Goal: Task Accomplishment & Management: Manage account settings

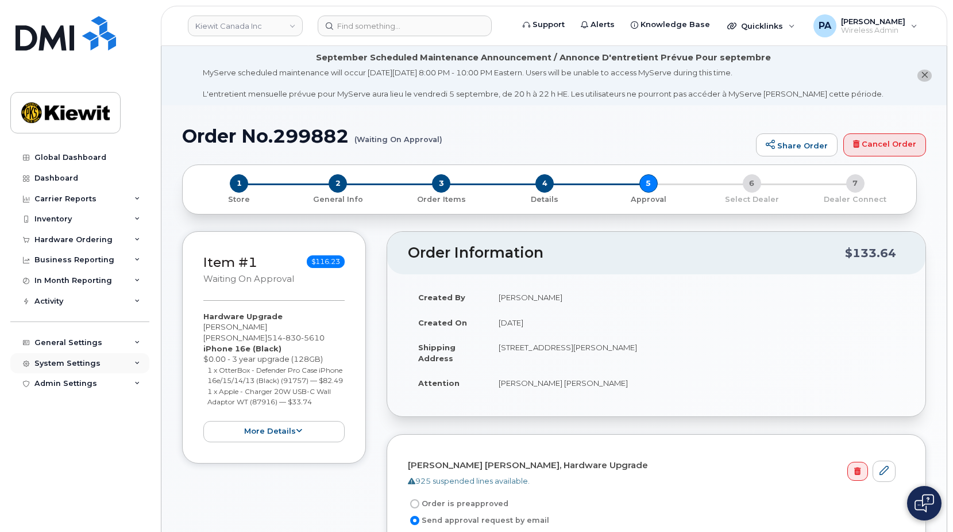
click at [81, 362] on div "System Settings" at bounding box center [67, 363] width 66 height 9
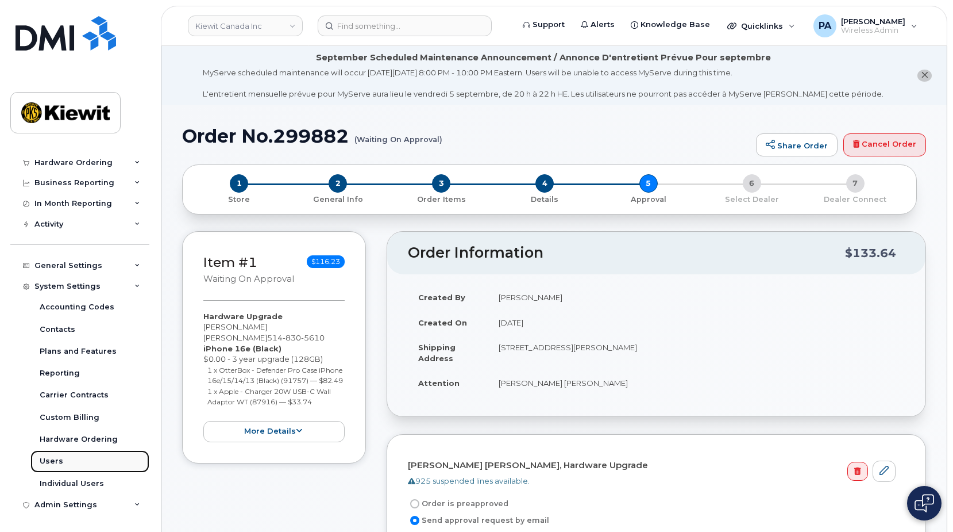
click at [41, 457] on div "Users" at bounding box center [52, 461] width 24 height 10
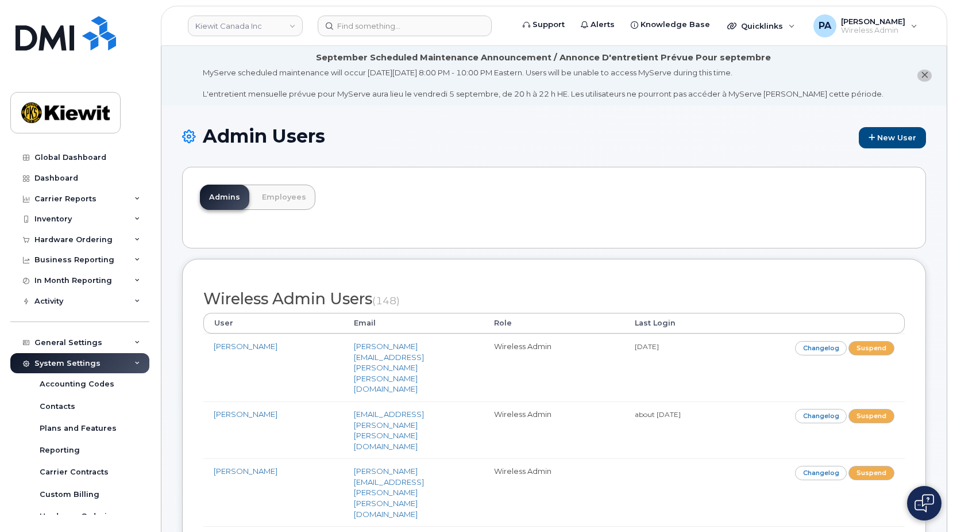
click at [290, 192] on link "Employees" at bounding box center [284, 196] width 63 height 25
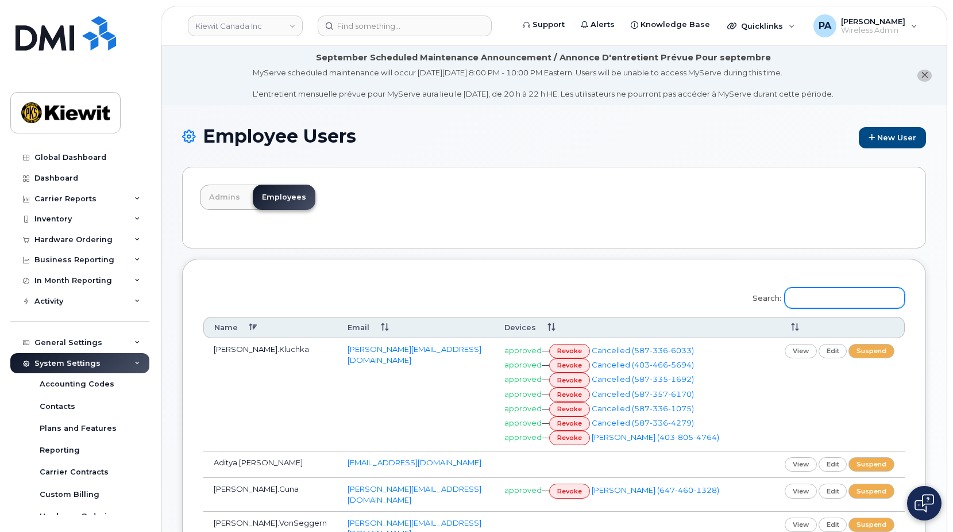
click at [850, 294] on input "Search:" at bounding box center [845, 297] width 120 height 21
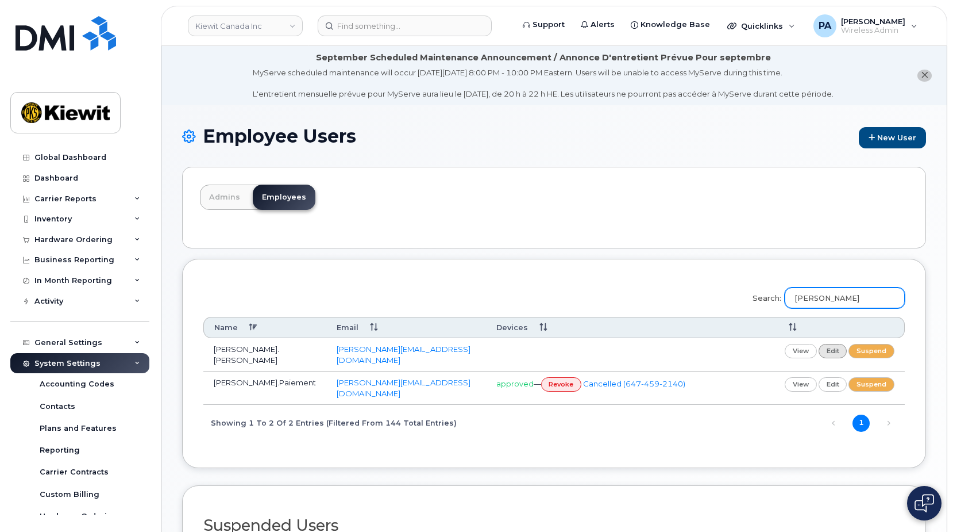
type input "jacob"
click at [841, 352] on link "edit" at bounding box center [833, 351] width 29 height 14
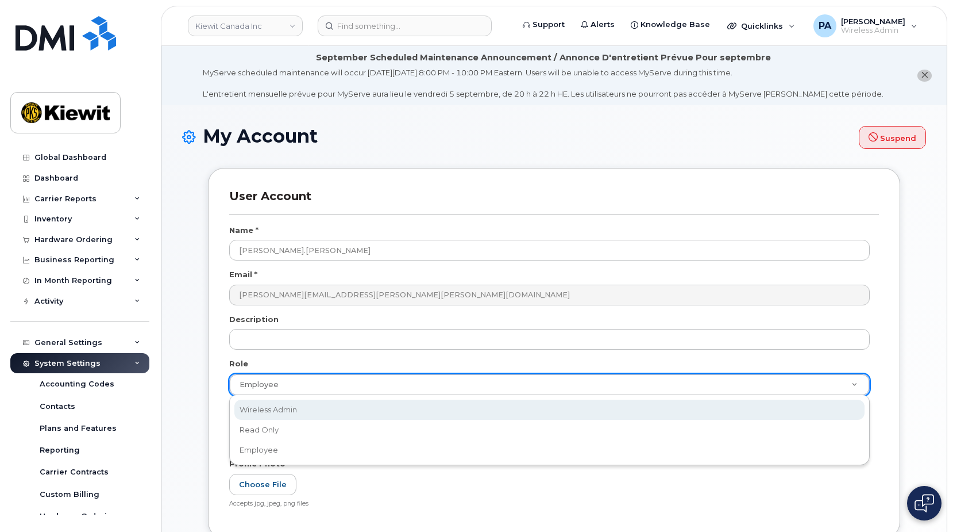
scroll to position [0, 3]
select select "wireless_admin"
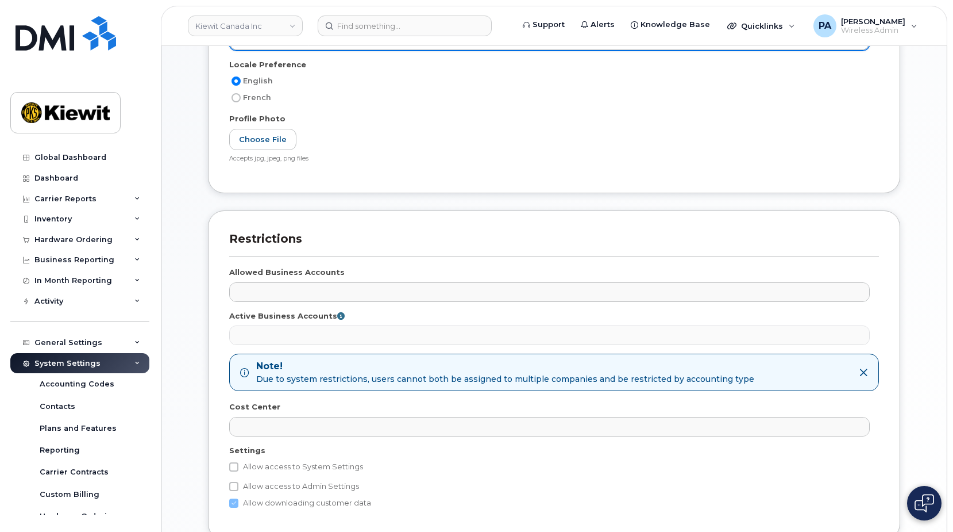
scroll to position [449, 0]
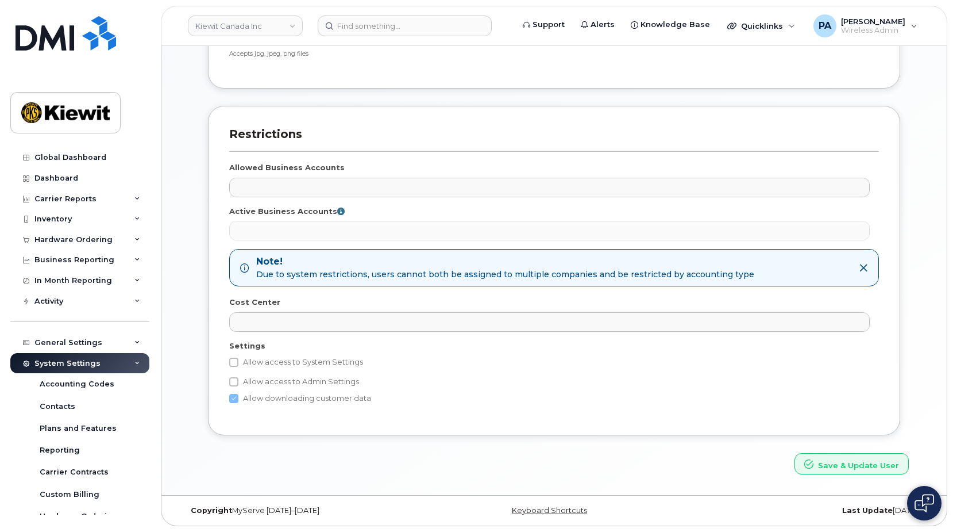
click at [292, 356] on label "Allow access to System Settings" at bounding box center [296, 362] width 134 height 14
click at [238, 357] on input "Allow access to System Settings" at bounding box center [233, 361] width 9 height 9
checkbox input "true"
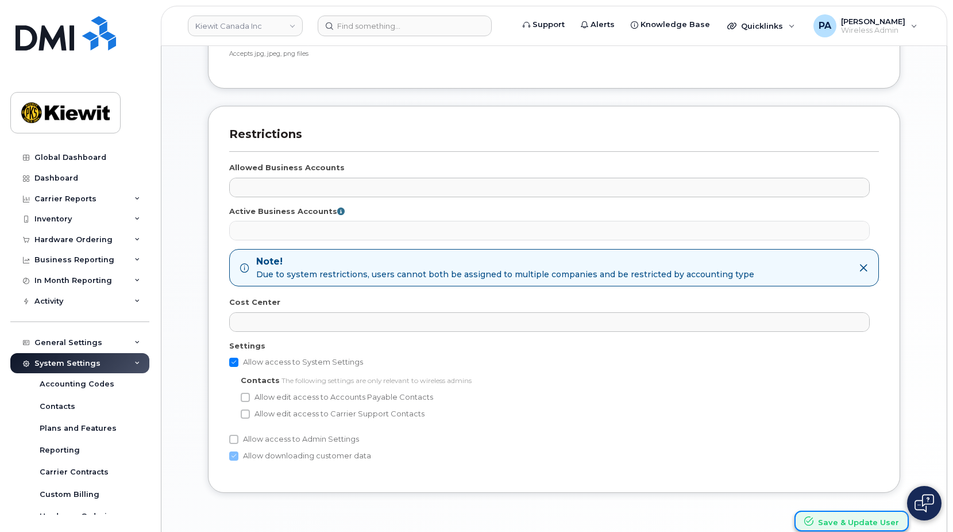
click at [849, 521] on button "Save & Update User" at bounding box center [852, 520] width 114 height 21
click at [286, 27] on link "Kiewit Canada Inc" at bounding box center [245, 26] width 115 height 21
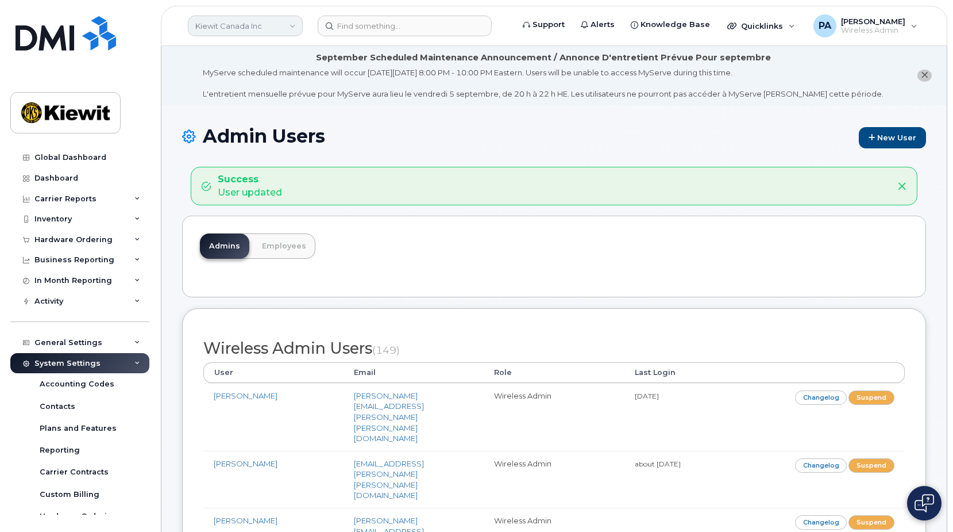
click at [245, 29] on link "Kiewit Canada Inc" at bounding box center [245, 26] width 115 height 21
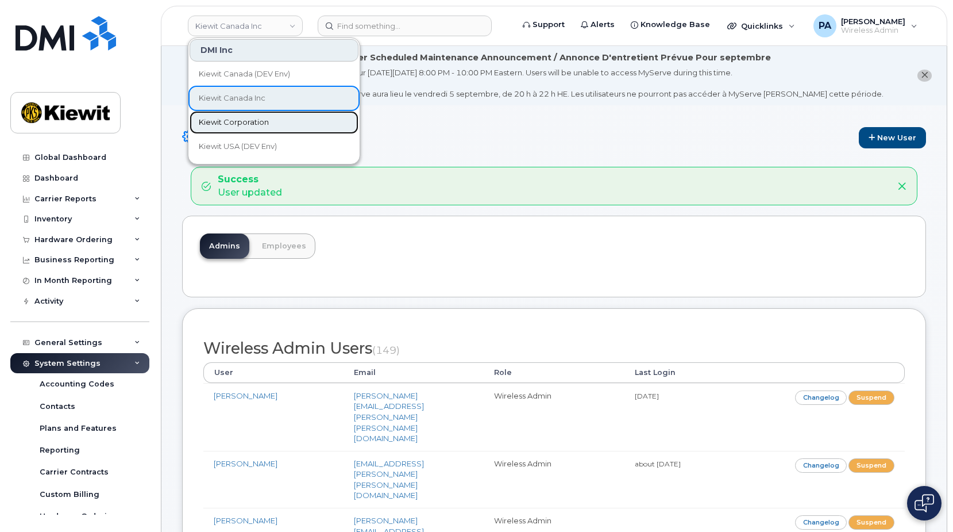
click at [242, 121] on span "Kiewit Corporation" at bounding box center [234, 122] width 70 height 11
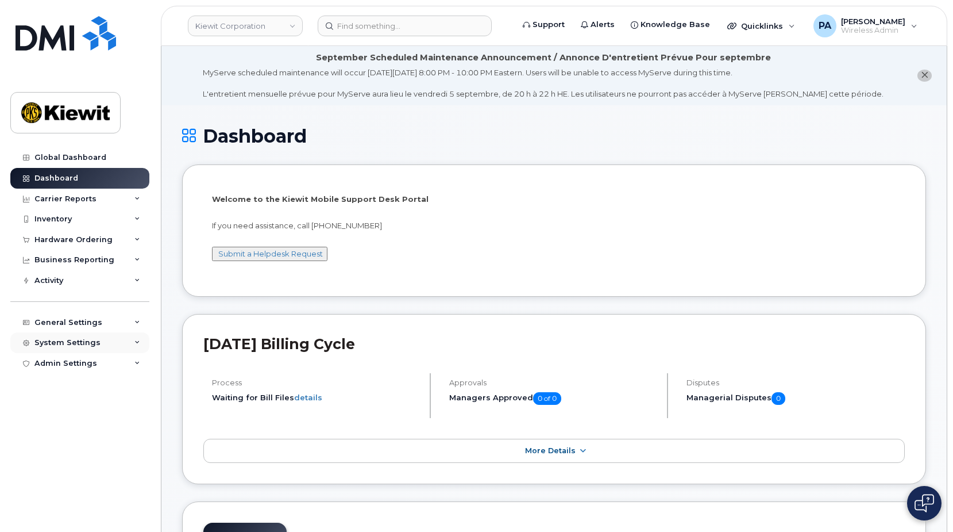
click at [66, 341] on div "System Settings" at bounding box center [67, 342] width 66 height 9
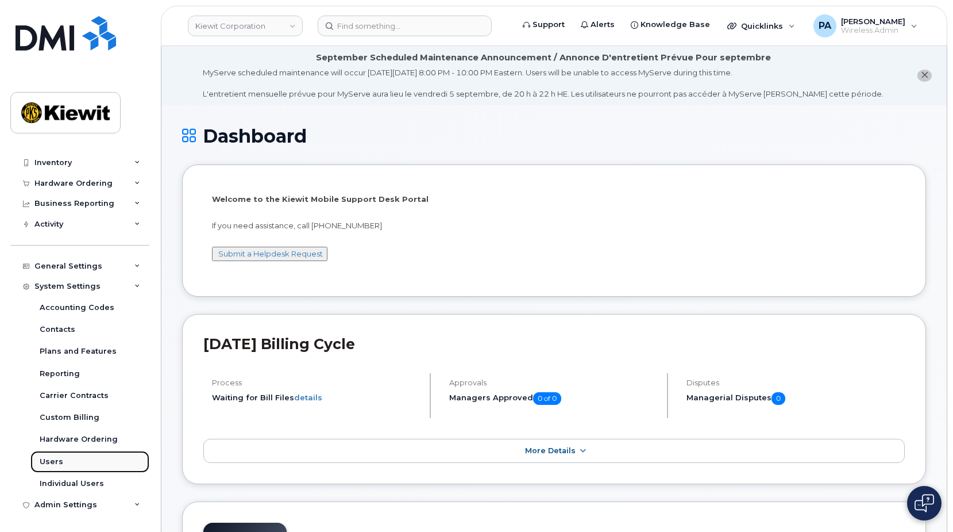
click at [52, 461] on div "Users" at bounding box center [52, 461] width 24 height 10
click at [46, 460] on div "Users" at bounding box center [52, 461] width 24 height 10
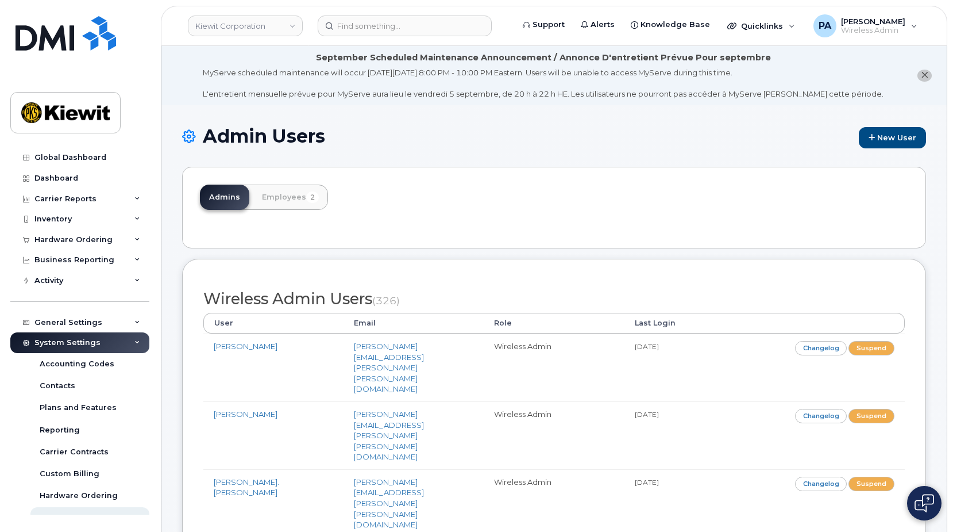
click at [454, 181] on div "Admins Employees 2" at bounding box center [554, 208] width 744 height 82
click at [270, 197] on link "Employees 2" at bounding box center [290, 196] width 75 height 25
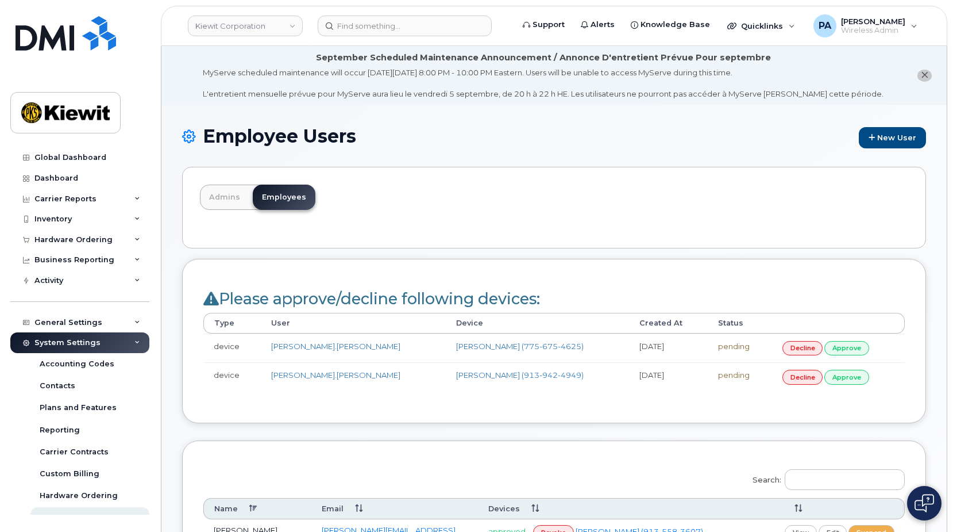
scroll to position [172, 0]
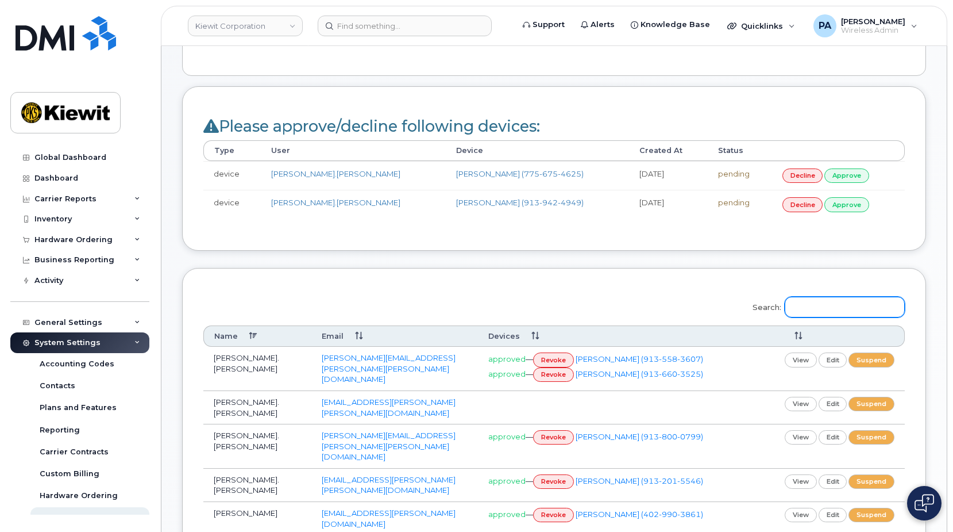
click at [841, 305] on input "Search:" at bounding box center [845, 307] width 120 height 21
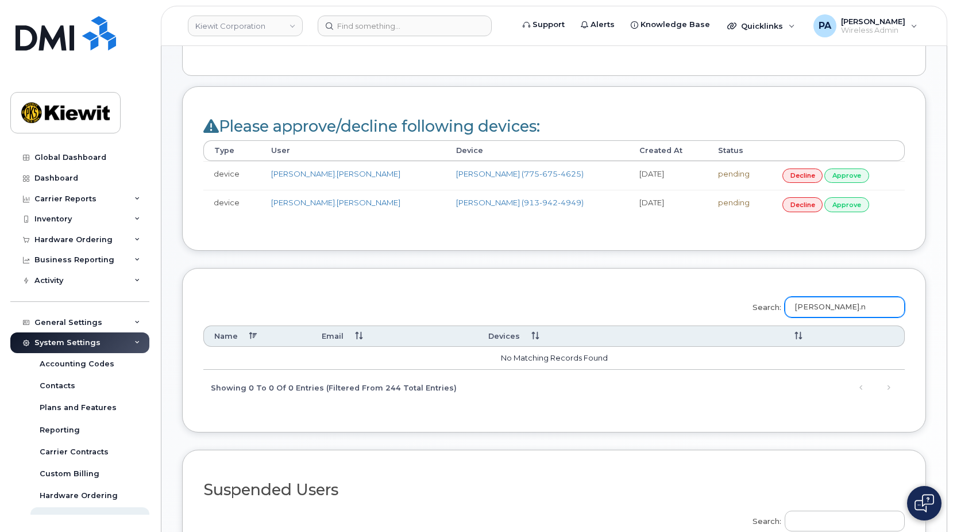
type input "jacob.n"
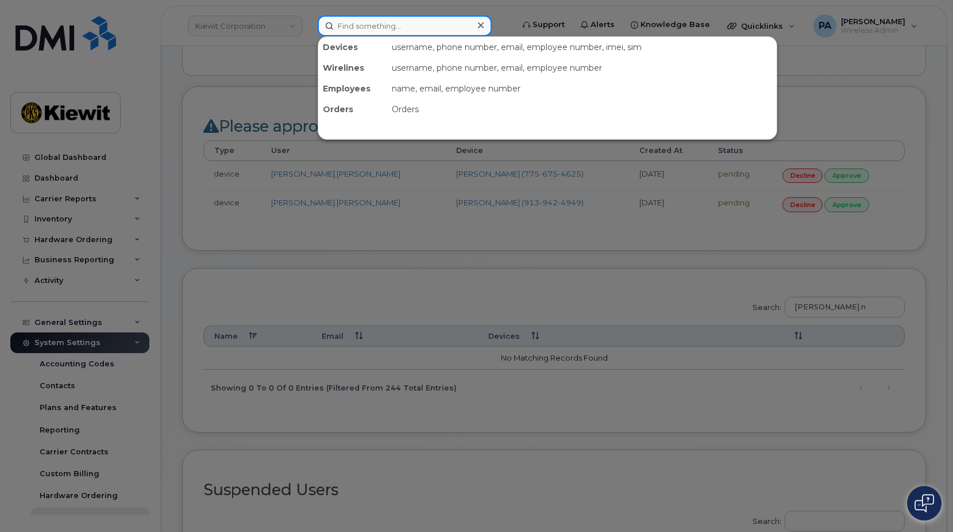
click at [409, 21] on input at bounding box center [405, 26] width 174 height 21
paste input "4708852118"
type input "4708852118"
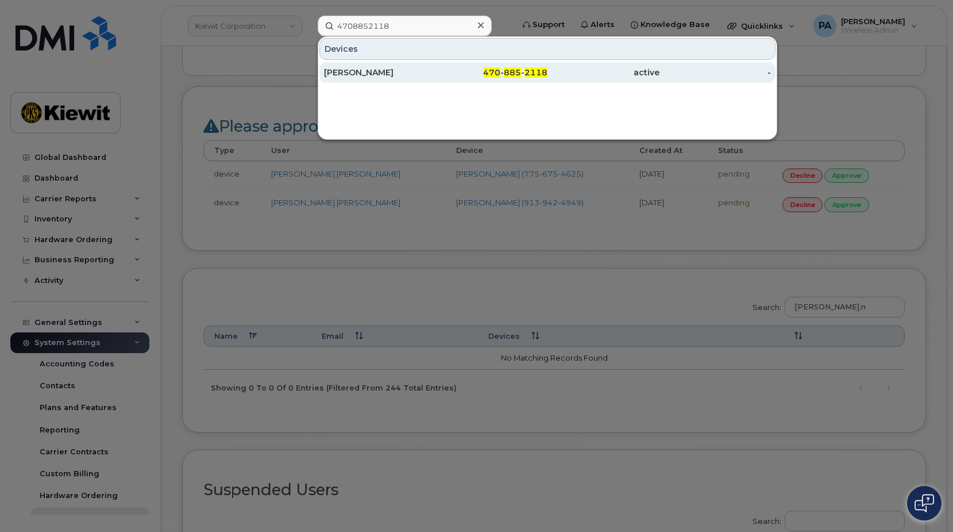
click at [354, 71] on div "DILLAN DAVISSON" at bounding box center [380, 72] width 112 height 11
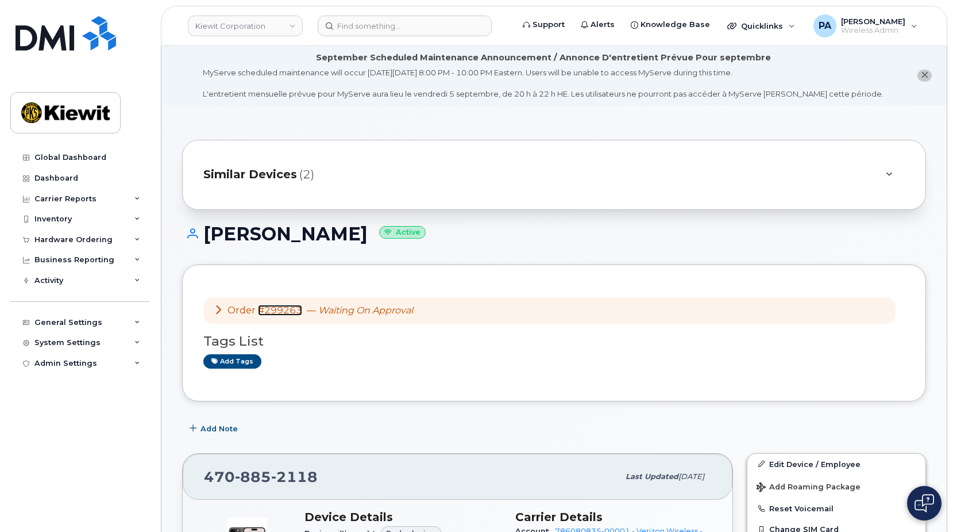
click at [287, 309] on link "#299263" at bounding box center [280, 310] width 44 height 11
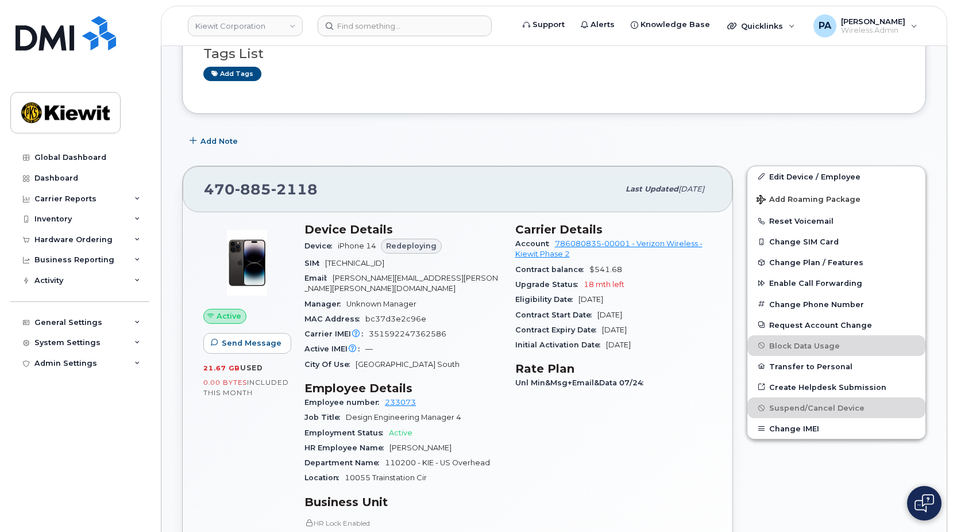
scroll to position [345, 0]
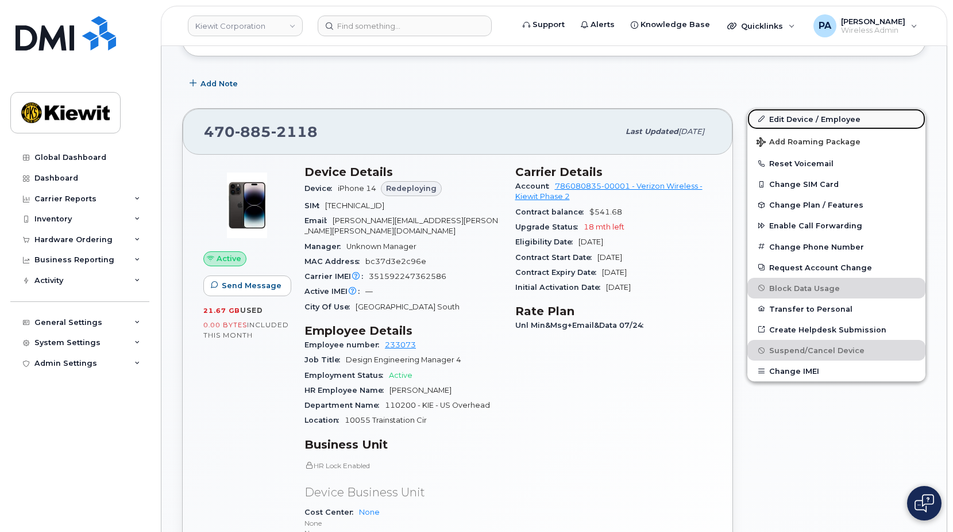
click at [801, 116] on link "Edit Device / Employee" at bounding box center [837, 119] width 178 height 21
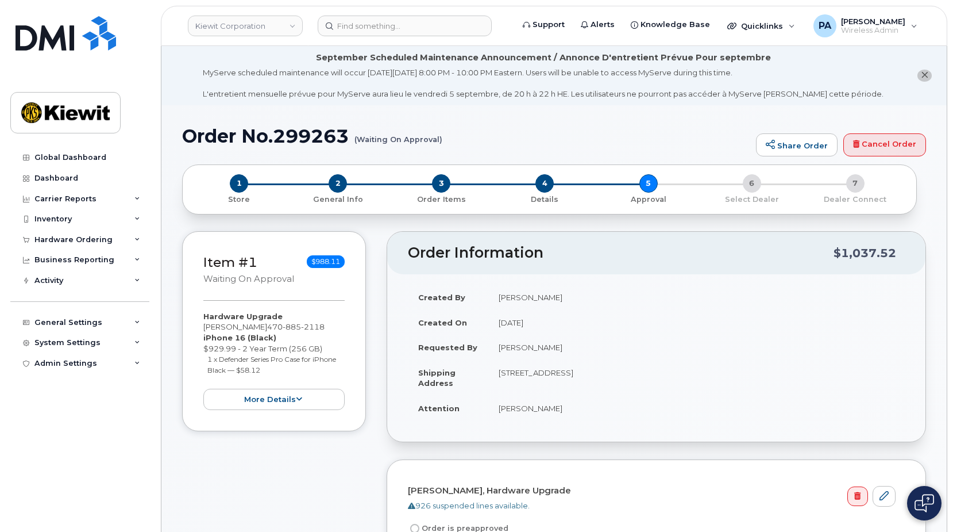
scroll to position [230, 0]
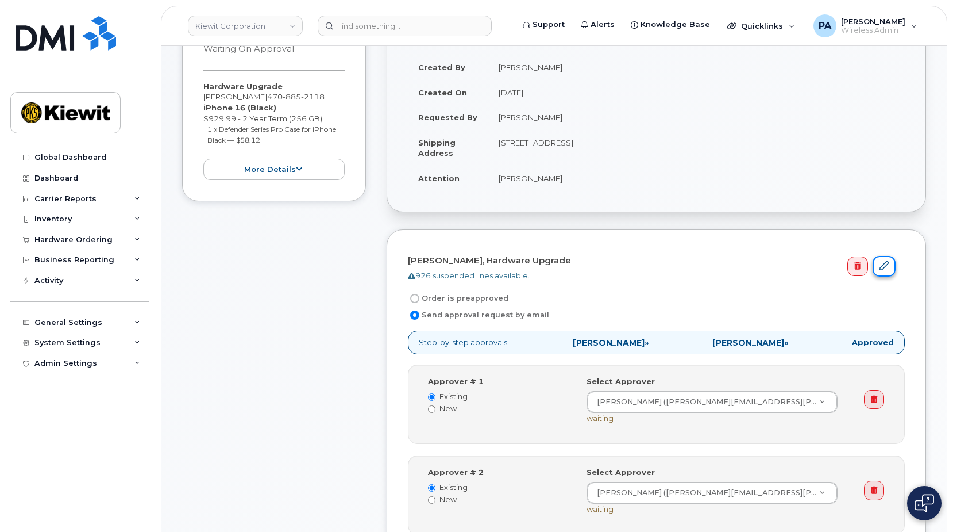
click at [887, 267] on icon at bounding box center [884, 265] width 9 height 9
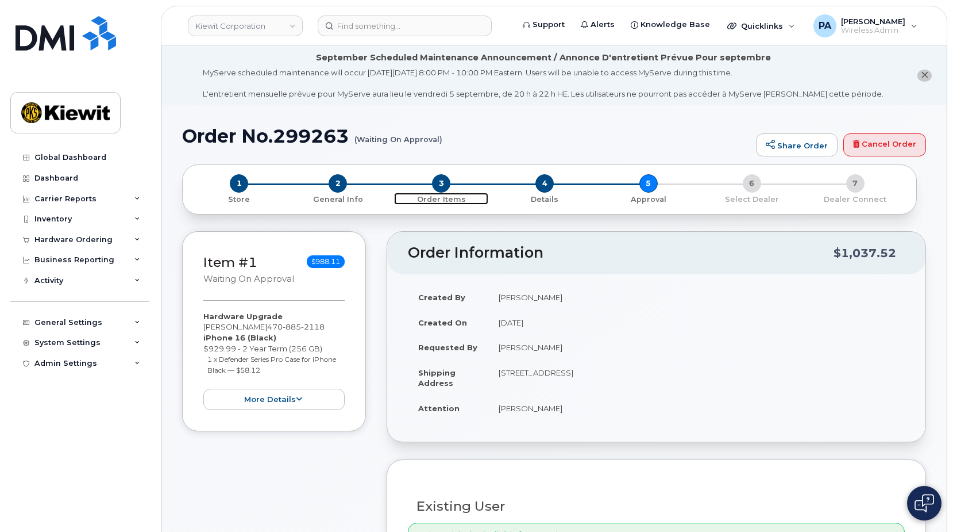
click at [445, 185] on span "3" at bounding box center [441, 183] width 18 height 18
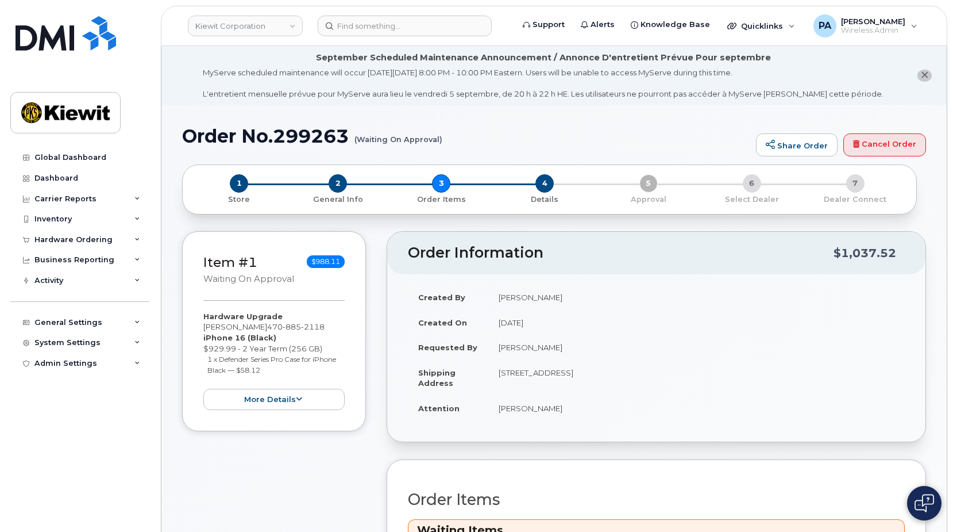
scroll to position [287, 0]
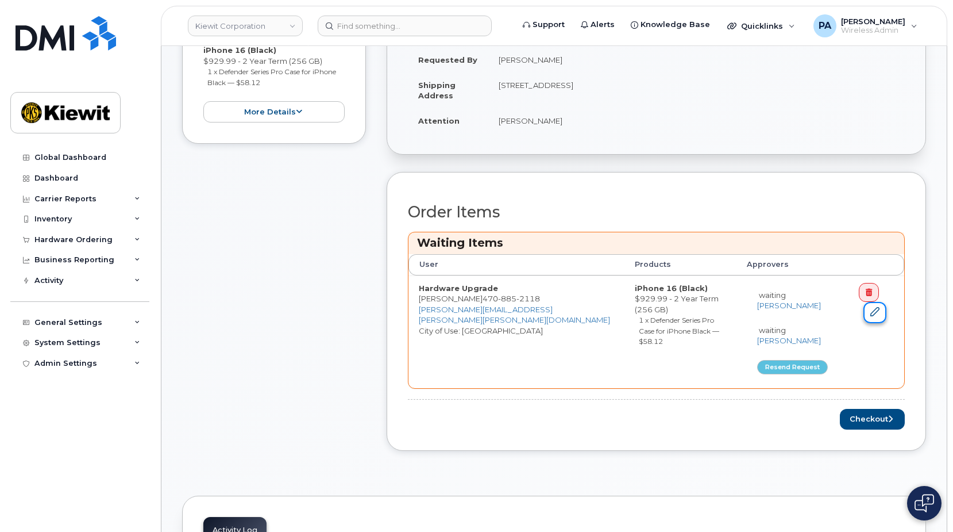
click at [872, 310] on icon at bounding box center [875, 311] width 9 height 9
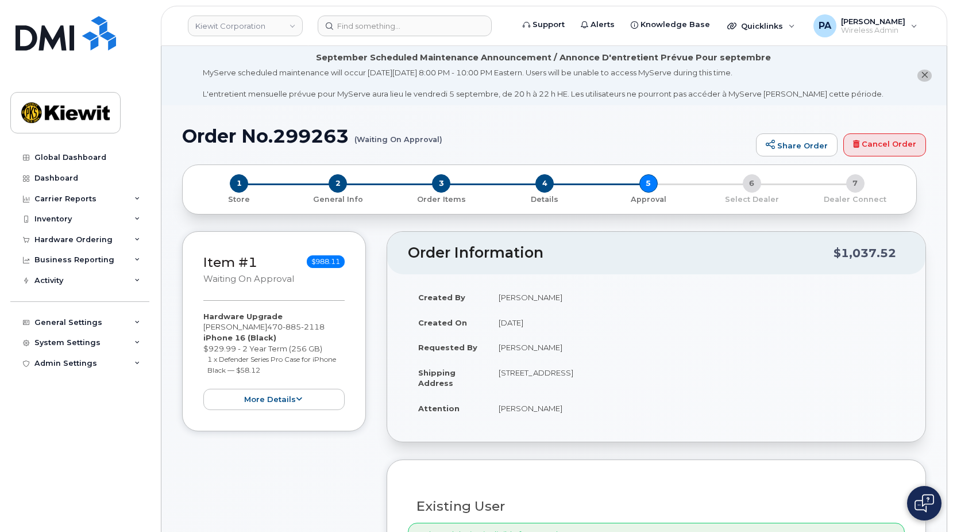
scroll to position [345, 0]
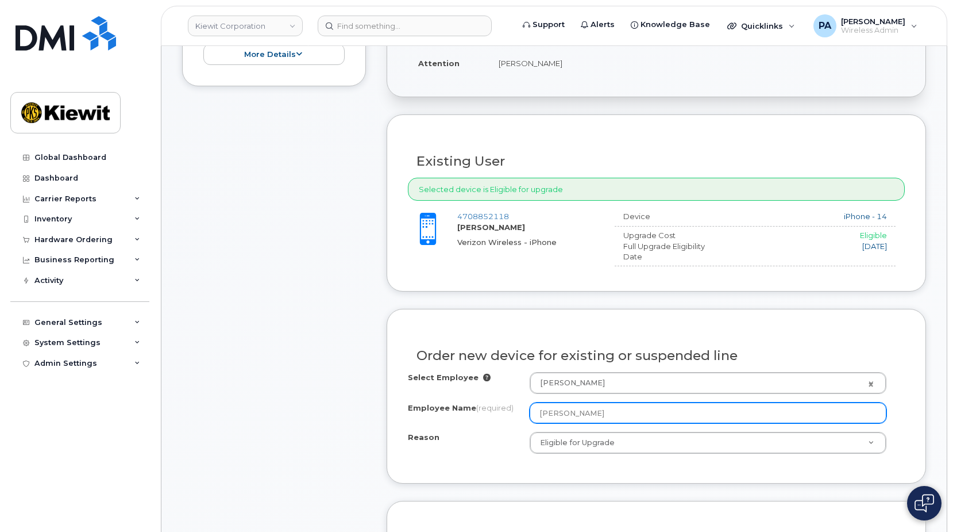
click at [628, 413] on input "[PERSON_NAME]" at bounding box center [708, 412] width 357 height 21
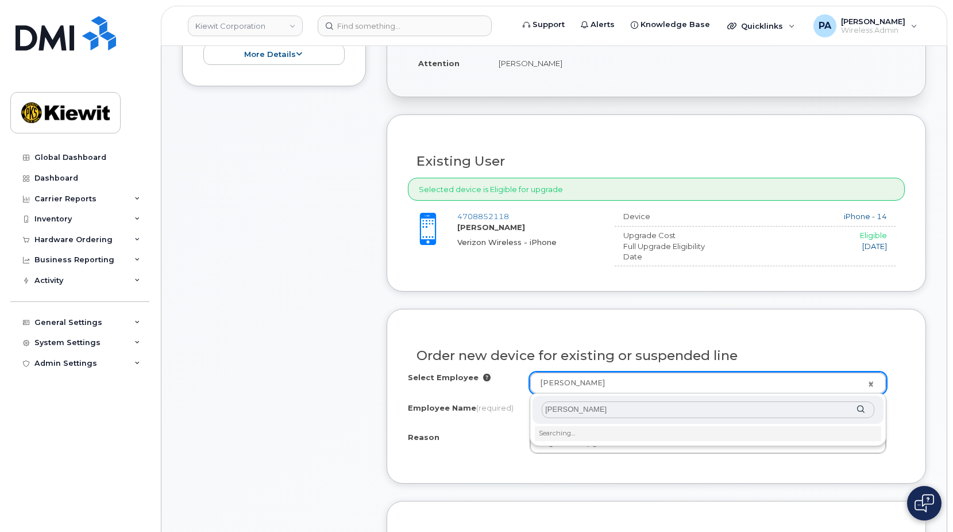
type input "[PERSON_NAME]"
drag, startPoint x: 611, startPoint y: 407, endPoint x: 519, endPoint y: 415, distance: 91.7
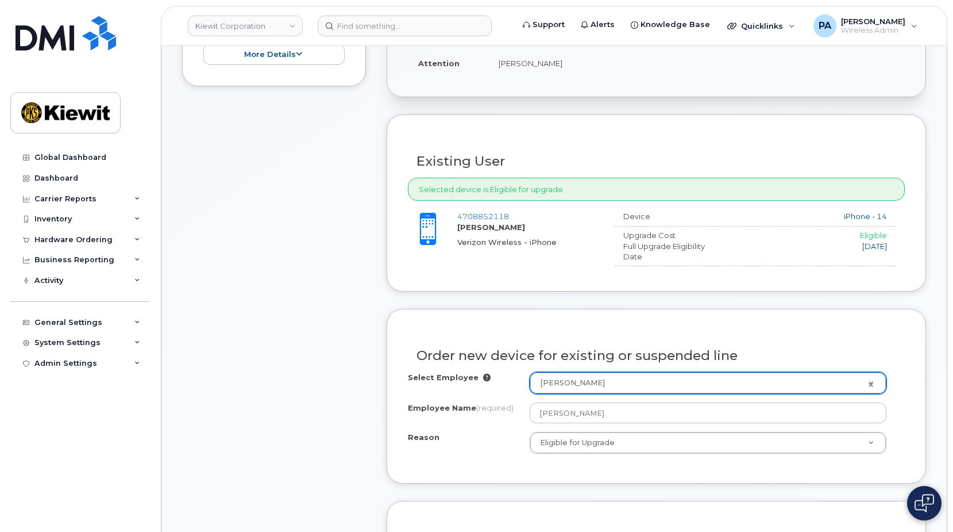
drag, startPoint x: 494, startPoint y: 475, endPoint x: 529, endPoint y: 455, distance: 41.2
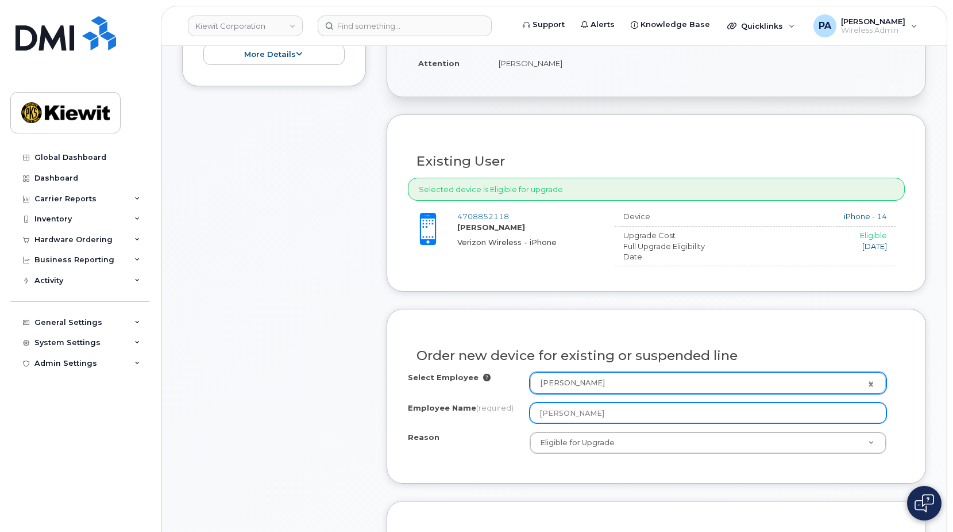
drag, startPoint x: 620, startPoint y: 410, endPoint x: 463, endPoint y: 421, distance: 157.3
click at [463, 421] on div "Employee Name (required) [PERSON_NAME]" at bounding box center [656, 412] width 497 height 21
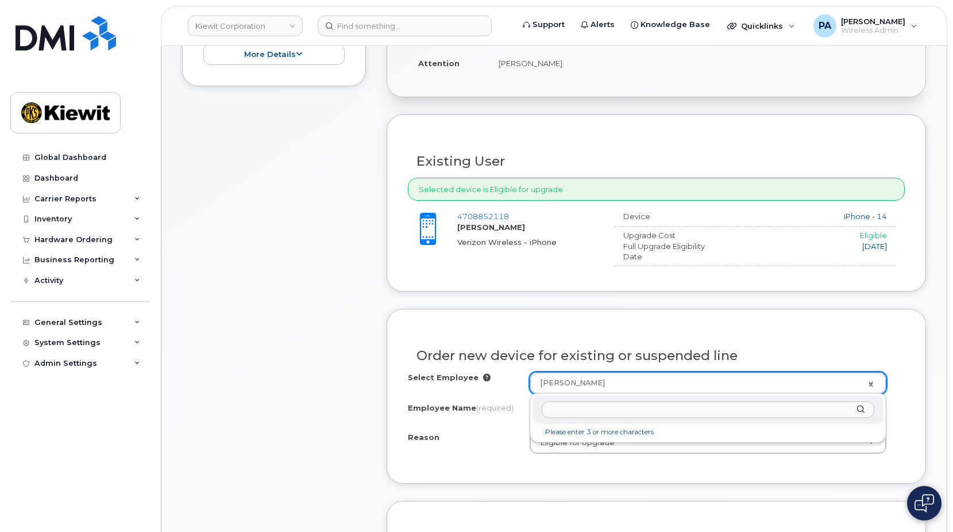
paste input "[PERSON_NAME]"
drag, startPoint x: 576, startPoint y: 409, endPoint x: 440, endPoint y: 399, distance: 136.5
type input "[PERSON_NAME]"
type input "2150129"
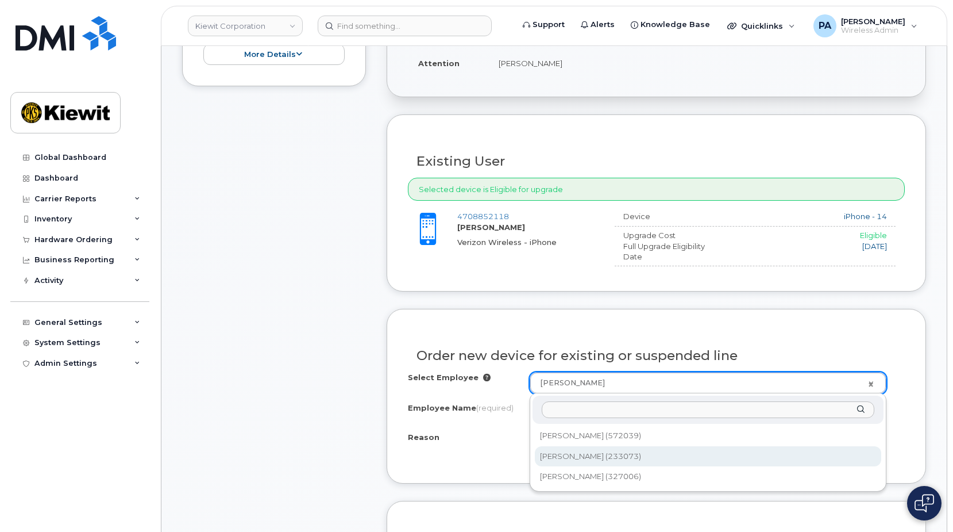
type input "[PERSON_NAME]"
select select
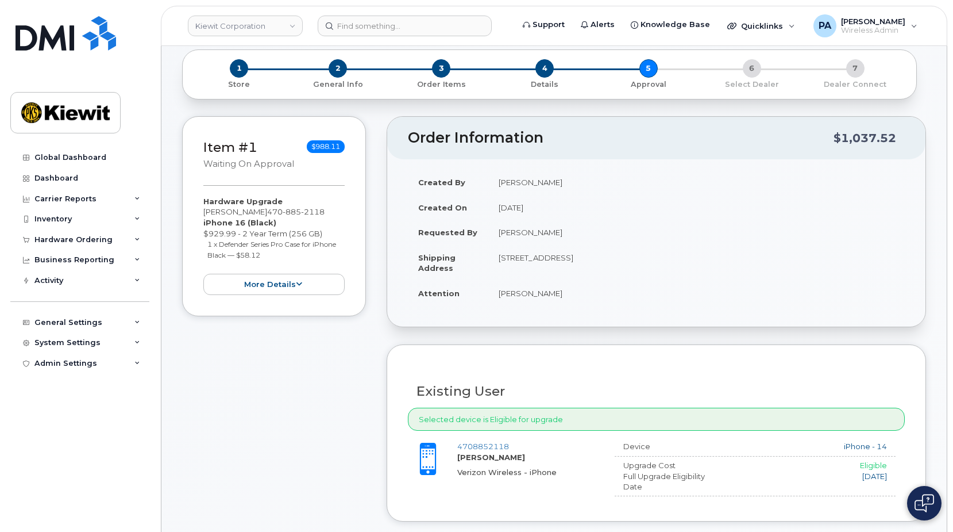
scroll to position [0, 0]
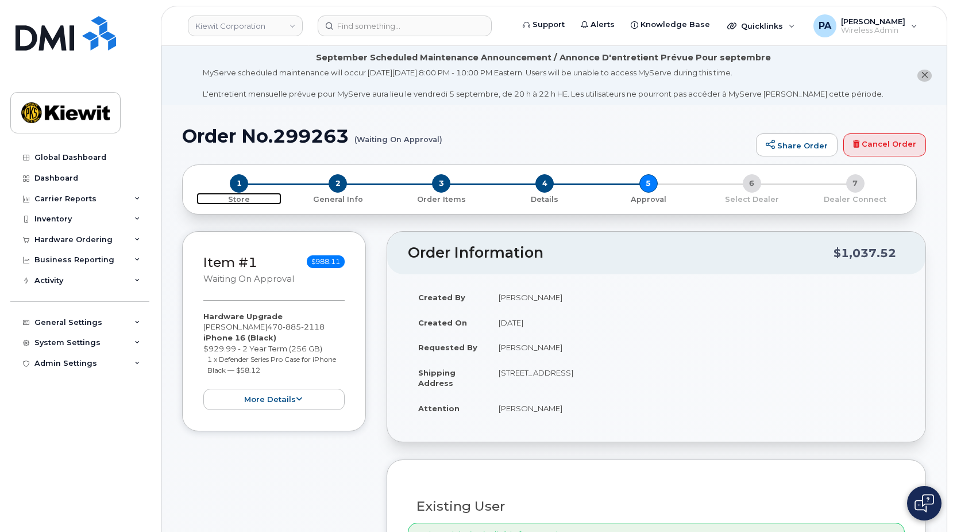
click at [237, 187] on span "1" at bounding box center [239, 183] width 18 height 18
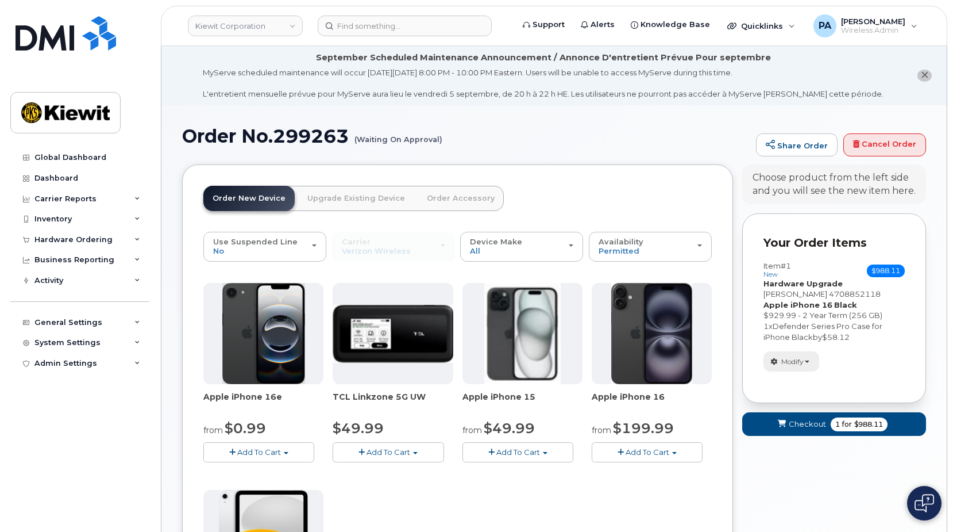
click at [800, 365] on span "Modify" at bounding box center [792, 361] width 22 height 10
click at [803, 379] on link "change" at bounding box center [818, 379] width 109 height 14
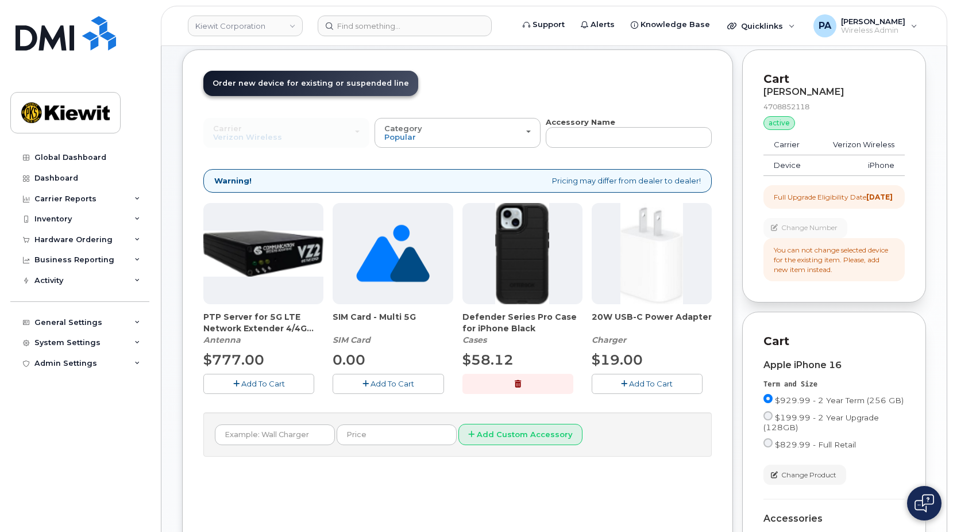
scroll to position [230, 0]
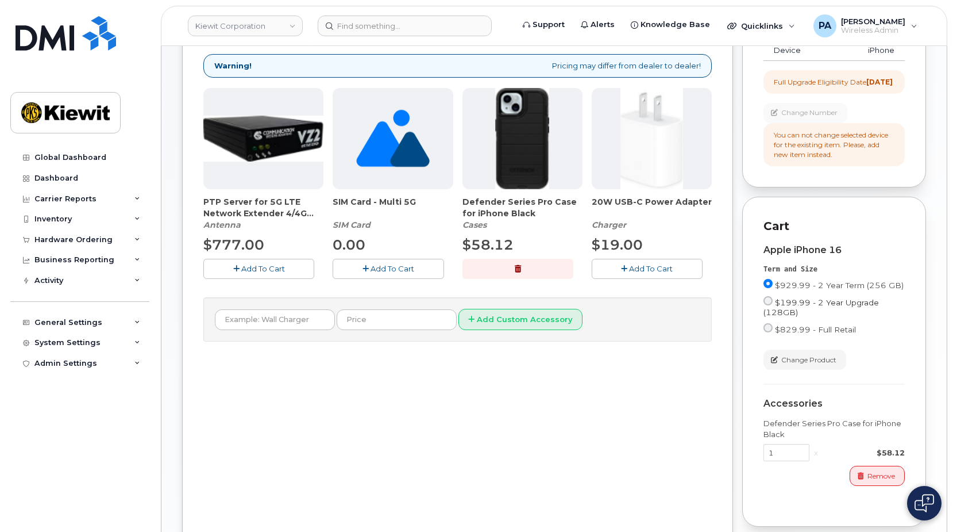
click at [767, 305] on input "$199.99 - 2 Year Upgrade (128GB)" at bounding box center [768, 300] width 9 height 9
radio input "true"
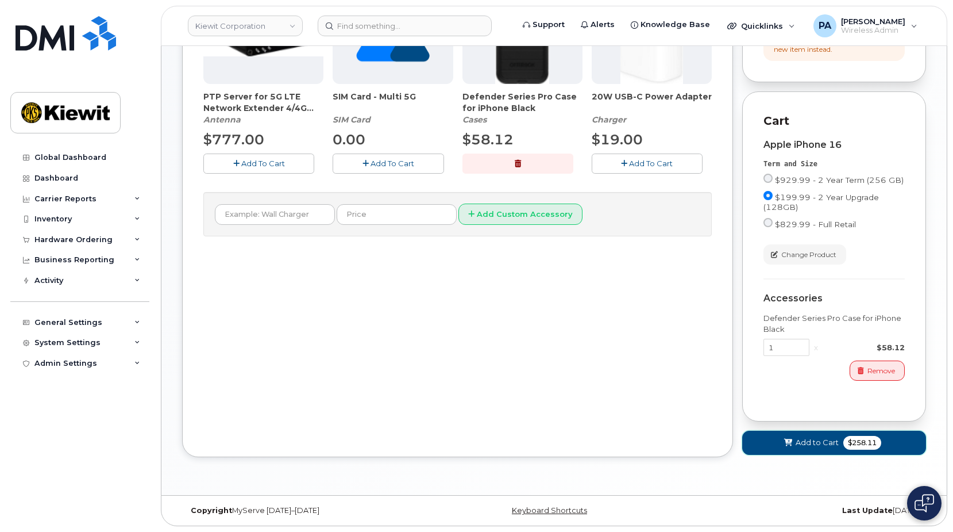
click at [818, 444] on span "Add to Cart" at bounding box center [817, 442] width 43 height 11
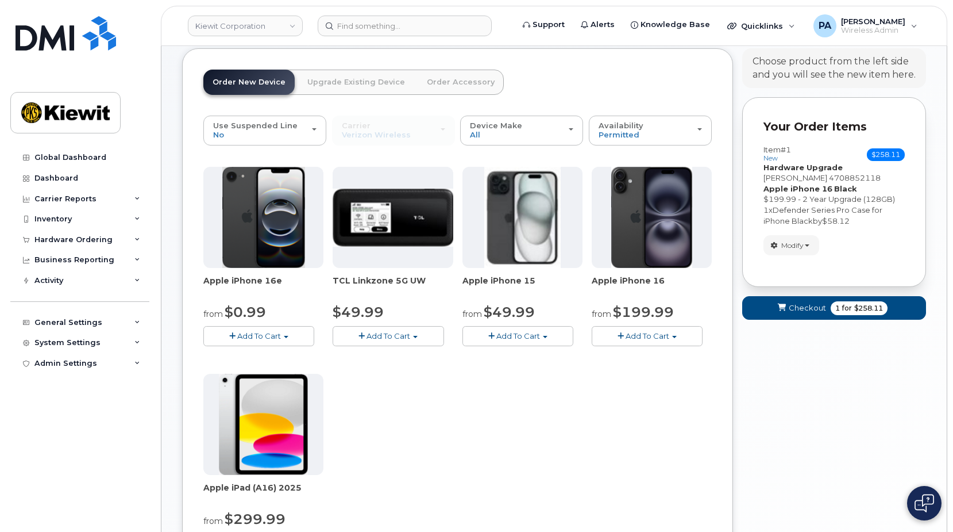
scroll to position [1, 0]
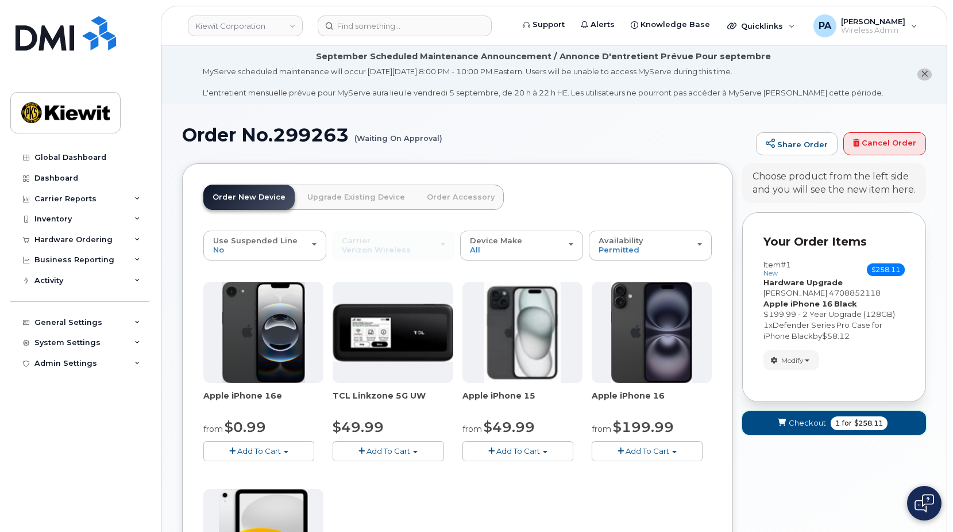
click at [797, 421] on span "Checkout" at bounding box center [807, 422] width 37 height 11
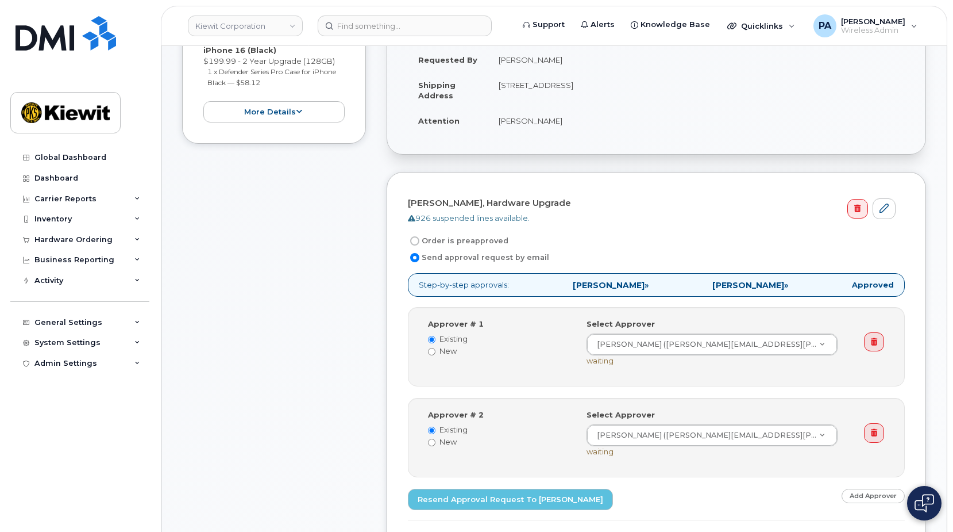
scroll to position [172, 0]
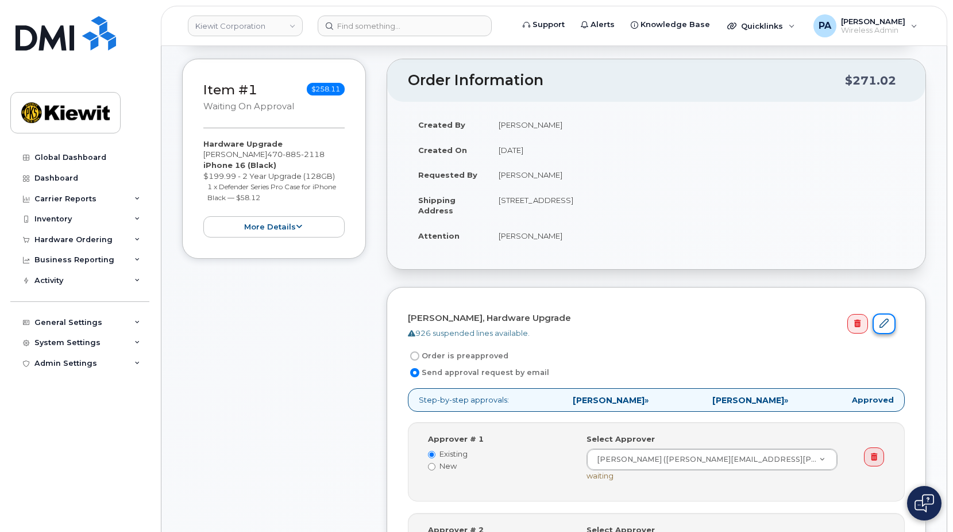
click at [883, 321] on icon at bounding box center [884, 322] width 9 height 9
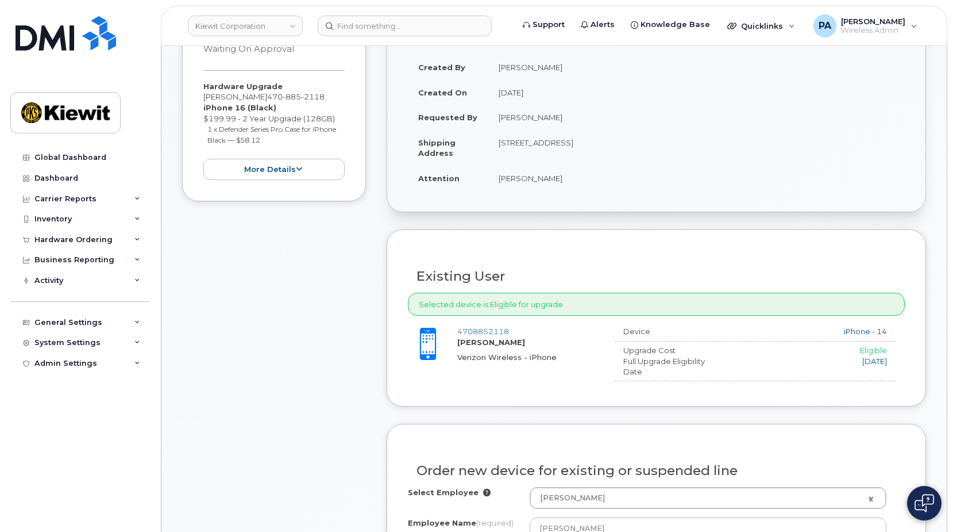
scroll to position [345, 0]
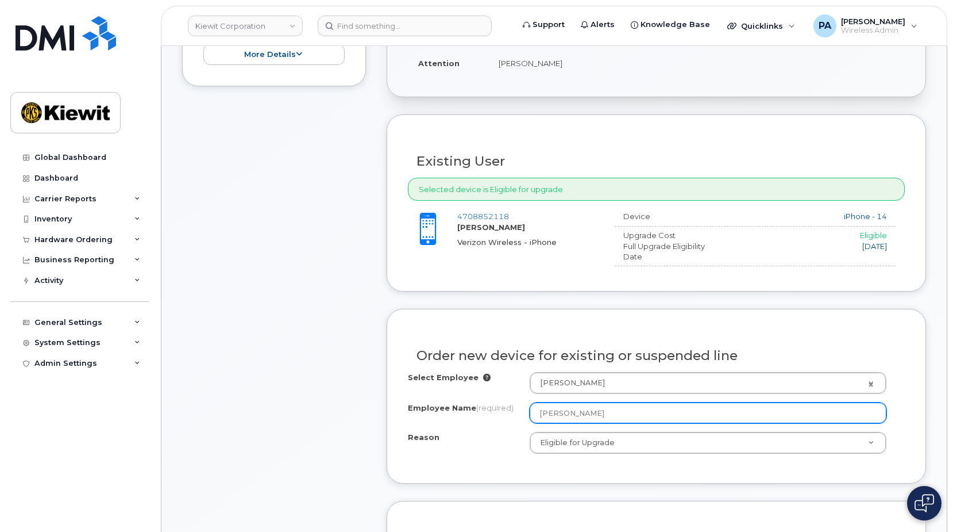
click at [628, 414] on input "[PERSON_NAME]" at bounding box center [708, 412] width 357 height 21
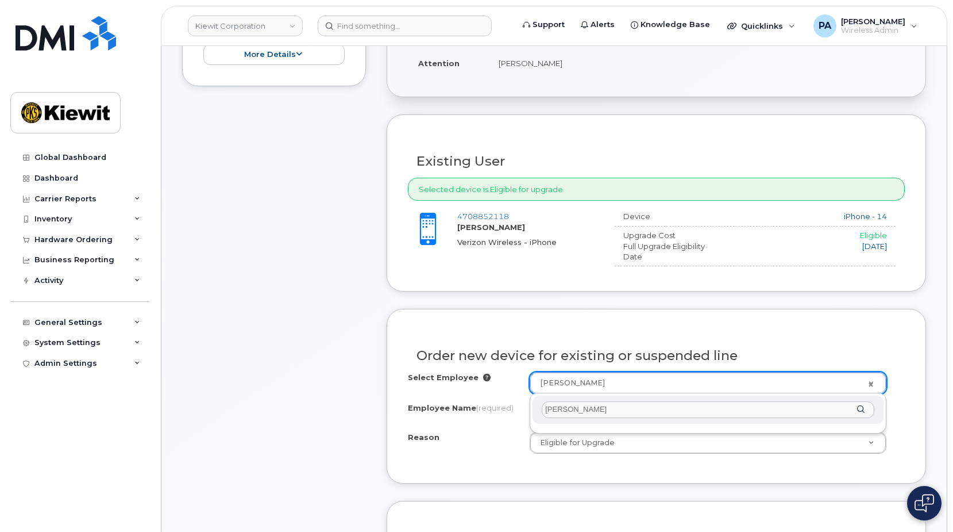
click at [554, 408] on input "[PERSON_NAME]" at bounding box center [708, 409] width 333 height 17
drag, startPoint x: 498, startPoint y: 410, endPoint x: 392, endPoint y: 411, distance: 105.7
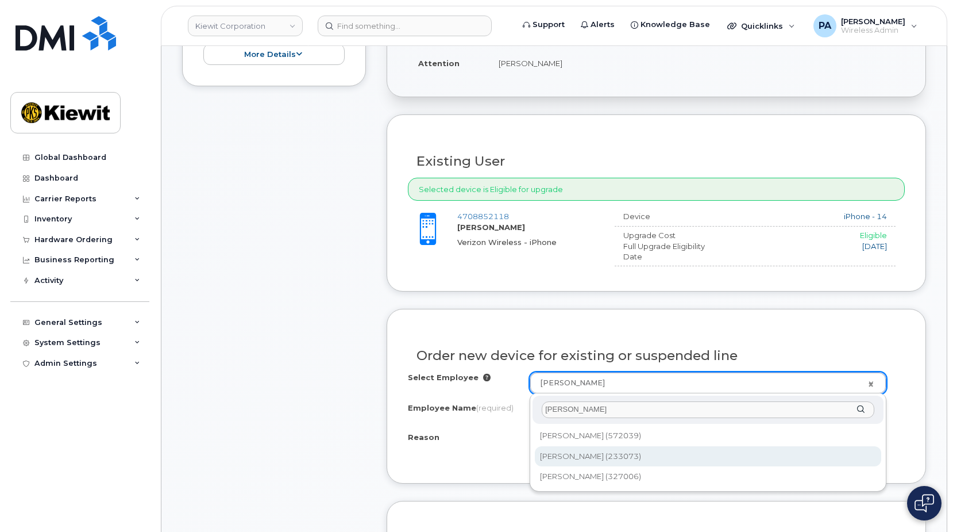
type input "DAVISSON"
type input "2150129"
type input "[PERSON_NAME]"
select select
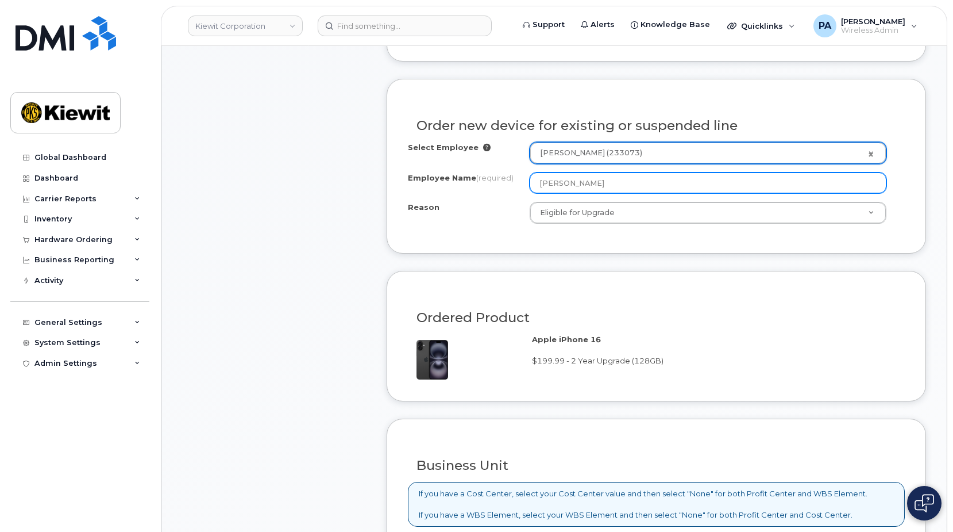
scroll to position [804, 0]
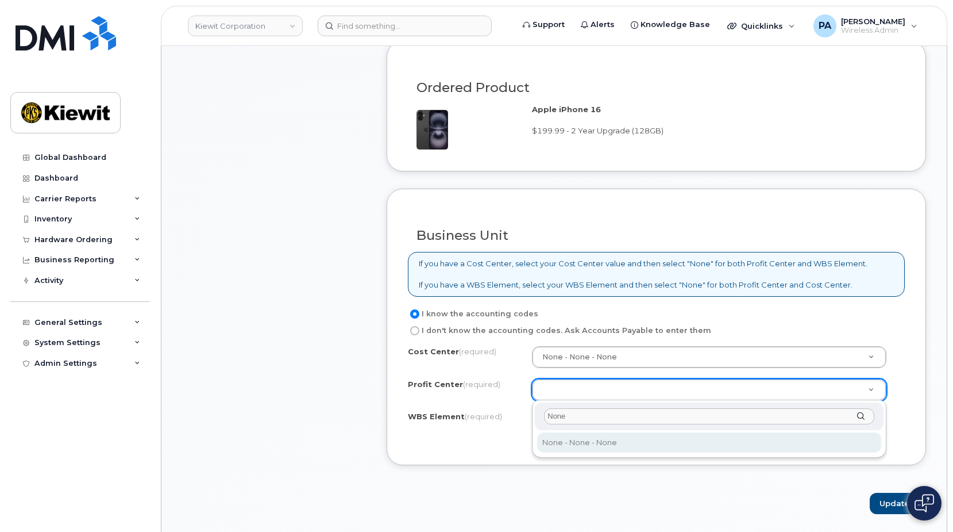
type input "None"
select select "None"
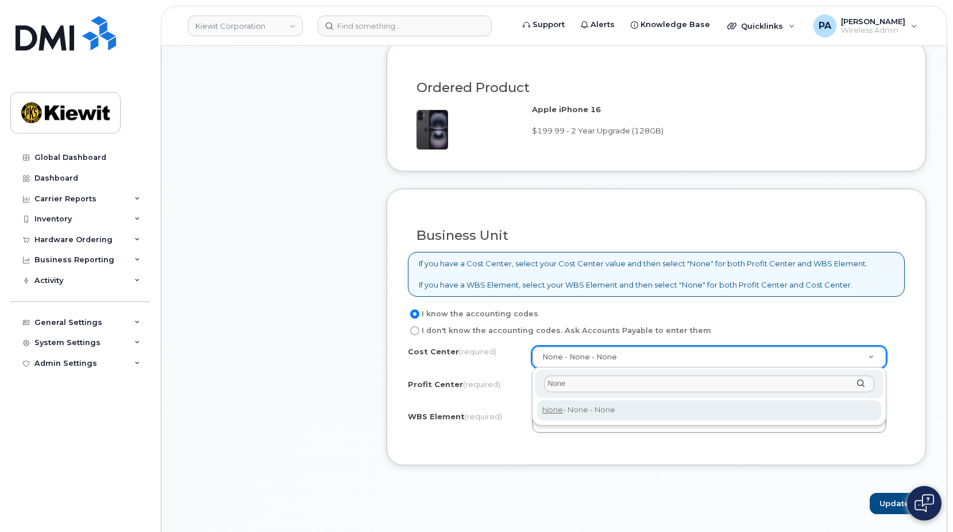
type input "None"
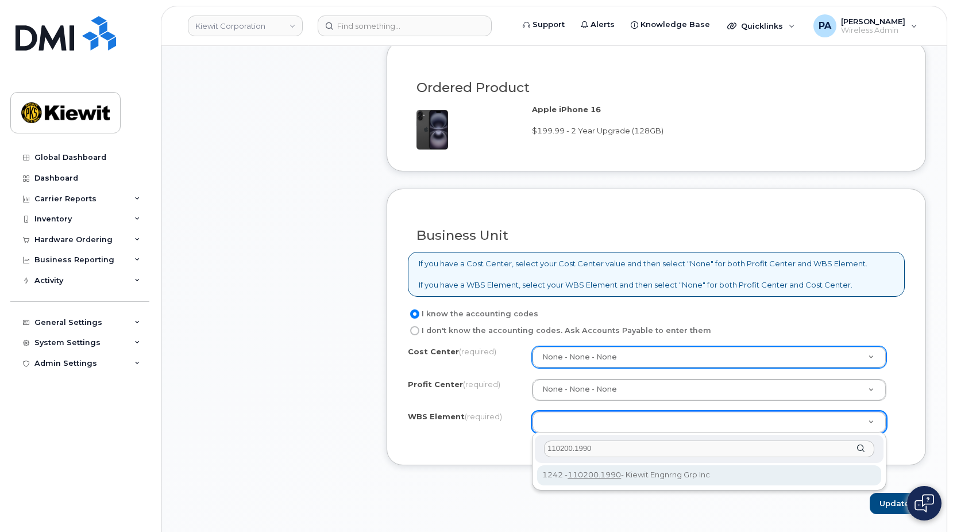
type input "110200.1990"
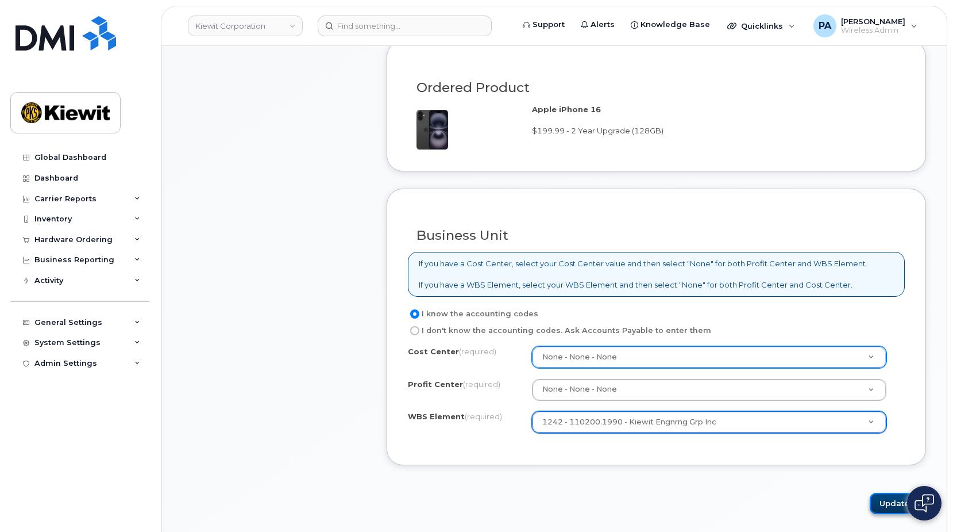
click at [892, 506] on button "Update" at bounding box center [898, 502] width 56 height 21
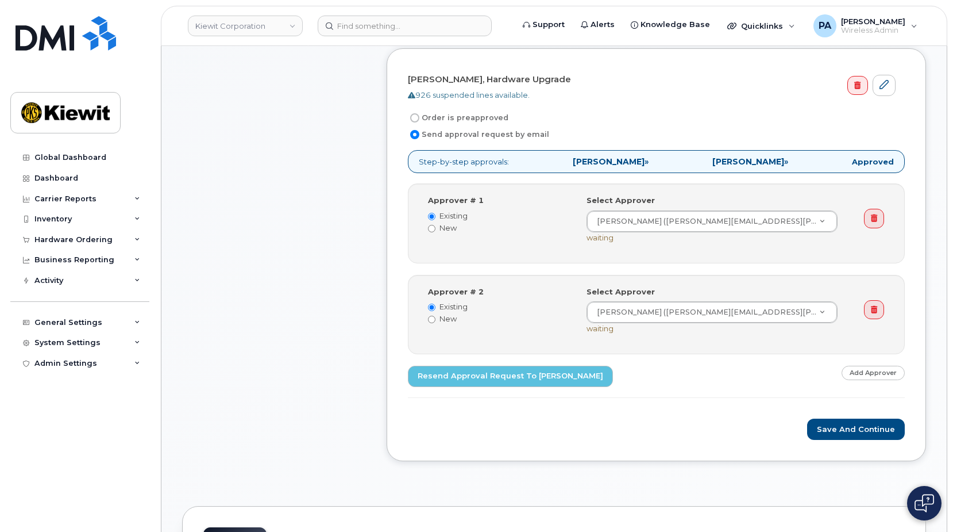
scroll to position [747, 0]
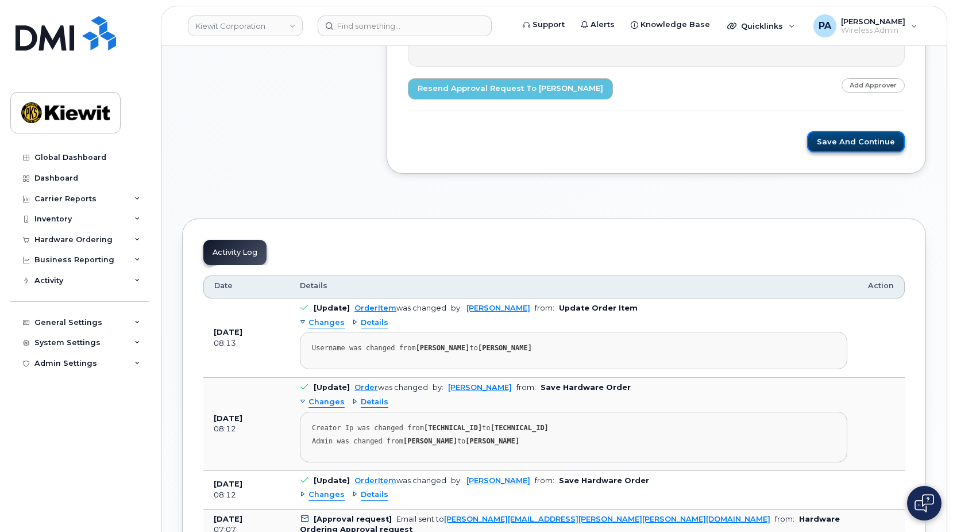
click at [870, 146] on button "Save and Continue" at bounding box center [856, 141] width 98 height 21
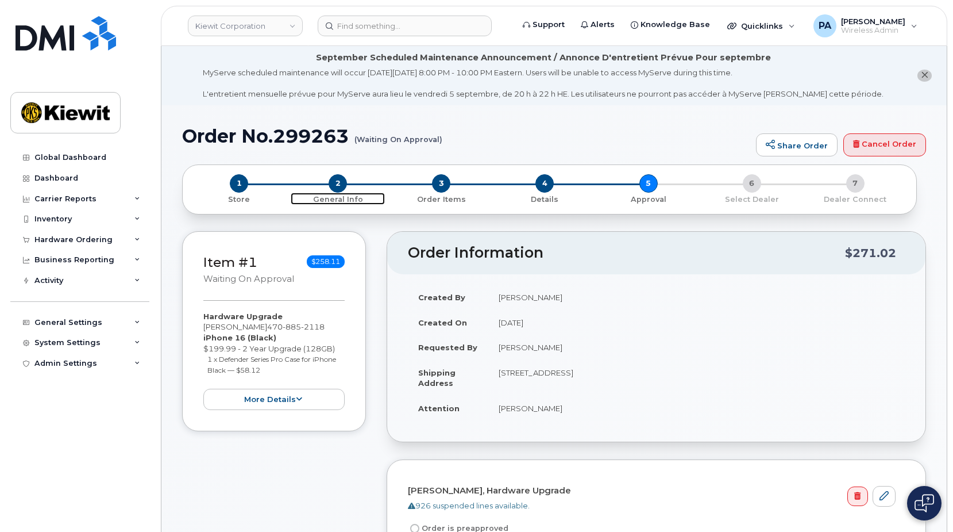
click at [340, 184] on span "2" at bounding box center [338, 183] width 18 height 18
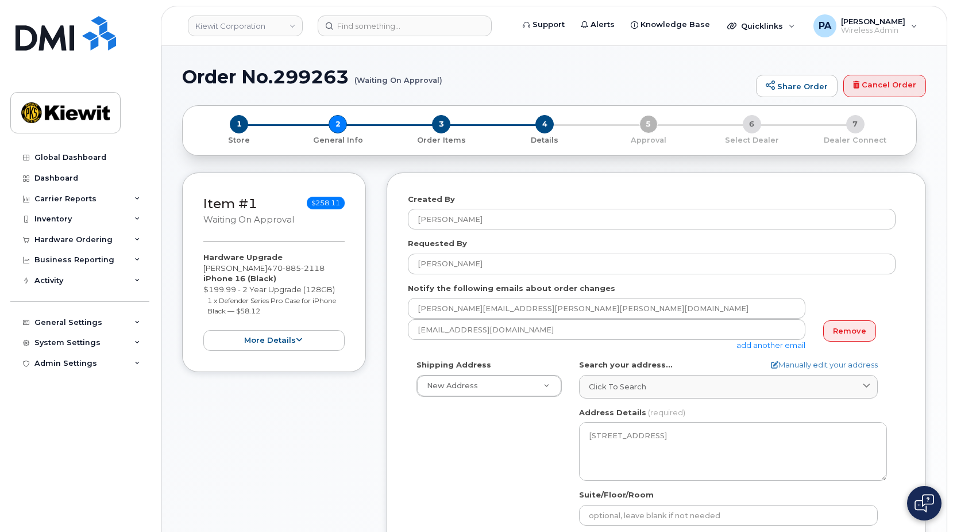
select select
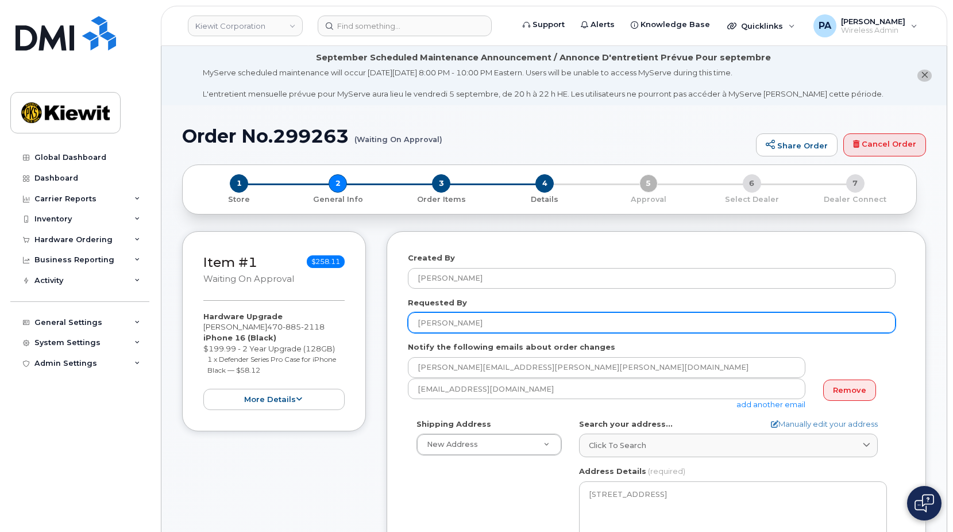
click at [437, 325] on input "[PERSON_NAME]" at bounding box center [652, 322] width 488 height 21
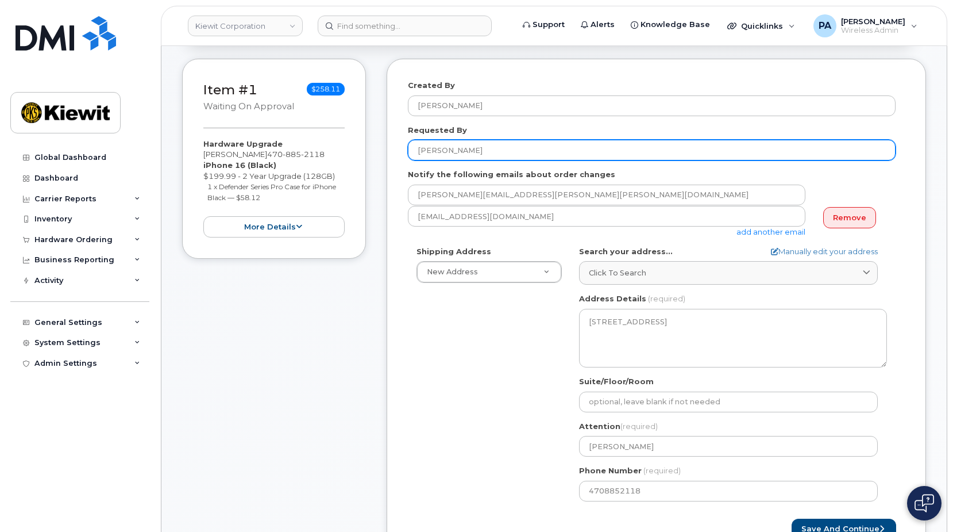
scroll to position [345, 0]
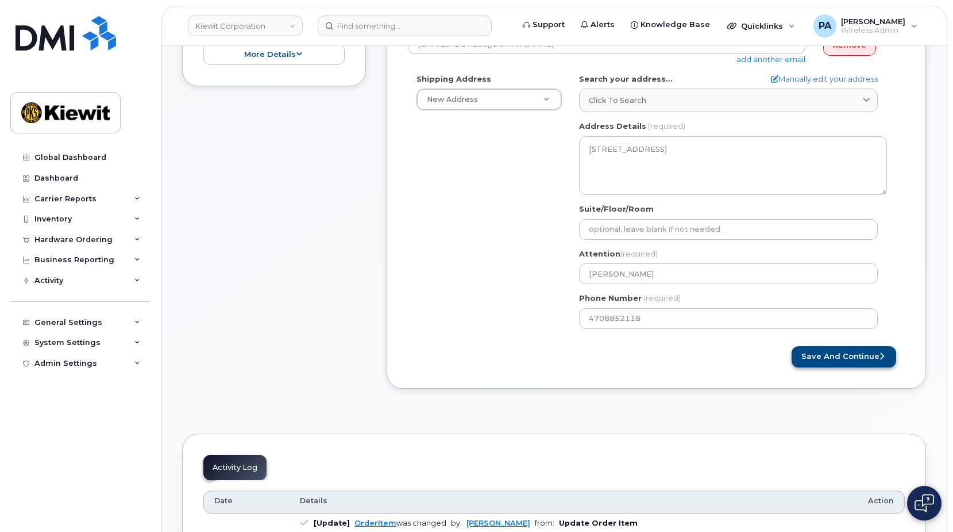
type input "[PERSON_NAME]"
click at [825, 357] on button "Save and Continue" at bounding box center [844, 356] width 105 height 21
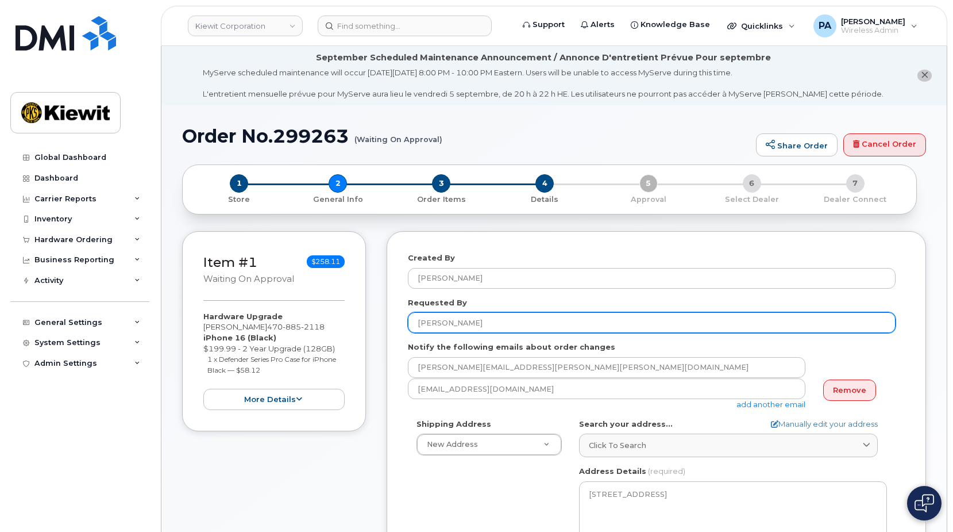
scroll to position [345, 0]
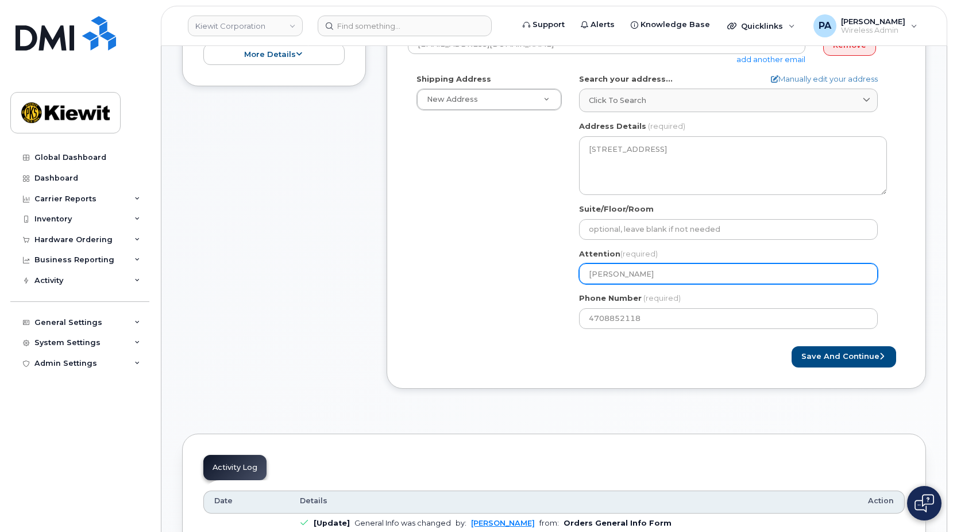
drag, startPoint x: 609, startPoint y: 272, endPoint x: 619, endPoint y: 271, distance: 10.4
click at [609, 272] on input "[PERSON_NAME]" at bounding box center [728, 273] width 299 height 21
select select
type input "[PERSON_NAME]"
select select
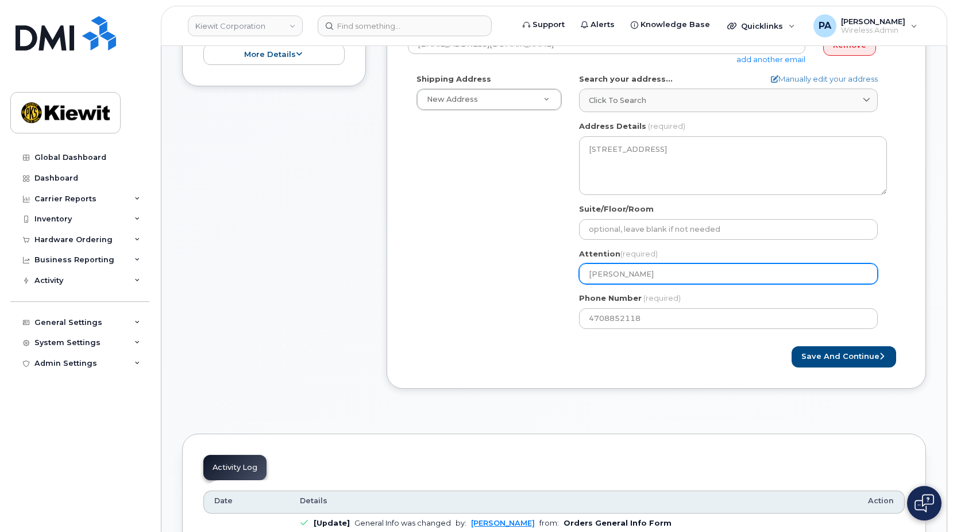
type input "DILL0N [PERSON_NAME]"
select select
type input "[PERSON_NAME]"
select select
type input "[PERSON_NAME]"
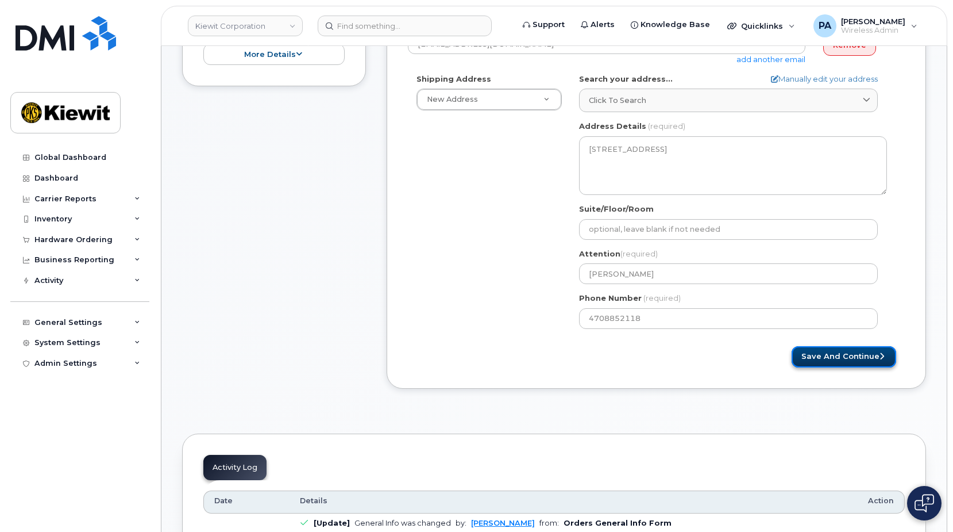
click at [837, 359] on button "Save and Continue" at bounding box center [844, 356] width 105 height 21
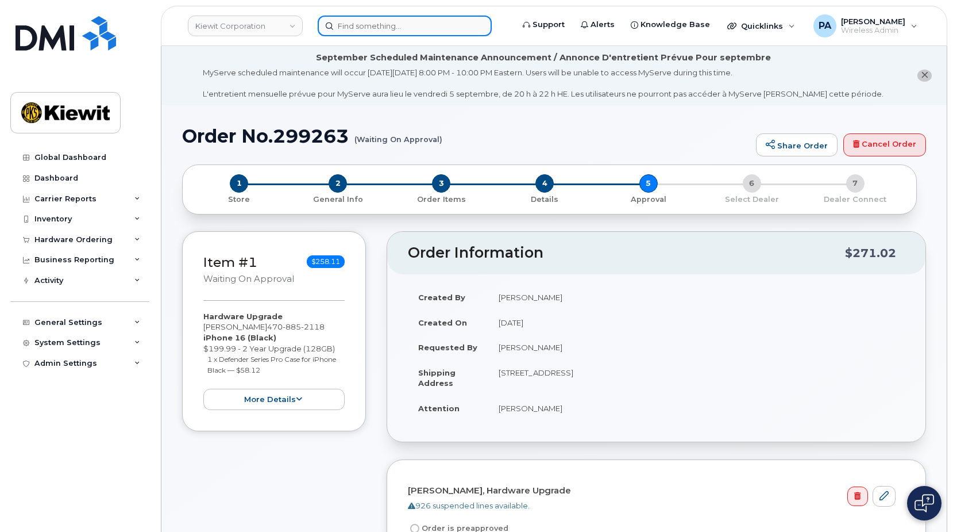
click at [353, 31] on input at bounding box center [405, 26] width 174 height 21
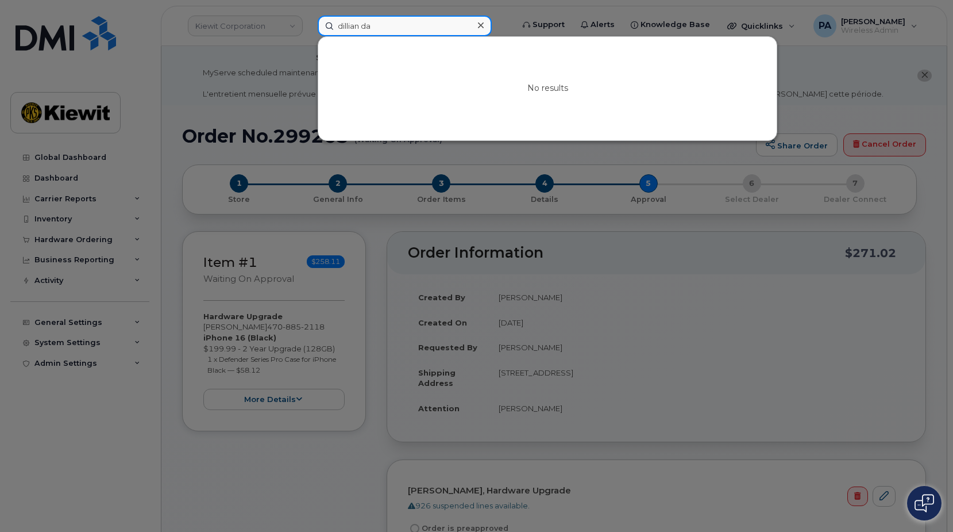
drag, startPoint x: 392, startPoint y: 30, endPoint x: 232, endPoint y: 25, distance: 160.4
click at [309, 26] on div "dillian da No results" at bounding box center [412, 26] width 206 height 21
paste input "[PERSON_NAME]"
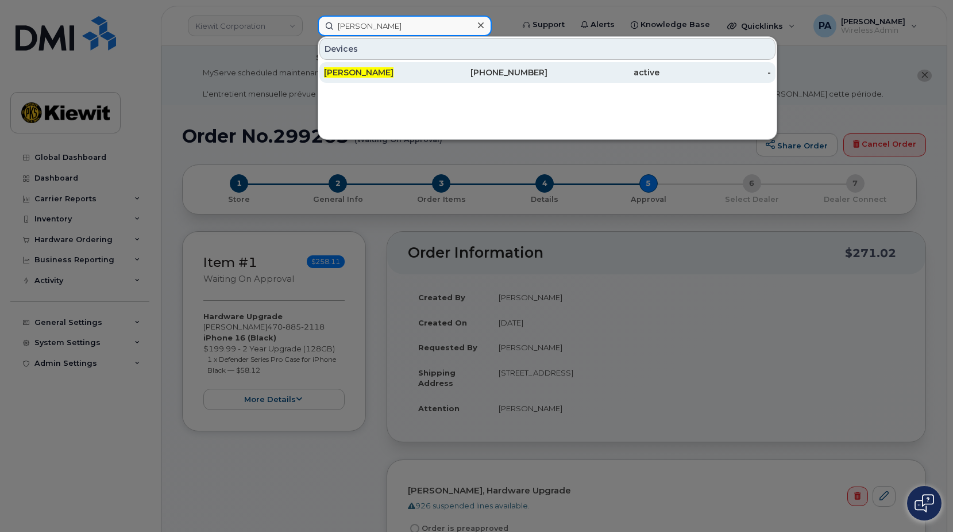
type input "[PERSON_NAME]"
click at [361, 71] on span "[PERSON_NAME]" at bounding box center [359, 72] width 70 height 10
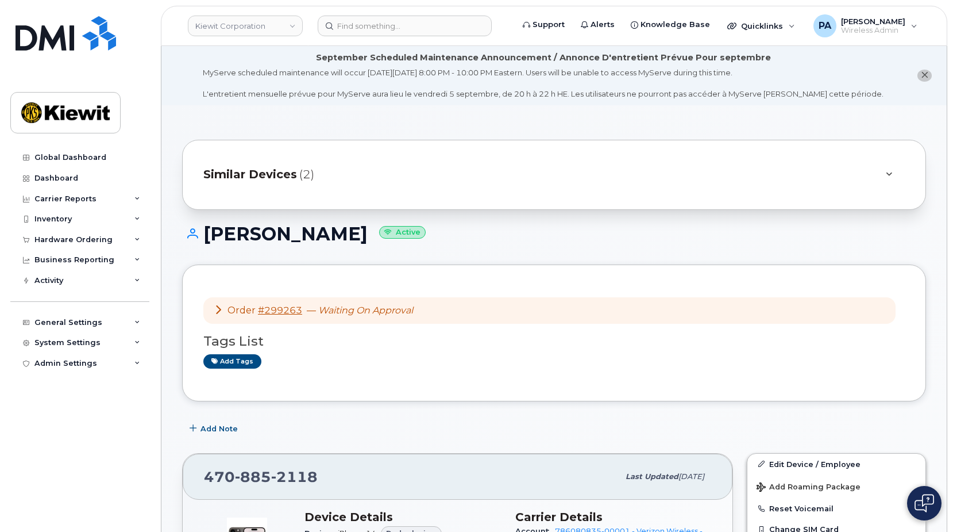
click at [799, 467] on link "Edit Device / Employee" at bounding box center [837, 463] width 178 height 21
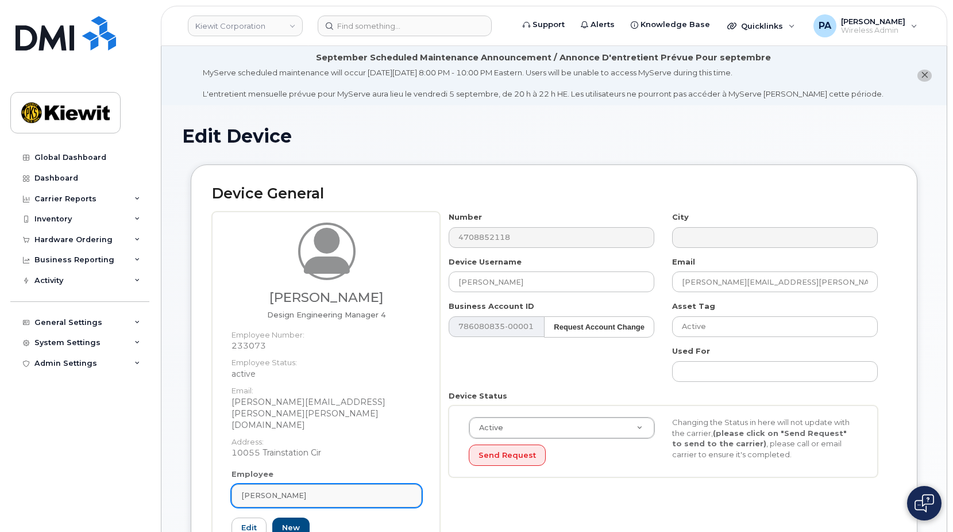
click at [321, 490] on div "[PERSON_NAME]" at bounding box center [326, 495] width 171 height 11
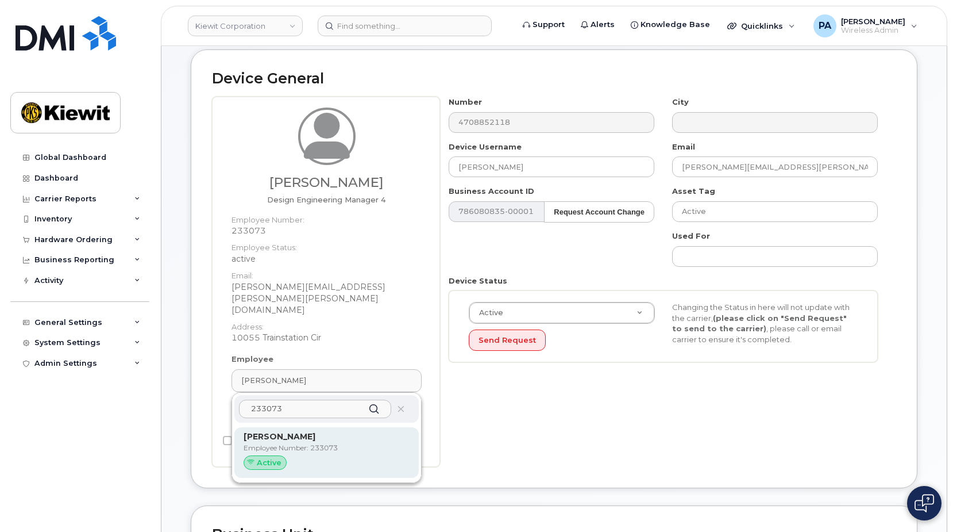
type input "233073"
click at [291, 442] on p "Employee Number: 233073" at bounding box center [327, 447] width 166 height 10
type input "[PERSON_NAME]"
type input "dillon.davisson@kiewit.com"
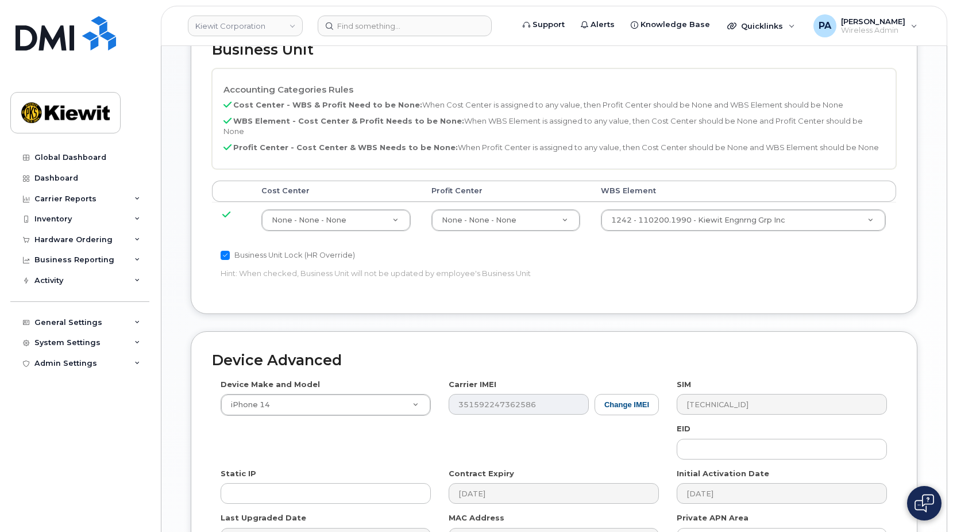
scroll to position [683, 0]
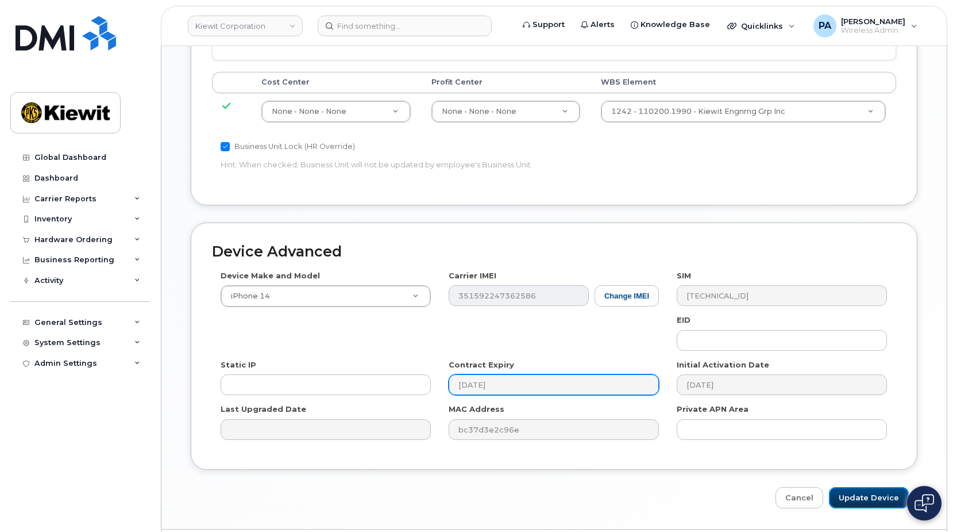
drag, startPoint x: 861, startPoint y: 463, endPoint x: 507, endPoint y: 358, distance: 369.3
click at [861, 487] on input "Update Device" at bounding box center [869, 497] width 80 height 21
type input "Saving..."
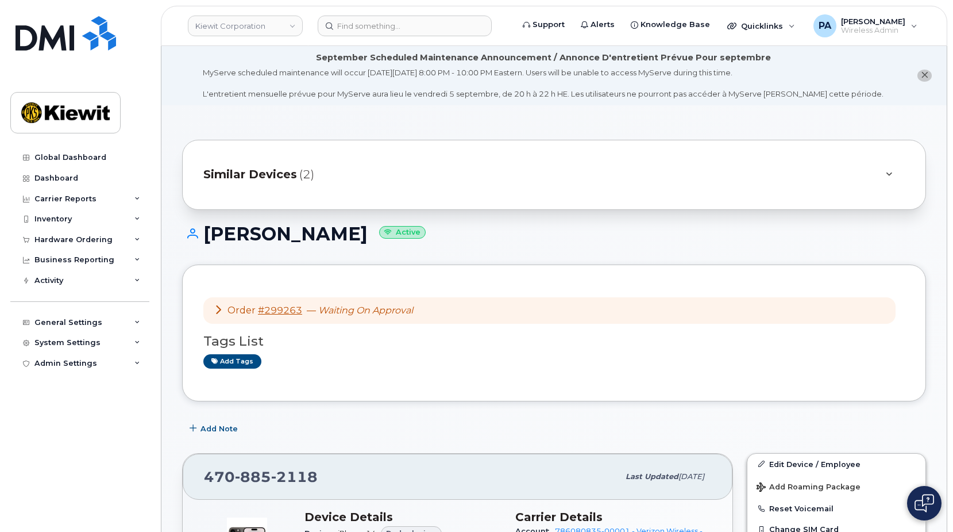
click at [318, 177] on div "Similar Devices (2)" at bounding box center [537, 175] width 669 height 28
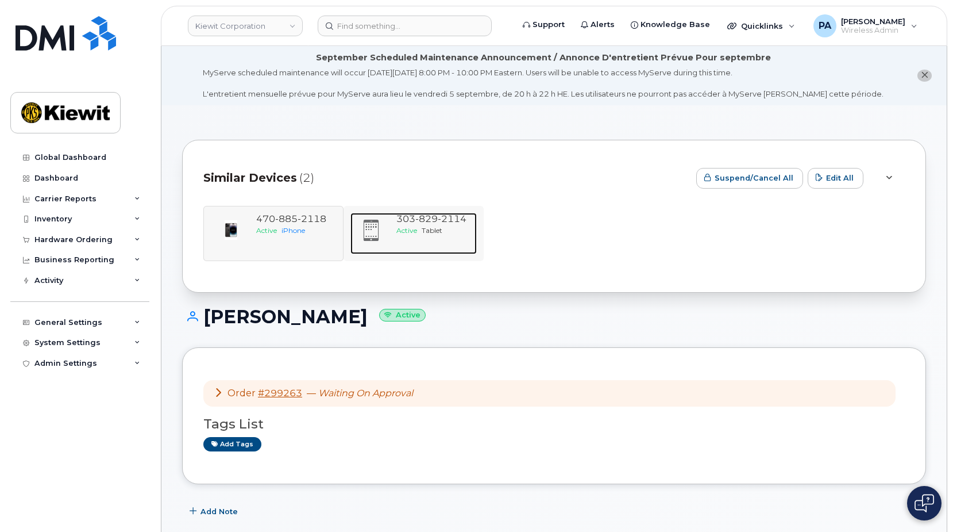
click at [463, 220] on span "2114" at bounding box center [452, 218] width 29 height 11
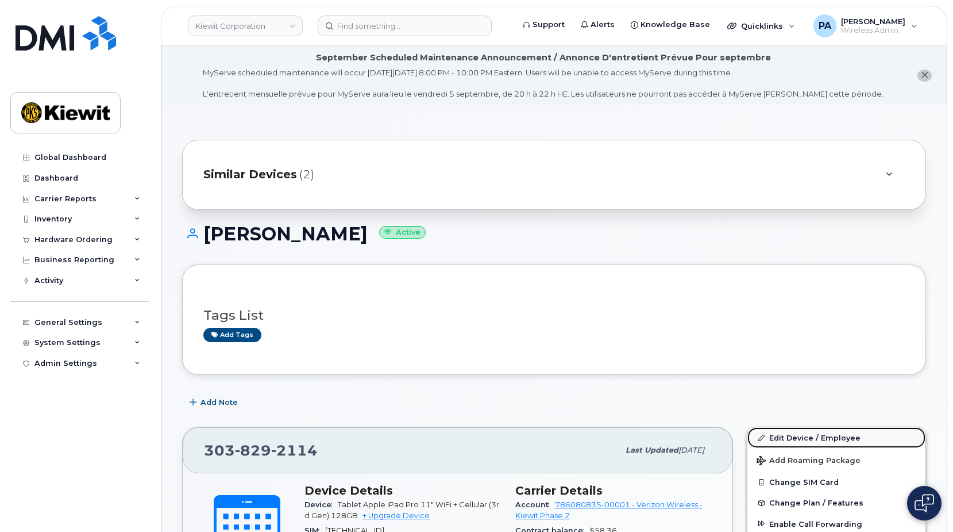
click at [815, 438] on link "Edit Device / Employee" at bounding box center [837, 437] width 178 height 21
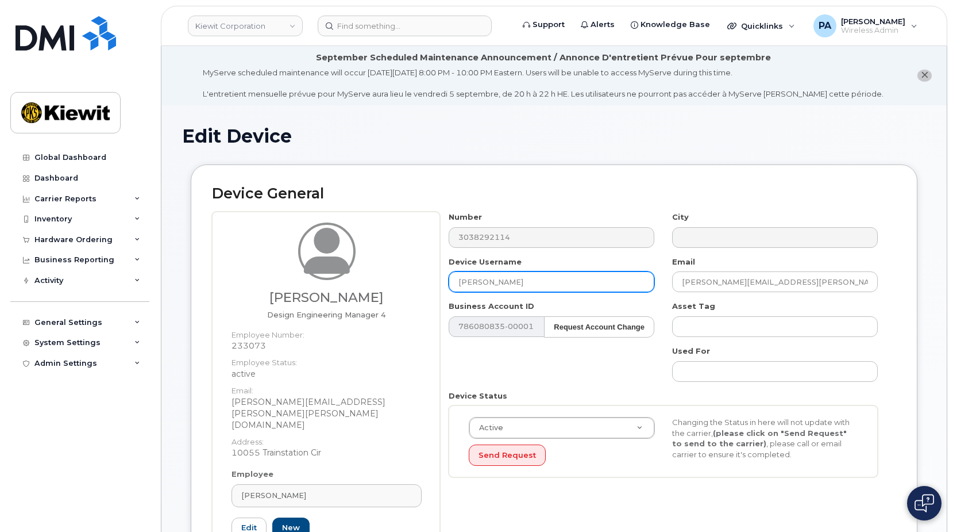
click at [550, 277] on input "DILLON DAVISSON" at bounding box center [552, 281] width 206 height 21
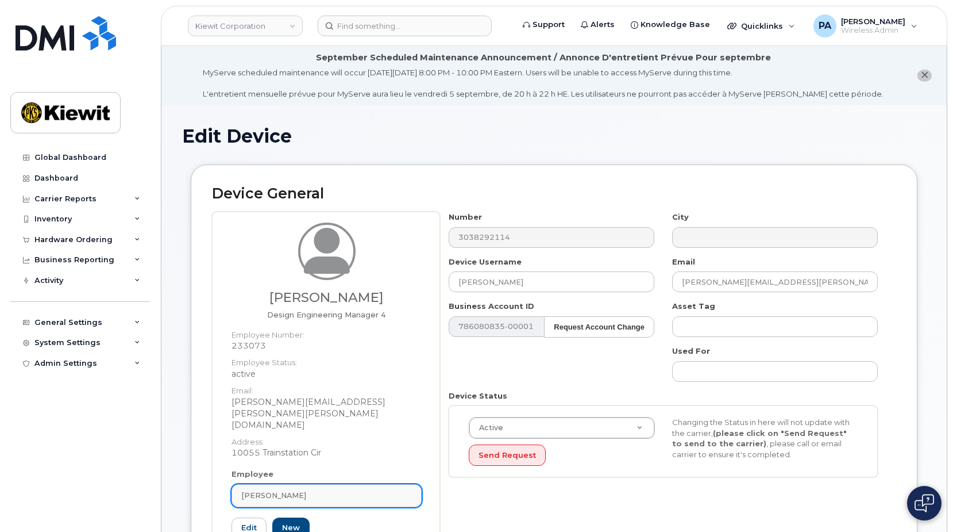
click at [334, 490] on div "Dillon Davisson" at bounding box center [326, 495] width 171 height 11
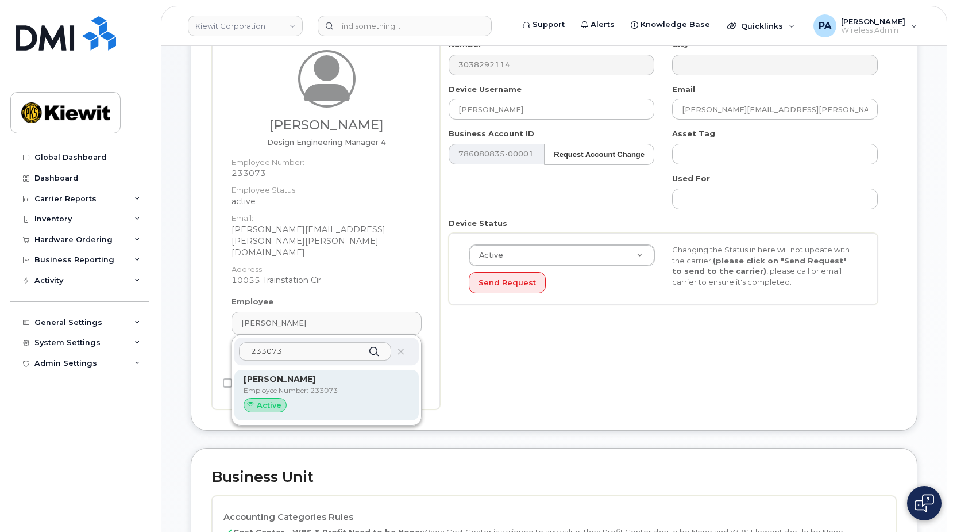
type input "233073"
click at [288, 373] on div "Dillon Davisson Employee Number: 233073 Active" at bounding box center [327, 395] width 166 height 44
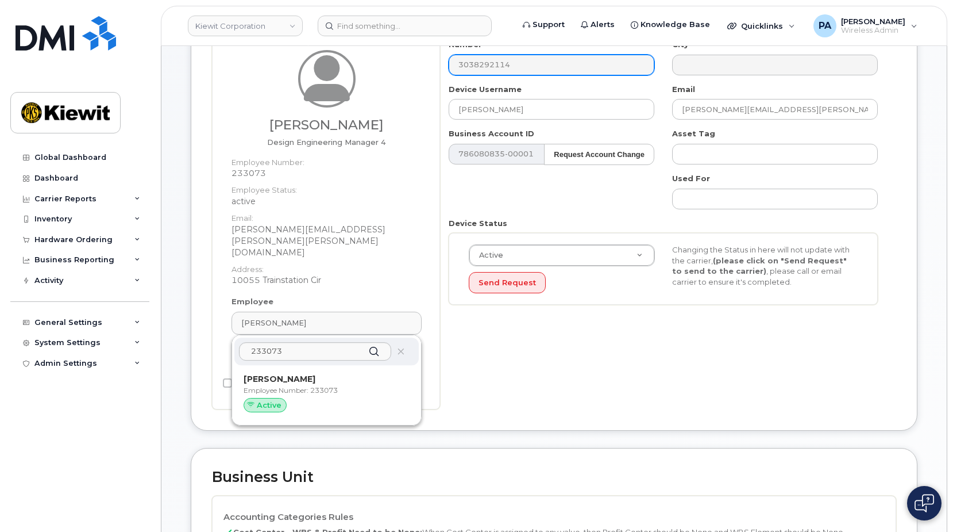
type input "Dillon Davisson"
type input "dillon.davisson@kiewit.com"
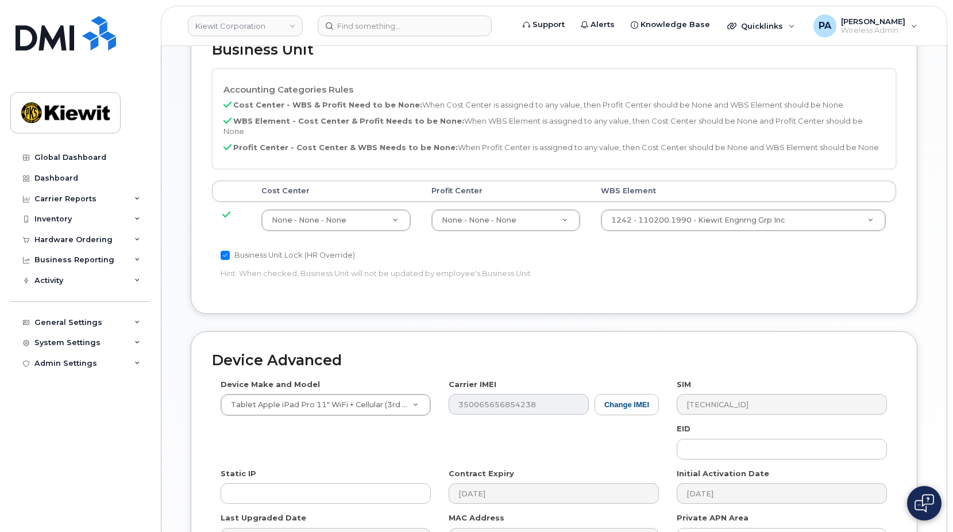
scroll to position [683, 0]
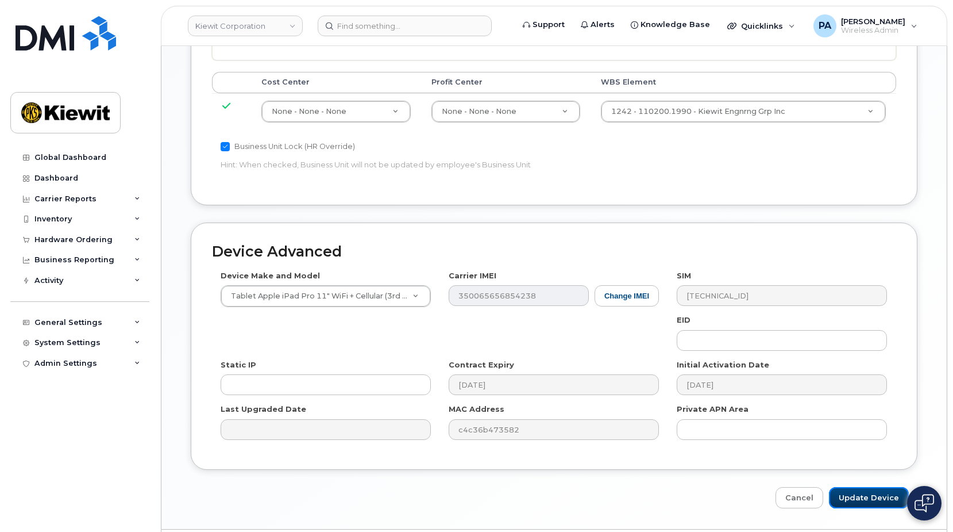
drag, startPoint x: 855, startPoint y: 465, endPoint x: 783, endPoint y: 428, distance: 80.7
click at [855, 487] on input "Update Device" at bounding box center [869, 497] width 80 height 21
type input "Saving..."
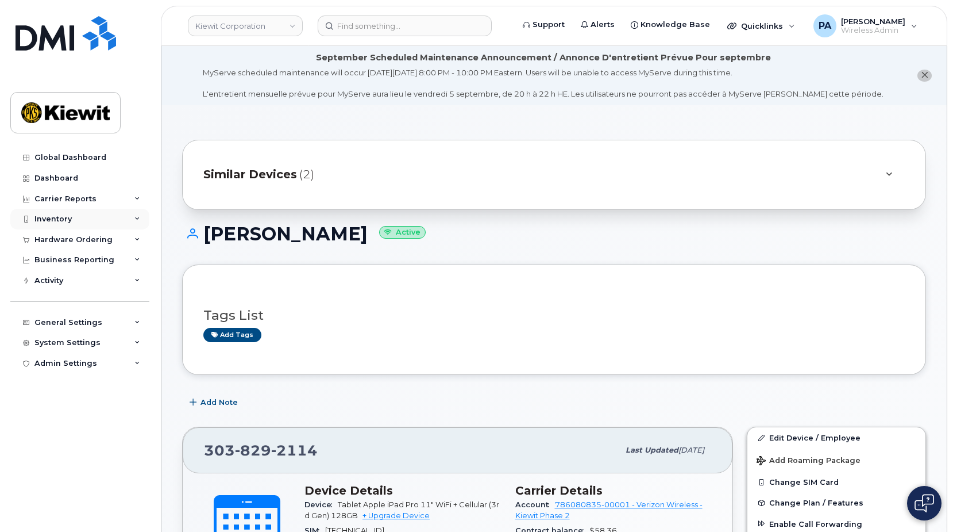
click at [51, 216] on div "Inventory" at bounding box center [52, 218] width 37 height 9
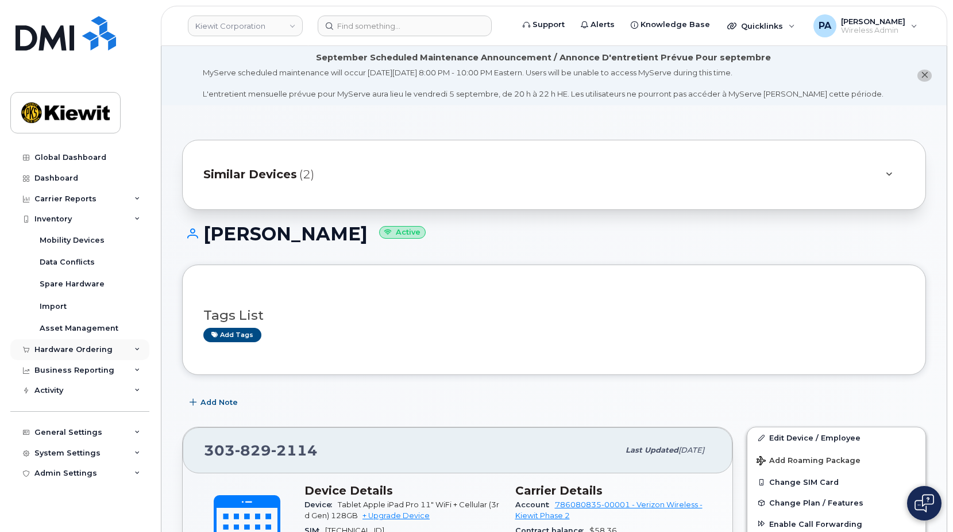
click at [59, 346] on div "Hardware Ordering" at bounding box center [73, 349] width 78 height 9
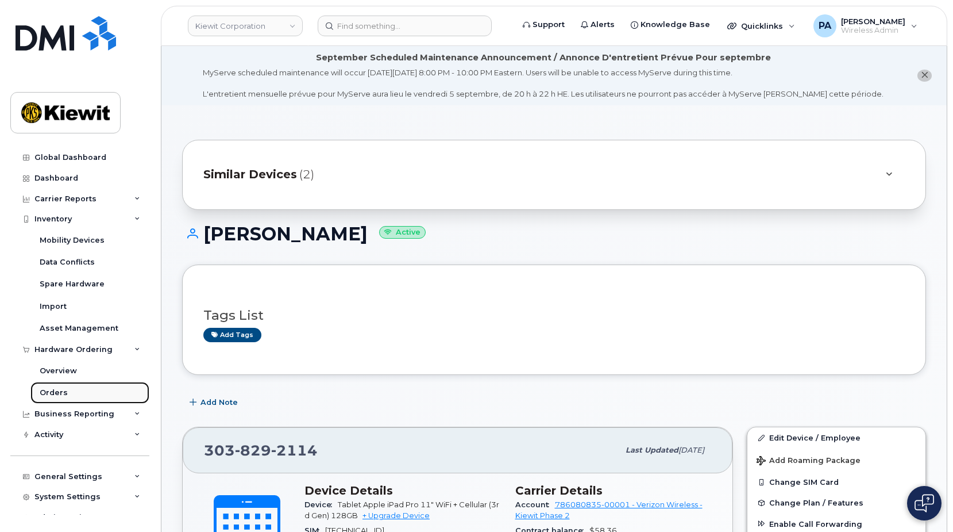
click at [54, 386] on link "Orders" at bounding box center [89, 393] width 119 height 22
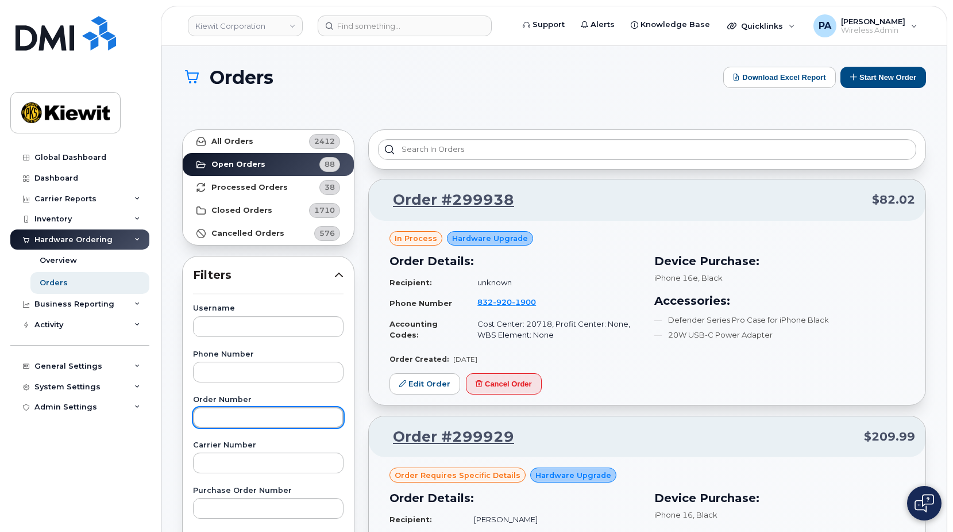
click at [226, 418] on input "text" at bounding box center [268, 417] width 151 height 21
type input "299552"
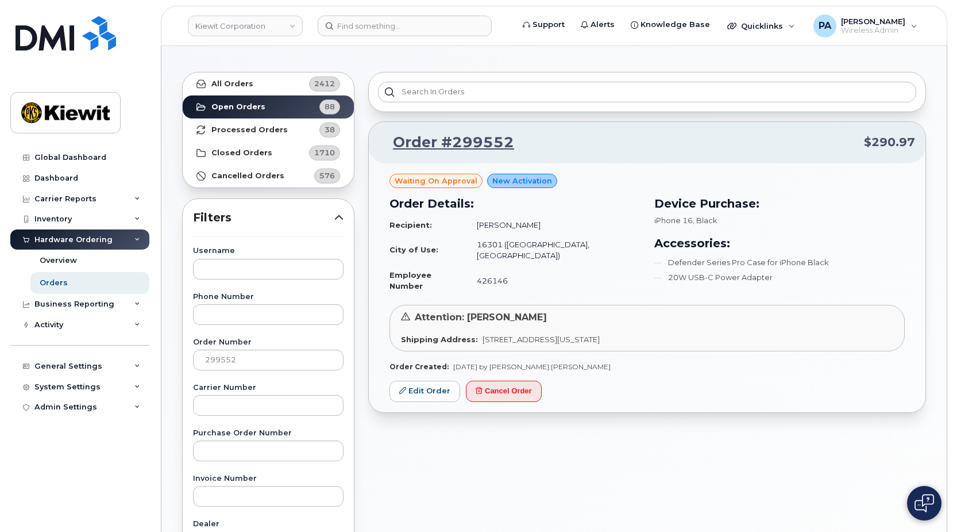
scroll to position [115, 0]
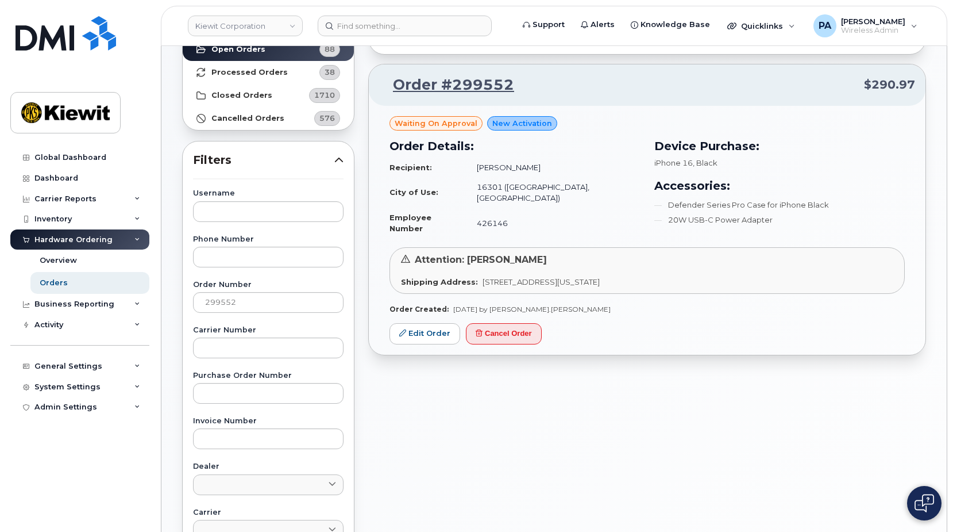
drag, startPoint x: 586, startPoint y: 168, endPoint x: 521, endPoint y: 167, distance: 64.9
click at [521, 167] on td "[PERSON_NAME]" at bounding box center [554, 167] width 174 height 20
copy td "[PERSON_NAME]"
click at [407, 22] on input at bounding box center [405, 26] width 174 height 21
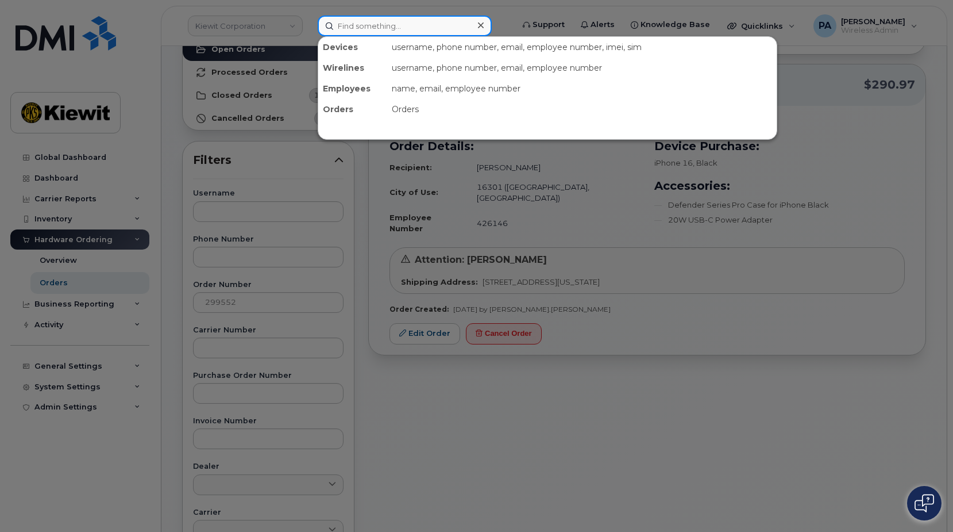
paste input "[PERSON_NAME]"
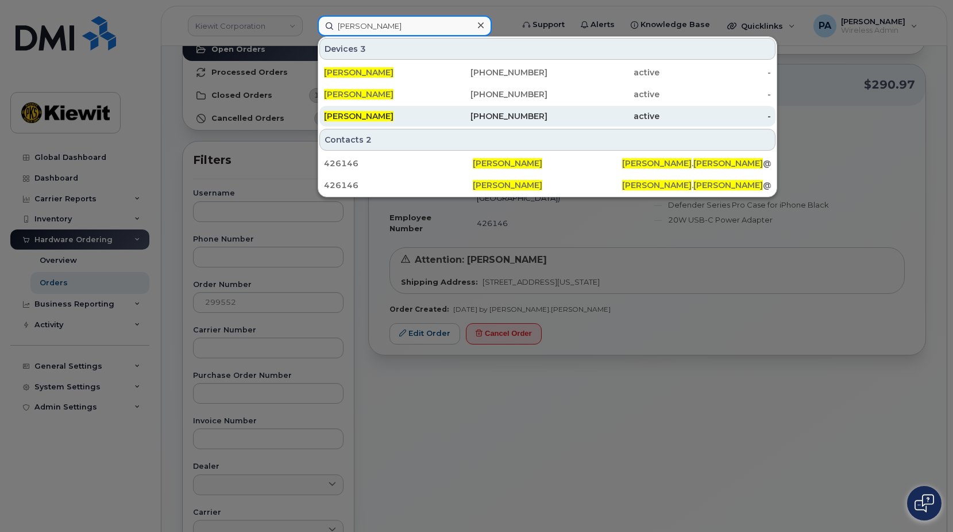
type input "[PERSON_NAME]"
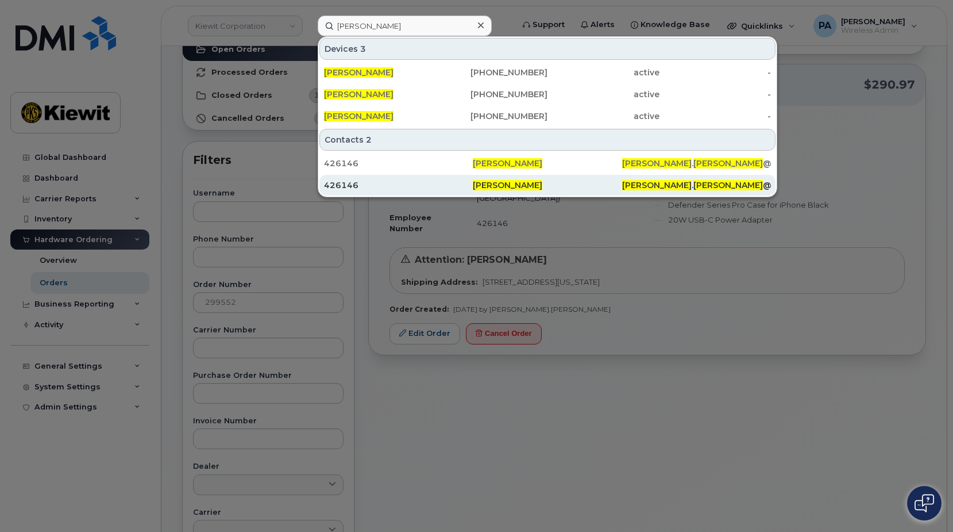
click at [340, 185] on div "426146" at bounding box center [398, 184] width 149 height 11
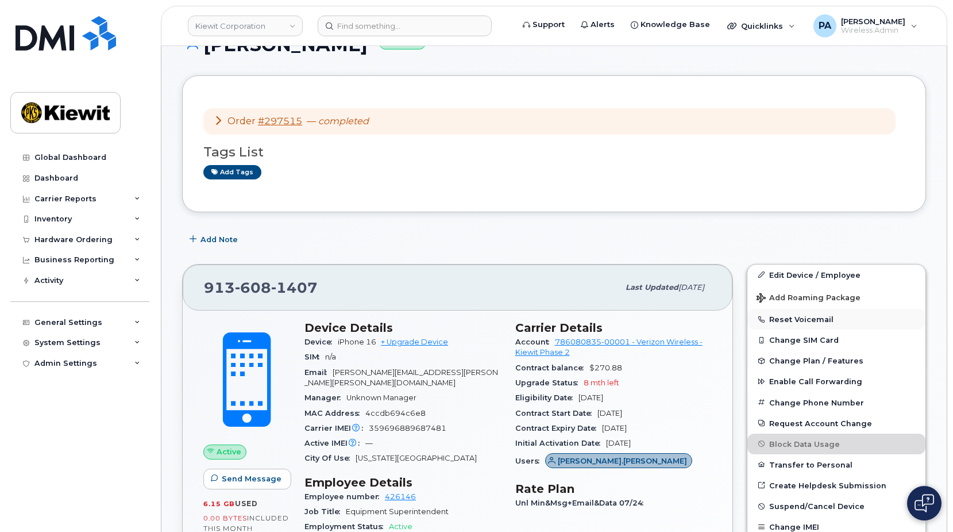
scroll to position [247, 0]
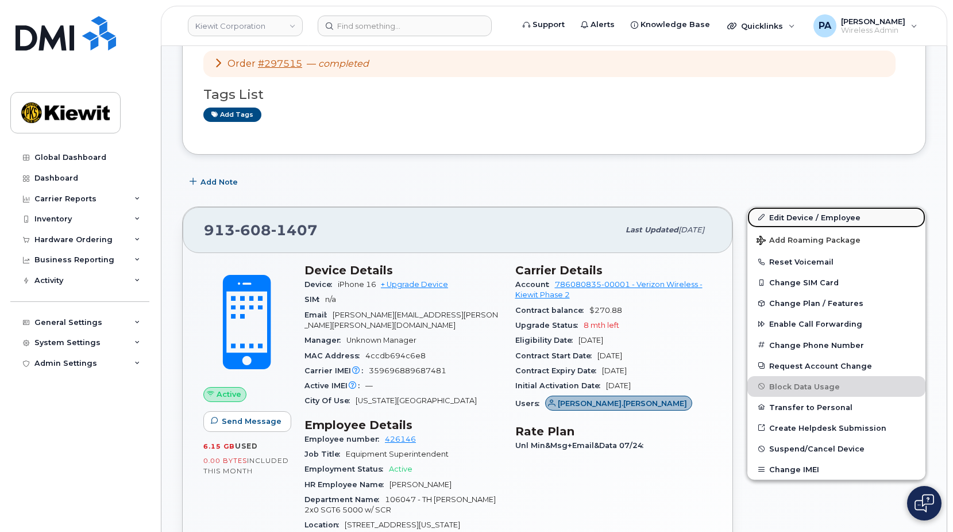
click at [794, 218] on link "Edit Device / Employee" at bounding box center [837, 217] width 178 height 21
click at [819, 218] on link "Edit Device / Employee" at bounding box center [837, 217] width 178 height 21
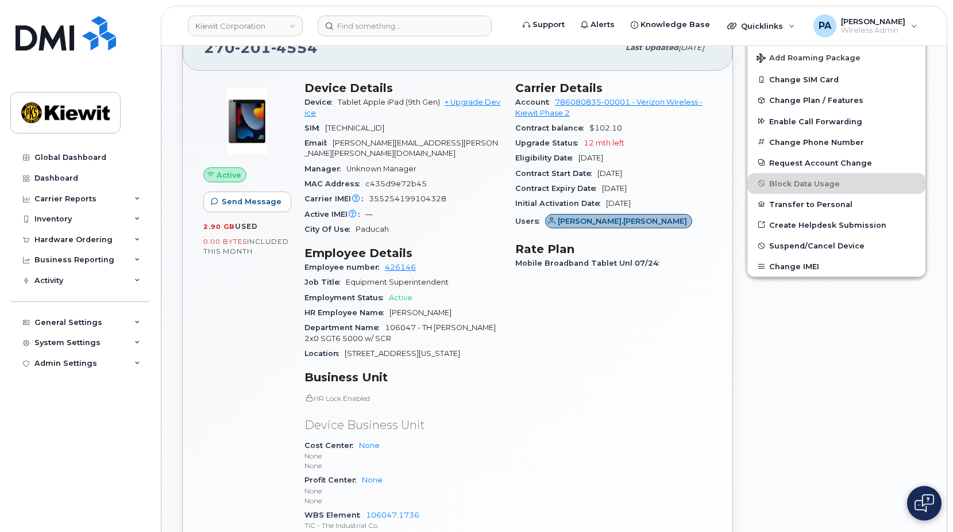
scroll to position [287, 0]
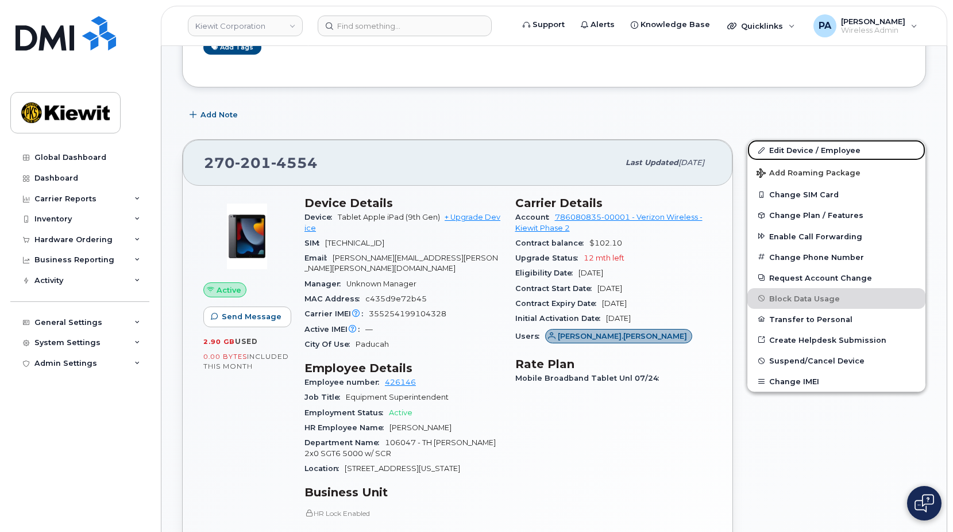
drag, startPoint x: 807, startPoint y: 152, endPoint x: 334, endPoint y: 117, distance: 474.8
click at [807, 152] on link "Edit Device / Employee" at bounding box center [837, 150] width 178 height 21
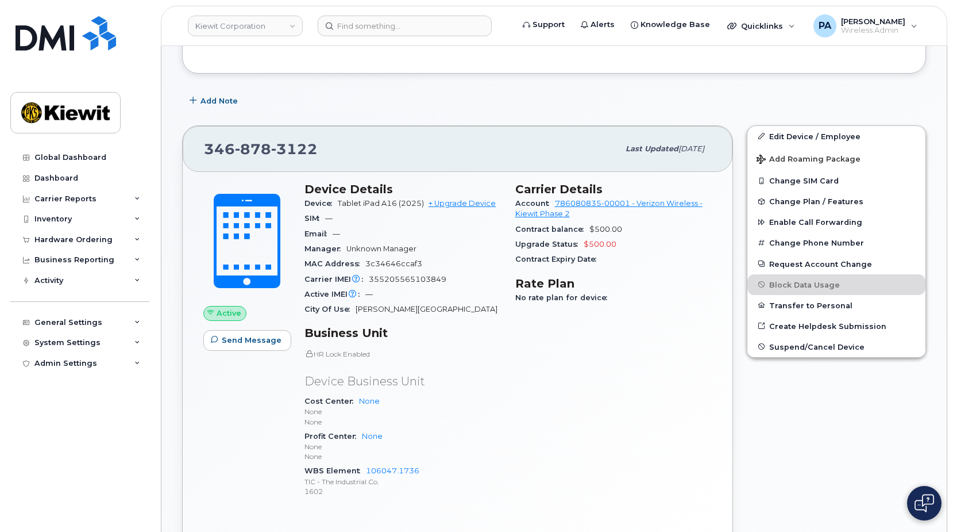
scroll to position [172, 0]
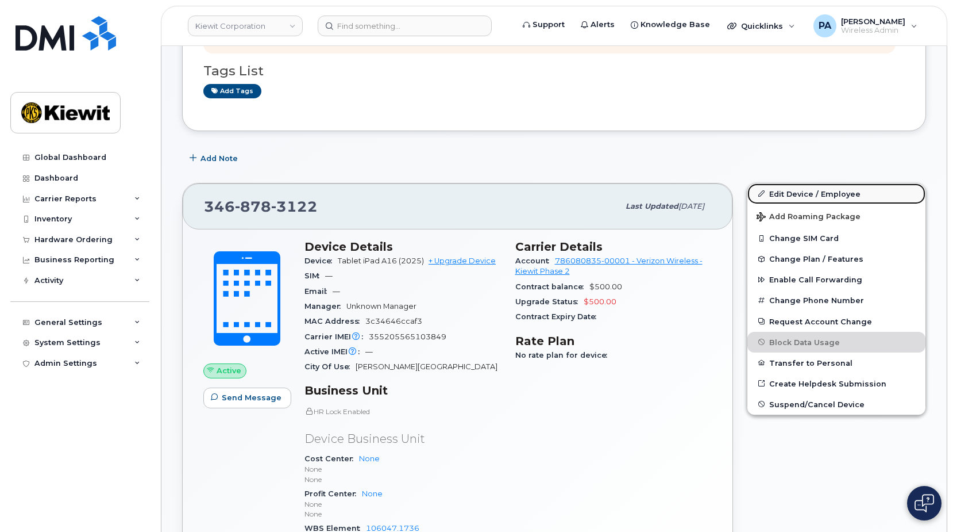
click at [832, 190] on link "Edit Device / Employee" at bounding box center [837, 193] width 178 height 21
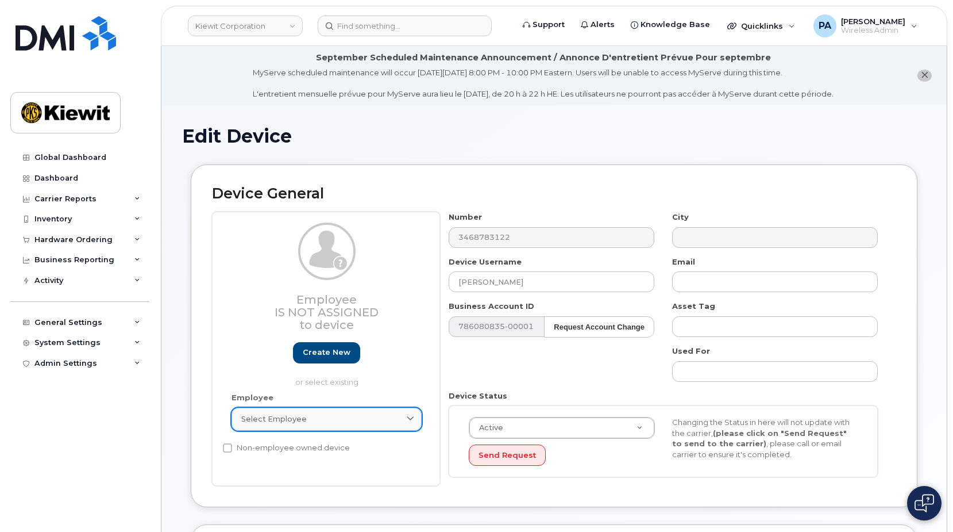
click at [305, 418] on div "Select employee" at bounding box center [326, 418] width 171 height 11
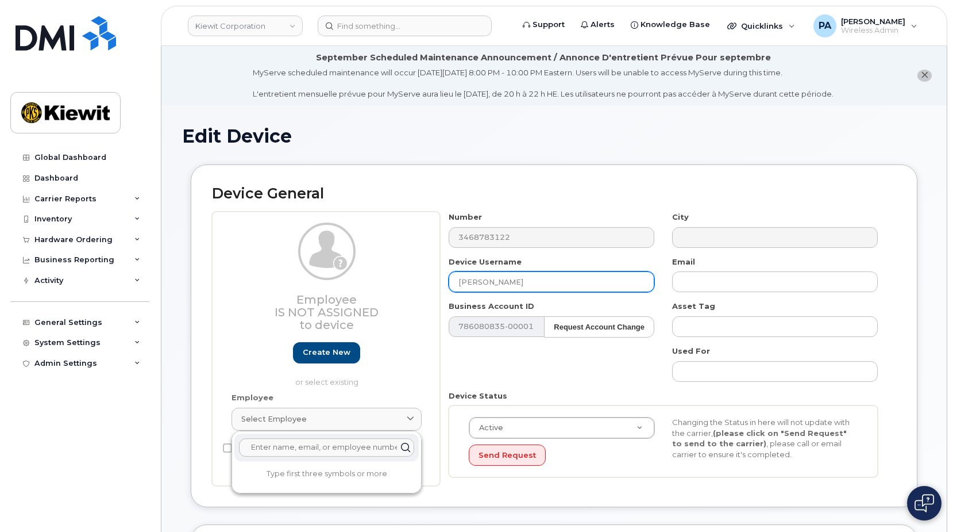
drag, startPoint x: 490, startPoint y: 283, endPoint x: 385, endPoint y: 284, distance: 105.2
click at [385, 284] on div "Employee Is not assigned to device Create new or select existing Employee Selec…" at bounding box center [554, 348] width 684 height 274
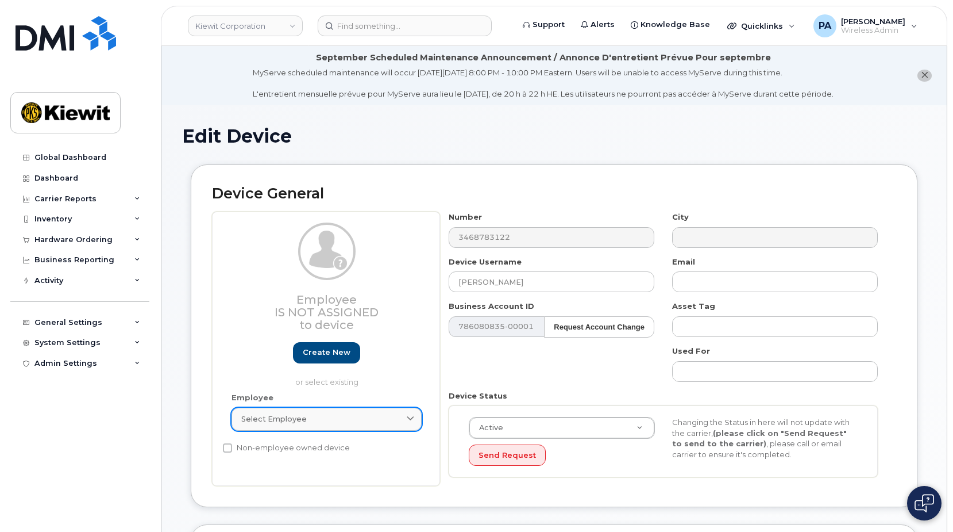
click at [259, 424] on span "Select employee" at bounding box center [274, 418] width 66 height 11
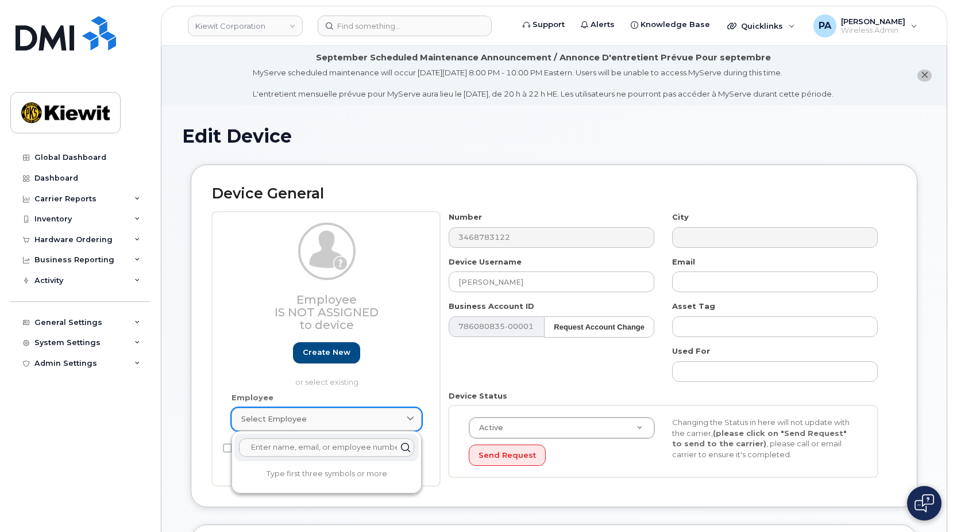
paste input "[PERSON_NAME]"
drag, startPoint x: 321, startPoint y: 450, endPoint x: 189, endPoint y: 445, distance: 131.7
click at [189, 445] on div "Device General Employee Is not assigned to device Create new or select existing…" at bounding box center [554, 344] width 744 height 360
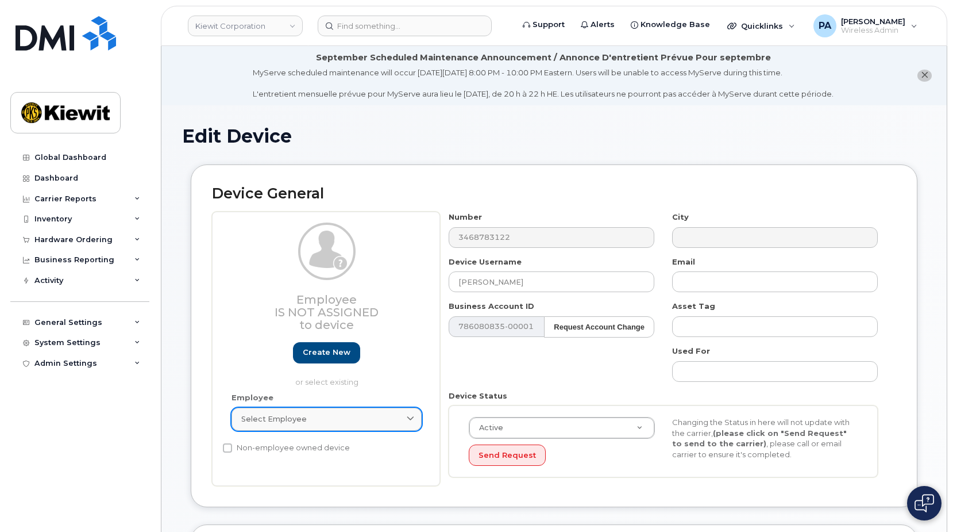
click at [303, 423] on span "Select employee" at bounding box center [274, 418] width 66 height 11
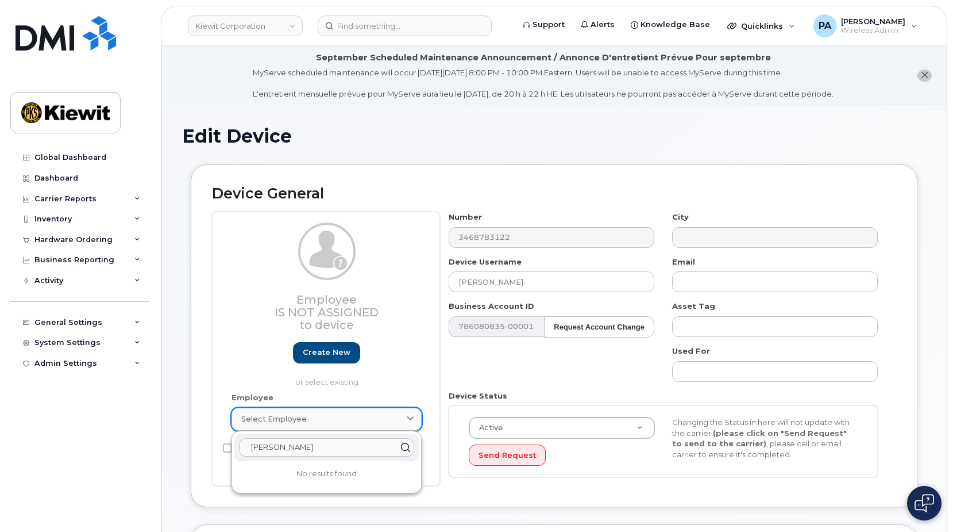
paste input "426146"
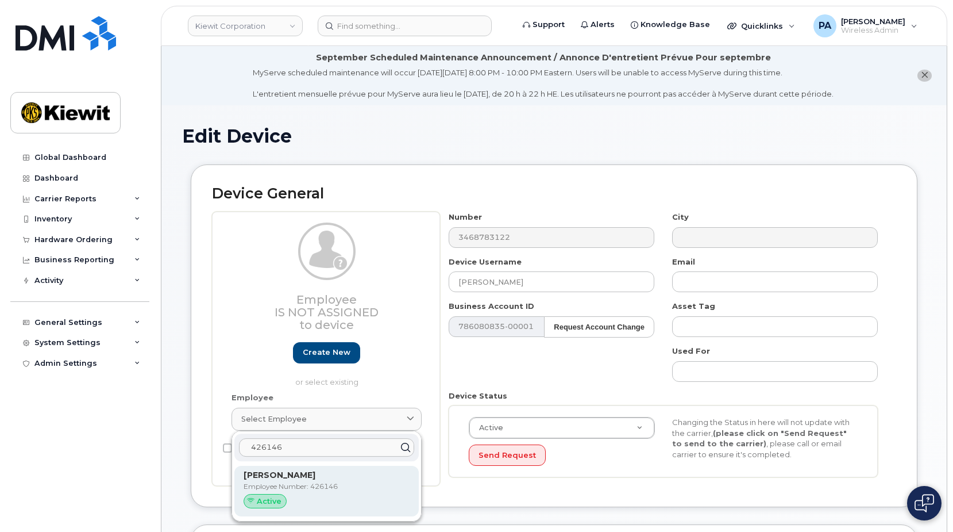
type input "426146"
click at [335, 488] on p "Employee Number: 426146" at bounding box center [327, 486] width 166 height 10
type input "426146"
type input "emanuel.robles@kiewit.com"
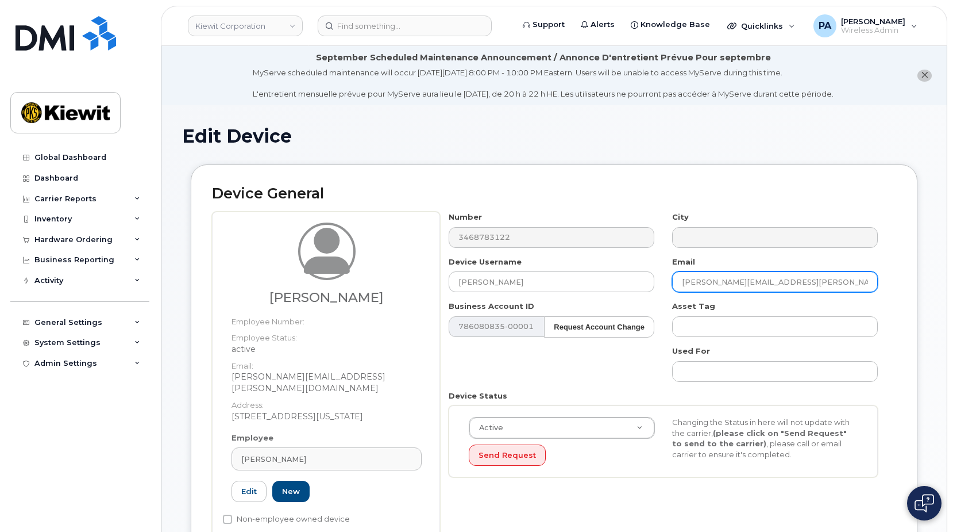
click at [808, 282] on input "emanuel.robles@kiewit.com" at bounding box center [775, 281] width 206 height 21
type input "Saving..."
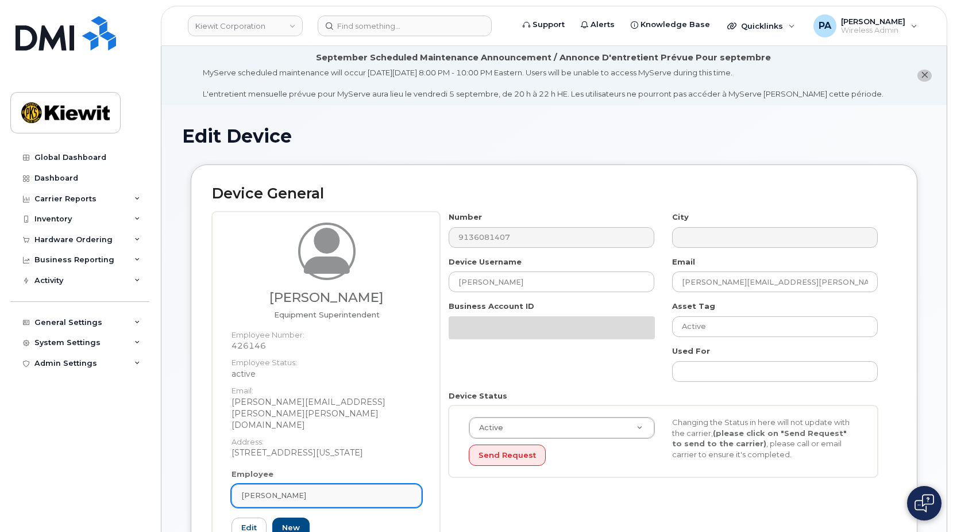
click at [344, 490] on div "[PERSON_NAME]" at bounding box center [326, 495] width 171 height 11
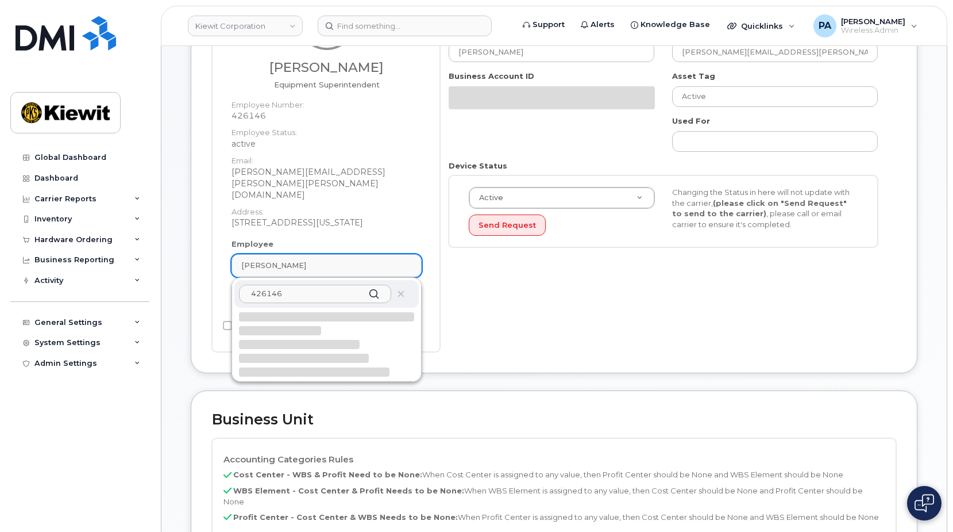
scroll to position [345, 0]
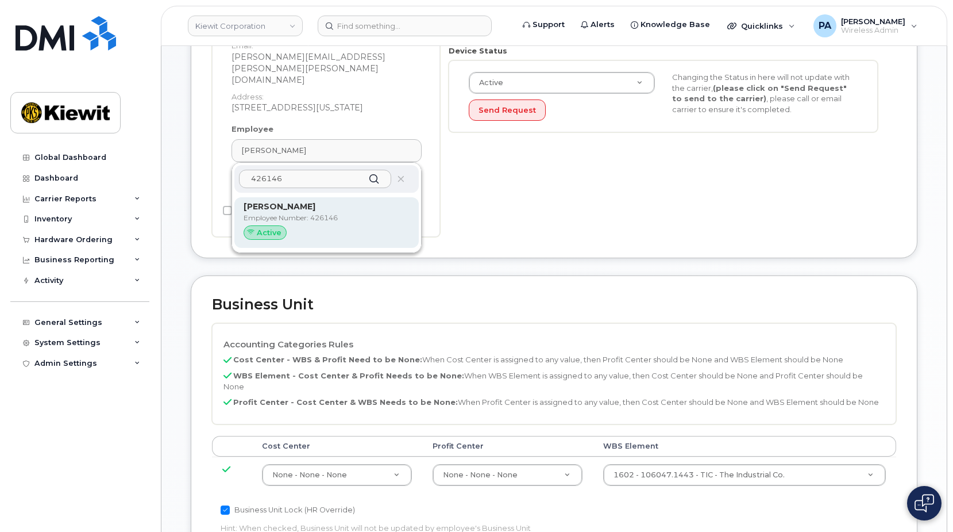
type input "426146"
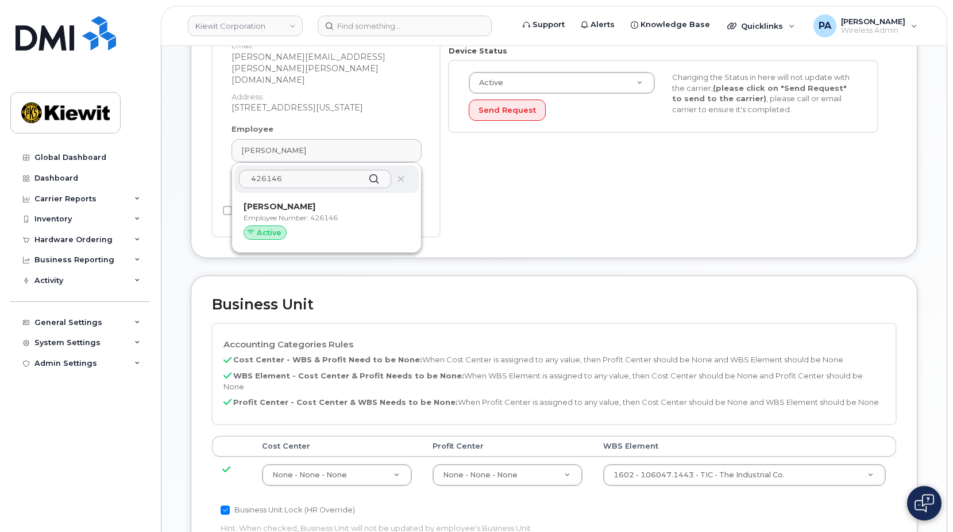
drag, startPoint x: 290, startPoint y: 203, endPoint x: 537, endPoint y: 48, distance: 291.8
click at [290, 225] on div "Active" at bounding box center [327, 232] width 166 height 15
type input "emanuel.robles@kiewit.com"
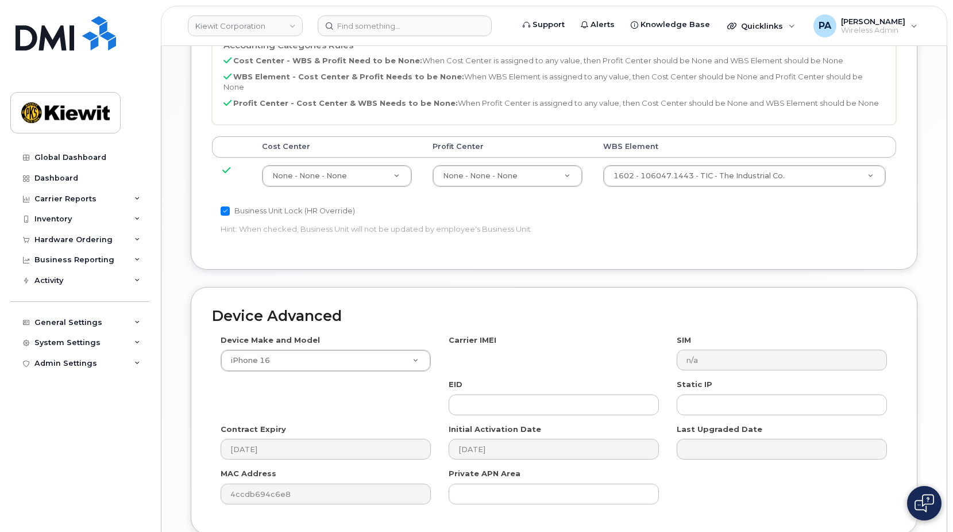
scroll to position [676, 0]
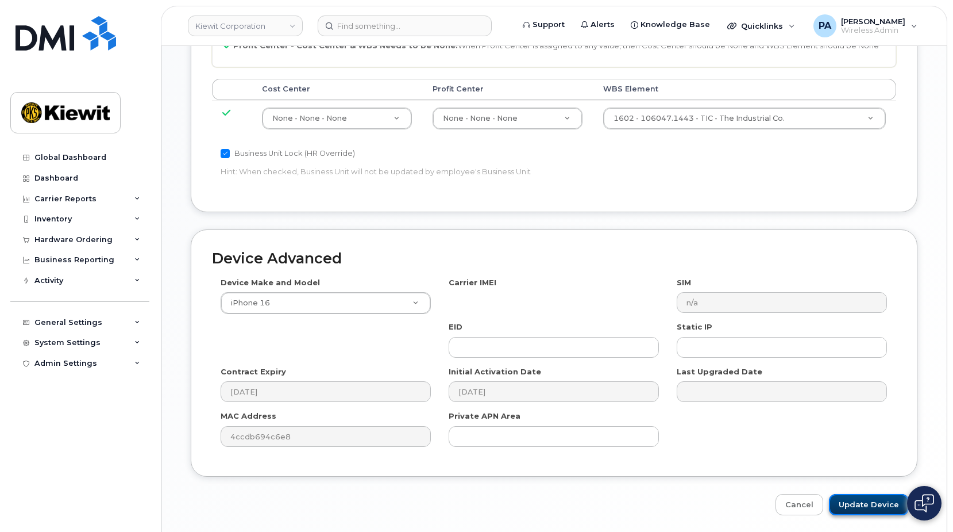
click at [867, 494] on input "Update Device" at bounding box center [869, 504] width 80 height 21
type input "Saving..."
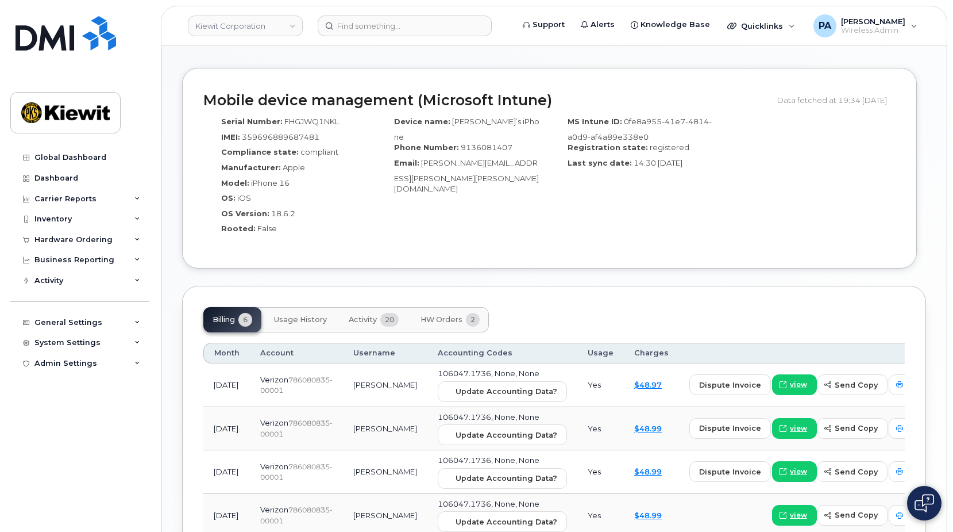
scroll to position [575, 0]
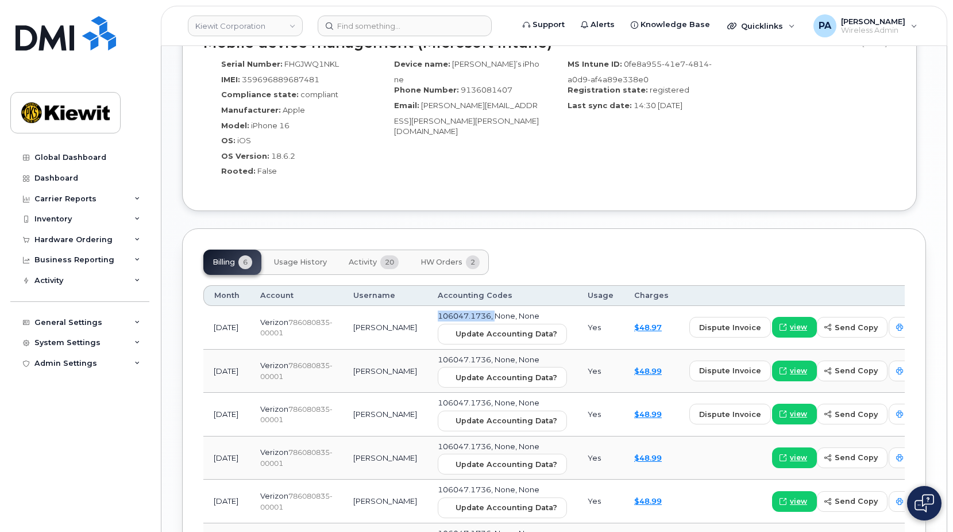
drag, startPoint x: 471, startPoint y: 314, endPoint x: 407, endPoint y: 315, distance: 63.8
click at [428, 315] on td "106047.1736, None, None Update Accounting Data?" at bounding box center [503, 328] width 150 height 44
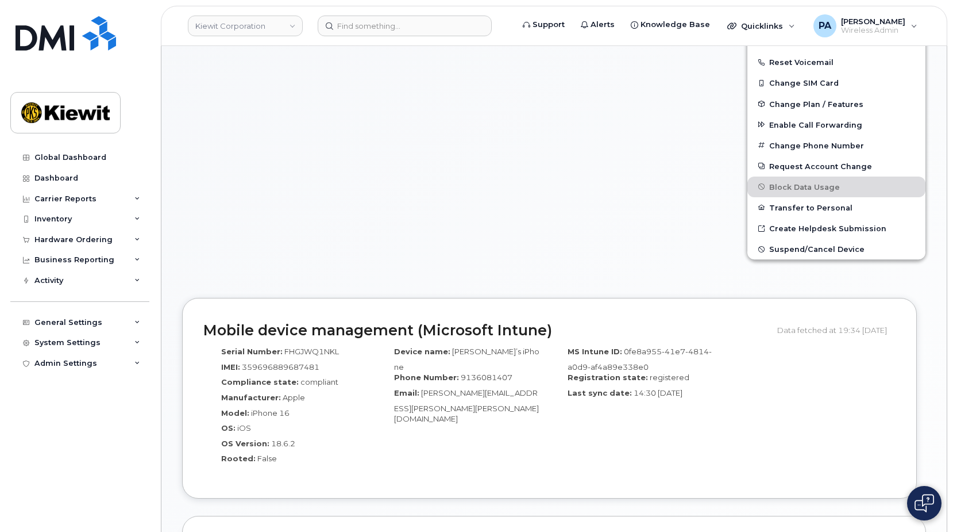
scroll to position [57, 0]
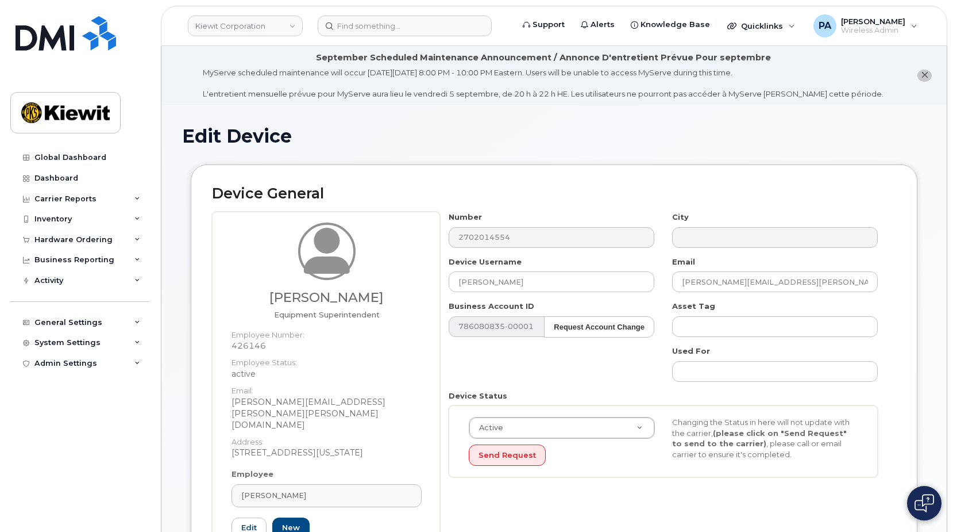
drag, startPoint x: 263, startPoint y: 290, endPoint x: 269, endPoint y: 299, distance: 10.4
click at [261, 297] on h3 "Emanuel Robles" at bounding box center [327, 297] width 190 height 14
drag, startPoint x: 254, startPoint y: 345, endPoint x: 223, endPoint y: 345, distance: 31.0
click at [222, 345] on div "Emanuel Robles Equipment Superintendent Employee Number: 426146 Employee Status…" at bounding box center [326, 396] width 228 height 370
drag, startPoint x: 223, startPoint y: 345, endPoint x: 276, endPoint y: 345, distance: 53.4
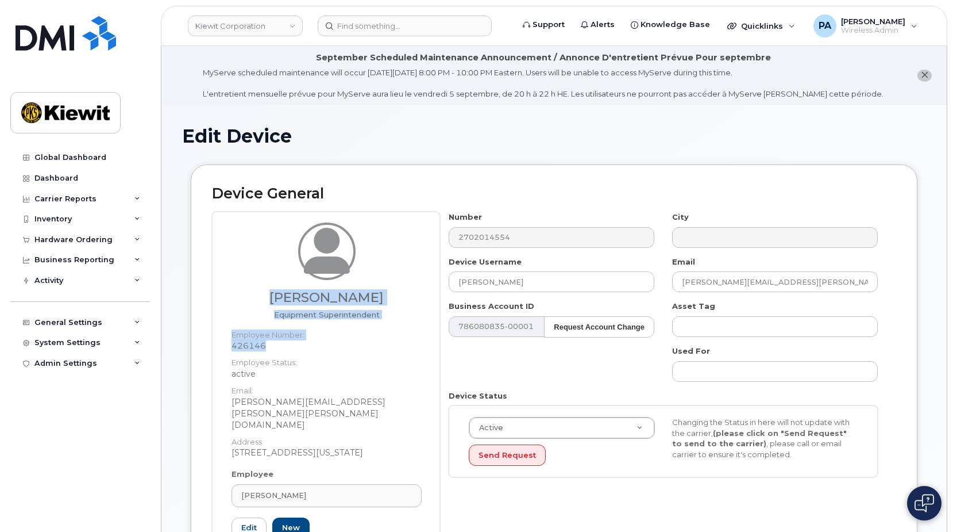
click at [278, 345] on dd "426146" at bounding box center [327, 345] width 190 height 11
click at [248, 346] on dd "426146" at bounding box center [327, 345] width 190 height 11
copy dd "426146"
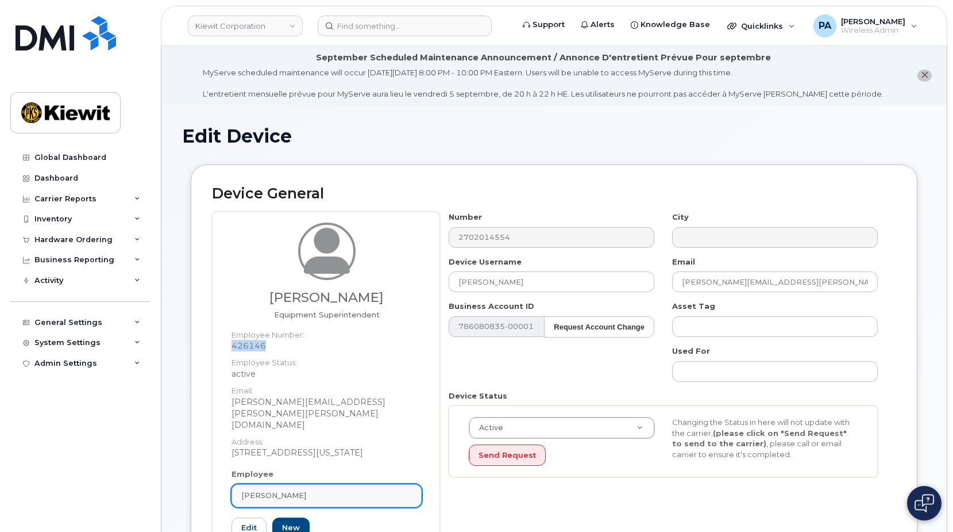
click at [324, 490] on div "Emanuel Robles" at bounding box center [326, 495] width 171 height 11
paste input "426146"
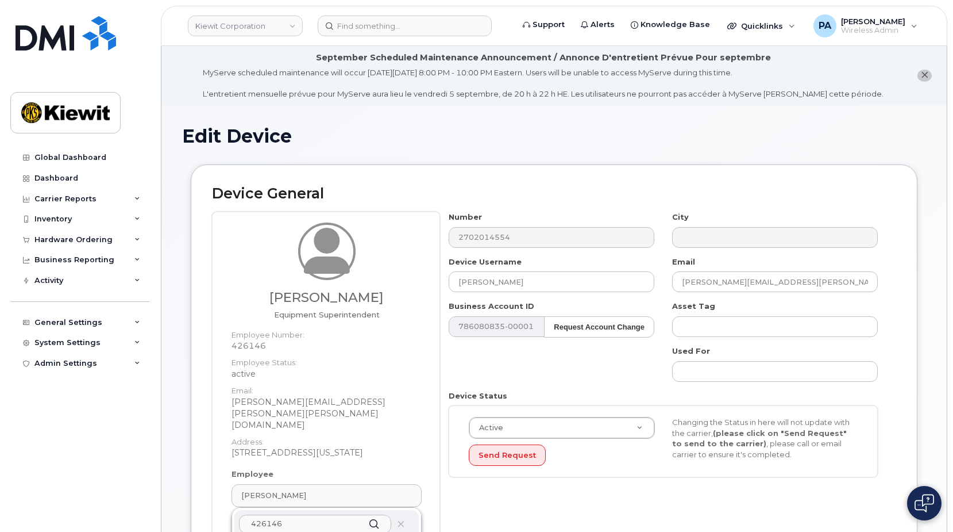
scroll to position [172, 0]
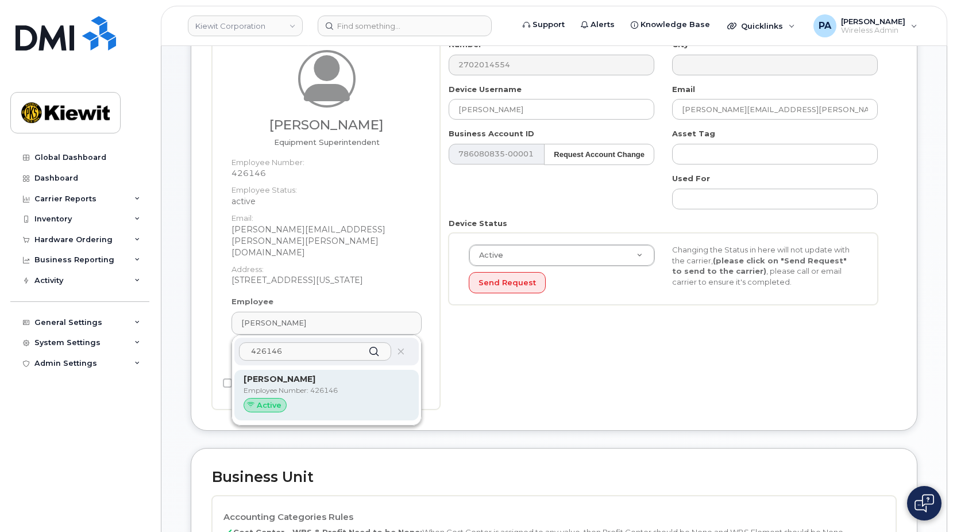
type input "426146"
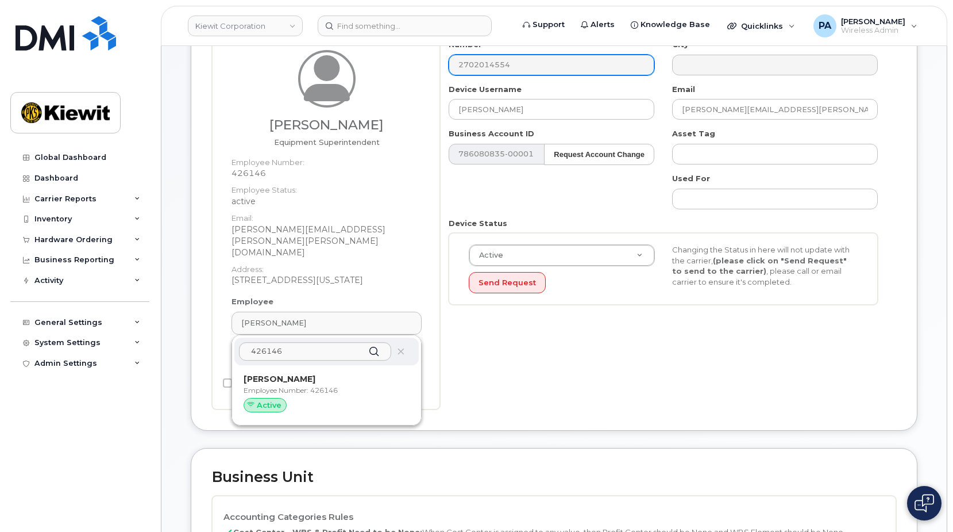
drag, startPoint x: 288, startPoint y: 356, endPoint x: 537, endPoint y: 57, distance: 388.4
click at [288, 374] on strong "Emanuel Robles" at bounding box center [280, 379] width 72 height 10
type input "Emanuel Robles"
type input "emanuel.robles@kiewit.com"
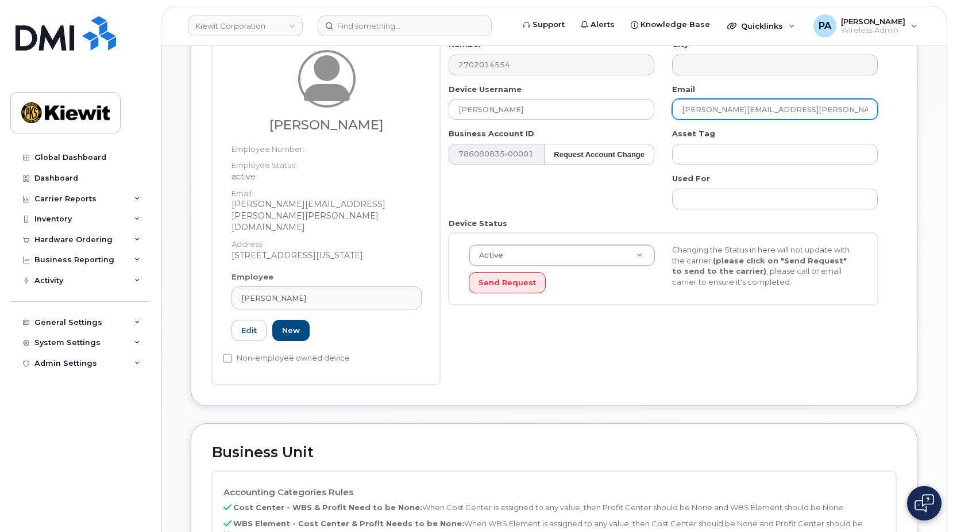
click at [816, 111] on input "emanuel.robles@kiewit.com" at bounding box center [775, 109] width 206 height 21
type input "Saving..."
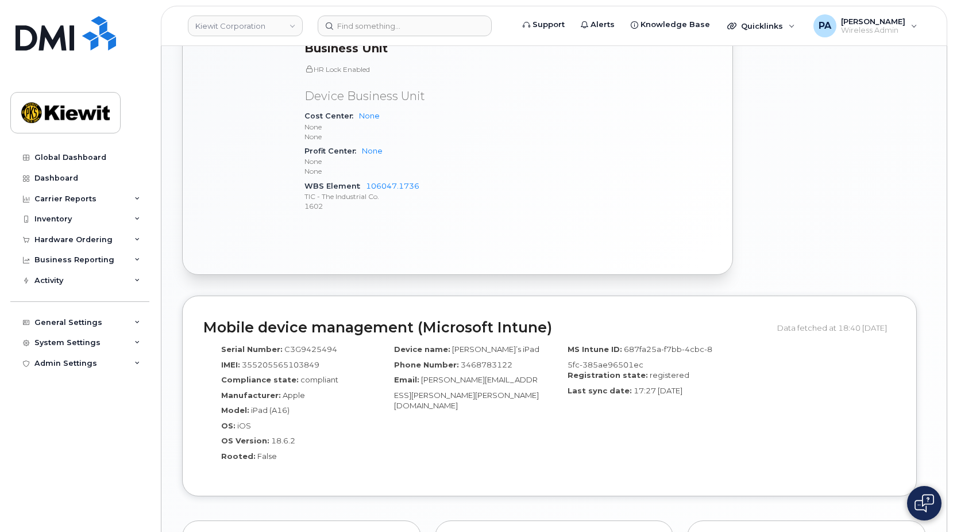
scroll to position [804, 0]
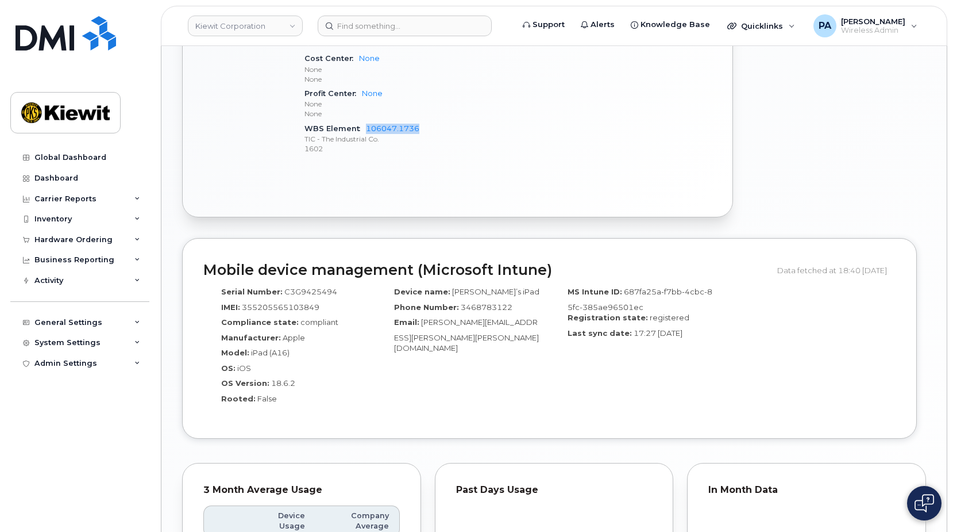
drag, startPoint x: 422, startPoint y: 118, endPoint x: 364, endPoint y: 118, distance: 57.5
click at [364, 121] on div "WBS Element 106047.1736 TIC - The Industrial Co. 1602" at bounding box center [403, 138] width 197 height 35
copy link "106047.1736"
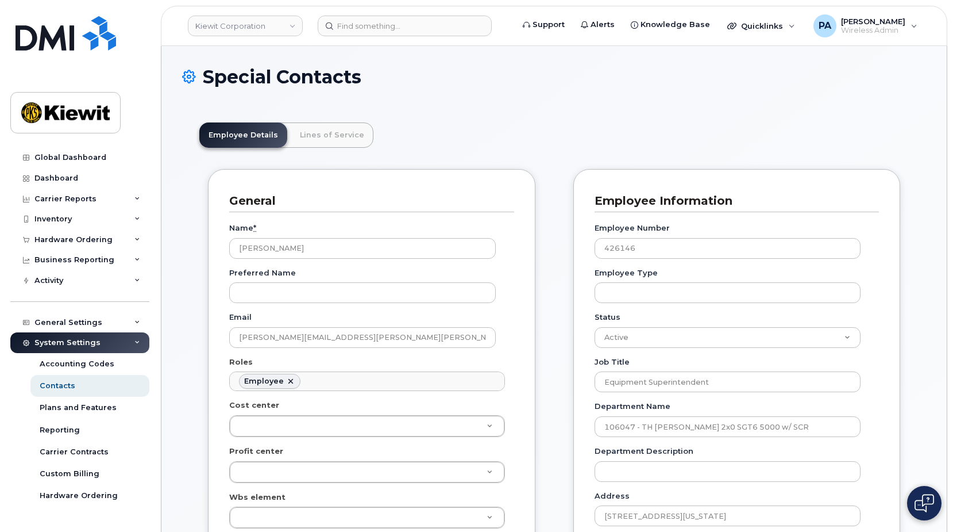
scroll to position [34, 0]
click at [330, 140] on link "Lines of Service" at bounding box center [332, 134] width 83 height 25
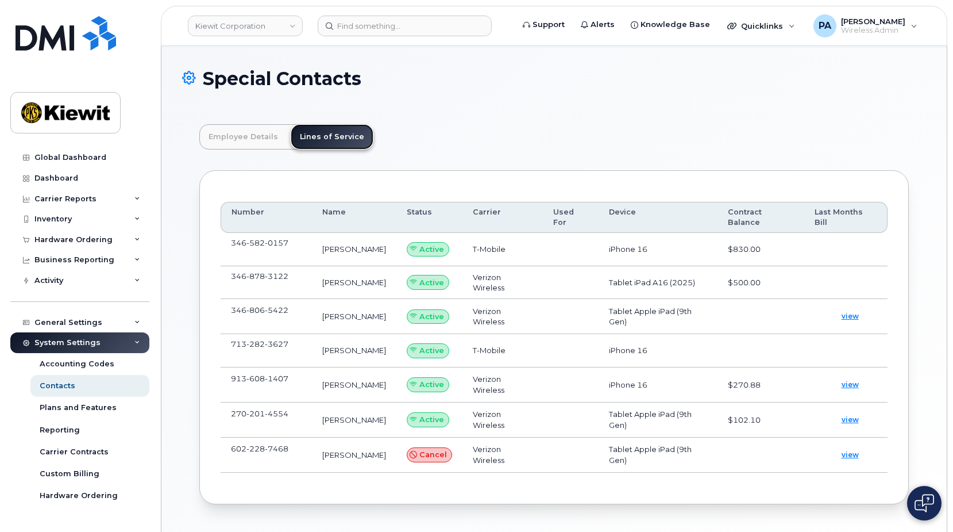
scroll to position [105, 0]
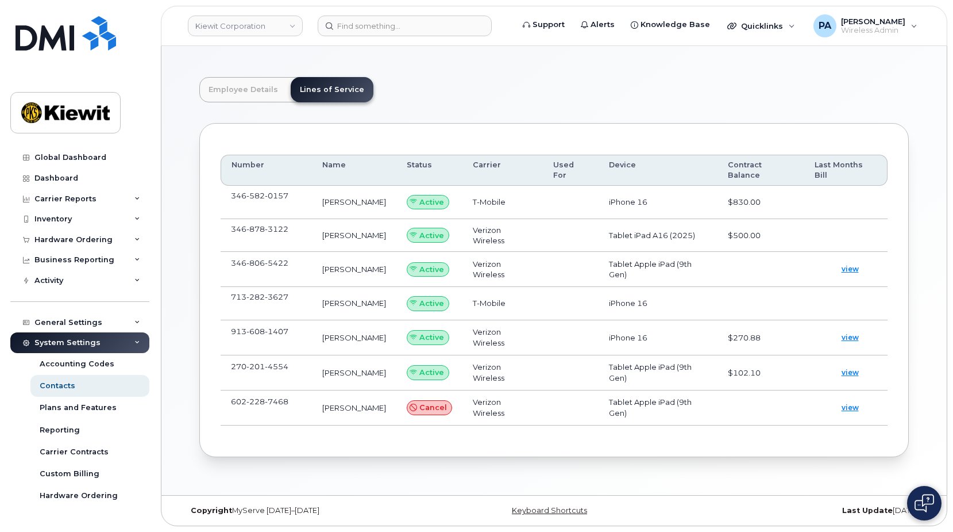
drag, startPoint x: 345, startPoint y: 266, endPoint x: 321, endPoint y: 263, distance: 23.7
click at [321, 263] on td "CEDRIC JAMERSON" at bounding box center [354, 269] width 84 height 35
drag, startPoint x: 283, startPoint y: 194, endPoint x: 222, endPoint y: 196, distance: 60.9
click at [222, 196] on td "346 582 0157" at bounding box center [266, 202] width 91 height 33
copy span "346 582 0157"
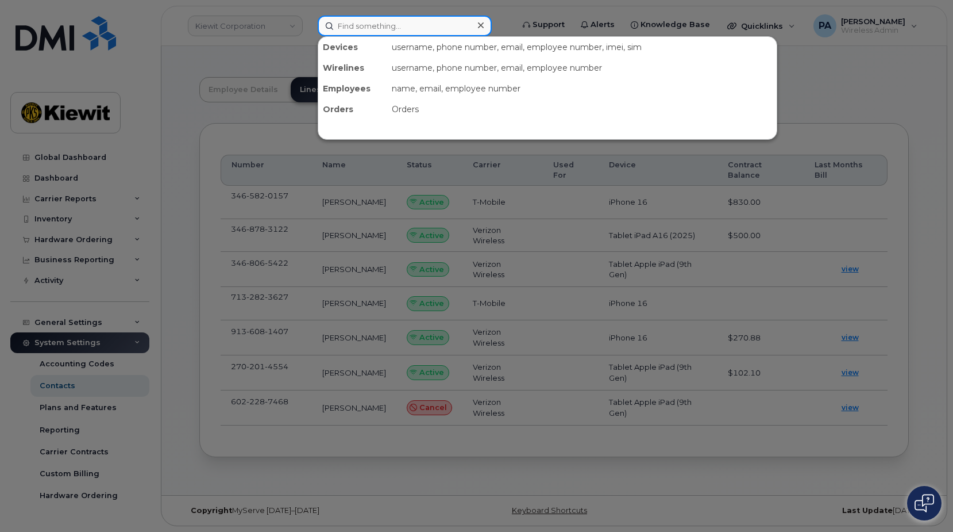
click at [399, 19] on input at bounding box center [405, 26] width 174 height 21
paste input "3465820157"
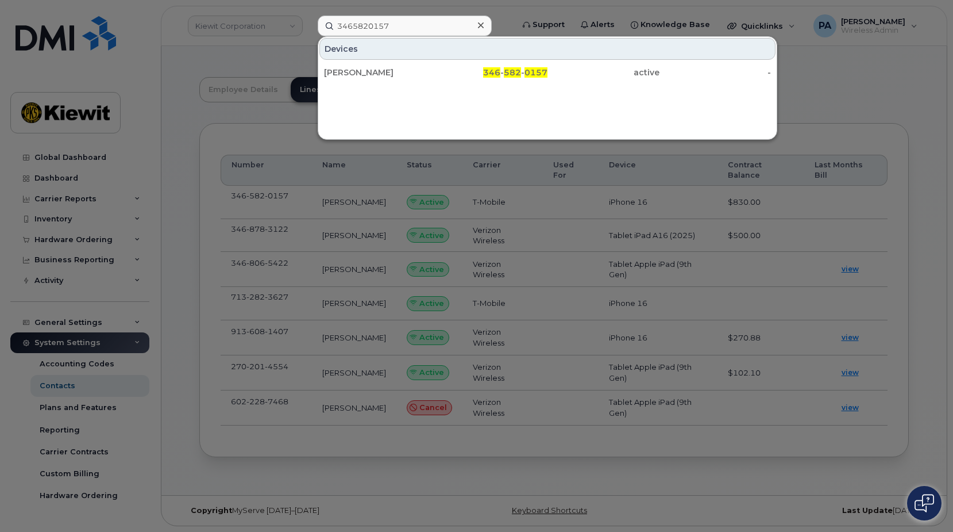
drag, startPoint x: 302, startPoint y: 264, endPoint x: 249, endPoint y: 263, distance: 52.9
click at [249, 263] on div at bounding box center [476, 266] width 953 height 532
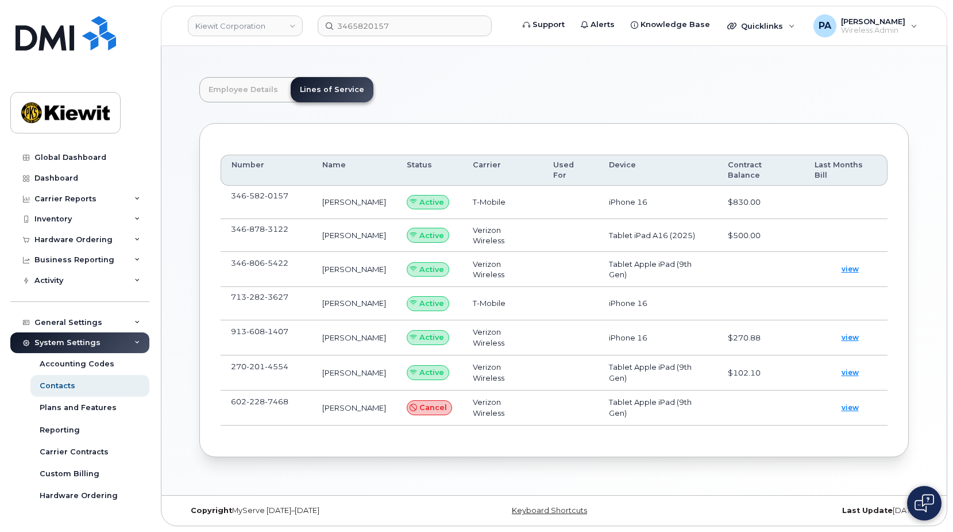
click at [282, 265] on span "5422" at bounding box center [277, 262] width 24 height 9
drag, startPoint x: 282, startPoint y: 265, endPoint x: 221, endPoint y: 261, distance: 60.5
click at [221, 261] on td "346 806 5422" at bounding box center [266, 269] width 91 height 35
drag, startPoint x: 280, startPoint y: 294, endPoint x: 239, endPoint y: 291, distance: 40.9
click at [234, 291] on td "713 282 3627" at bounding box center [266, 303] width 91 height 33
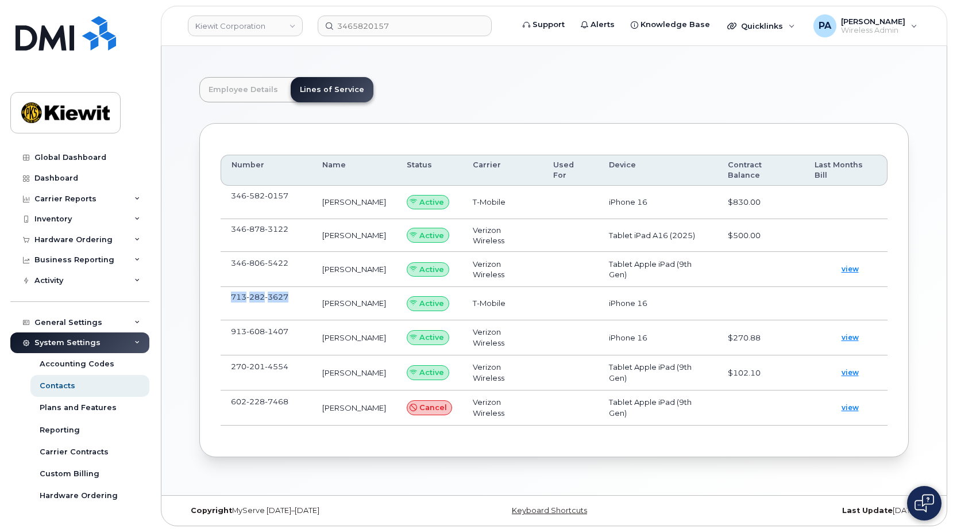
drag, startPoint x: 239, startPoint y: 291, endPoint x: 224, endPoint y: 292, distance: 15.6
click at [224, 292] on td "713 282 3627" at bounding box center [266, 303] width 91 height 33
copy span "713 282 3627"
click at [371, 28] on input "3465820157" at bounding box center [405, 26] width 174 height 21
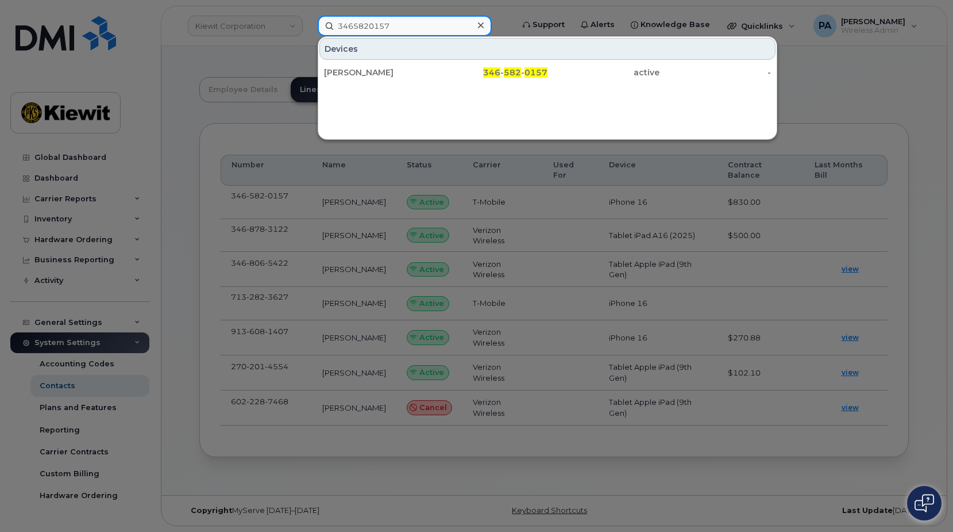
drag, startPoint x: 346, startPoint y: 24, endPoint x: 276, endPoint y: 21, distance: 70.8
click at [309, 21] on div "3465820157 Devices Gabriel Stevens 346 - 582 - 0157 active -" at bounding box center [412, 26] width 206 height 21
paste input "713282362"
click at [242, 55] on div at bounding box center [476, 266] width 953 height 532
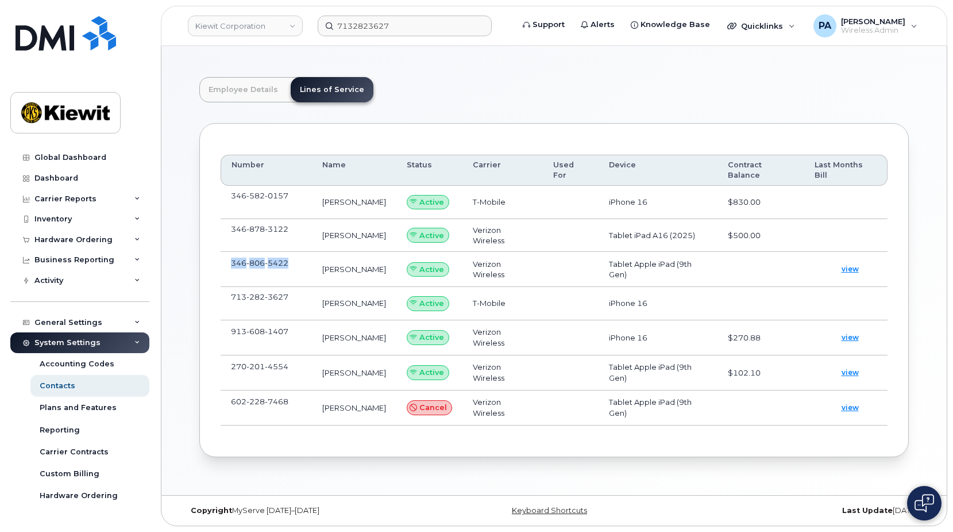
drag, startPoint x: 289, startPoint y: 264, endPoint x: 224, endPoint y: 261, distance: 65.0
click at [224, 261] on td "346 806 5422" at bounding box center [266, 269] width 91 height 35
copy span "346 806 5422"
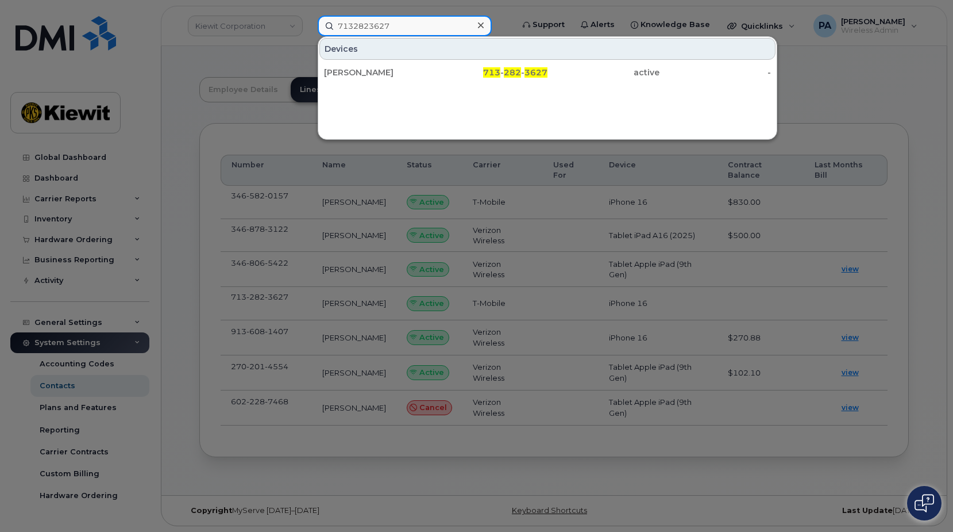
drag, startPoint x: 420, startPoint y: 28, endPoint x: 208, endPoint y: 8, distance: 212.9
click at [309, 16] on div "7132823627 Devices Chris Jenson 713 - 282 - 3627 active -" at bounding box center [412, 26] width 206 height 21
paste input "3468065422"
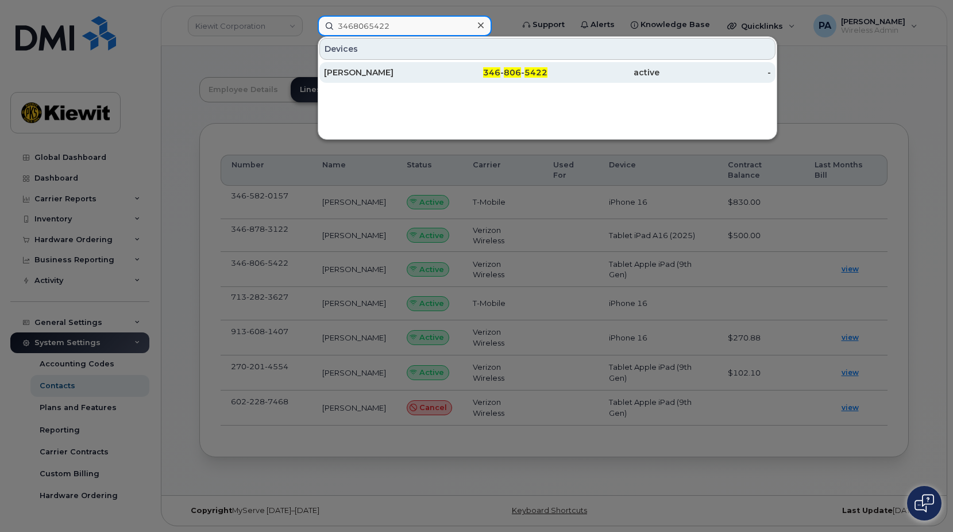
type input "3468065422"
click at [381, 77] on div "CEDRIC JAMERSON" at bounding box center [380, 72] width 112 height 11
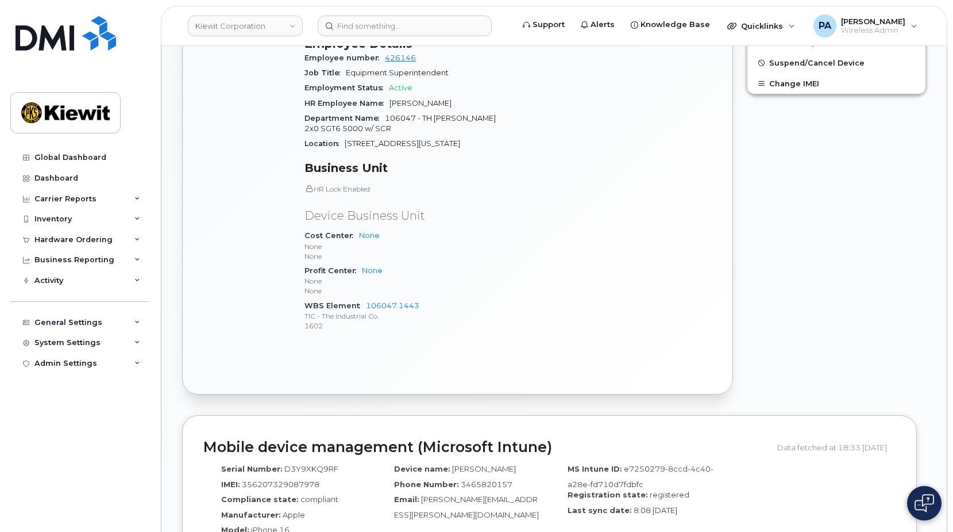
scroll to position [690, 0]
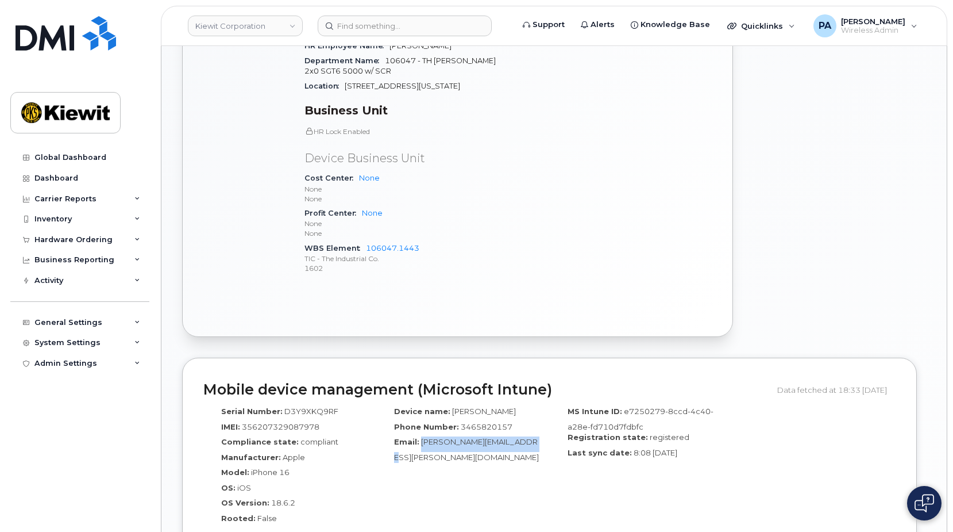
drag, startPoint x: 524, startPoint y: 440, endPoint x: 421, endPoint y: 441, distance: 102.9
click at [421, 441] on div "Email: Gabriel.Stevens@ticus.com" at bounding box center [463, 449] width 156 height 26
copy span "Gabriel.Stevens@ticus.com"
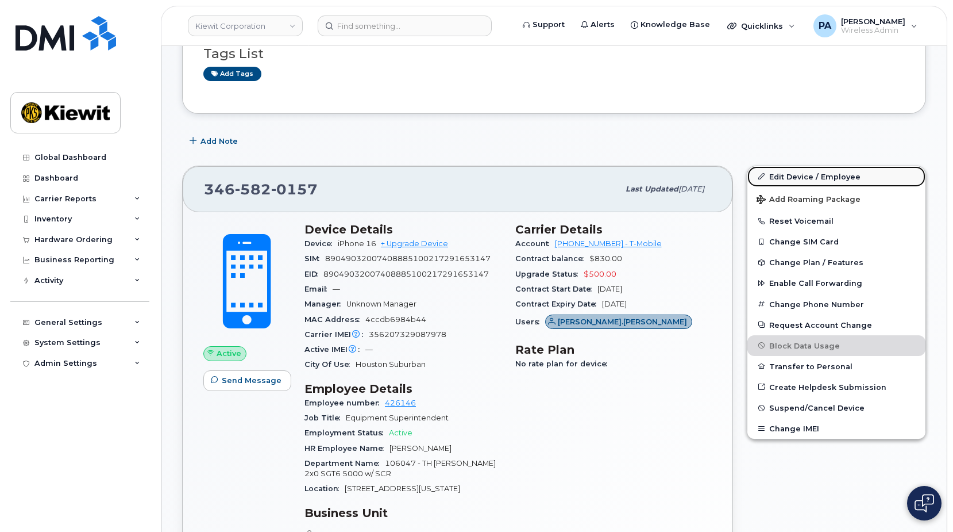
click at [791, 172] on link "Edit Device / Employee" at bounding box center [837, 176] width 178 height 21
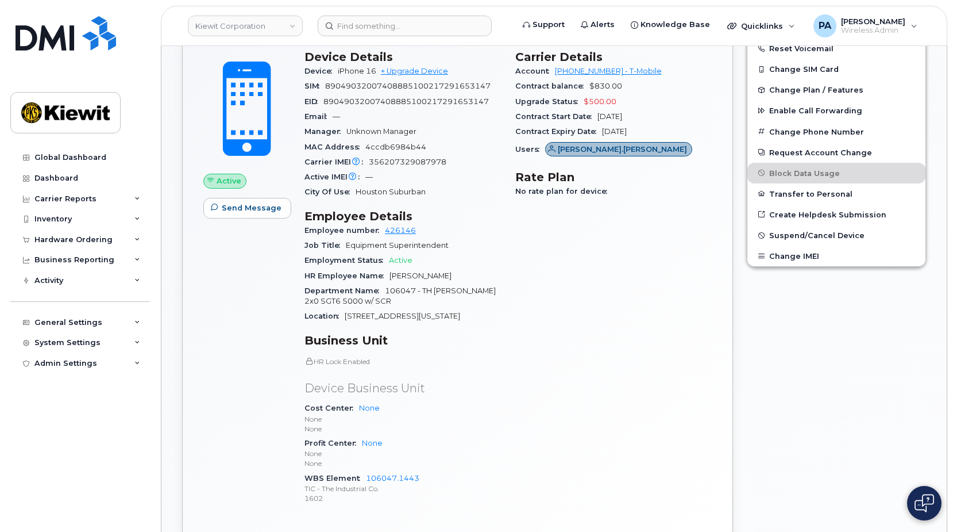
scroll to position [575, 0]
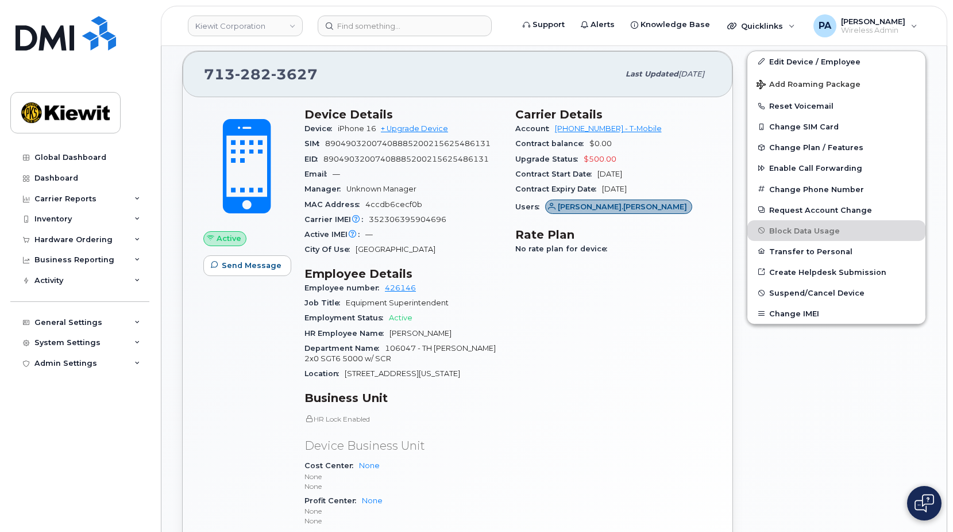
scroll to position [690, 0]
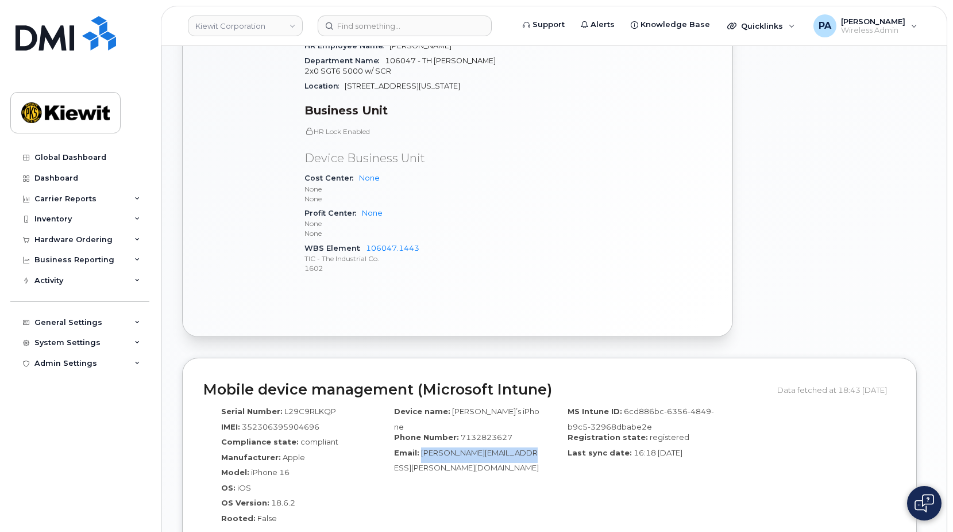
drag, startPoint x: 522, startPoint y: 442, endPoint x: 421, endPoint y: 442, distance: 101.1
click at [421, 447] on div "Email: [PERSON_NAME][EMAIL_ADDRESS][PERSON_NAME][DOMAIN_NAME]" at bounding box center [463, 460] width 156 height 26
copy span "[PERSON_NAME][EMAIL_ADDRESS][PERSON_NAME][DOMAIN_NAME]"
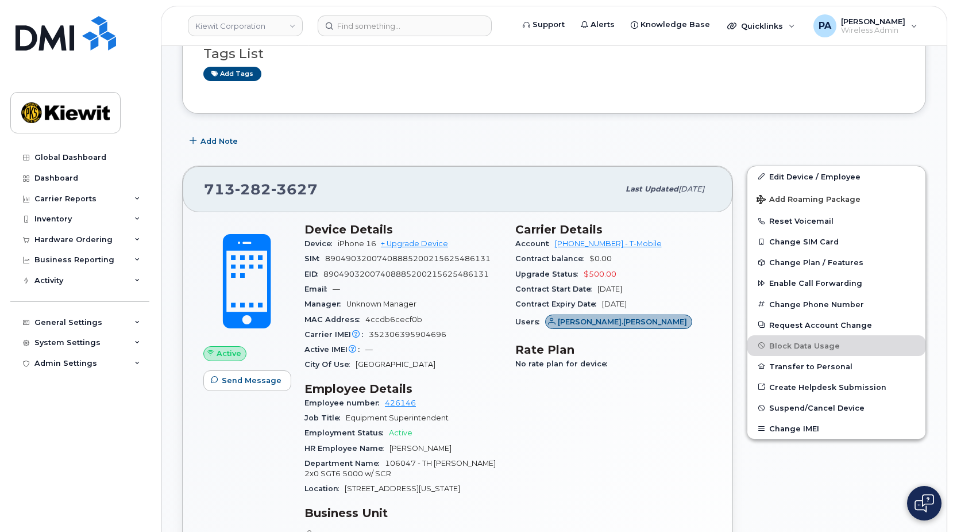
scroll to position [0, 0]
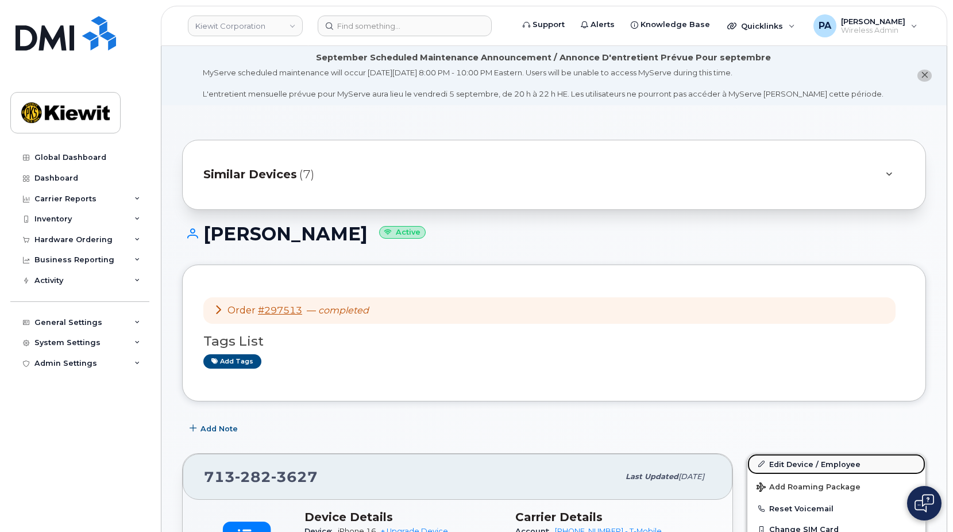
click at [804, 461] on link "Edit Device / Employee" at bounding box center [837, 463] width 178 height 21
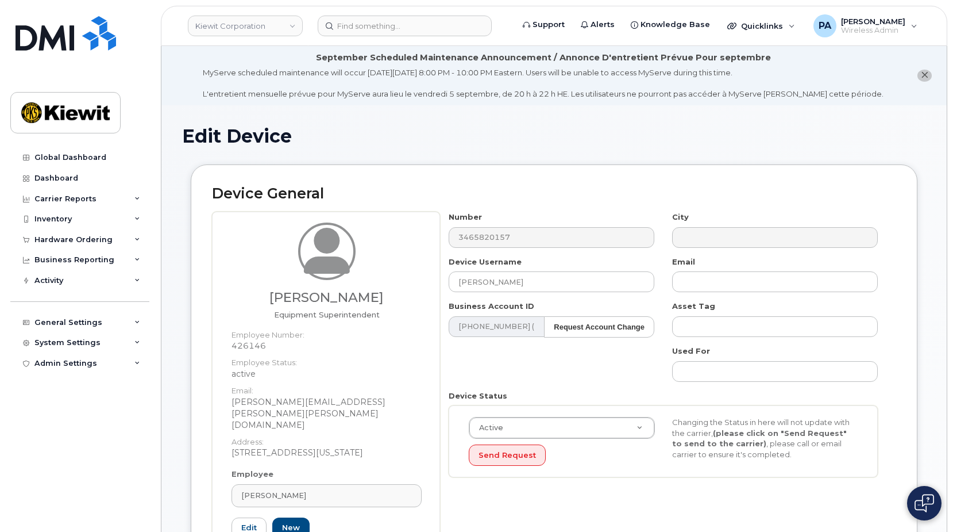
click at [369, 430] on dt "Address:" at bounding box center [327, 438] width 190 height 17
click at [324, 490] on div "Emanuel Robles" at bounding box center [326, 495] width 171 height 11
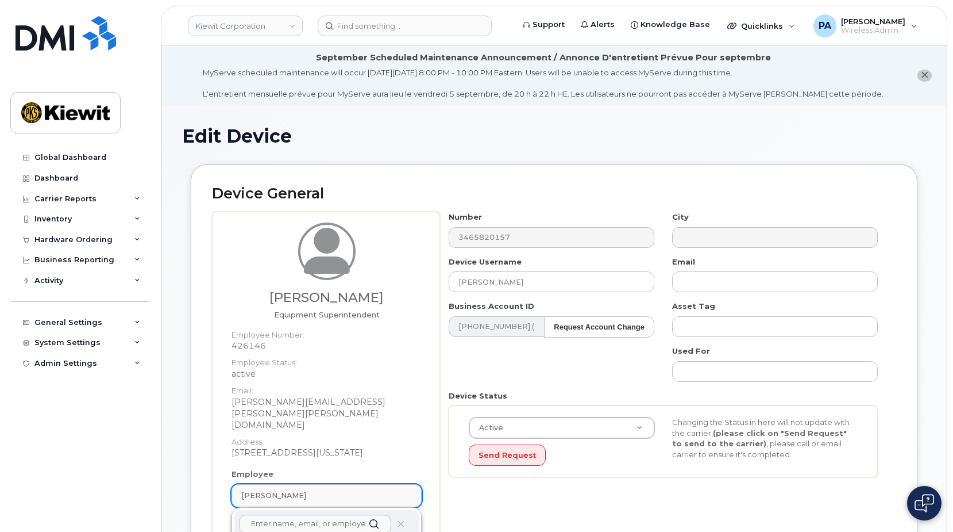
paste input "Gabriel.Stevens@ticus.com"
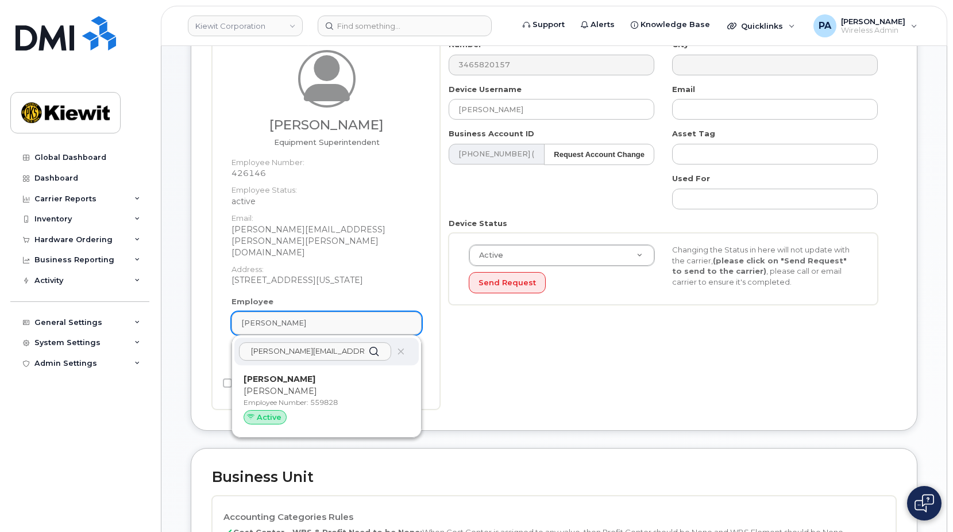
scroll to position [230, 0]
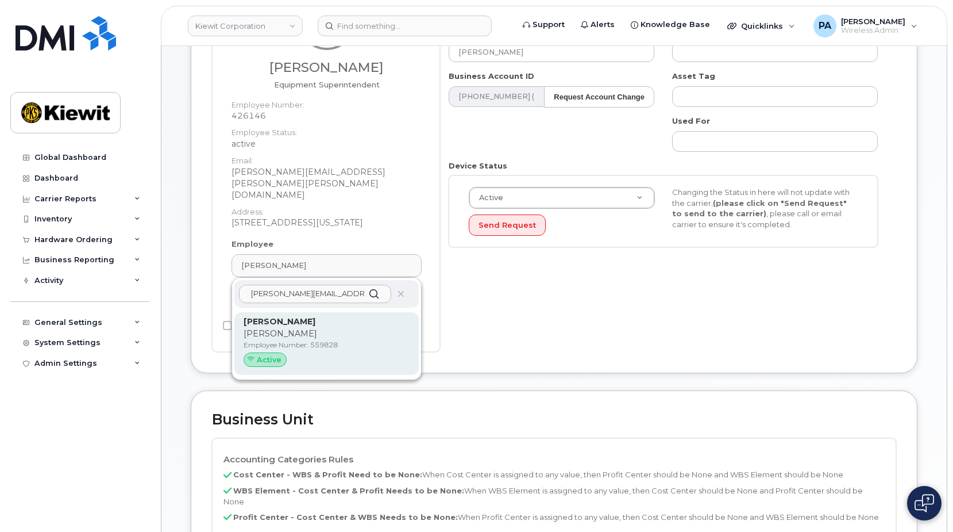
type input "Gabriel.Stevens@ticus.com"
click at [303, 315] on p "Gabriel Stevens" at bounding box center [327, 321] width 166 height 12
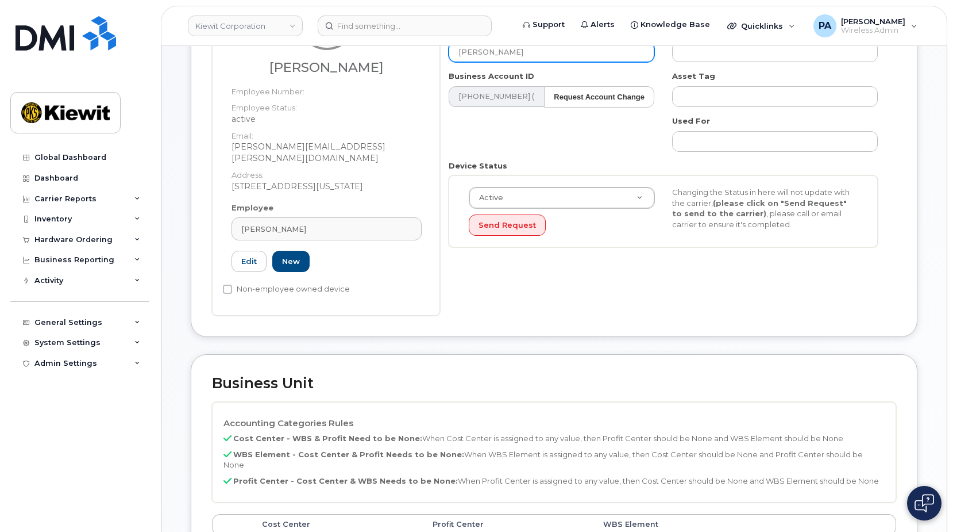
type input "559828"
type input "gabriel.stevens@ticus.com"
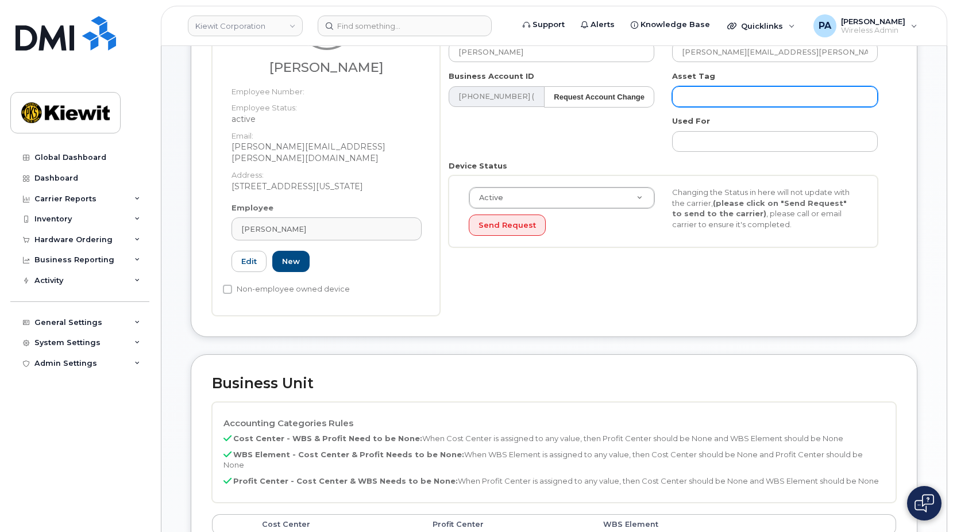
click at [787, 103] on input "text" at bounding box center [775, 96] width 206 height 21
type input "Saving..."
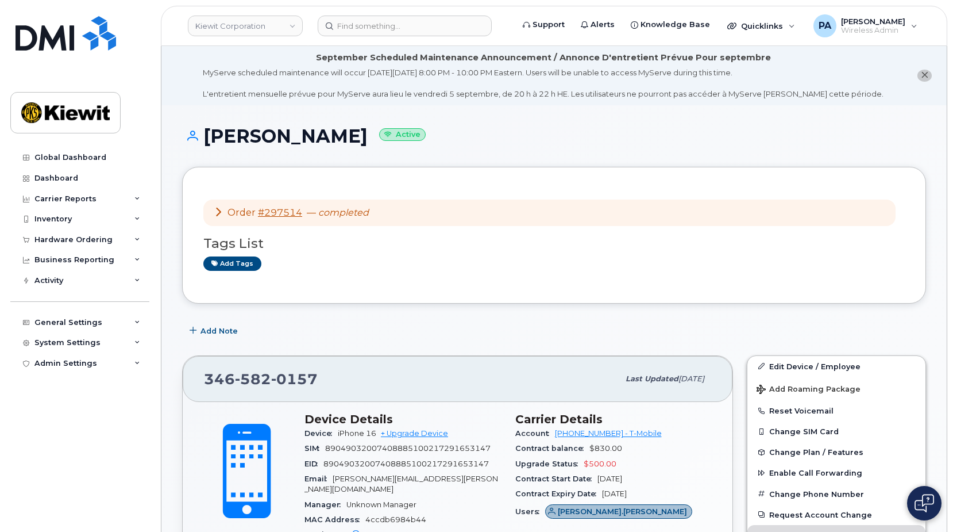
scroll to position [402, 0]
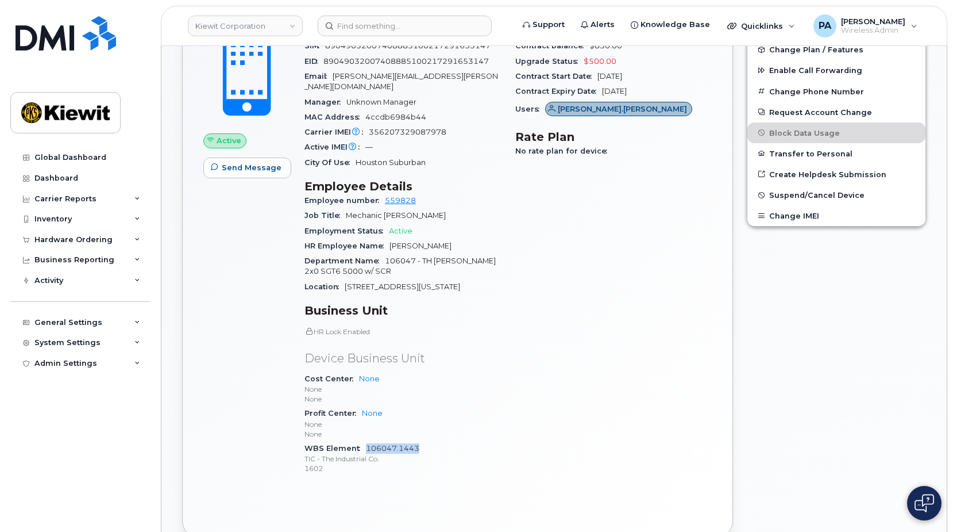
drag, startPoint x: 420, startPoint y: 436, endPoint x: 366, endPoint y: 436, distance: 54.0
click at [366, 441] on div "WBS Element 106047.1443 TIC - The Industrial Co. 1602" at bounding box center [403, 458] width 197 height 35
copy link "106047.1443"
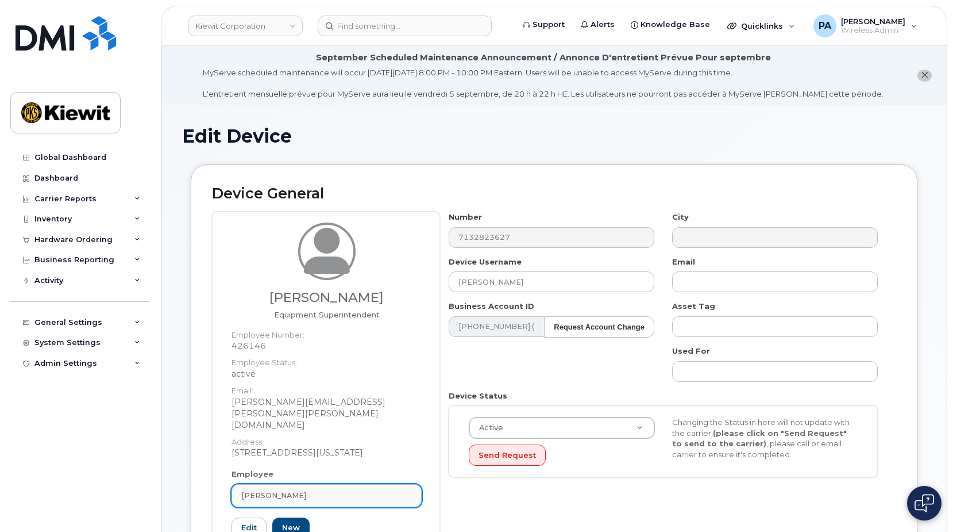
click at [319, 490] on div "[PERSON_NAME]" at bounding box center [326, 495] width 171 height 11
paste input "[PERSON_NAME][EMAIL_ADDRESS][PERSON_NAME][DOMAIN_NAME]"
type input "[PERSON_NAME][EMAIL_ADDRESS][PERSON_NAME][DOMAIN_NAME]"
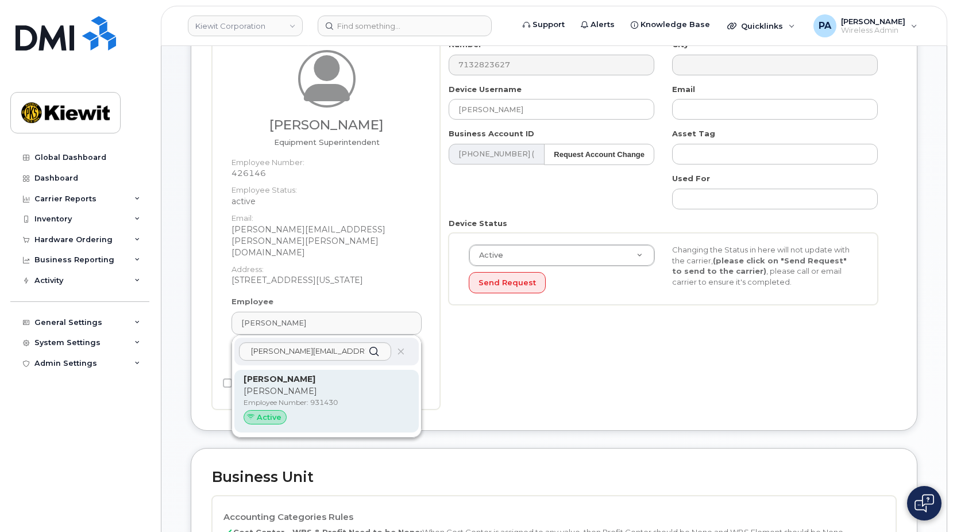
click at [290, 385] on p "[PERSON_NAME]" at bounding box center [327, 391] width 166 height 12
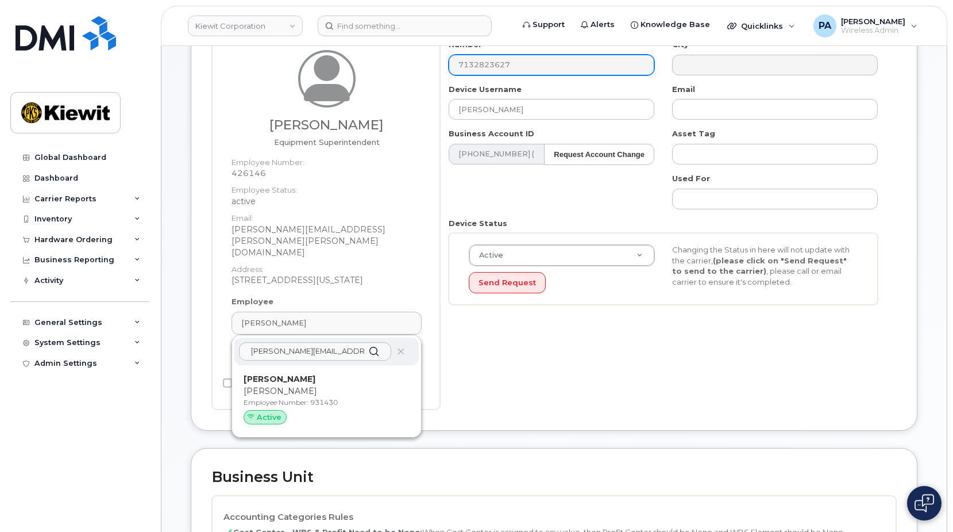
type input "931430"
type input "[PERSON_NAME]"
type input "[PERSON_NAME][EMAIL_ADDRESS][PERSON_NAME][DOMAIN_NAME]"
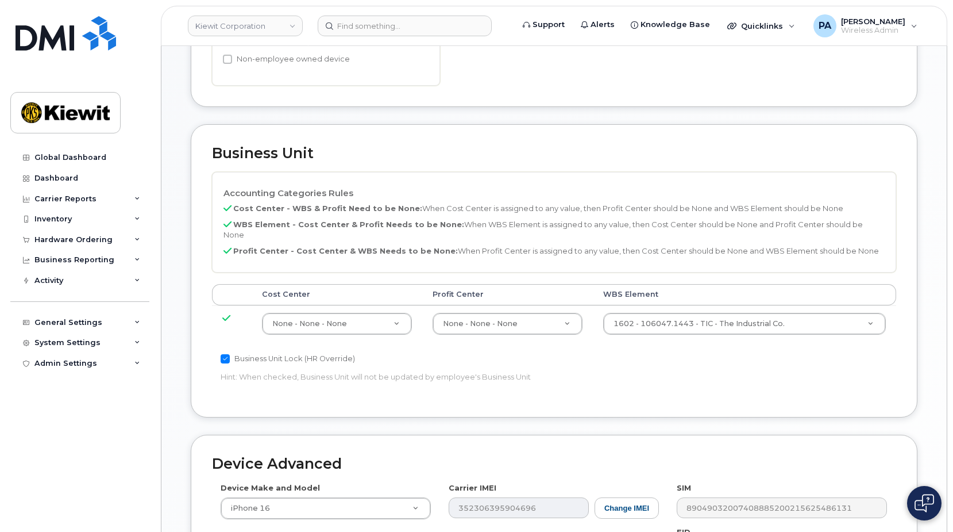
scroll to position [683, 0]
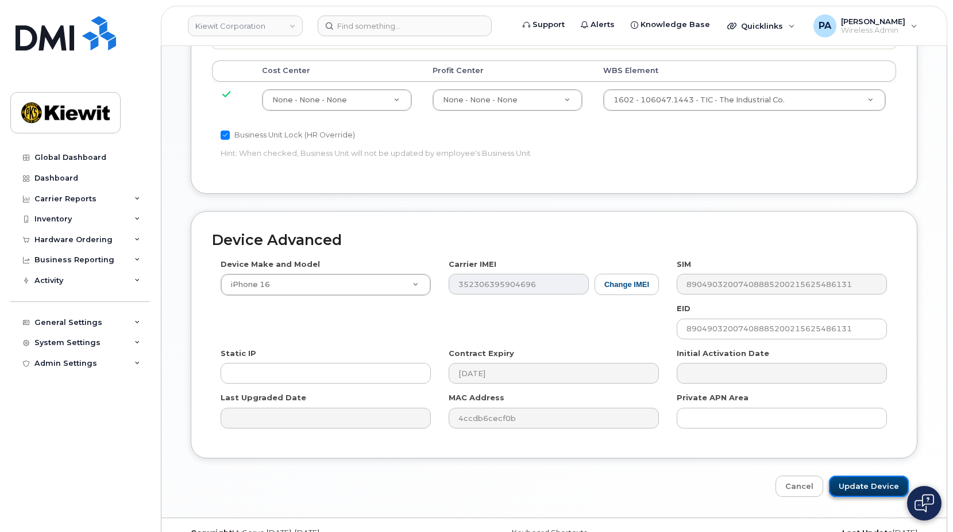
click at [868, 475] on input "Update Device" at bounding box center [869, 485] width 80 height 21
type input "Saving..."
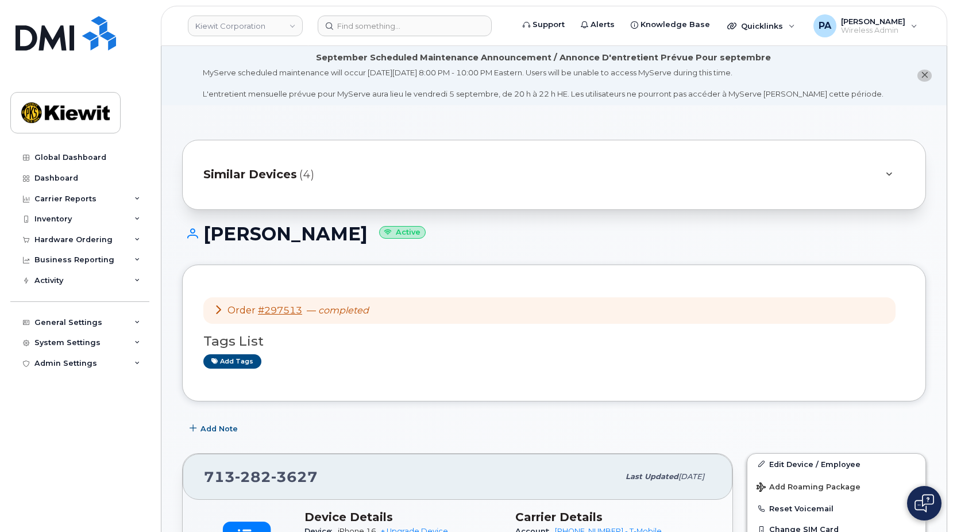
click at [323, 177] on div "Similar Devices (4)" at bounding box center [537, 175] width 669 height 28
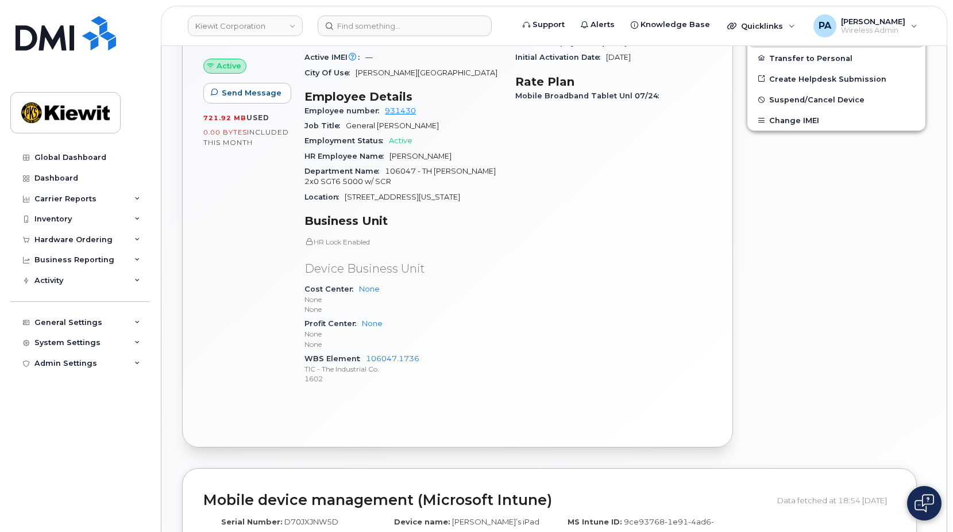
scroll to position [318, 0]
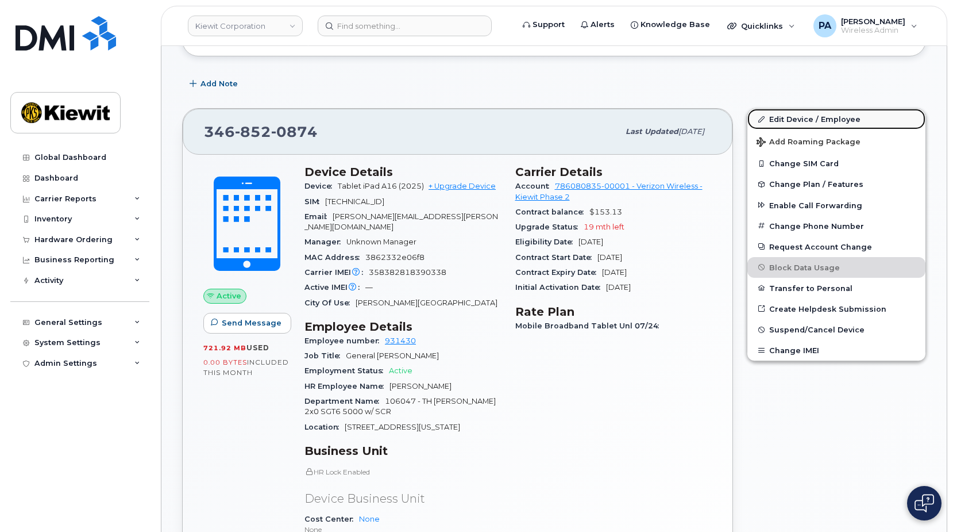
click at [804, 115] on link "Edit Device / Employee" at bounding box center [837, 119] width 178 height 21
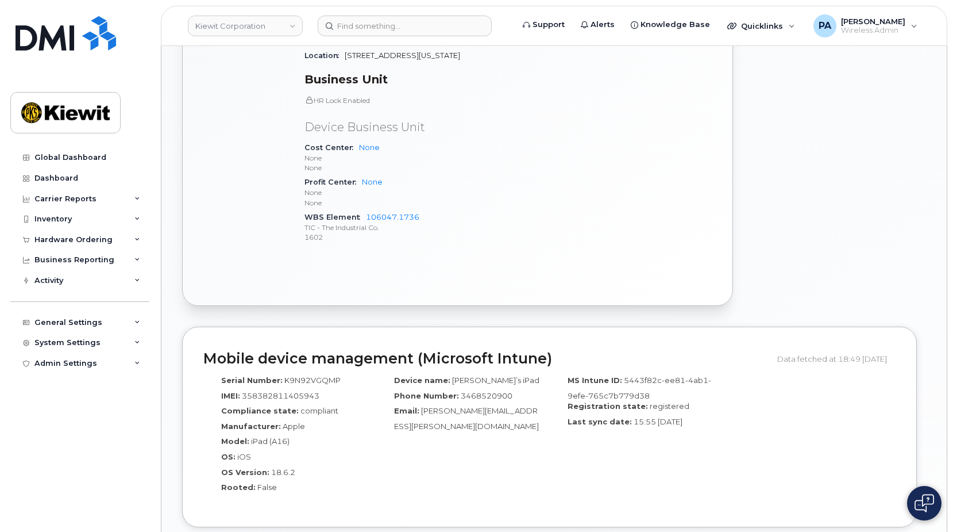
scroll to position [345, 0]
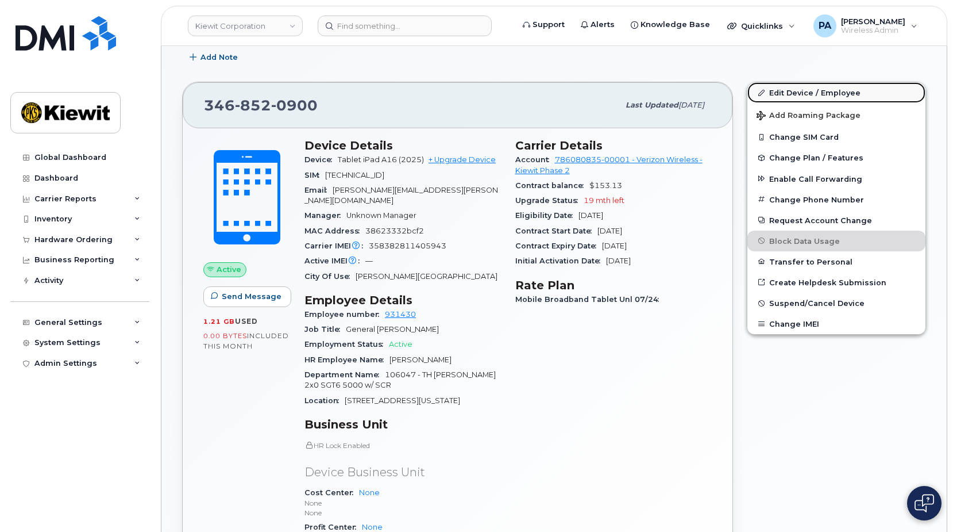
click at [831, 91] on link "Edit Device / Employee" at bounding box center [837, 92] width 178 height 21
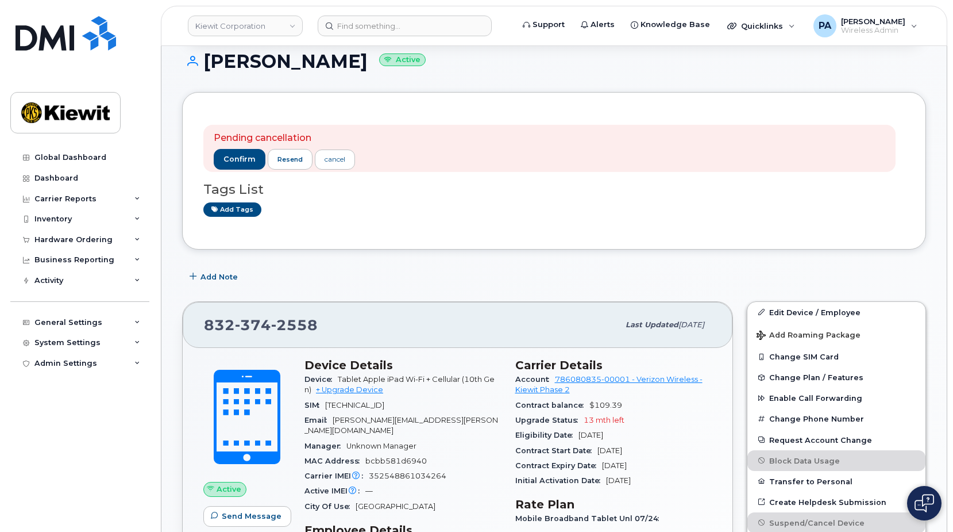
scroll to position [230, 0]
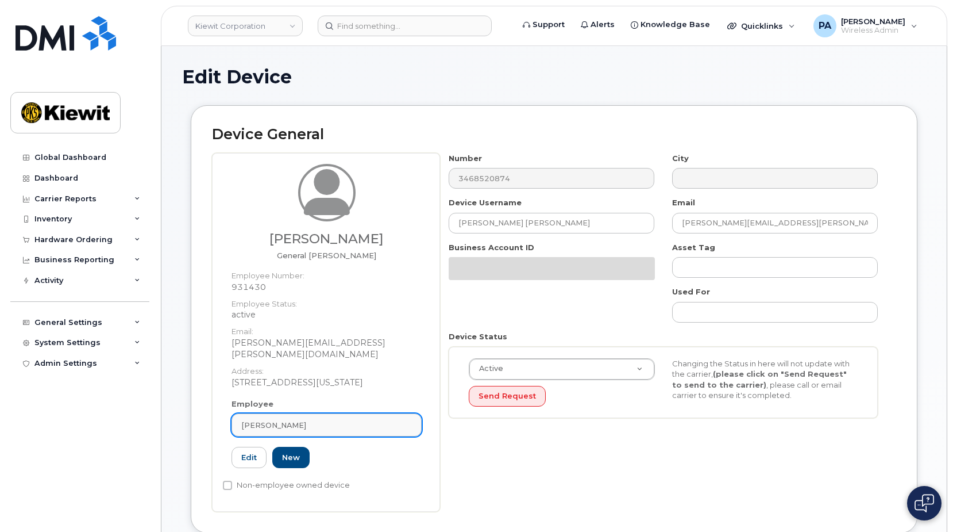
click at [354, 419] on div "[PERSON_NAME]" at bounding box center [326, 424] width 171 height 11
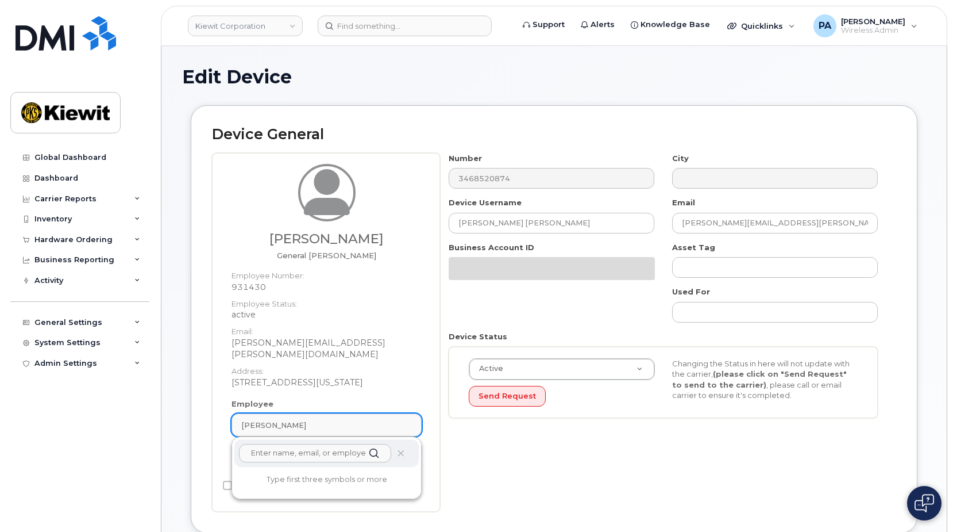
paste input "[PERSON_NAME][EMAIL_ADDRESS][PERSON_NAME][DOMAIN_NAME]"
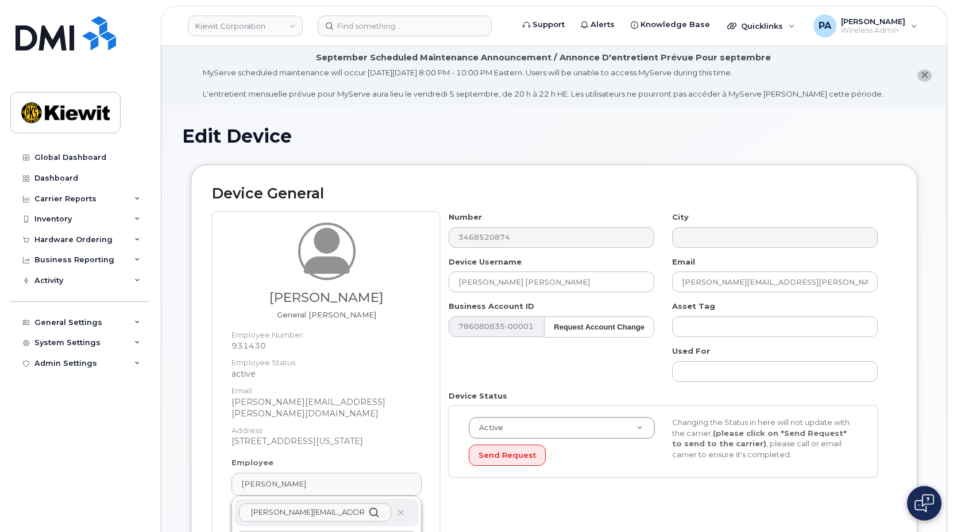
scroll to position [115, 0]
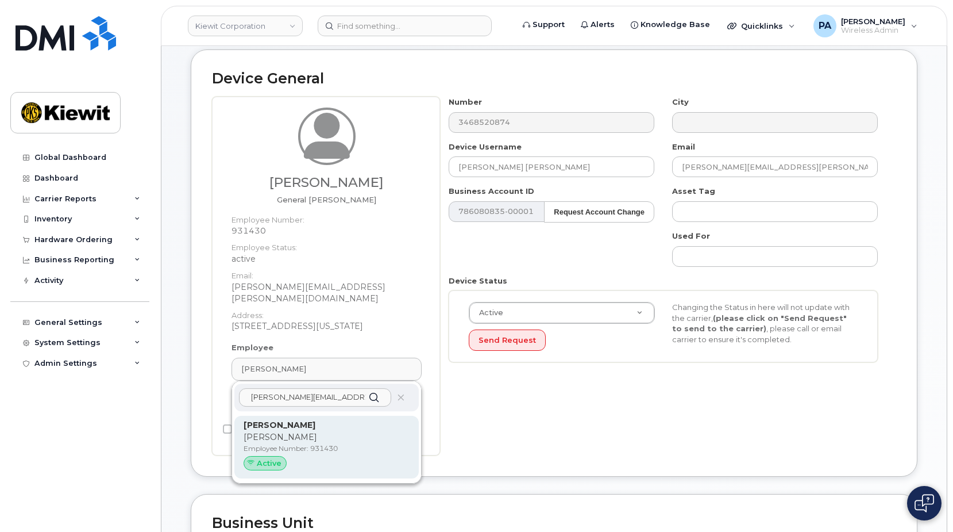
type input "[PERSON_NAME][EMAIL_ADDRESS][PERSON_NAME][DOMAIN_NAME]"
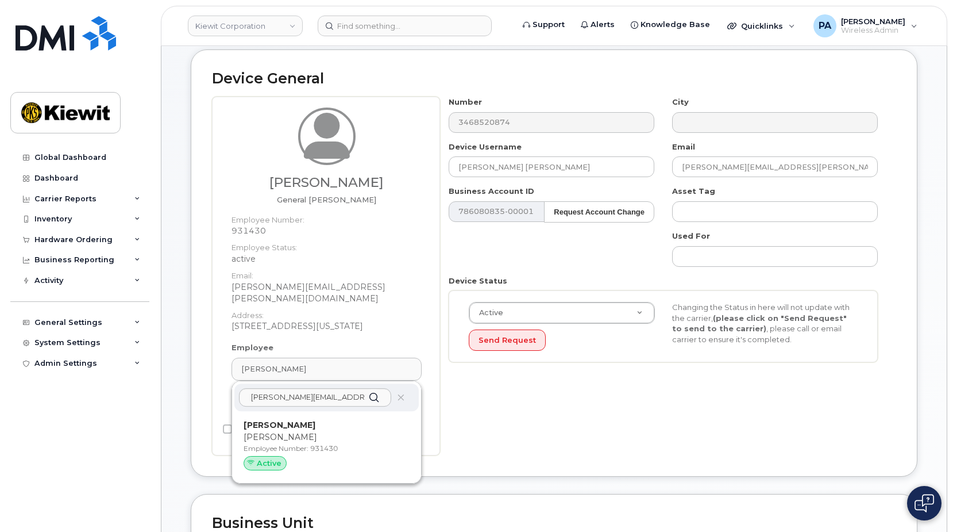
drag, startPoint x: 272, startPoint y: 428, endPoint x: 530, endPoint y: 61, distance: 448.3
click at [272, 431] on p "[PERSON_NAME]" at bounding box center [327, 437] width 166 height 12
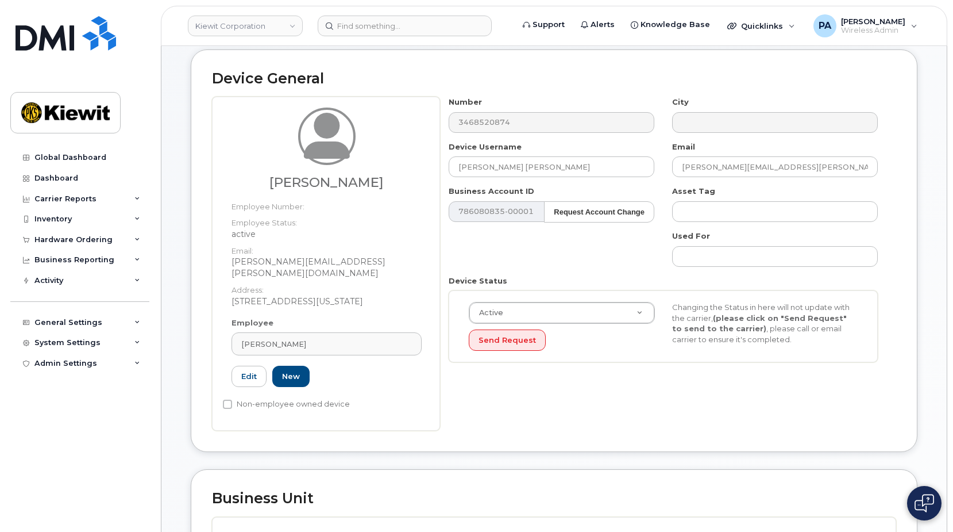
type input "[PERSON_NAME]"
type input "[PERSON_NAME][EMAIL_ADDRESS][PERSON_NAME][DOMAIN_NAME]"
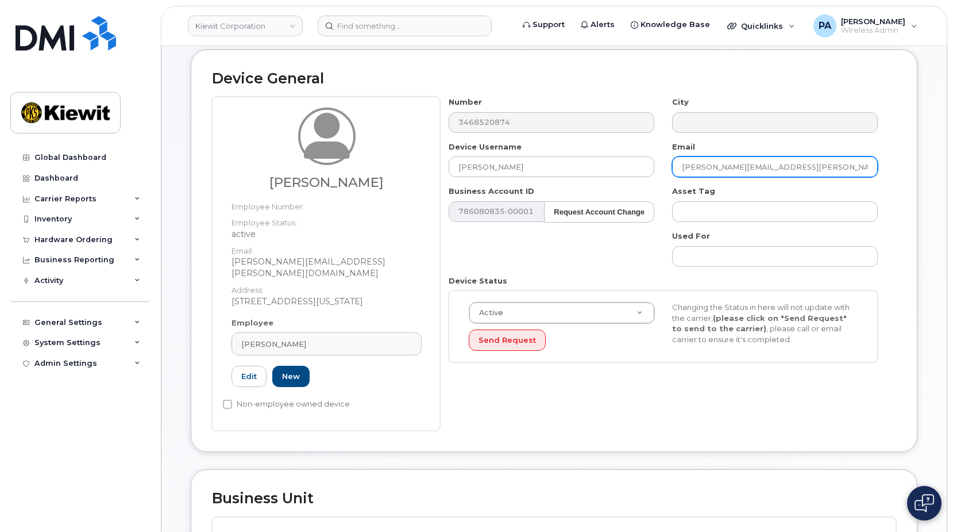
click at [835, 168] on input "[PERSON_NAME][EMAIL_ADDRESS][PERSON_NAME][DOMAIN_NAME]" at bounding box center [775, 166] width 206 height 21
type input "Saving..."
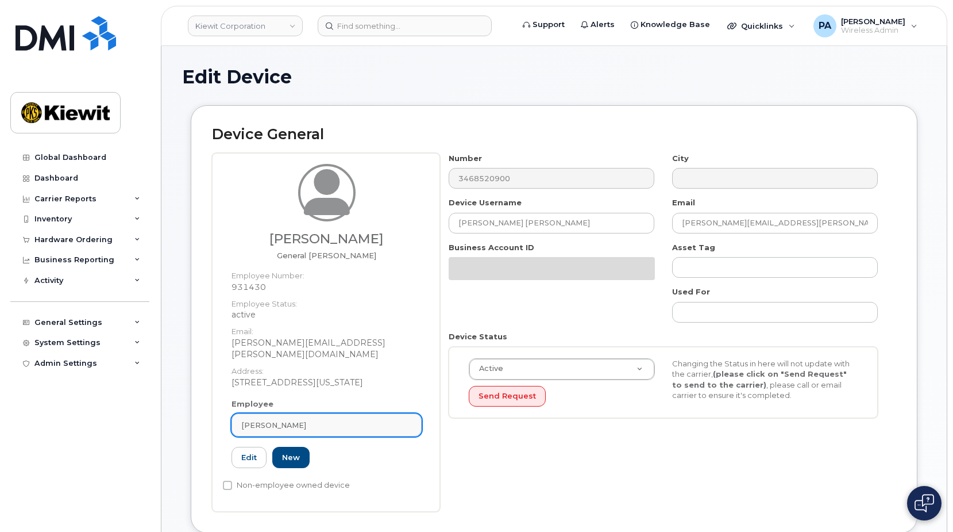
click at [306, 419] on span "[PERSON_NAME]" at bounding box center [273, 424] width 65 height 11
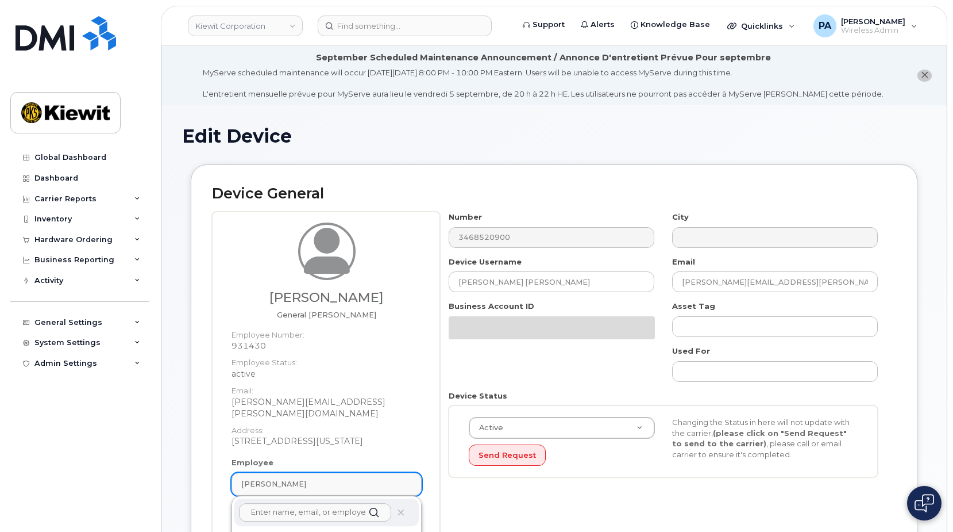
paste input "[PERSON_NAME][EMAIL_ADDRESS][PERSON_NAME][DOMAIN_NAME]"
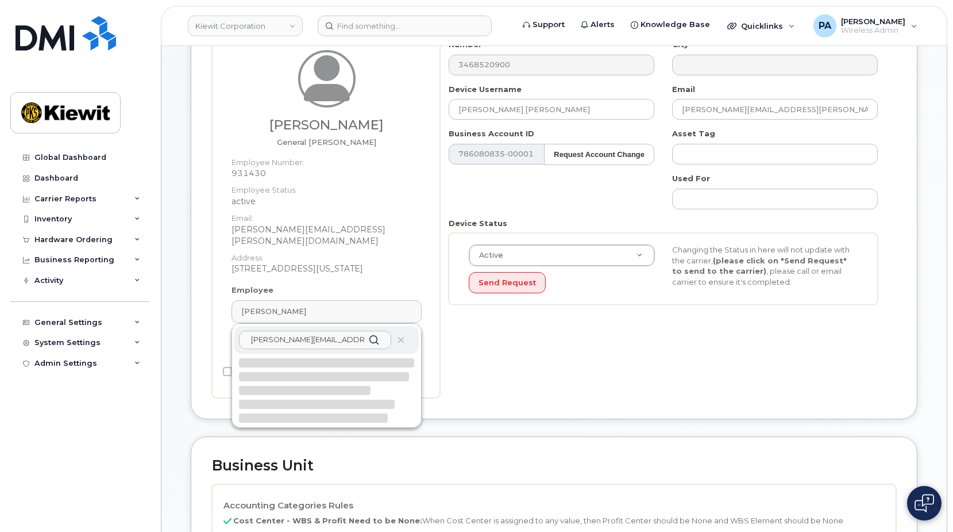
scroll to position [230, 0]
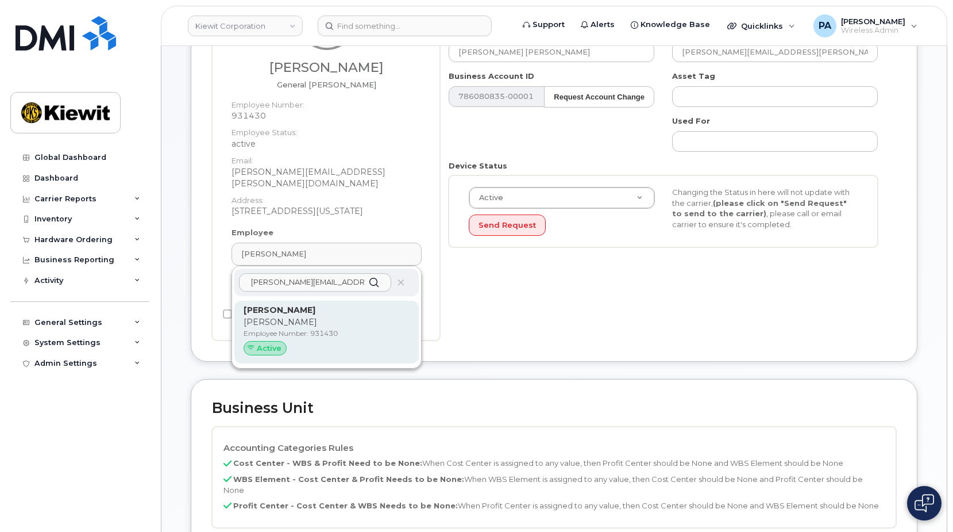
type input "[PERSON_NAME][EMAIL_ADDRESS][PERSON_NAME][DOMAIN_NAME]"
click at [288, 329] on div "Christopher Jensen Chris Employee Number: 931430 Active" at bounding box center [327, 332] width 166 height 56
type input "[PERSON_NAME]"
type input "[PERSON_NAME][EMAIL_ADDRESS][PERSON_NAME][DOMAIN_NAME]"
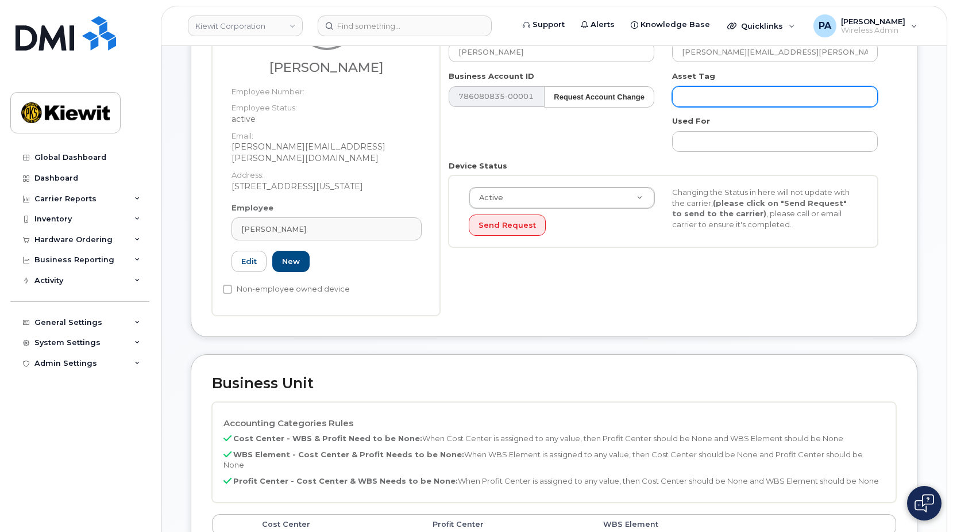
click at [743, 98] on input "text" at bounding box center [775, 96] width 206 height 21
type input "Saving..."
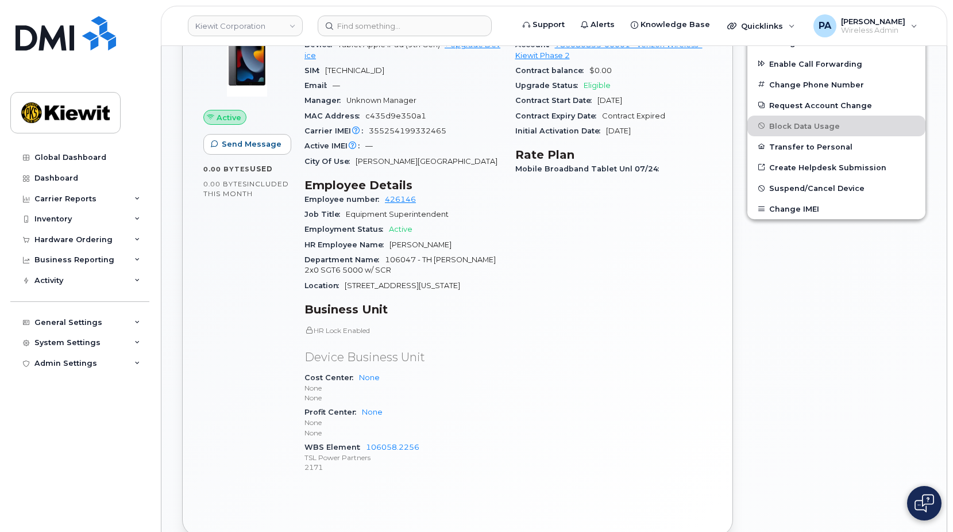
scroll to position [172, 0]
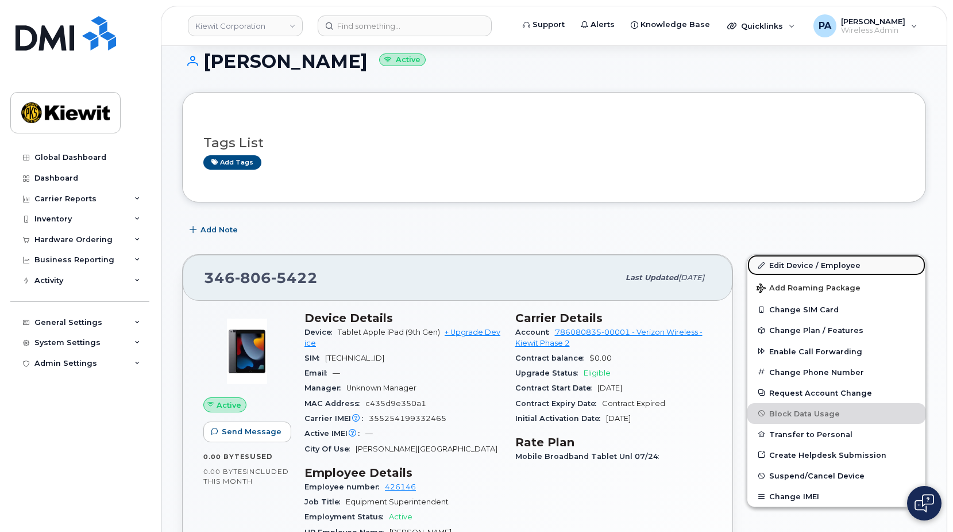
click at [806, 264] on link "Edit Device / Employee" at bounding box center [837, 265] width 178 height 21
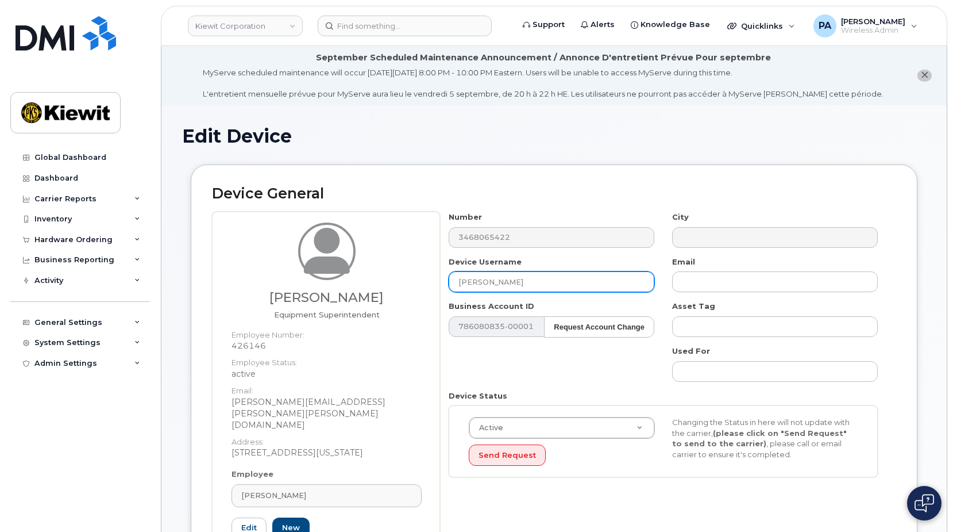
drag, startPoint x: 542, startPoint y: 282, endPoint x: 387, endPoint y: 272, distance: 156.0
click at [387, 272] on div "Emanuel Robles Equipment Superintendent Employee Number: 426146 Employee Status…" at bounding box center [554, 396] width 684 height 370
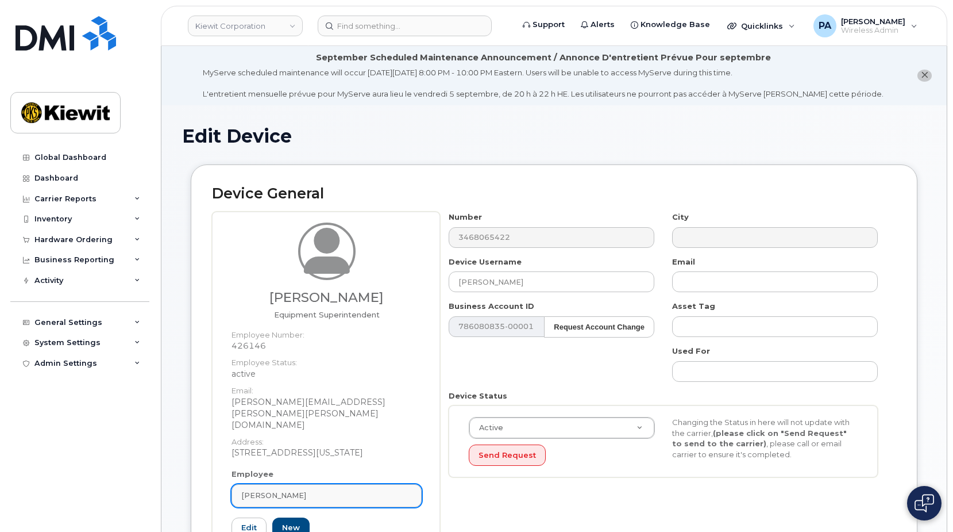
click at [347, 484] on link "Emanuel Robles" at bounding box center [327, 495] width 190 height 23
paste input "CEDRIC JAMERSON"
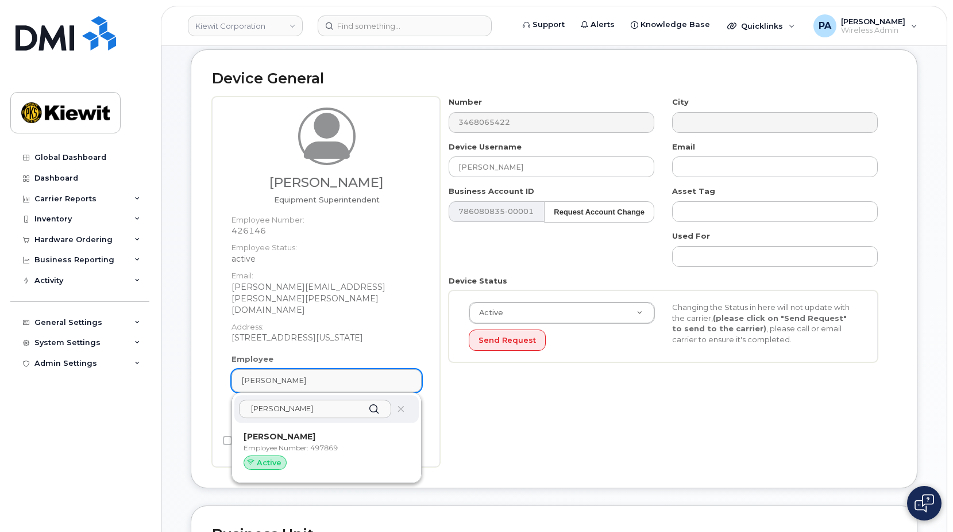
scroll to position [172, 0]
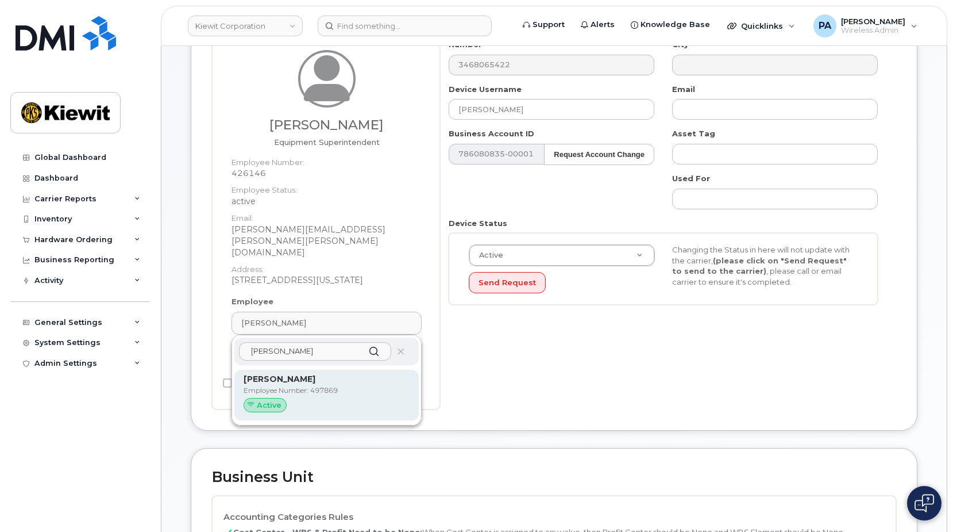
type input "CEDRIC JAMERSON"
click at [283, 374] on strong "[PERSON_NAME]" at bounding box center [280, 379] width 72 height 10
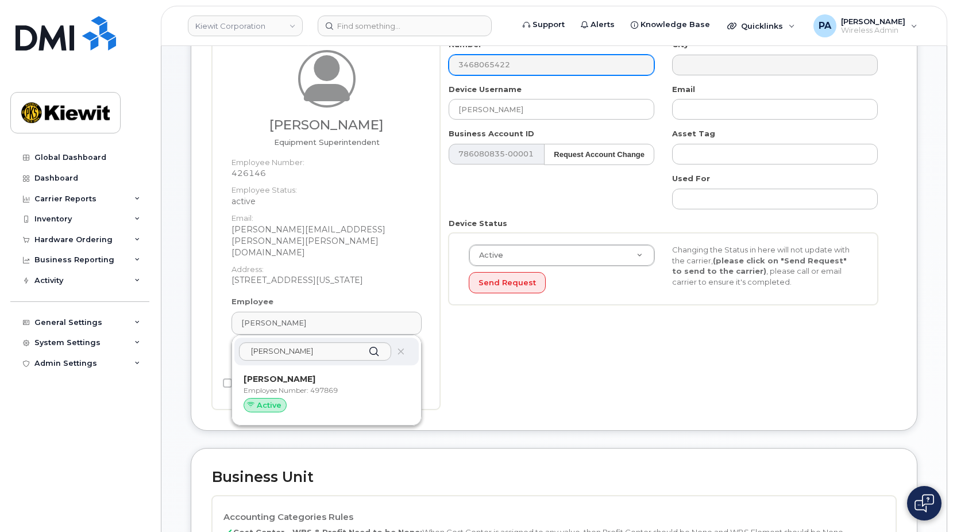
type input "[PERSON_NAME]"
type input "[PERSON_NAME][EMAIL_ADDRESS][PERSON_NAME][DOMAIN_NAME]"
type input "497869"
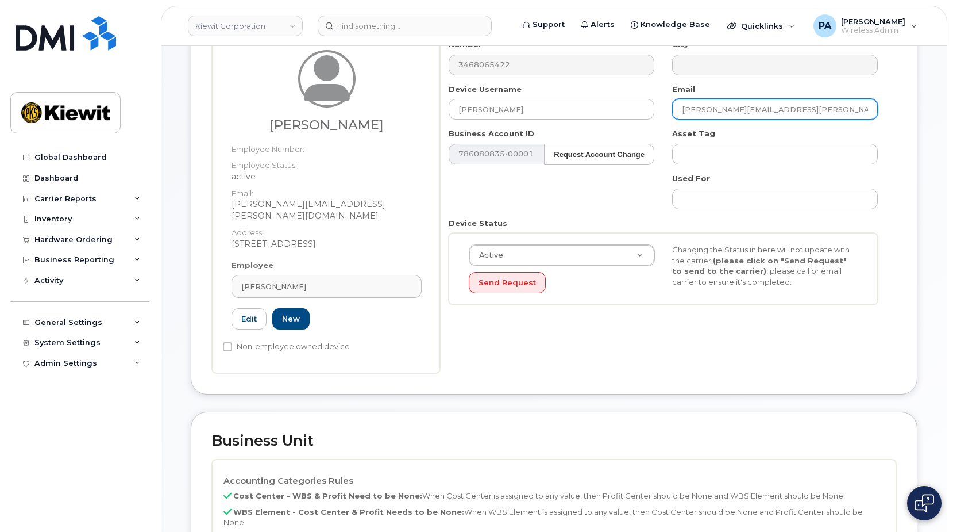
click at [860, 109] on input "cedric.jamerson@ticus.com" at bounding box center [775, 109] width 206 height 21
type input "Saving..."
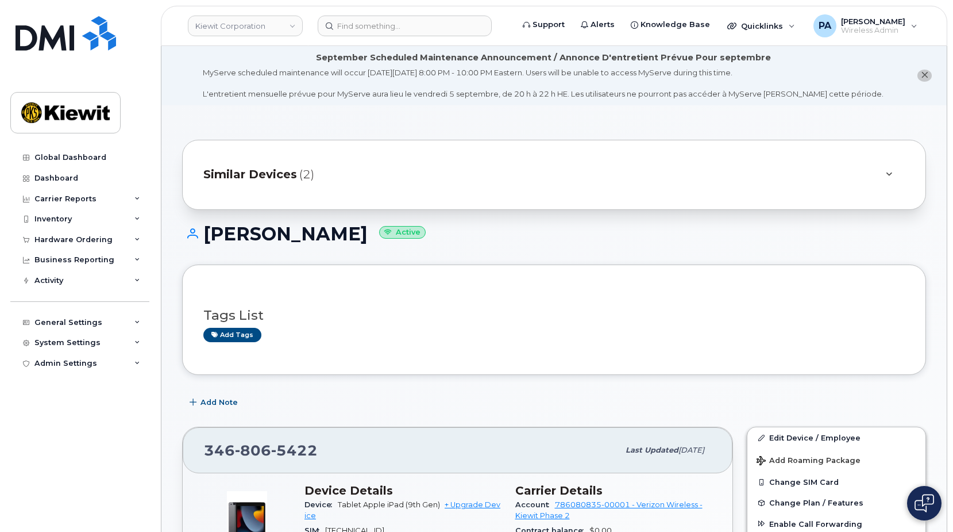
click at [348, 166] on div "Similar Devices (2)" at bounding box center [537, 175] width 669 height 28
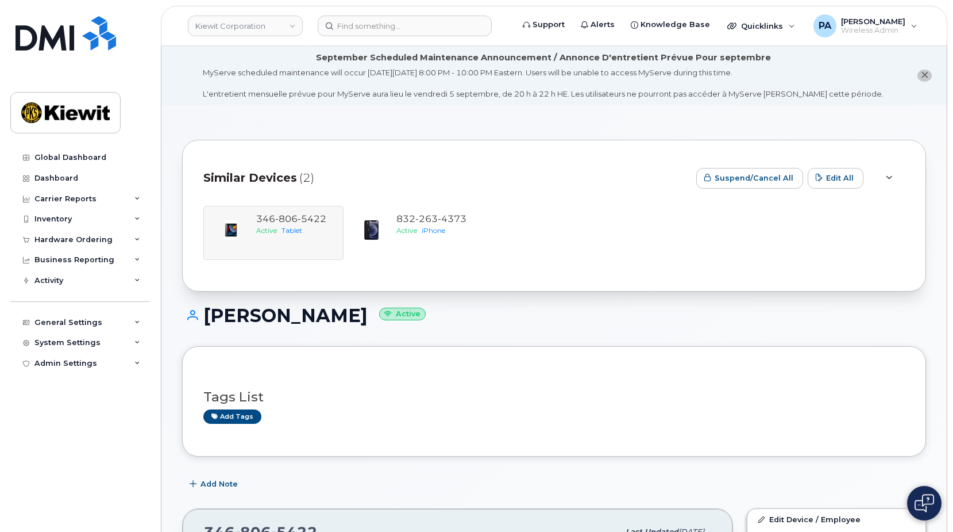
click at [426, 154] on div "Similar Devices (2) Suspend/Cancel All Edit All [PHONE_NUMBER] Active Tablet [P…" at bounding box center [554, 216] width 744 height 152
click at [425, 103] on li "September Scheduled Maintenance Announcement / Annonce D'entretient Prévue Pour…" at bounding box center [554, 75] width 786 height 59
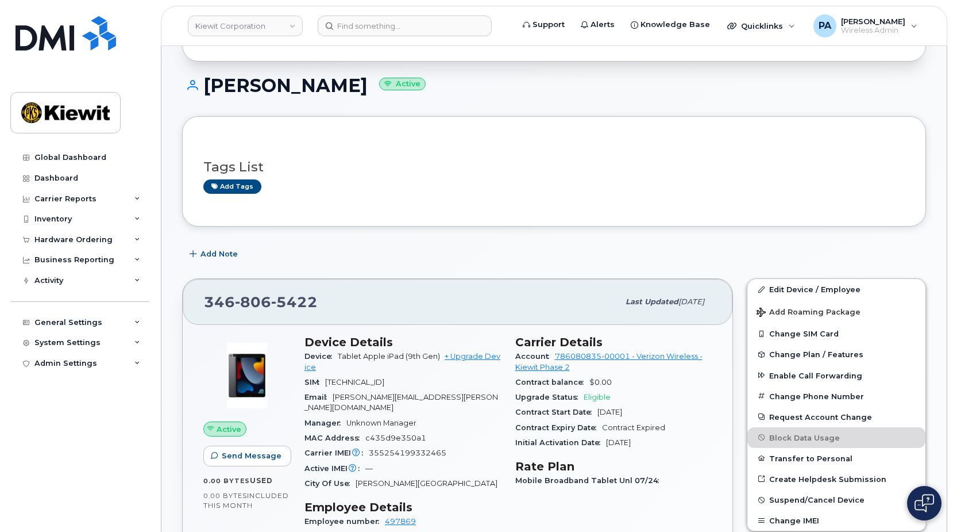
scroll to position [57, 0]
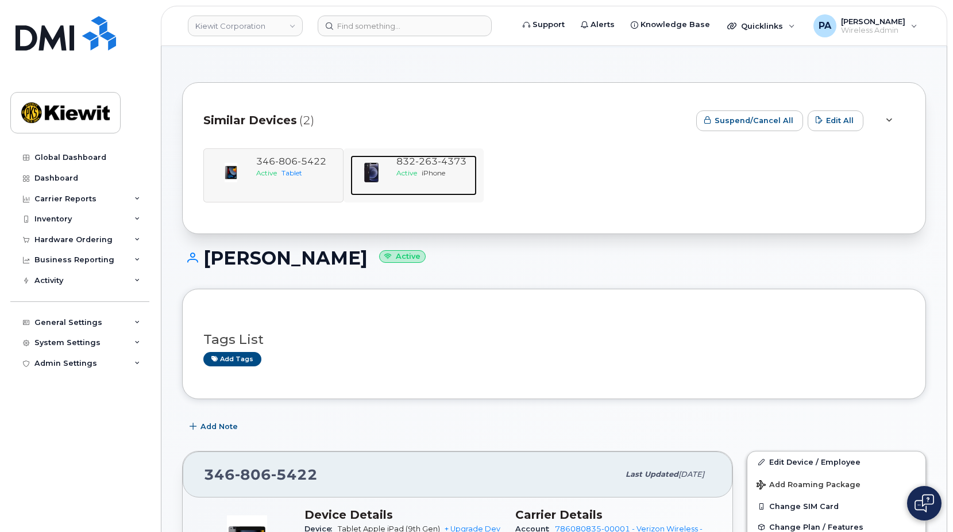
click at [429, 160] on span "263" at bounding box center [426, 161] width 22 height 11
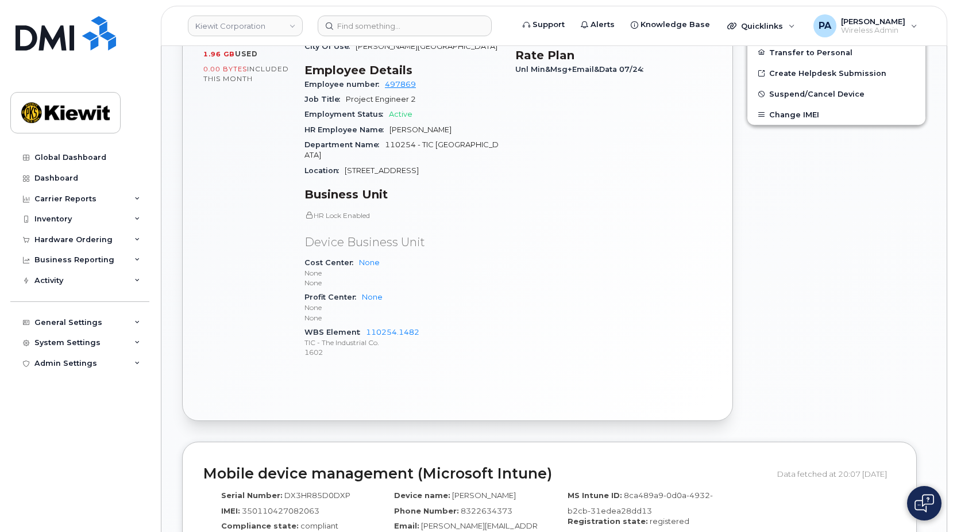
scroll to position [287, 0]
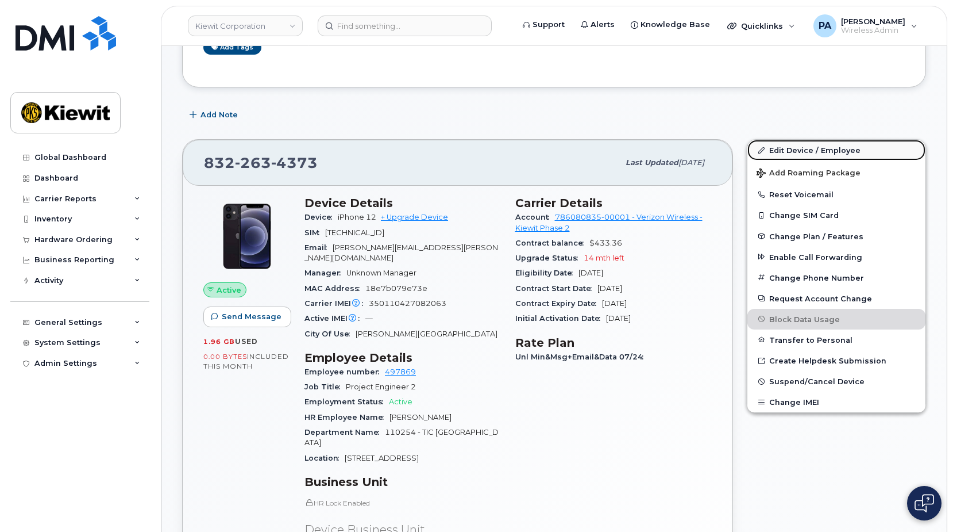
click at [796, 149] on link "Edit Device / Employee" at bounding box center [837, 150] width 178 height 21
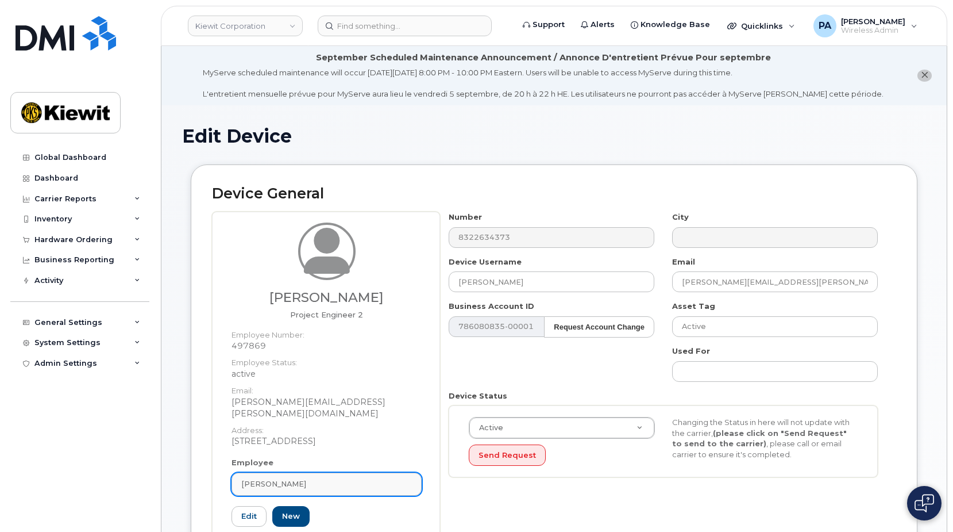
click at [336, 473] on link "[PERSON_NAME]" at bounding box center [327, 483] width 190 height 23
paste input "[PERSON_NAME]"
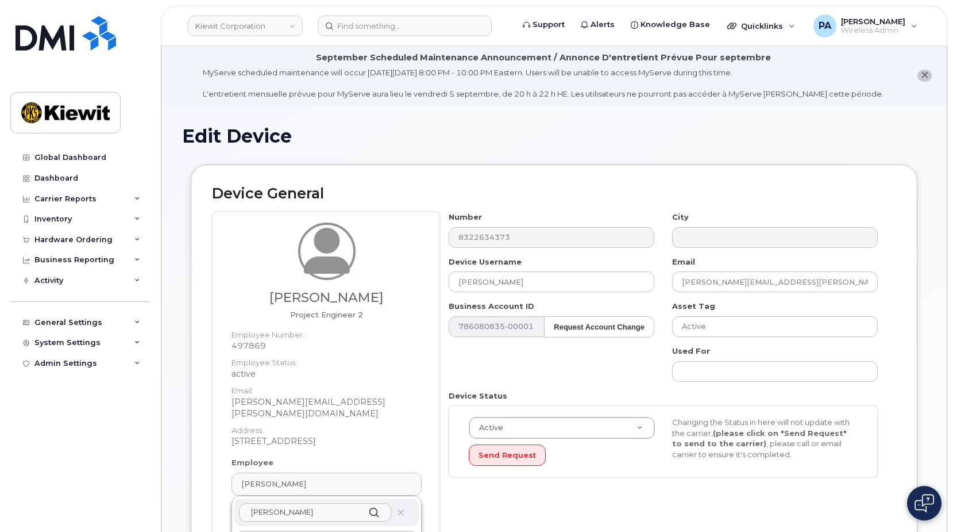
scroll to position [230, 0]
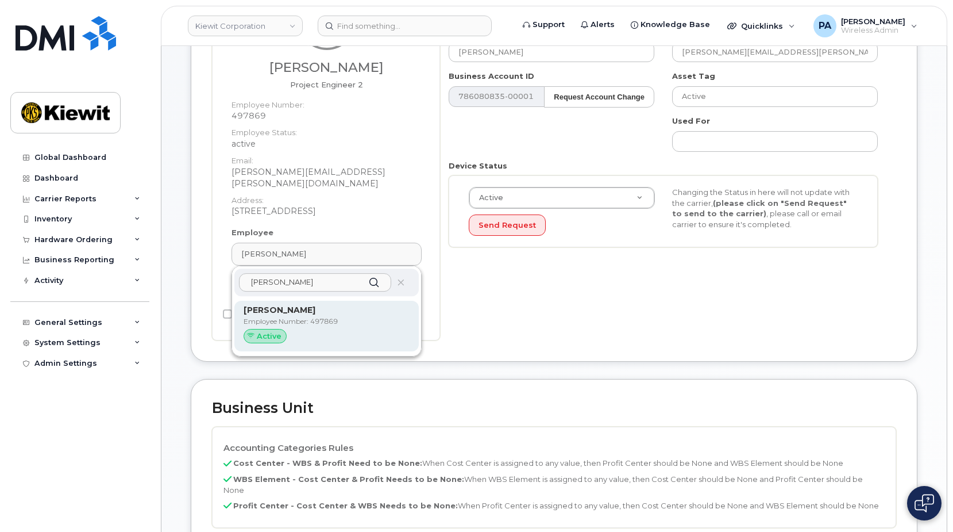
type input "[PERSON_NAME]"
click at [292, 329] on div "Active" at bounding box center [327, 336] width 166 height 15
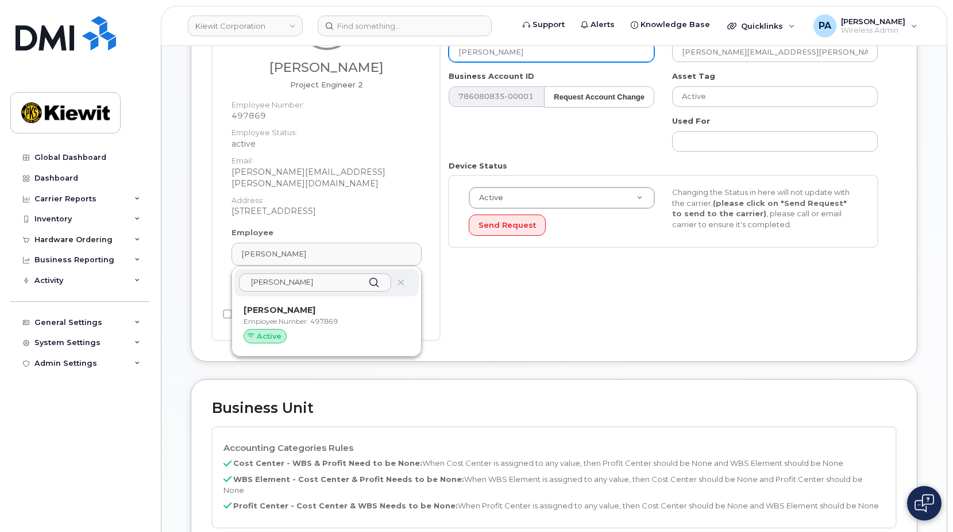
type input "[PERSON_NAME]"
type input "[PERSON_NAME][EMAIL_ADDRESS][PERSON_NAME][DOMAIN_NAME]"
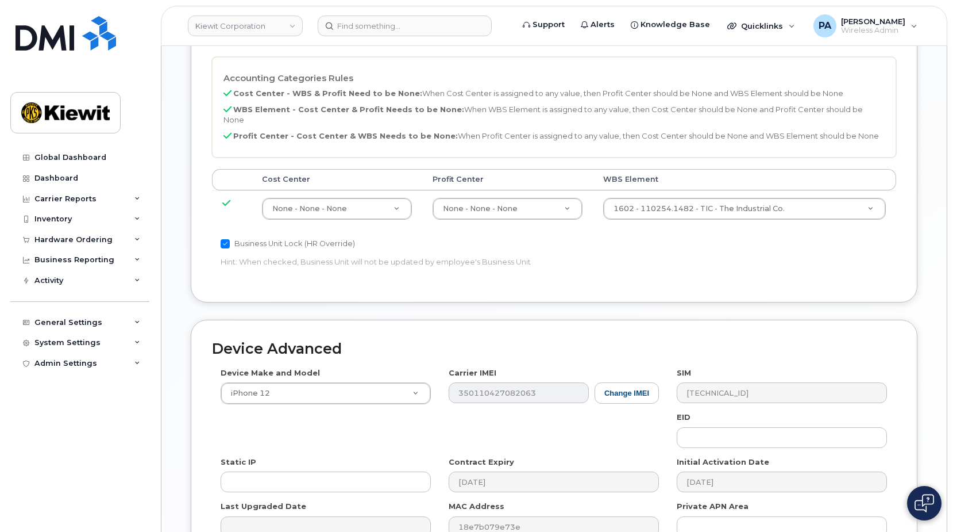
scroll to position [683, 0]
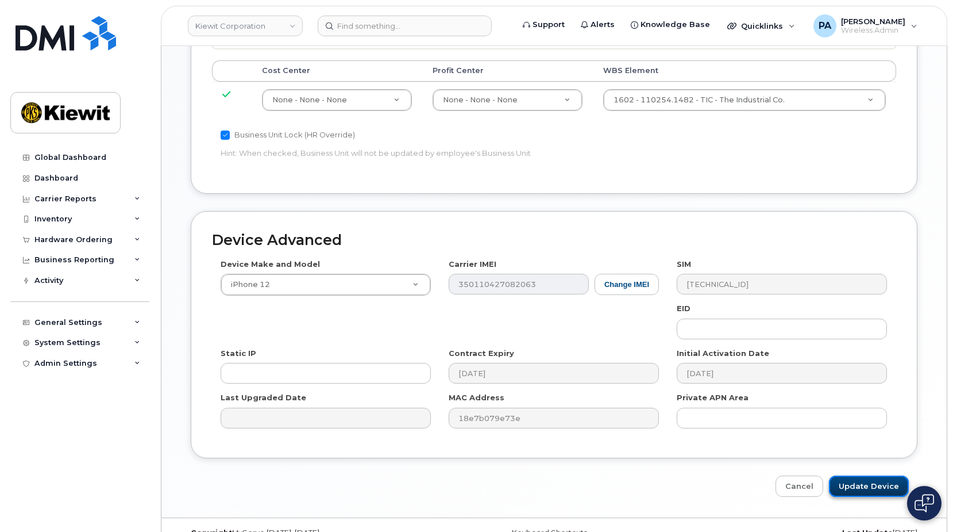
click at [883, 475] on input "Update Device" at bounding box center [869, 485] width 80 height 21
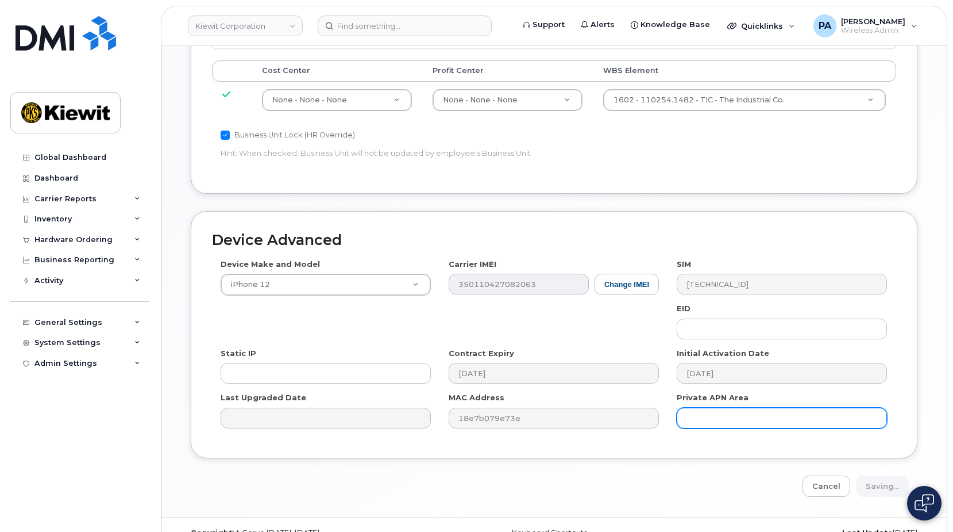
type input "Saving..."
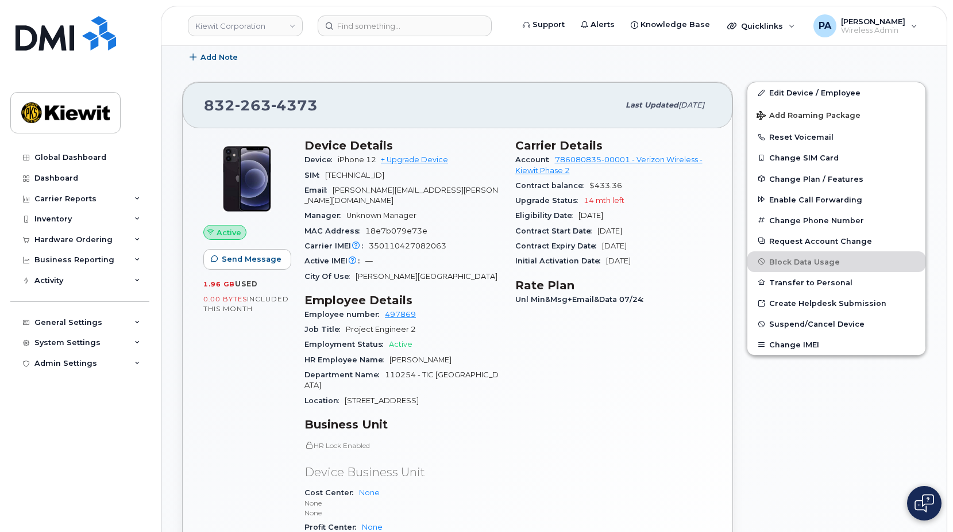
scroll to position [517, 0]
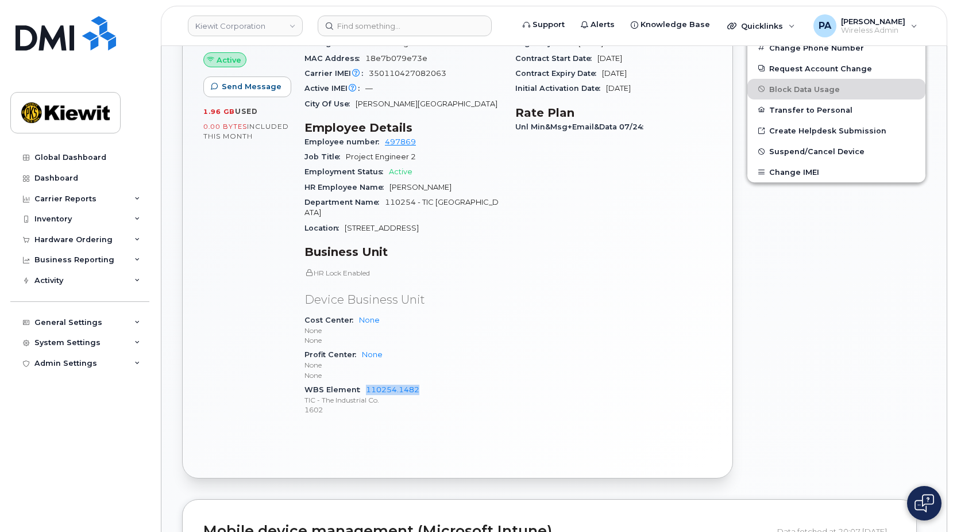
drag, startPoint x: 425, startPoint y: 367, endPoint x: 364, endPoint y: 369, distance: 60.4
click at [364, 382] on div "WBS Element 110254.1482 TIC - The Industrial Co. 1602" at bounding box center [403, 399] width 197 height 35
copy link "110254.1482"
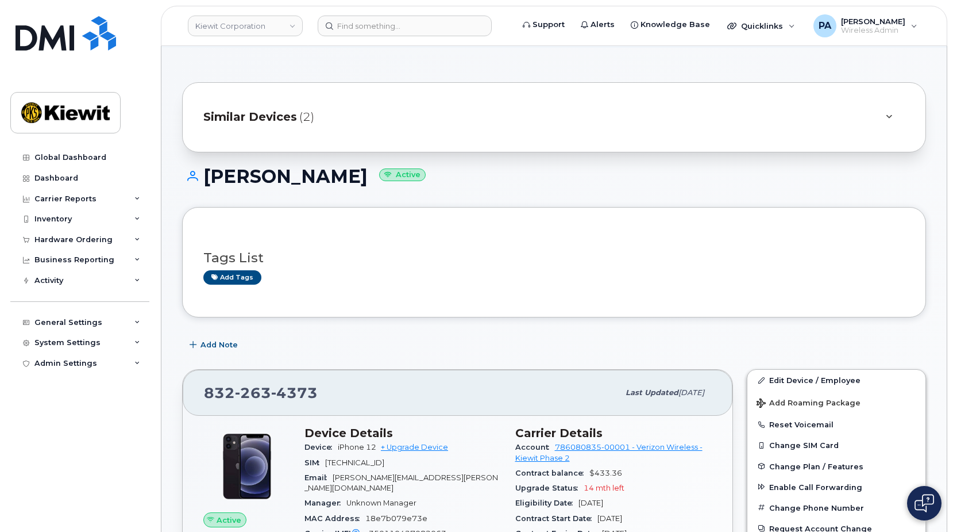
scroll to position [0, 0]
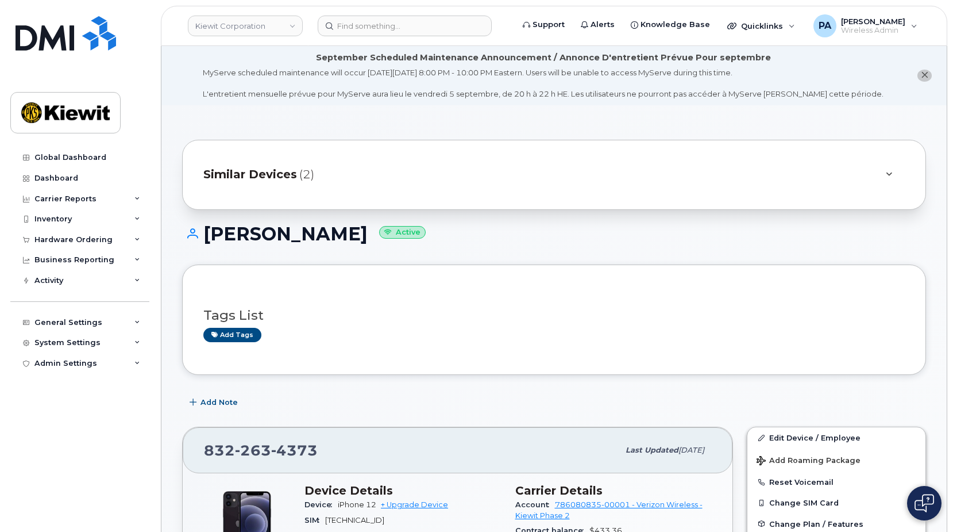
click at [258, 180] on span "Similar Devices" at bounding box center [250, 174] width 94 height 17
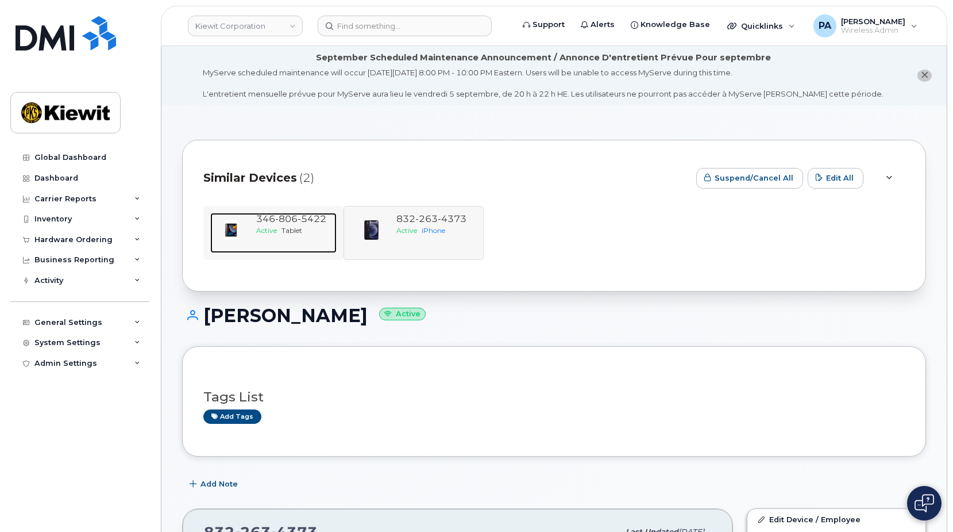
click at [294, 219] on span "806" at bounding box center [286, 218] width 22 height 11
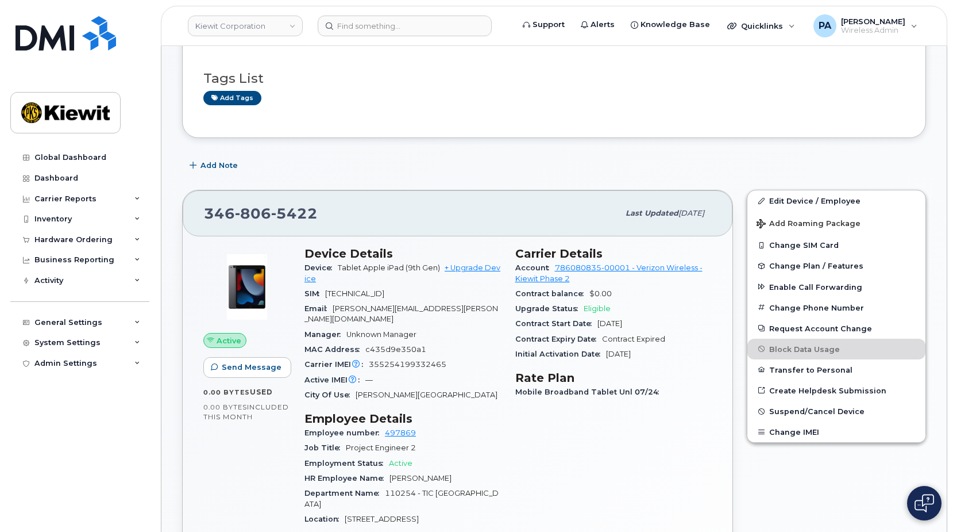
scroll to position [7, 0]
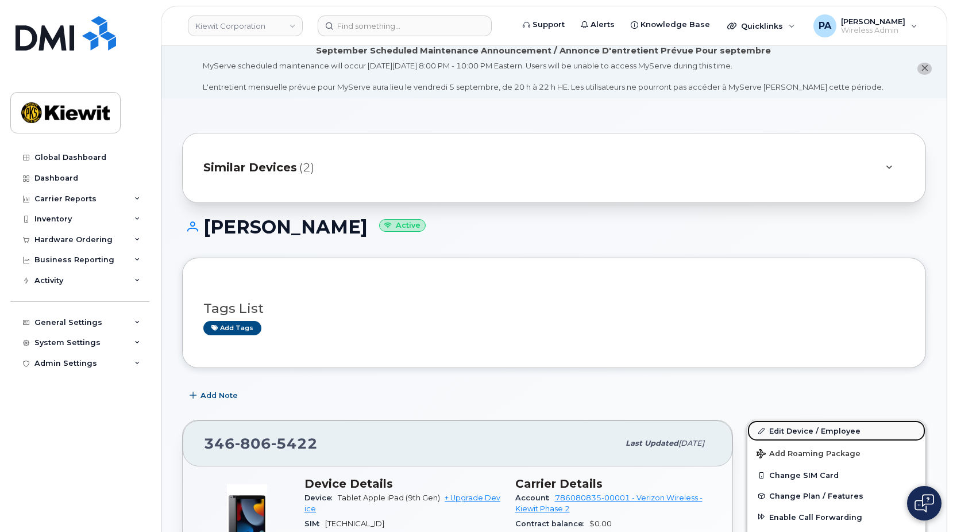
click at [812, 424] on link "Edit Device / Employee" at bounding box center [837, 430] width 178 height 21
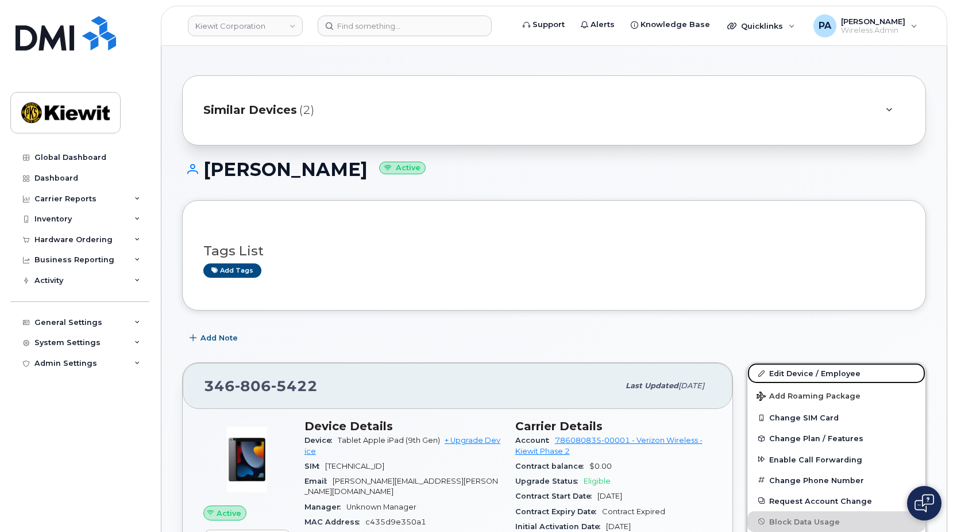
scroll to position [0, 0]
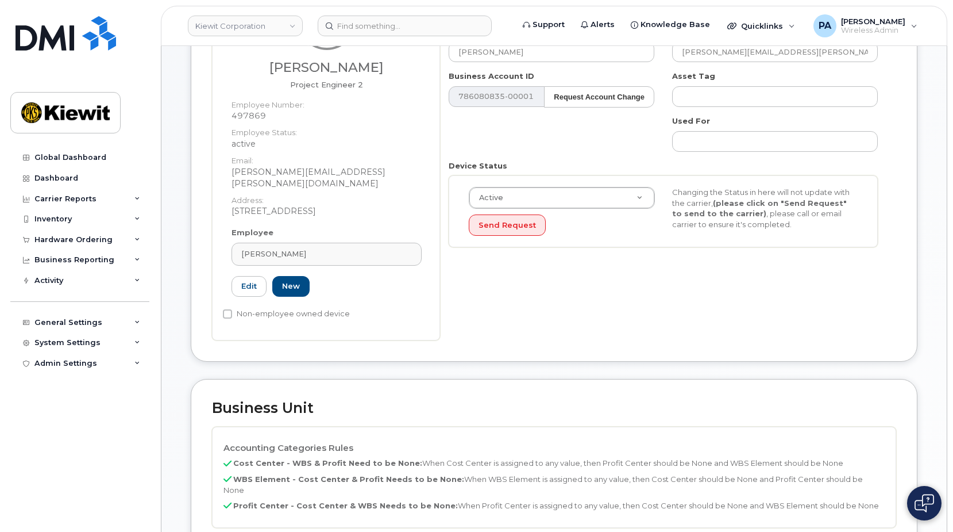
scroll to position [287, 0]
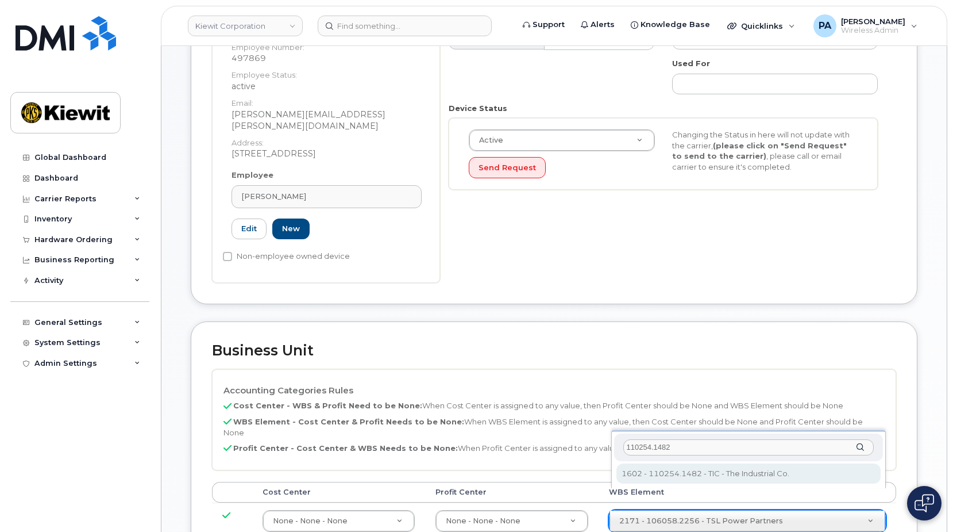
type input "110254.1482"
type input "33791644"
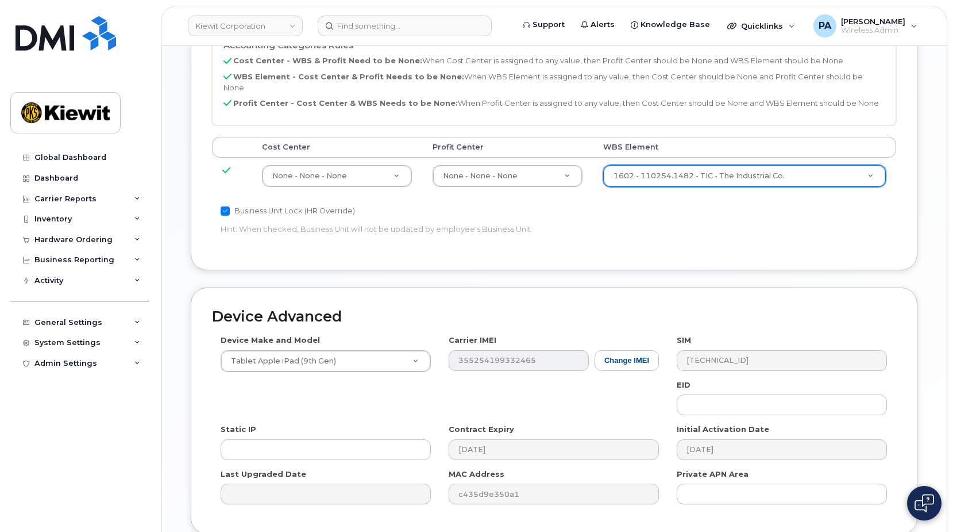
scroll to position [709, 0]
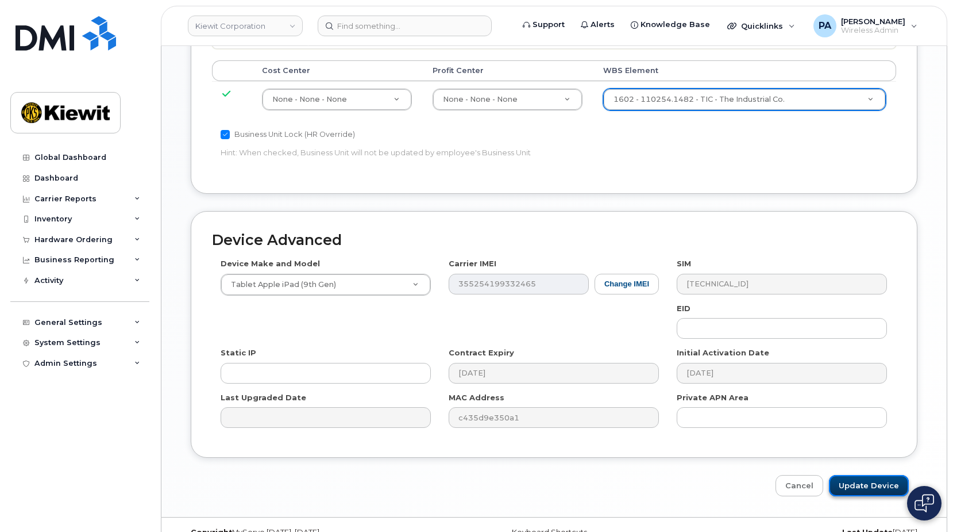
click at [878, 475] on input "Update Device" at bounding box center [869, 485] width 80 height 21
type input "Saving..."
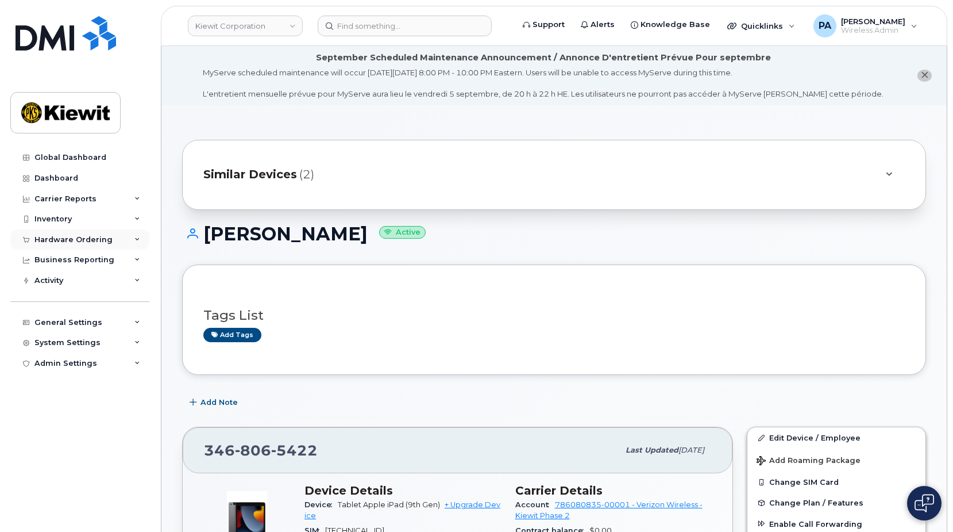
click at [74, 235] on div "Hardware Ordering" at bounding box center [73, 239] width 78 height 9
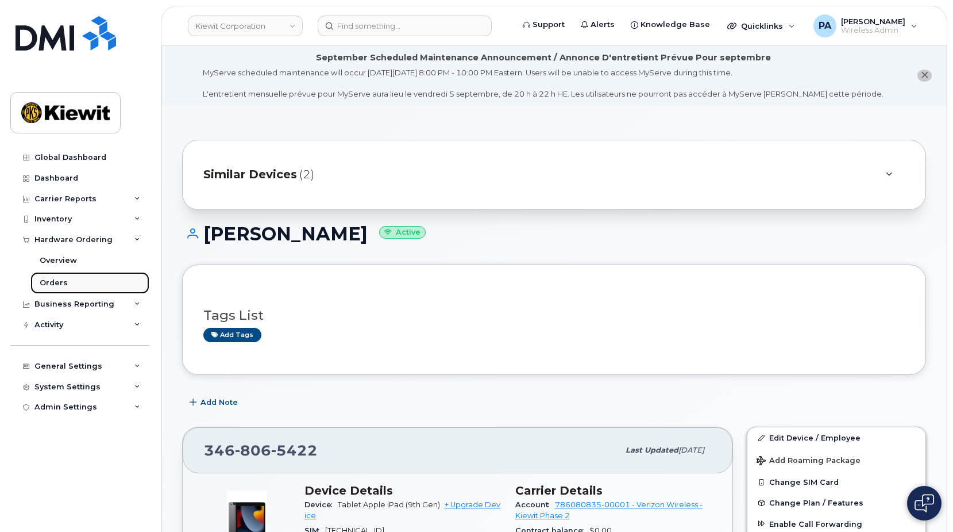
click at [60, 282] on div "Orders" at bounding box center [54, 283] width 28 height 10
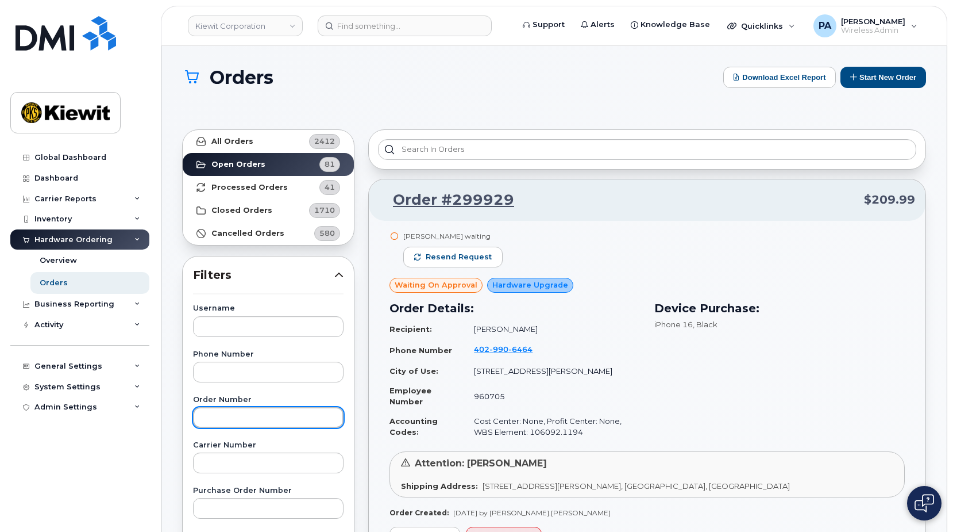
click at [227, 421] on input "text" at bounding box center [268, 417] width 151 height 21
click at [248, 419] on input "2" at bounding box center [268, 417] width 151 height 21
type input "299552"
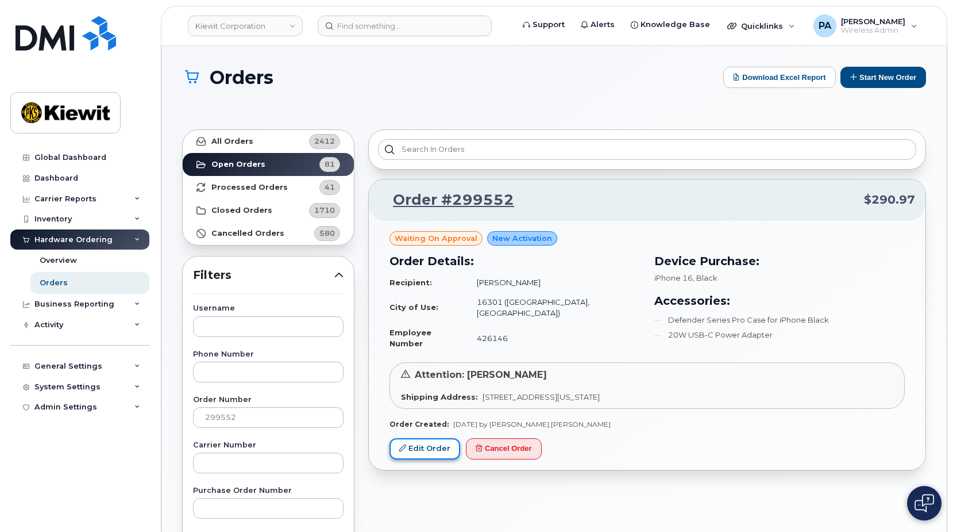
click at [435, 441] on link "Edit Order" at bounding box center [425, 448] width 71 height 21
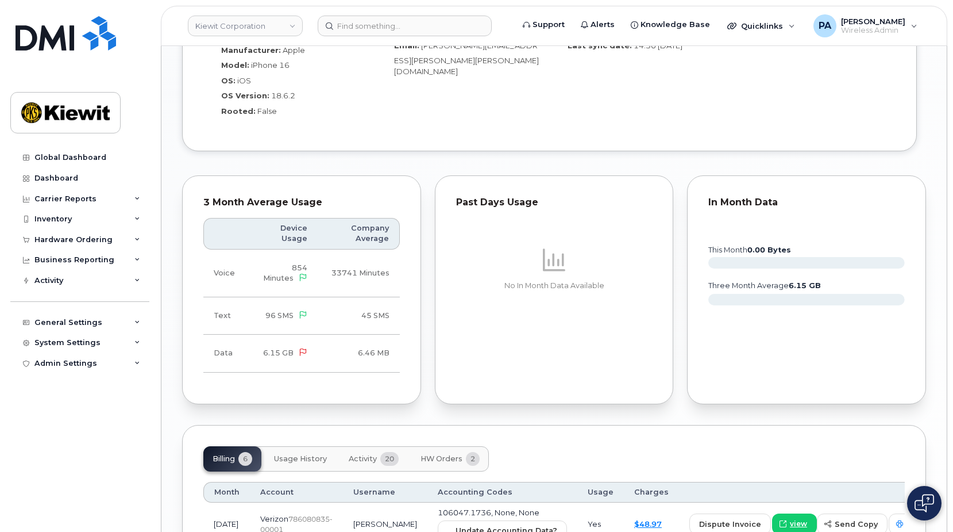
scroll to position [862, 0]
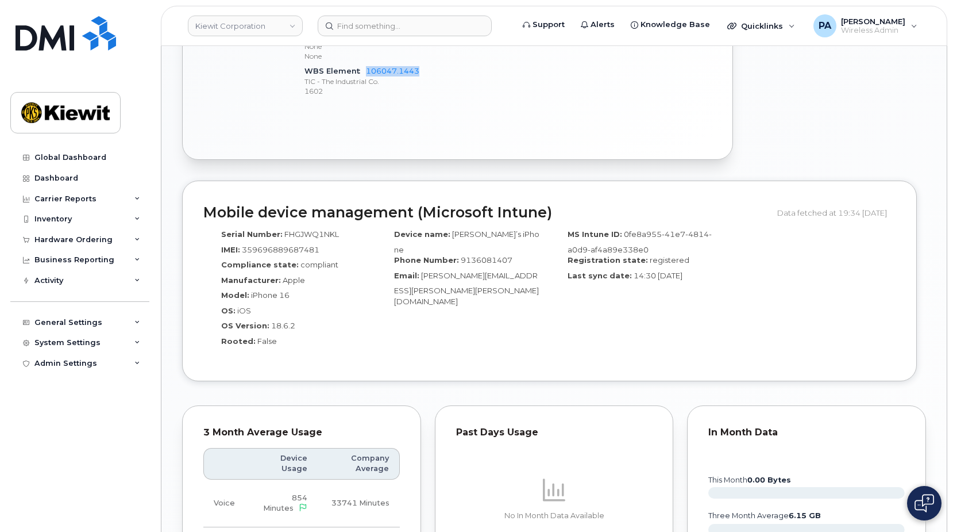
drag, startPoint x: 424, startPoint y: 63, endPoint x: 365, endPoint y: 62, distance: 59.2
click at [365, 64] on div "WBS Element 106047.1443 TIC - The Industrial Co. 1602" at bounding box center [403, 81] width 197 height 35
copy link "106047.1443"
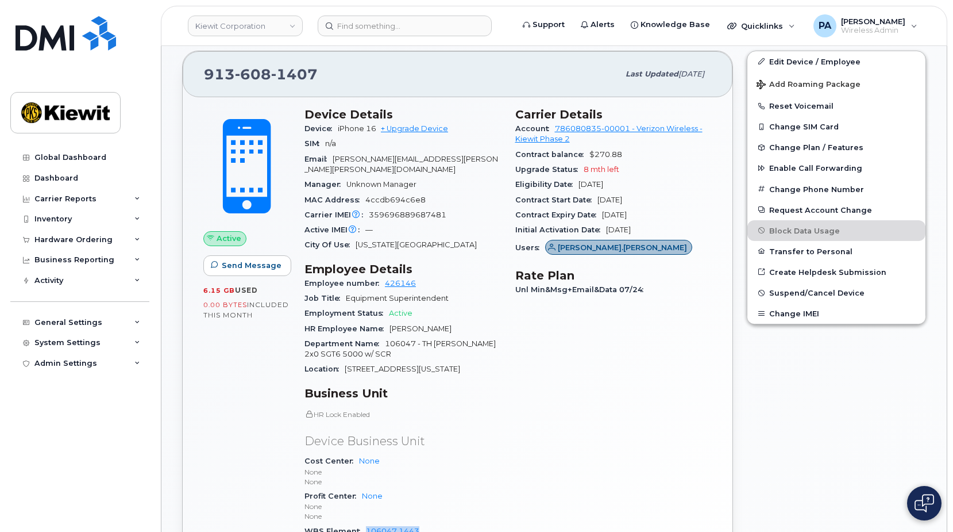
scroll to position [460, 0]
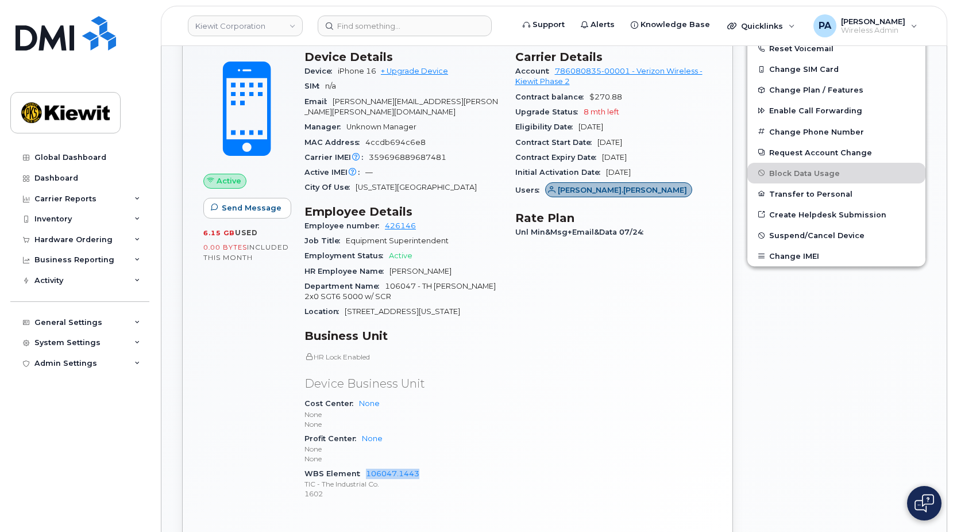
copy link "106047.1443"
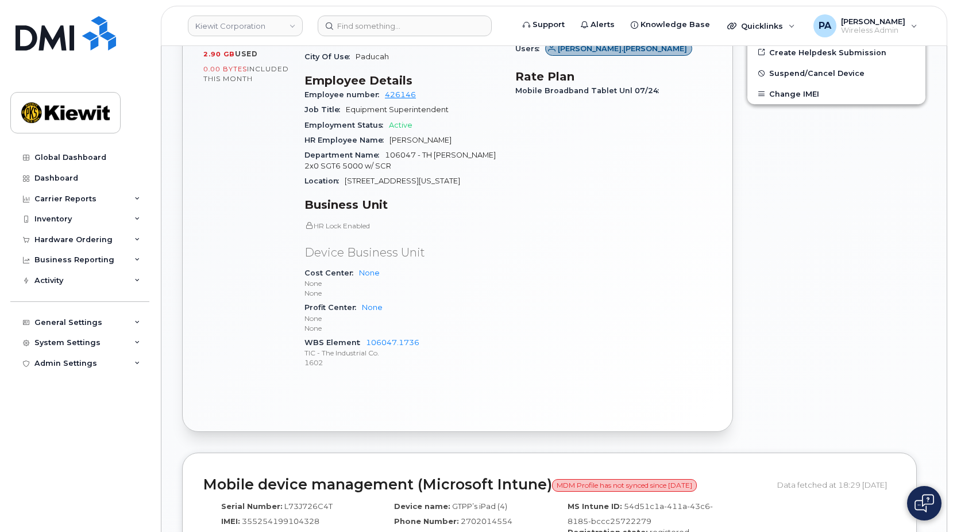
scroll to position [402, 0]
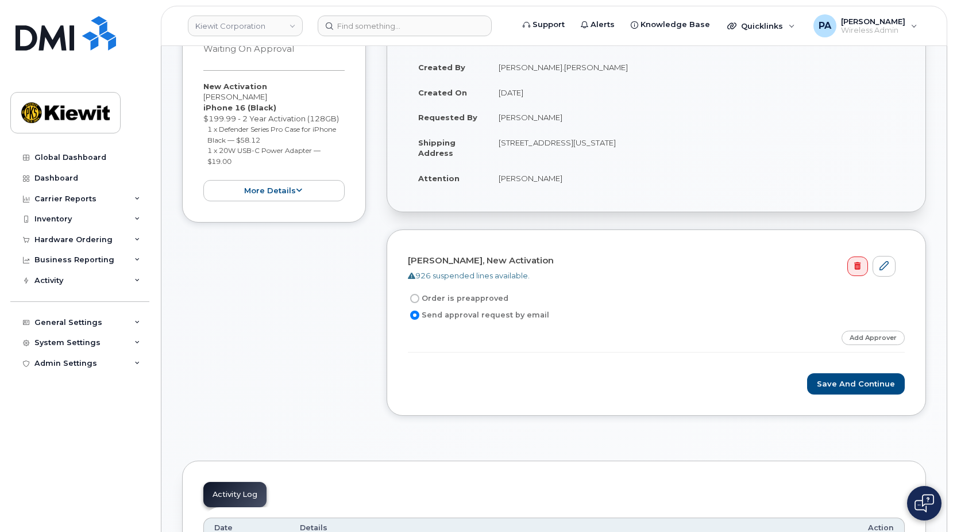
scroll to position [287, 0]
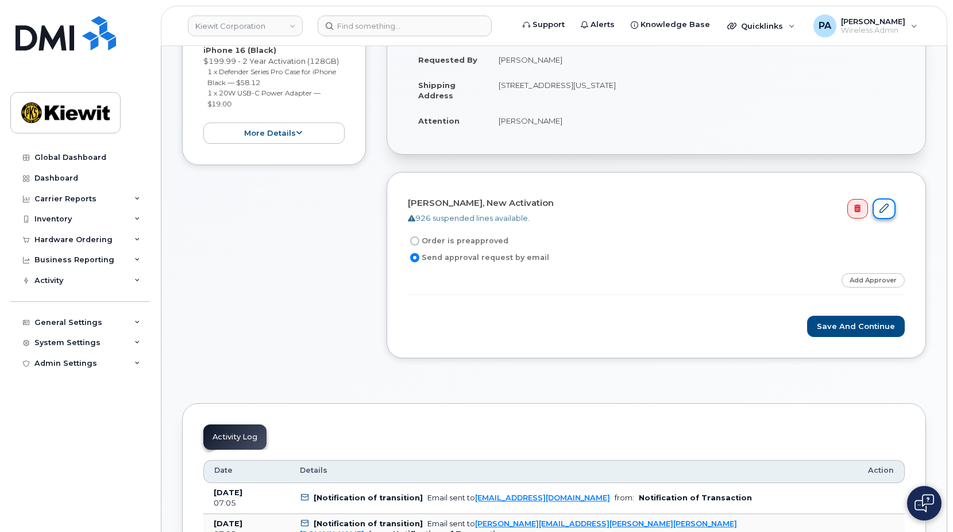
click at [891, 210] on link at bounding box center [884, 208] width 23 height 21
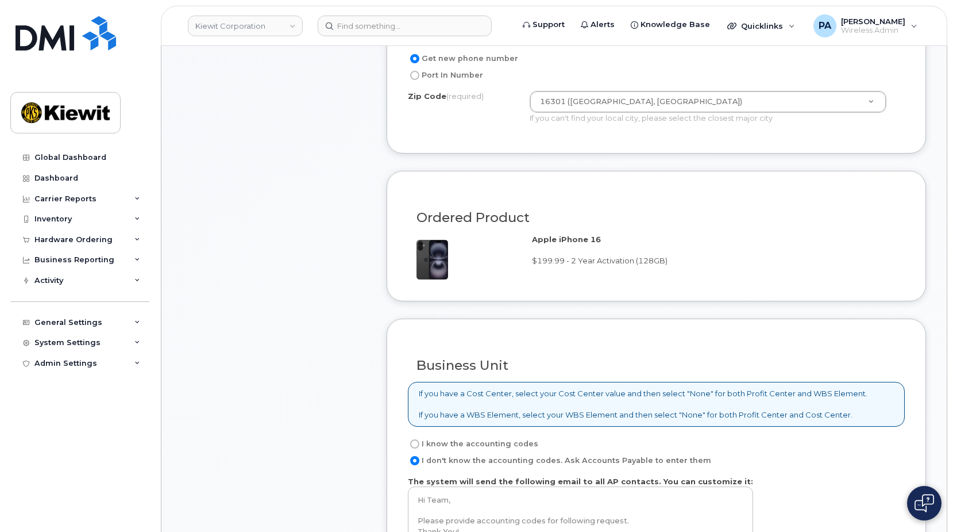
scroll to position [690, 0]
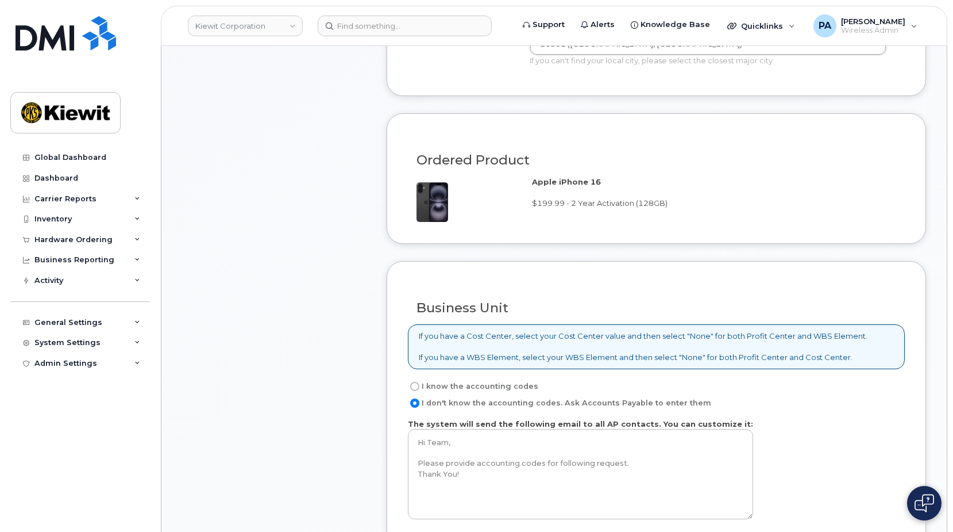
click at [445, 388] on label "I know the accounting codes" at bounding box center [473, 386] width 130 height 14
click at [419, 388] on input "I know the accounting codes" at bounding box center [414, 386] width 9 height 9
radio input "true"
select select
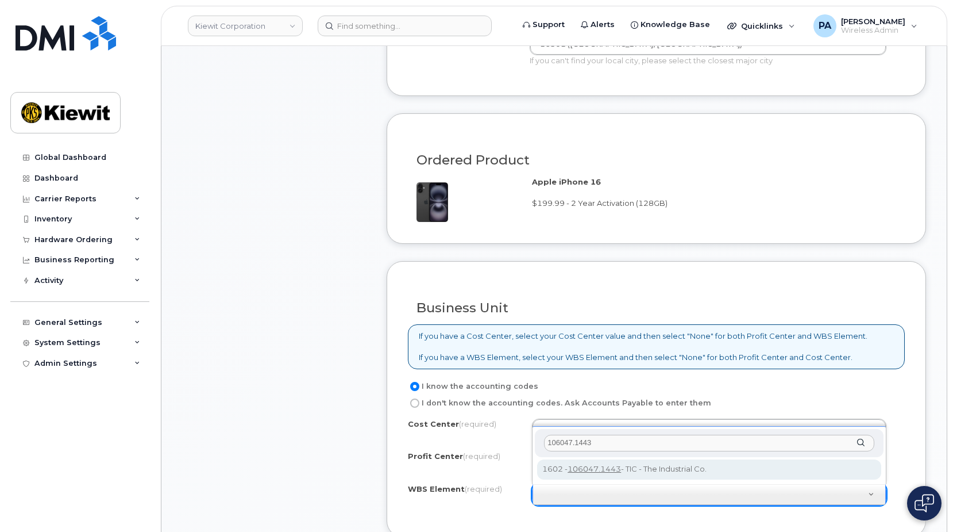
type input "106047.1443"
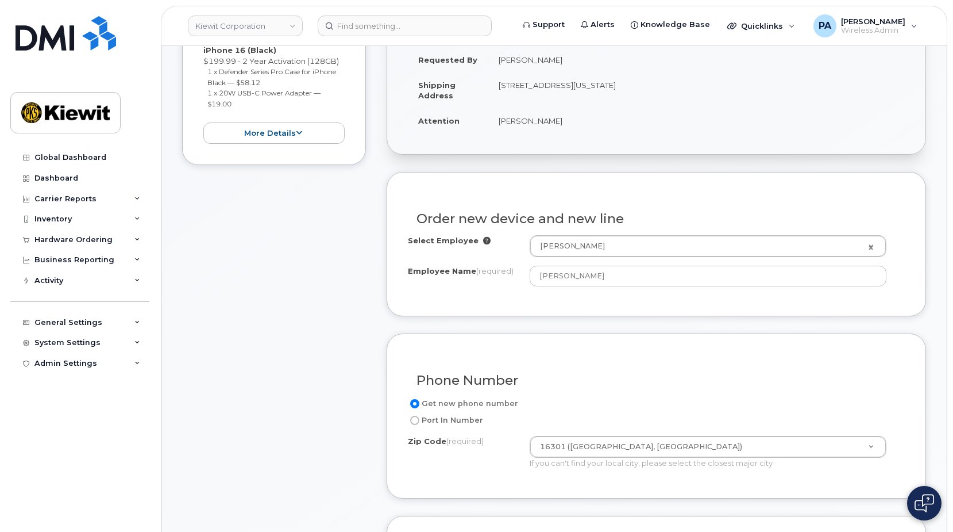
scroll to position [908, 0]
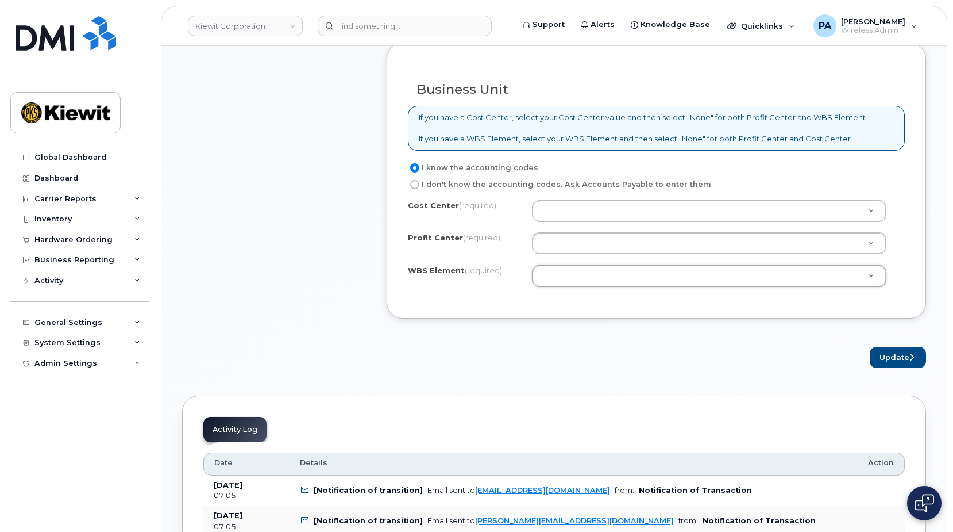
drag, startPoint x: 626, startPoint y: 276, endPoint x: 492, endPoint y: 269, distance: 134.0
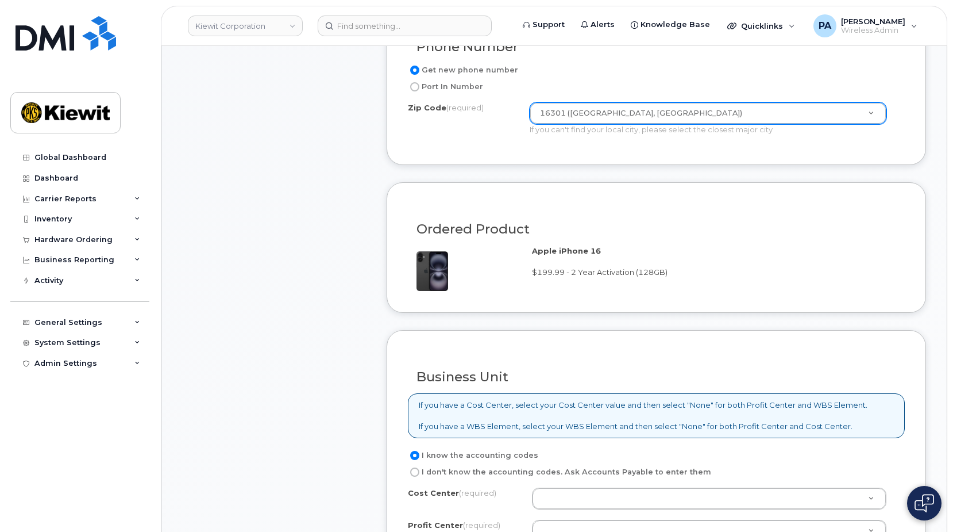
scroll to position [391, 0]
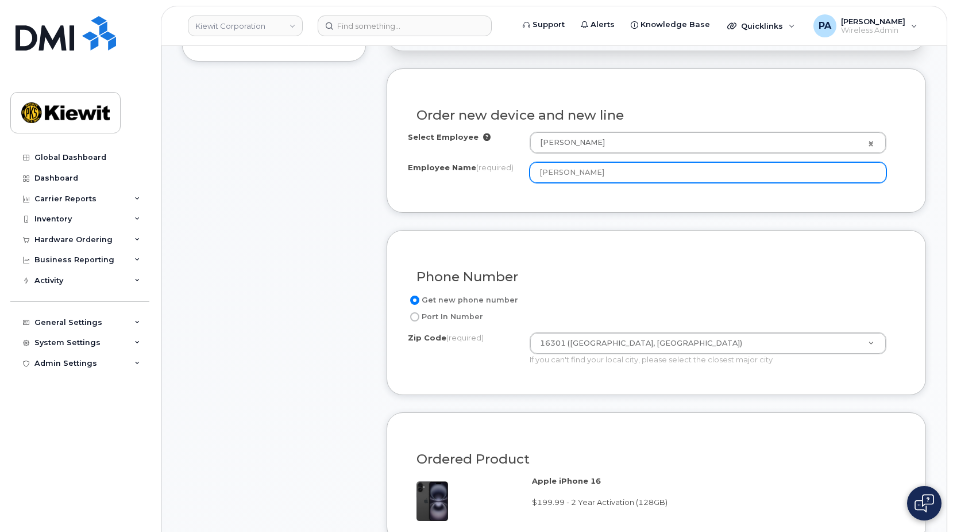
drag, startPoint x: 613, startPoint y: 169, endPoint x: 480, endPoint y: 168, distance: 132.2
click at [480, 168] on div "Employee Name (required) Emanuel Robles" at bounding box center [656, 172] width 497 height 21
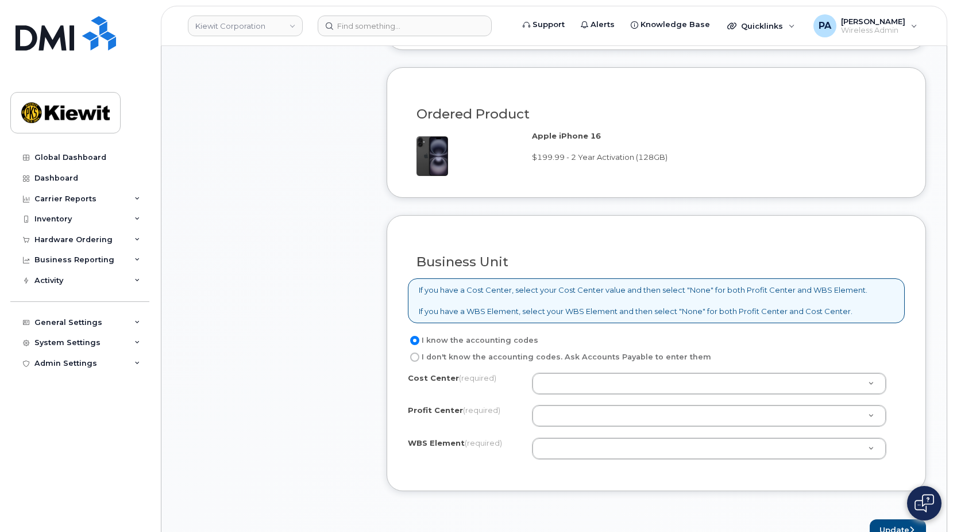
scroll to position [908, 0]
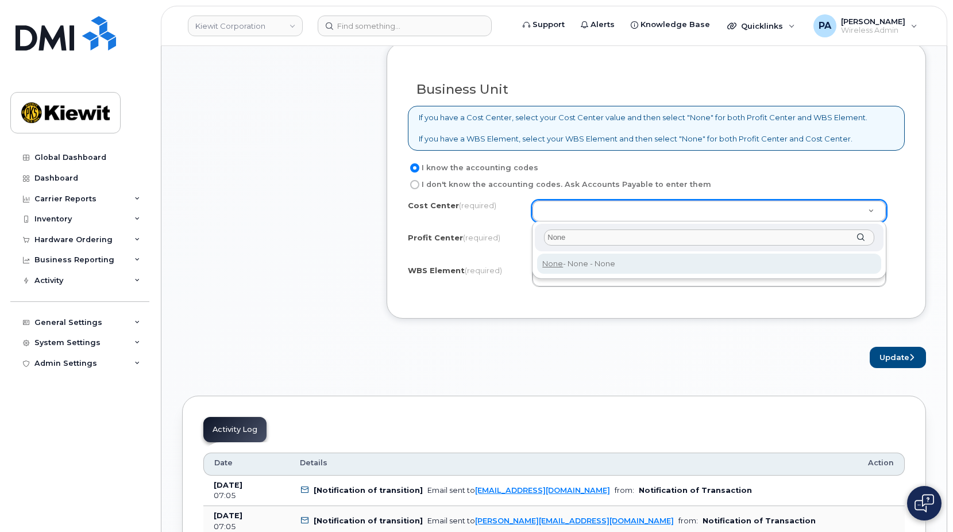
type input "None"
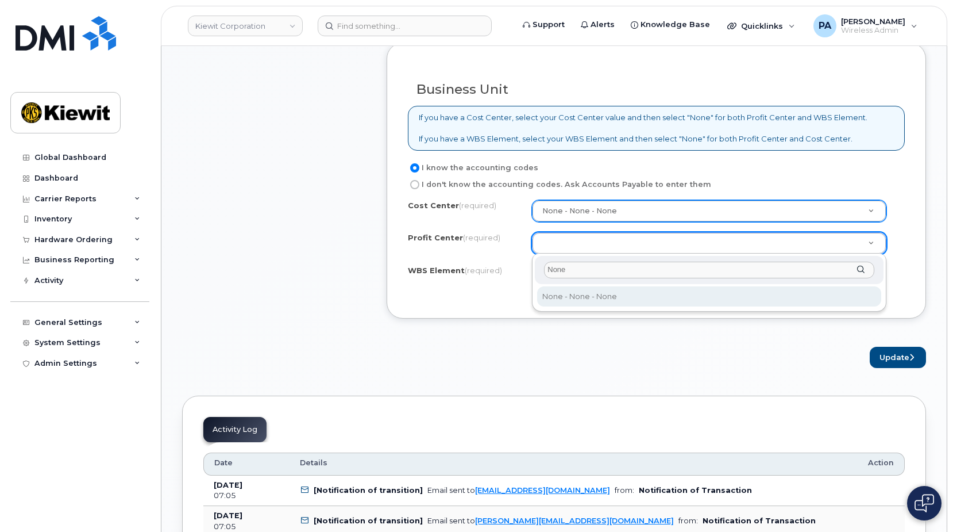
type input "None"
select select "None"
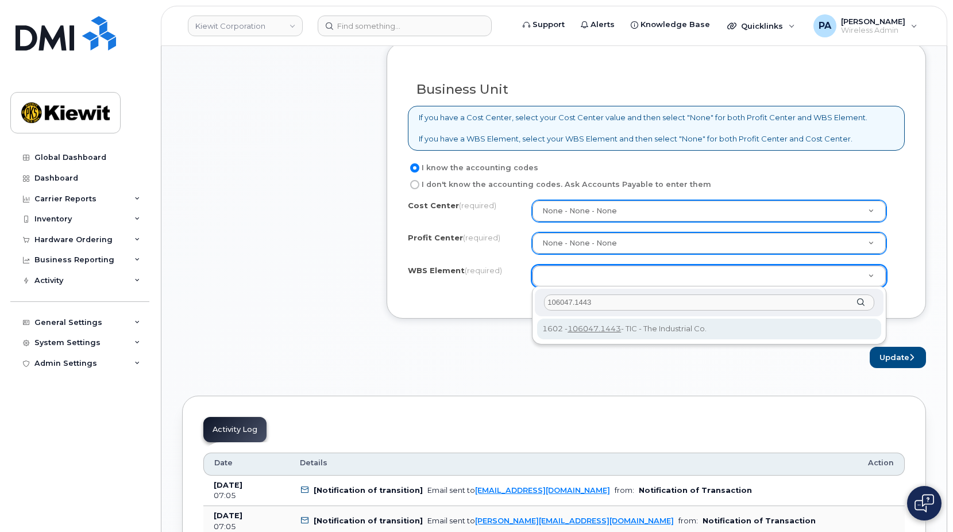
type input "106047.1443"
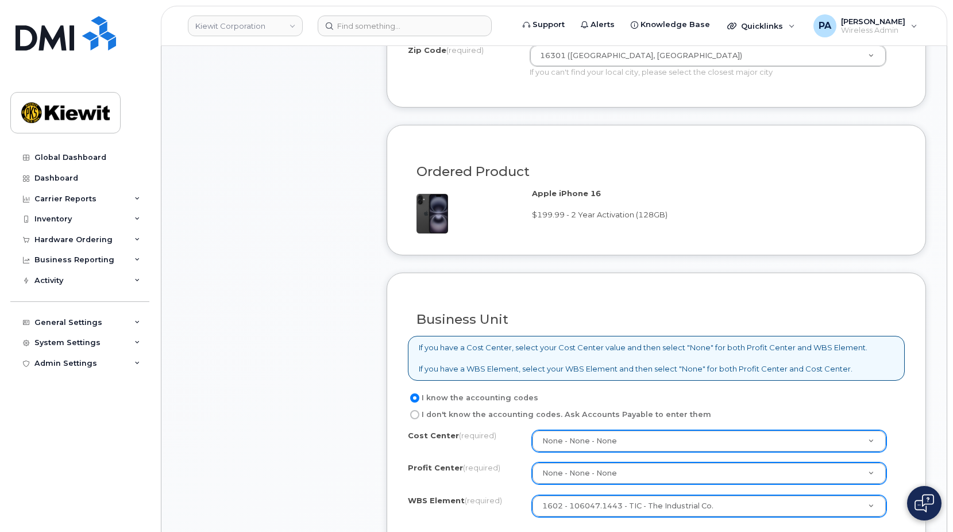
scroll to position [391, 0]
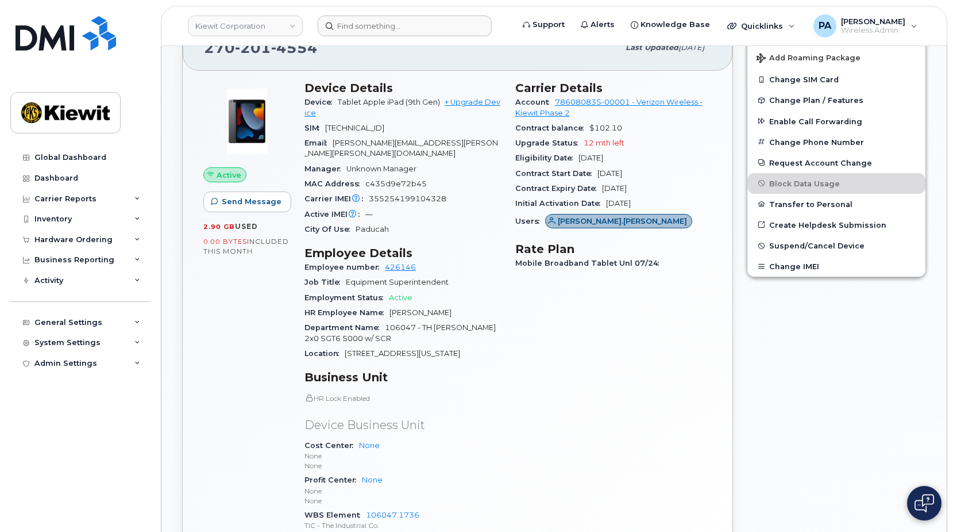
scroll to position [402, 0]
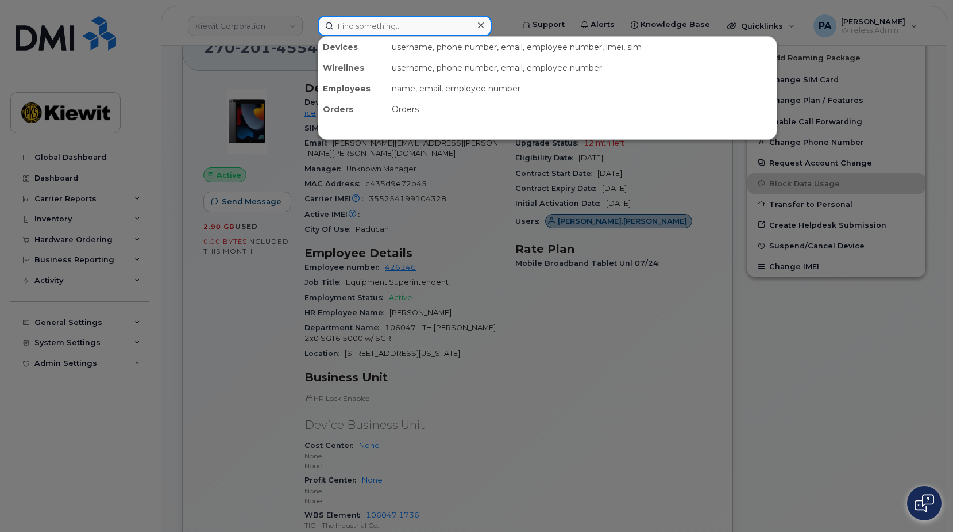
click at [367, 30] on input at bounding box center [405, 26] width 174 height 21
paste input "[PHONE_NUMBER]"
type input "[PHONE_NUMBER]"
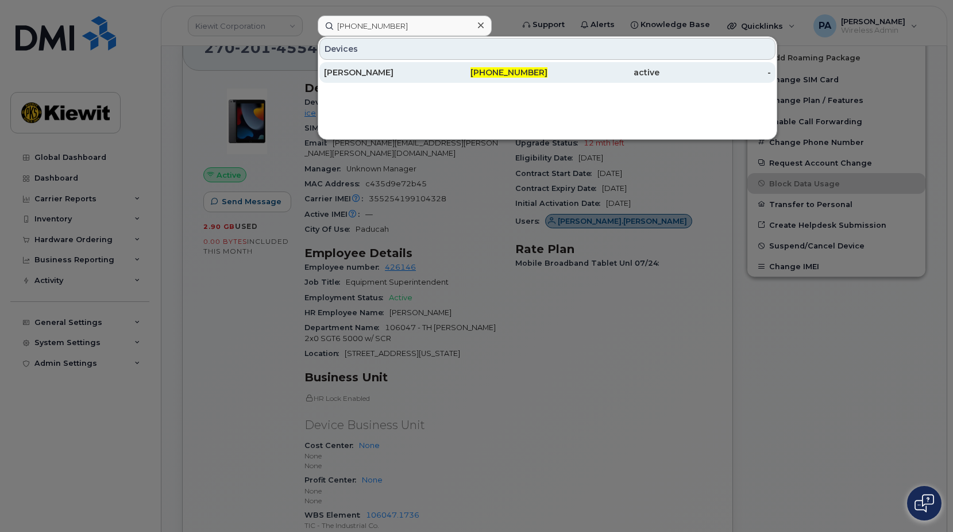
click at [346, 74] on div "[PERSON_NAME]" at bounding box center [380, 72] width 112 height 11
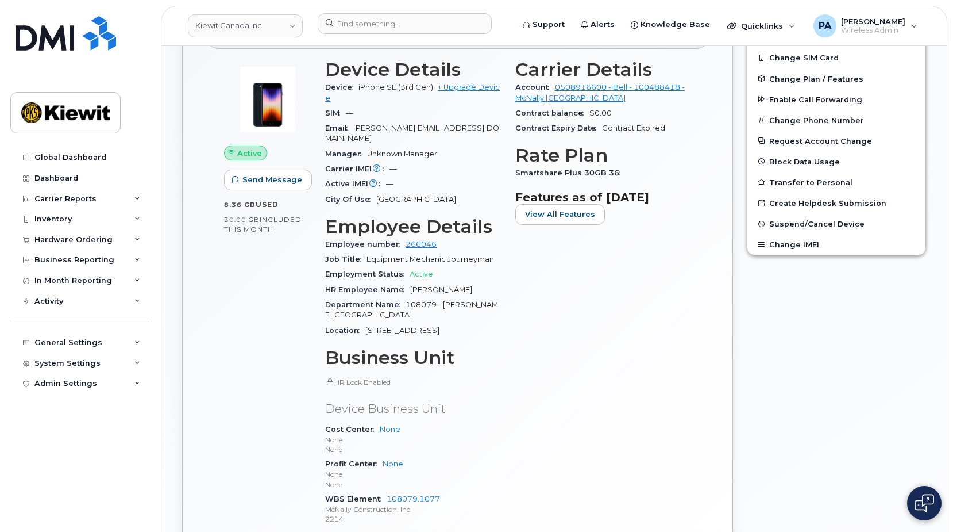
scroll to position [2, 0]
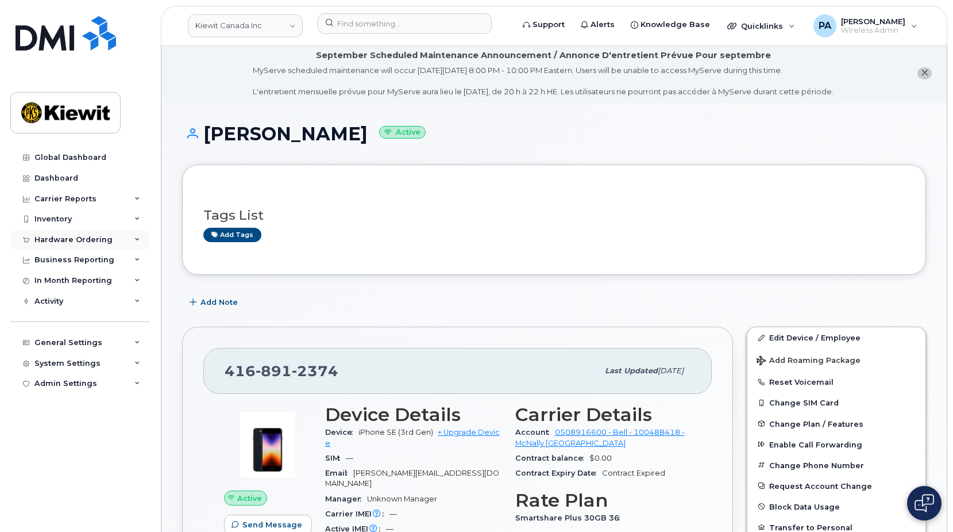
click at [65, 237] on div "Hardware Ordering" at bounding box center [73, 239] width 78 height 9
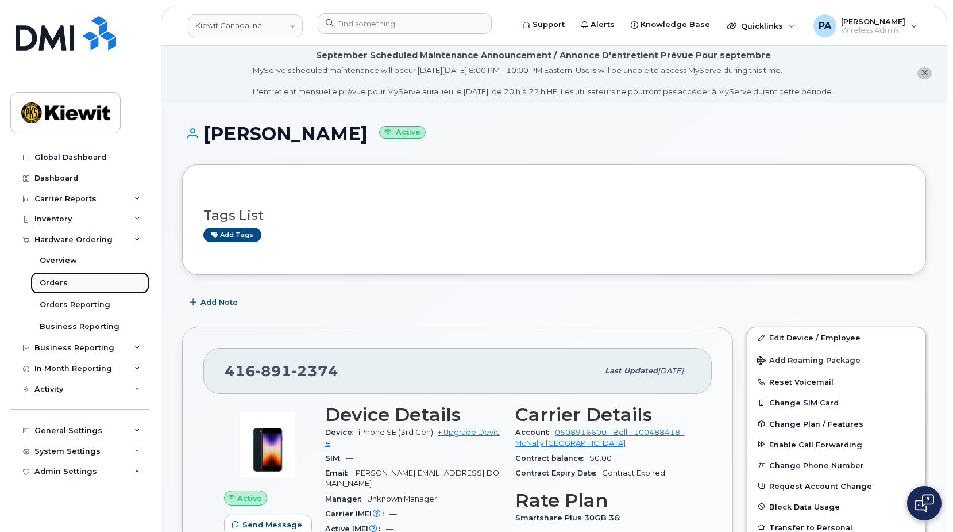
click at [59, 283] on div "Orders" at bounding box center [54, 283] width 28 height 10
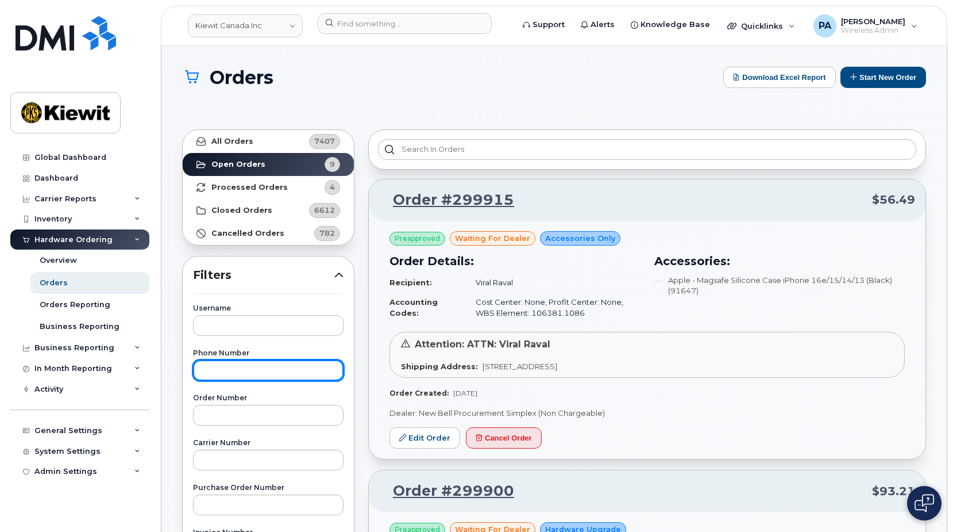
click at [256, 379] on input "text" at bounding box center [268, 370] width 151 height 21
paste input "416-891-2374"
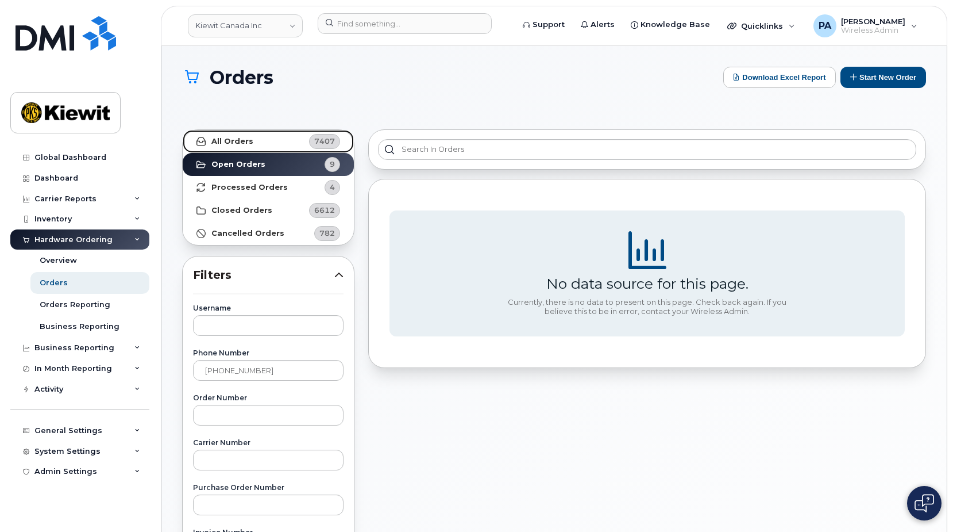
click at [260, 137] on link "All Orders 7407" at bounding box center [268, 141] width 171 height 23
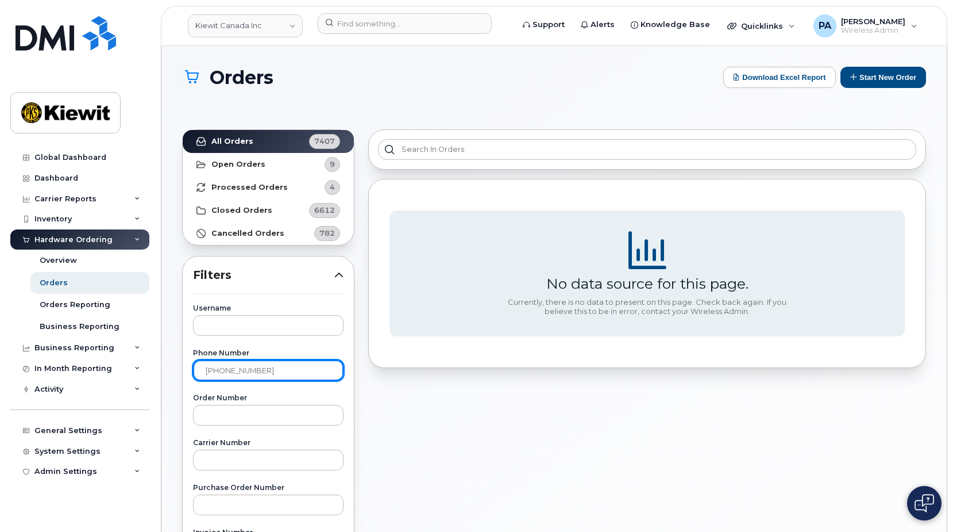
drag, startPoint x: 220, startPoint y: 374, endPoint x: 256, endPoint y: 371, distance: 36.3
click at [220, 373] on input "416-891-2374" at bounding box center [268, 370] width 151 height 21
type input "4168912374"
click at [67, 283] on link "Orders" at bounding box center [89, 283] width 119 height 22
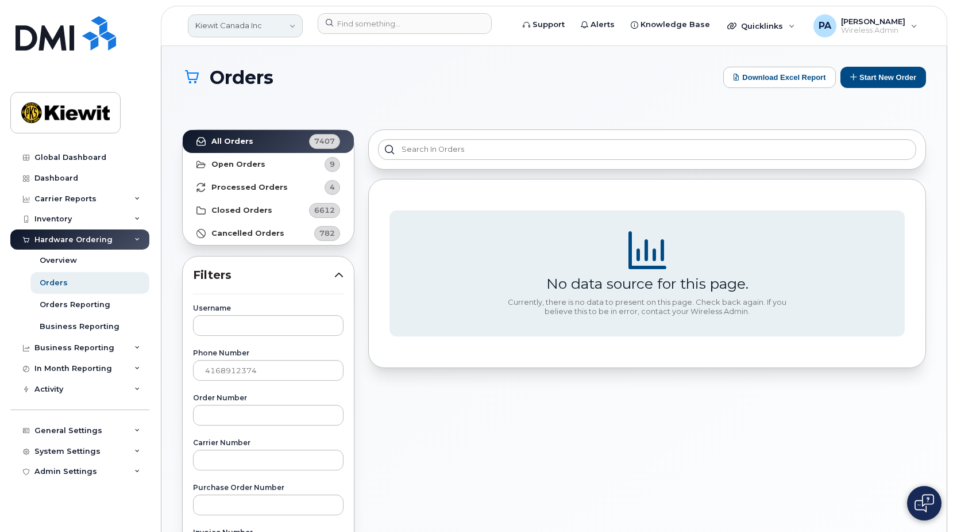
click at [253, 26] on link "Kiewit Canada Inc" at bounding box center [245, 25] width 115 height 23
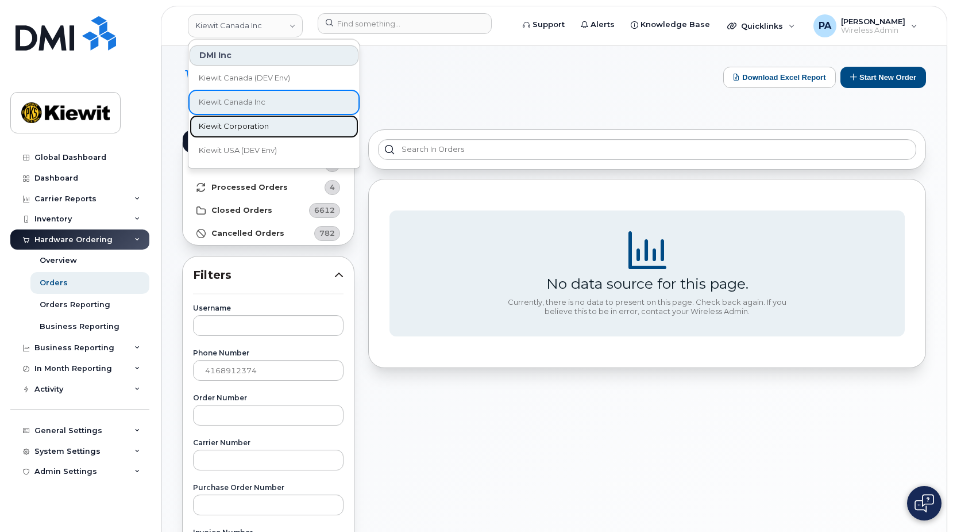
click at [239, 126] on span "Kiewit Corporation" at bounding box center [234, 126] width 70 height 11
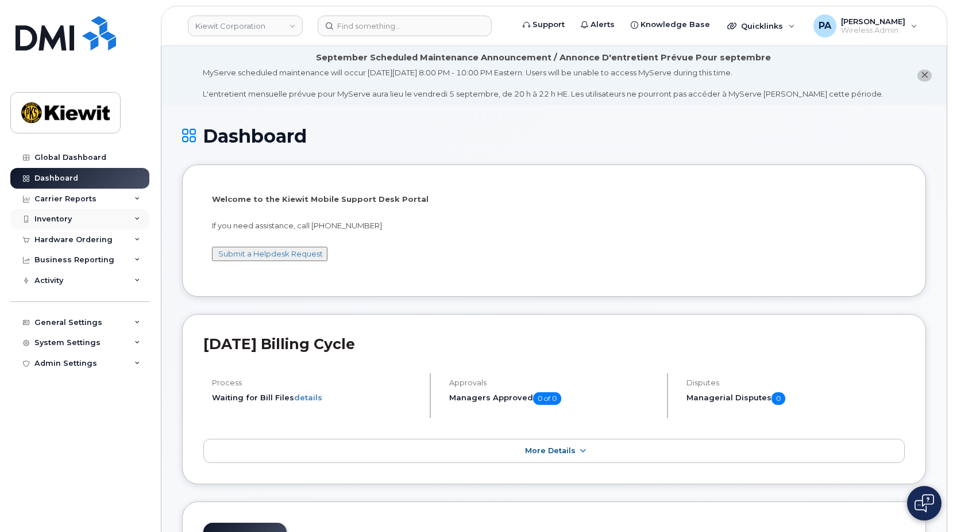
click at [59, 211] on div "Inventory" at bounding box center [79, 219] width 139 height 21
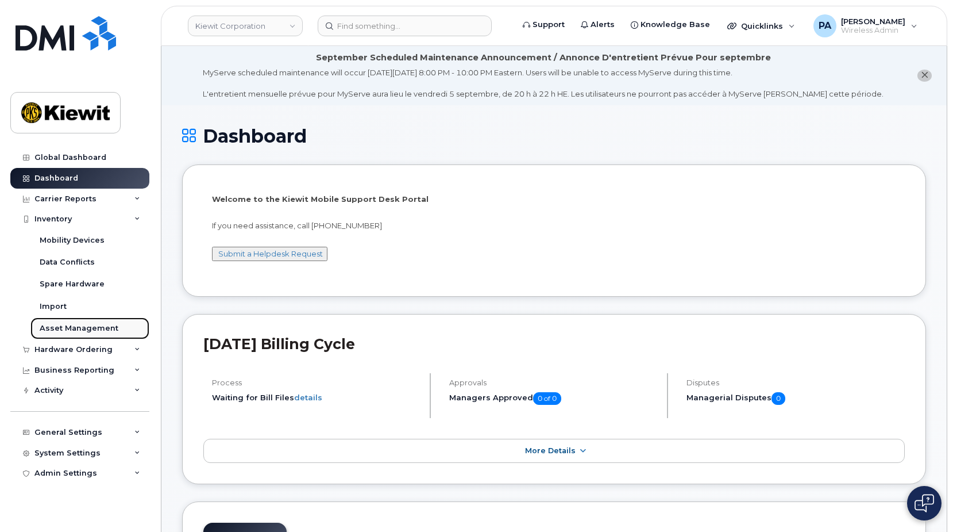
click at [61, 328] on div "Asset Management" at bounding box center [79, 328] width 79 height 10
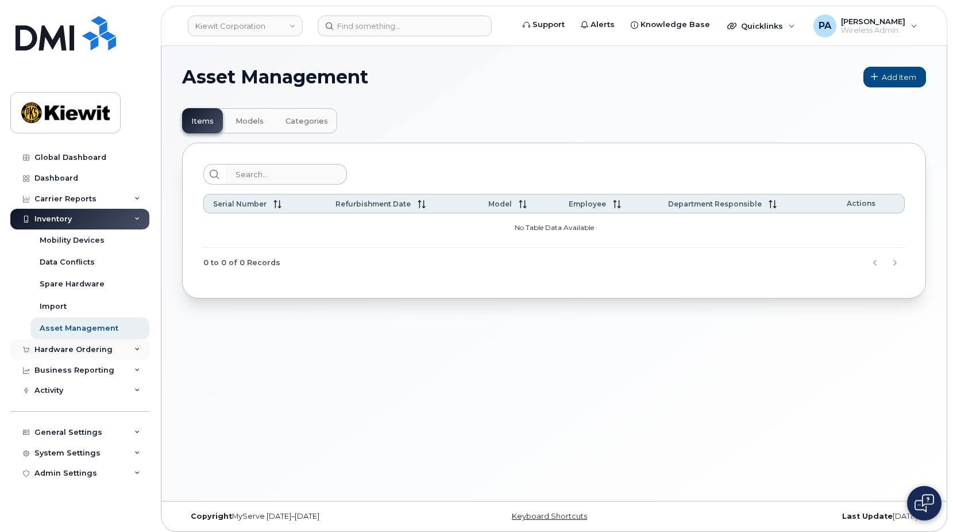
click at [59, 349] on div "Hardware Ordering" at bounding box center [73, 349] width 78 height 9
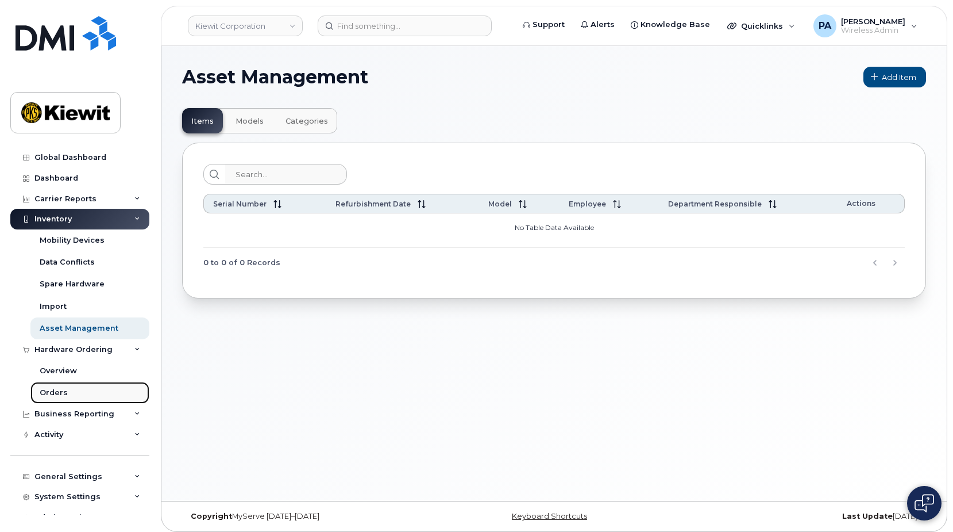
click at [56, 394] on div "Orders" at bounding box center [54, 392] width 28 height 10
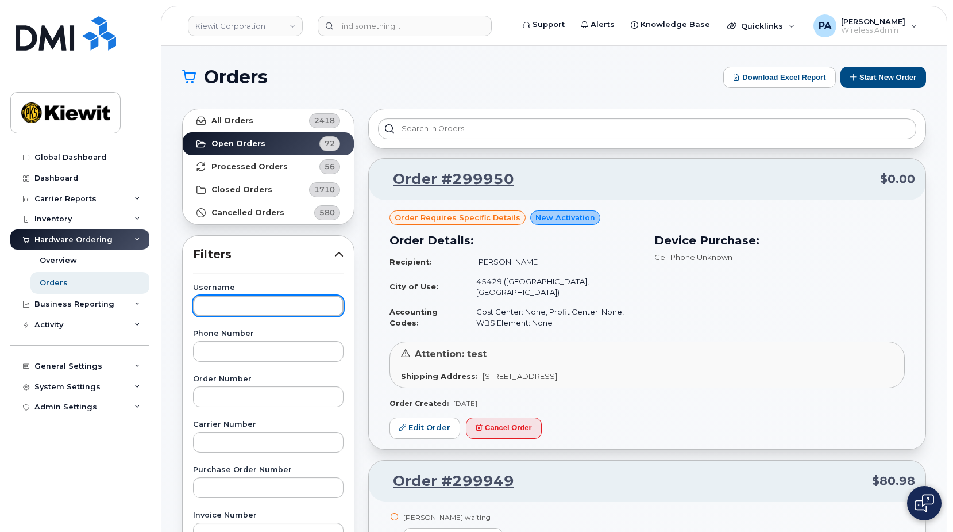
click at [232, 300] on input "text" at bounding box center [268, 305] width 151 height 21
type input "emanuel"
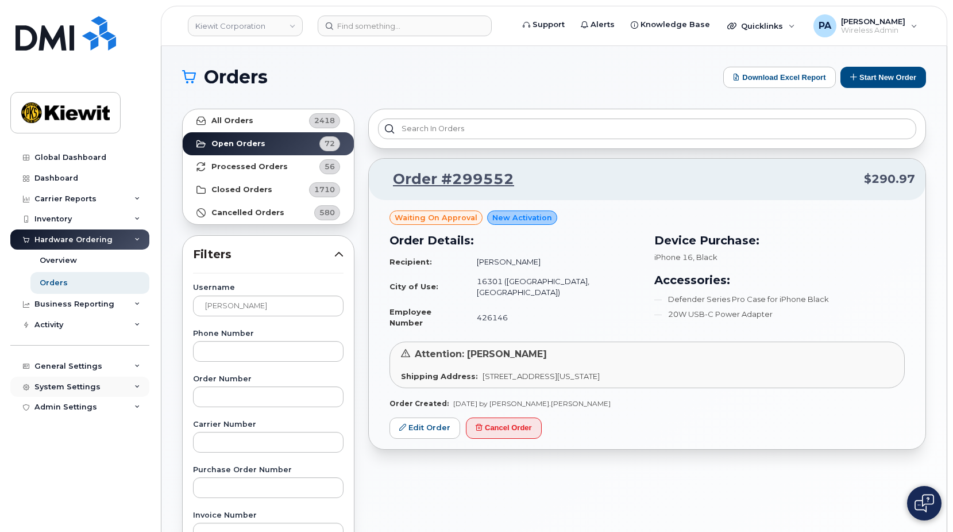
click at [71, 387] on div "System Settings" at bounding box center [67, 386] width 66 height 9
click at [263, 26] on link "Kiewit Corporation" at bounding box center [245, 26] width 115 height 21
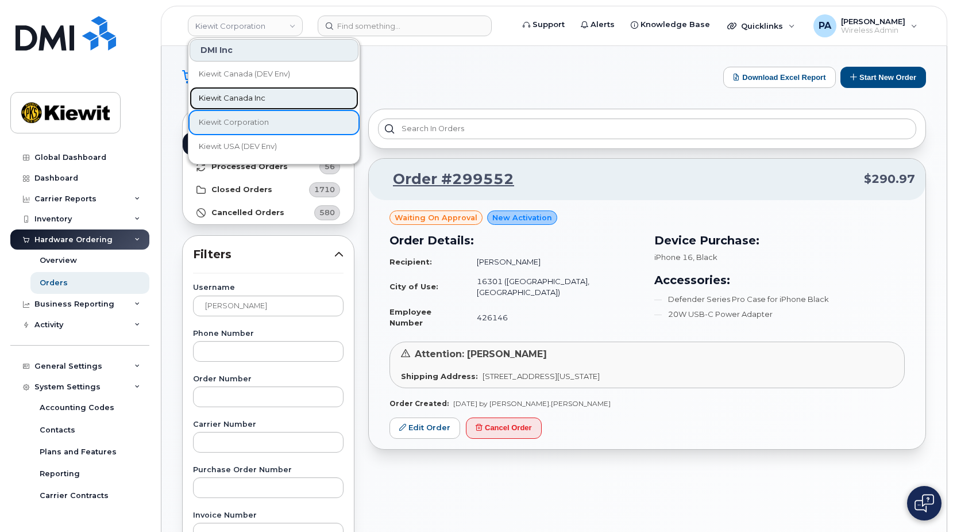
click at [232, 94] on span "Kiewit Canada Inc" at bounding box center [232, 98] width 67 height 11
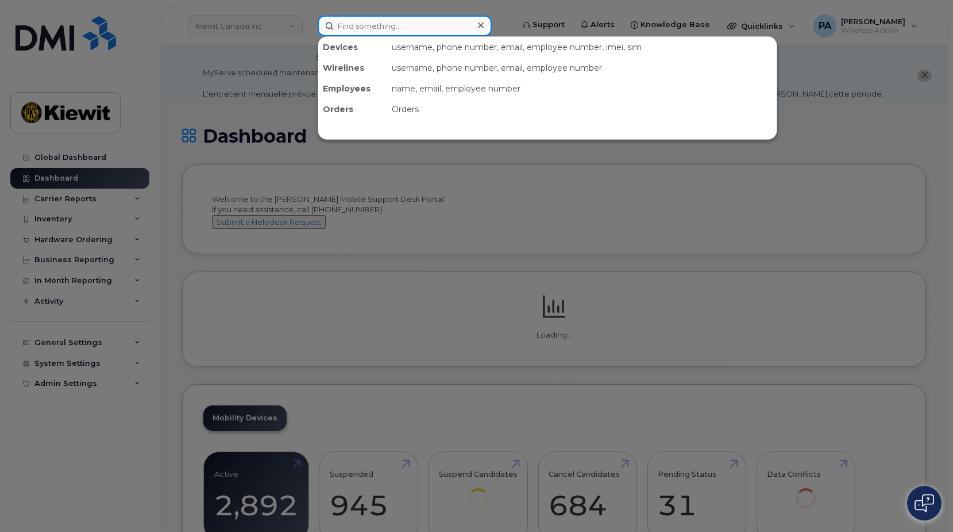
click at [348, 24] on input at bounding box center [405, 26] width 174 height 21
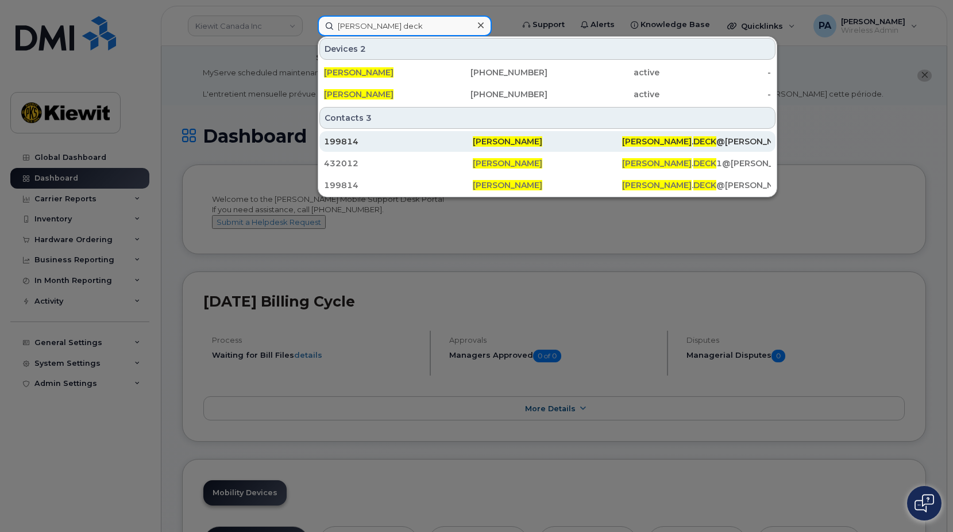
type input "erin deck"
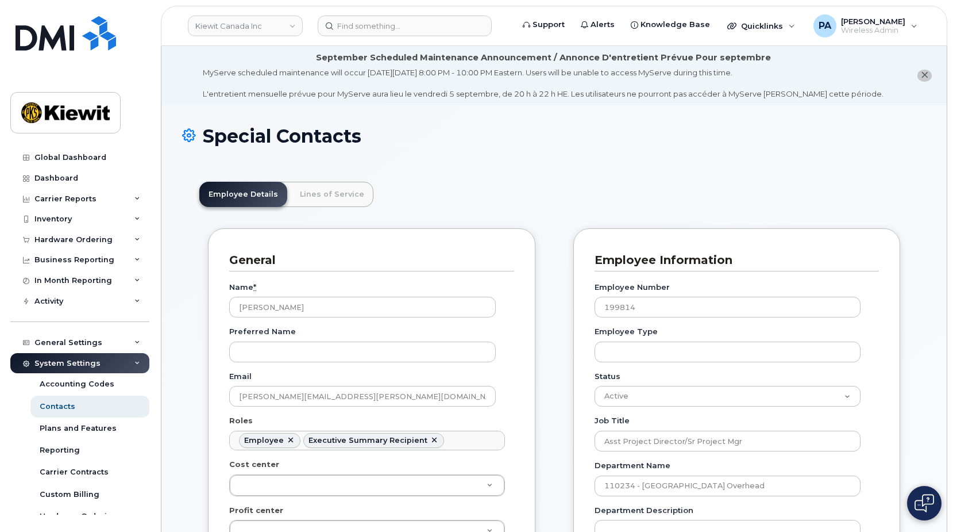
scroll to position [34, 0]
click at [430, 444] on link at bounding box center [434, 440] width 9 height 9
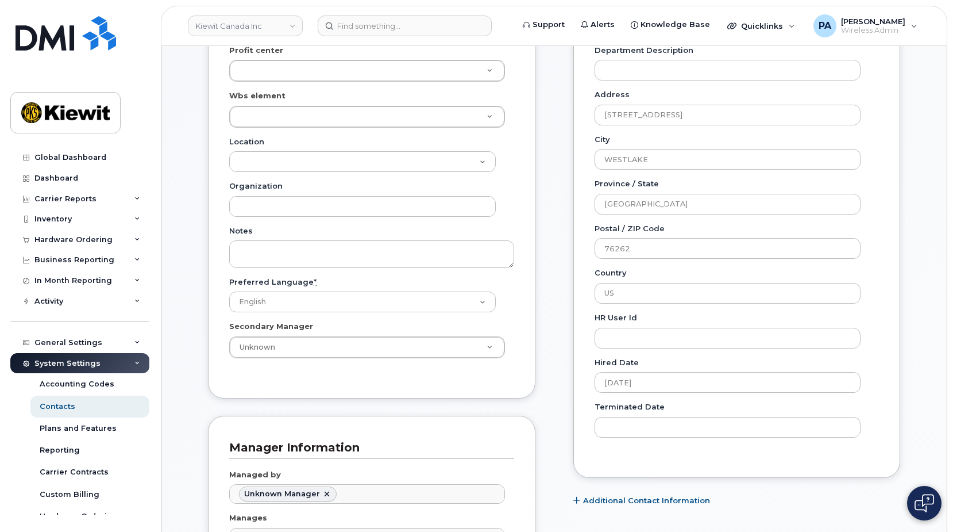
scroll to position [919, 0]
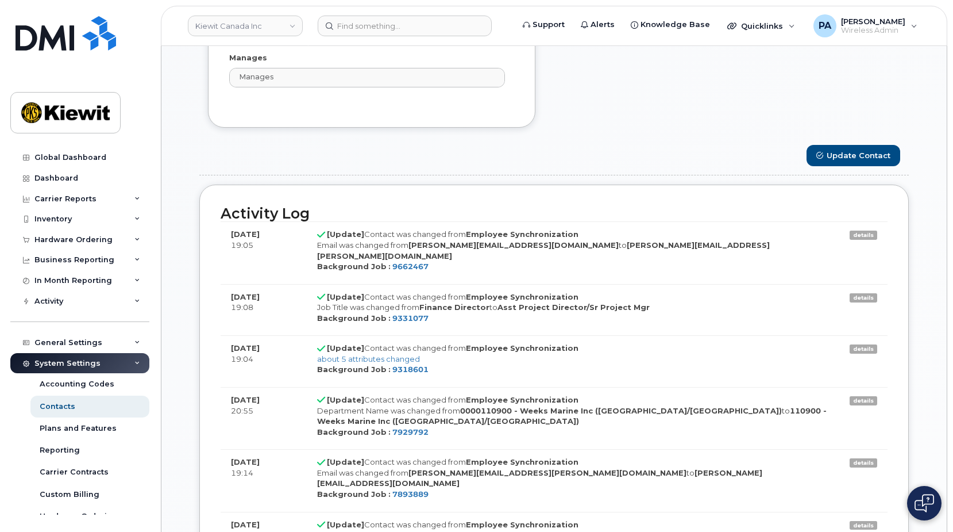
click at [875, 172] on form "General Name * [PERSON_NAME] Preferred Name Email [PERSON_NAME][EMAIL_ADDRESS][…" at bounding box center [554, 447] width 710 height 2278
click at [873, 163] on button "Update Contact" at bounding box center [854, 155] width 94 height 21
click at [356, 29] on input at bounding box center [405, 26] width 174 height 21
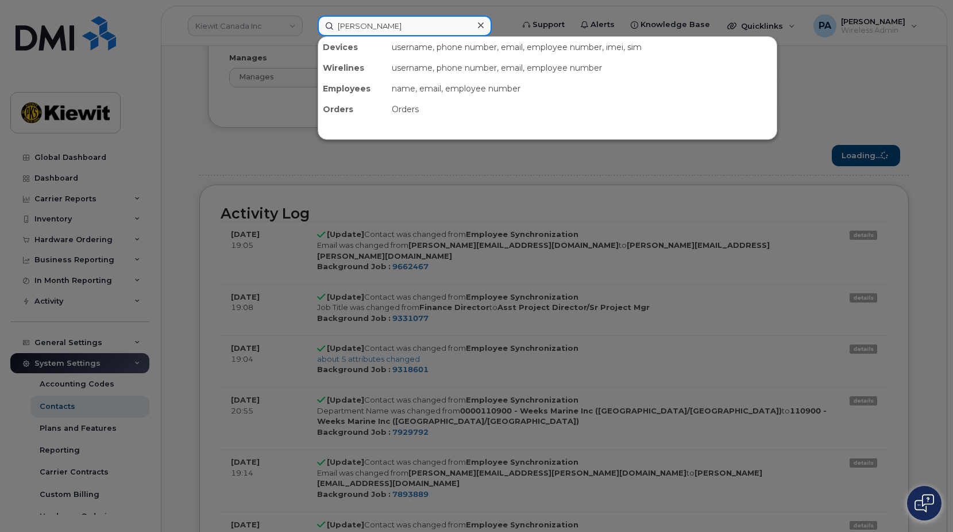
type input "[PERSON_NAME]"
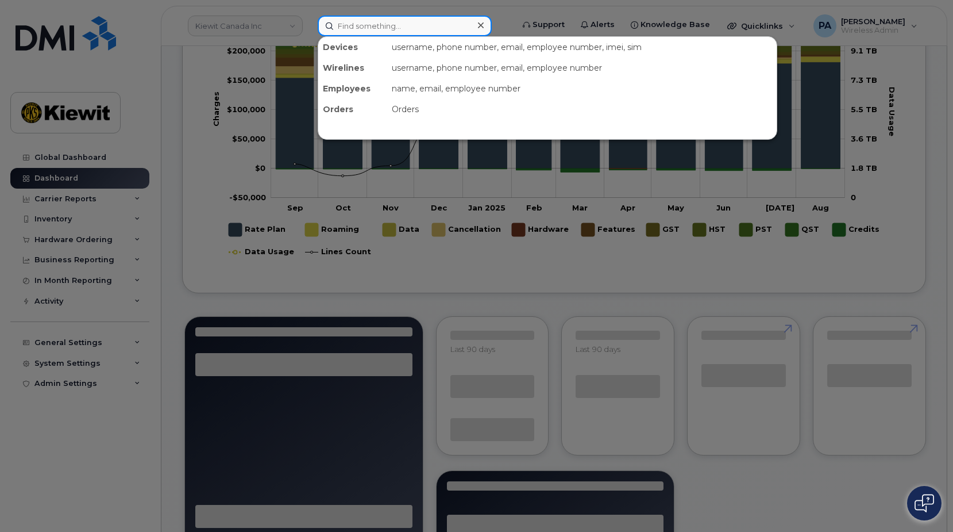
click at [356, 29] on input at bounding box center [405, 26] width 174 height 21
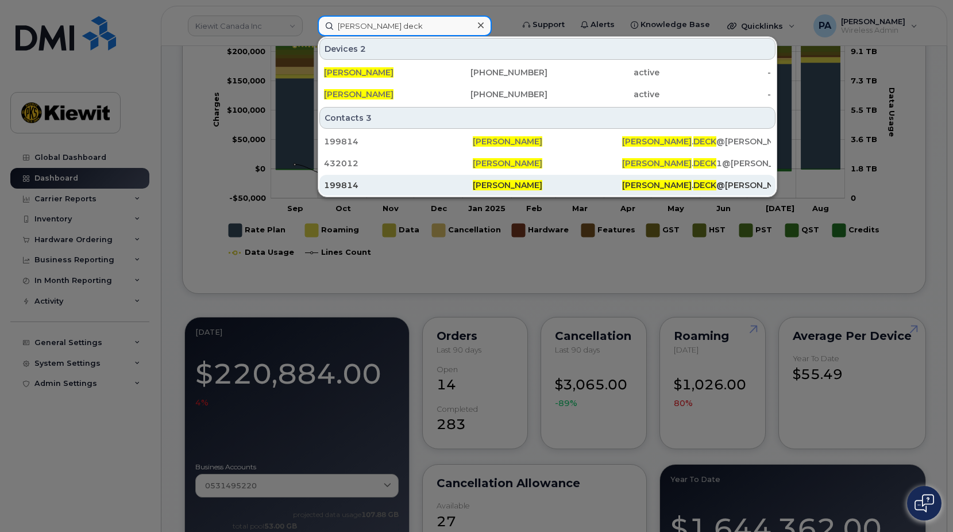
type input "erin deck"
click at [347, 187] on div "199814" at bounding box center [398, 184] width 149 height 11
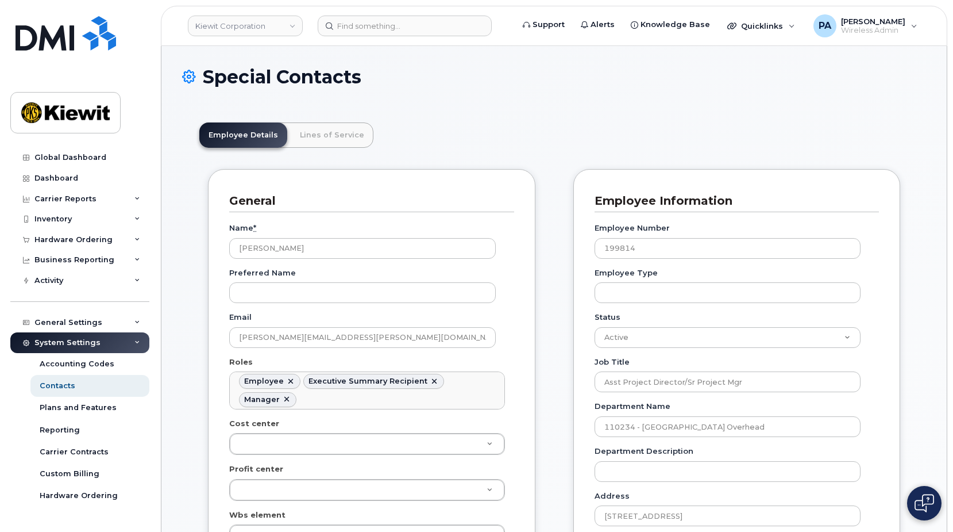
scroll to position [34, 0]
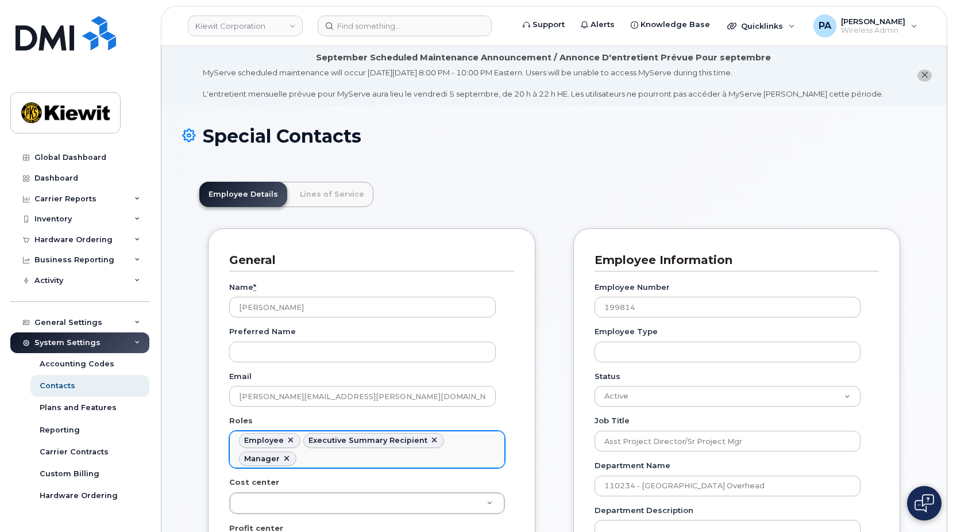
click at [430, 440] on link at bounding box center [434, 440] width 9 height 9
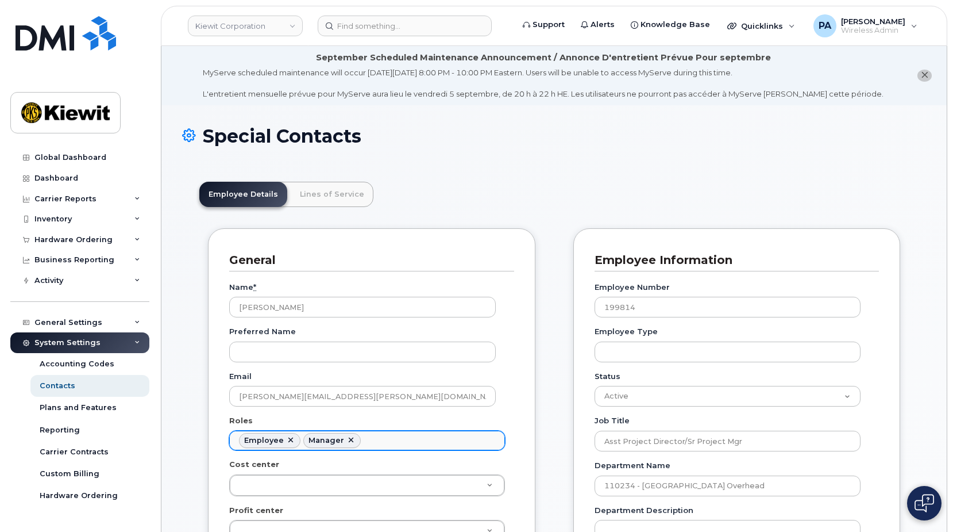
scroll to position [64, 0]
click at [134, 322] on icon at bounding box center [137, 322] width 6 height 6
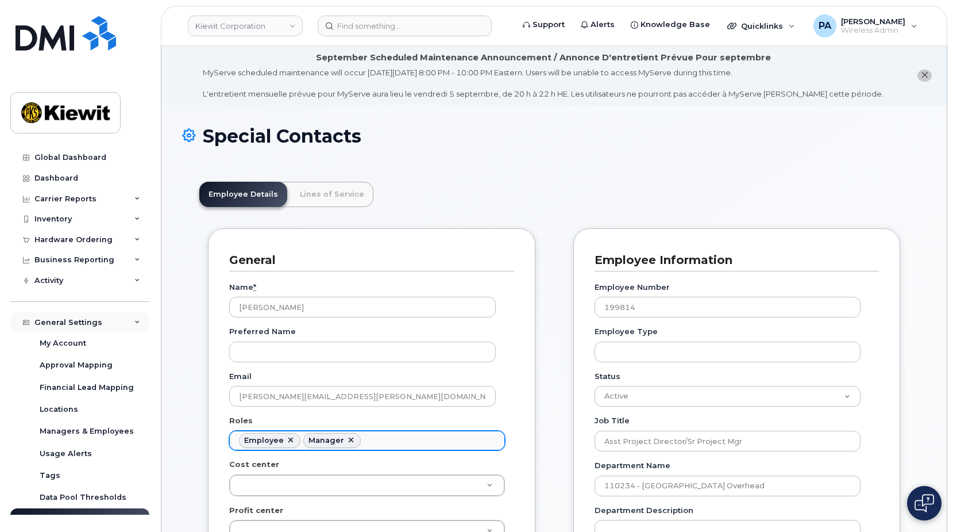
click at [137, 323] on div "General Settings" at bounding box center [79, 322] width 139 height 21
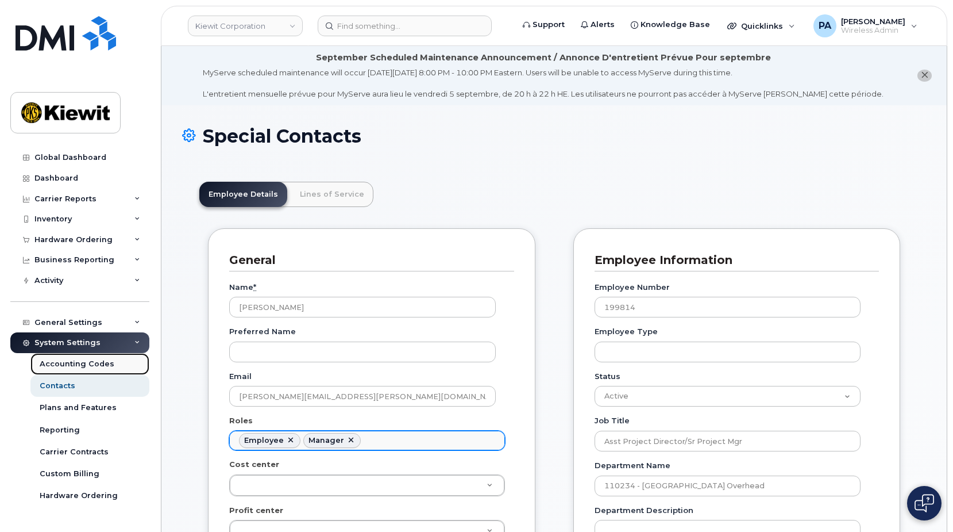
click at [88, 368] on div "Accounting Codes" at bounding box center [77, 364] width 75 height 10
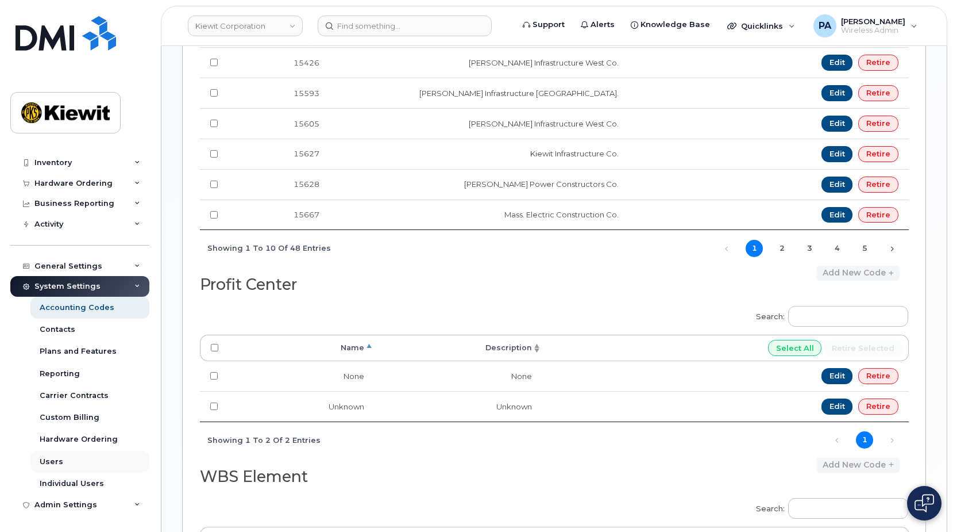
scroll to position [575, 0]
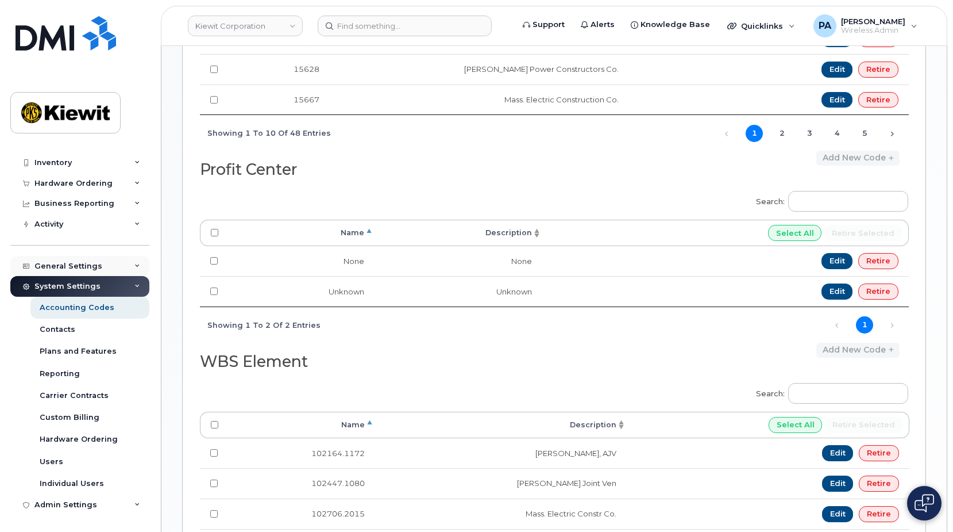
click at [86, 260] on div "General Settings" at bounding box center [79, 266] width 139 height 21
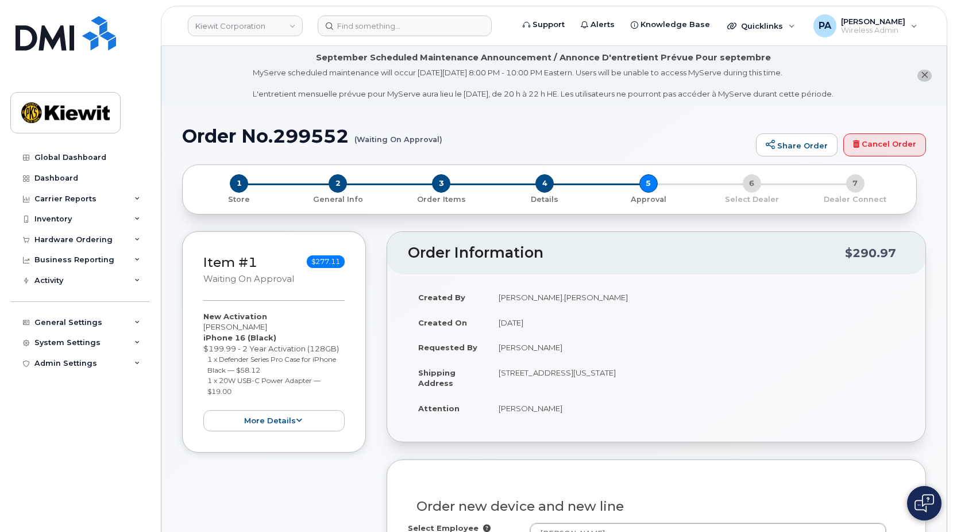
select select "None"
click at [894, 144] on link "Cancel Order" at bounding box center [885, 144] width 83 height 23
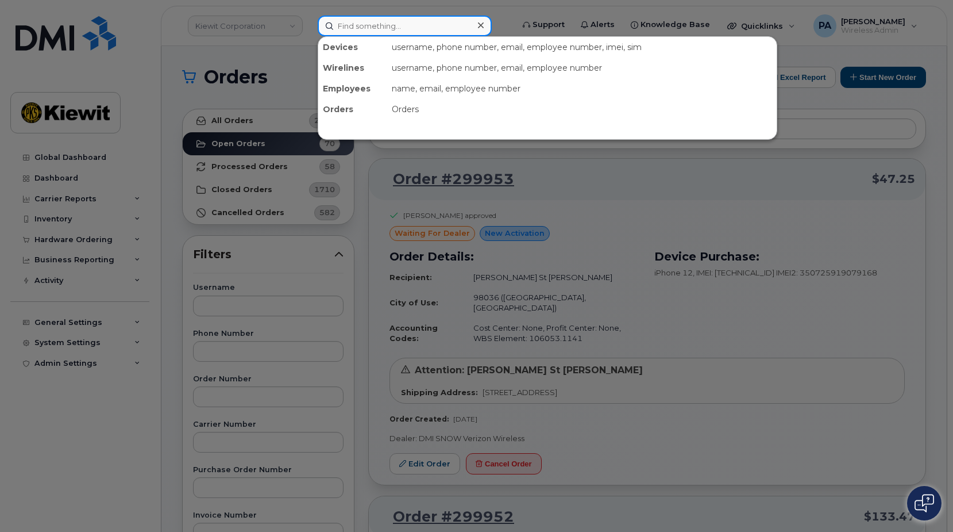
click at [386, 18] on input at bounding box center [405, 26] width 174 height 21
paste input "[PERSON_NAME]"
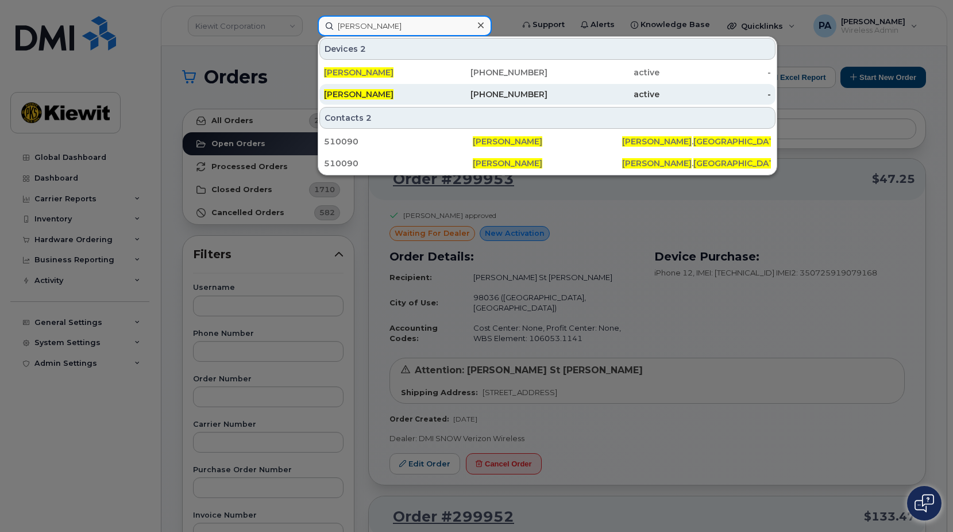
type input "[PERSON_NAME]"
click at [371, 97] on span "[PERSON_NAME]" at bounding box center [359, 94] width 70 height 10
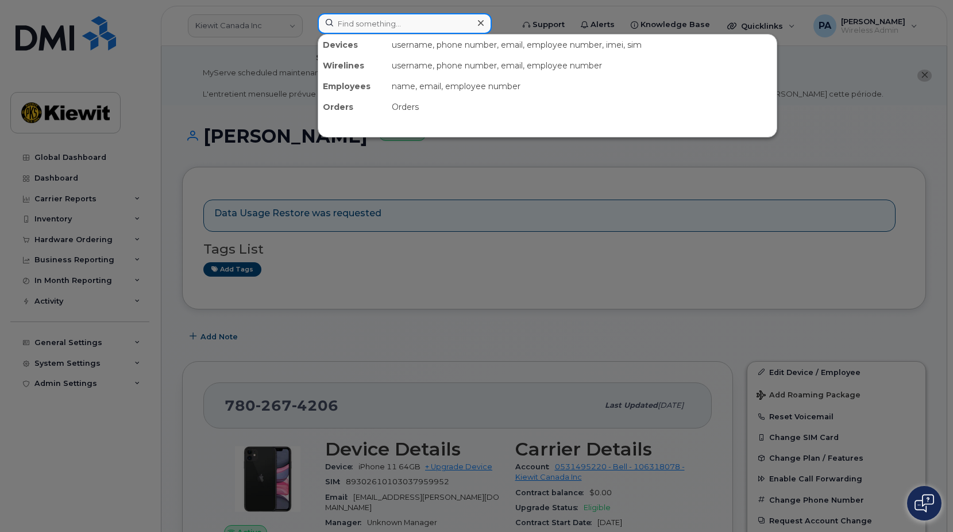
click at [398, 24] on input at bounding box center [405, 23] width 174 height 21
paste input "[PERSON_NAME]"
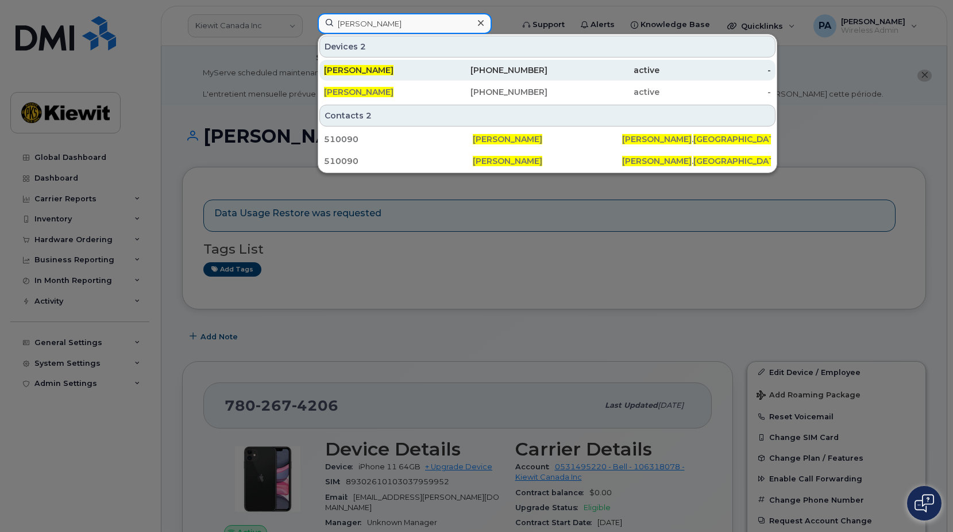
type input "[PERSON_NAME]"
click at [362, 70] on span "[PERSON_NAME]" at bounding box center [359, 70] width 70 height 10
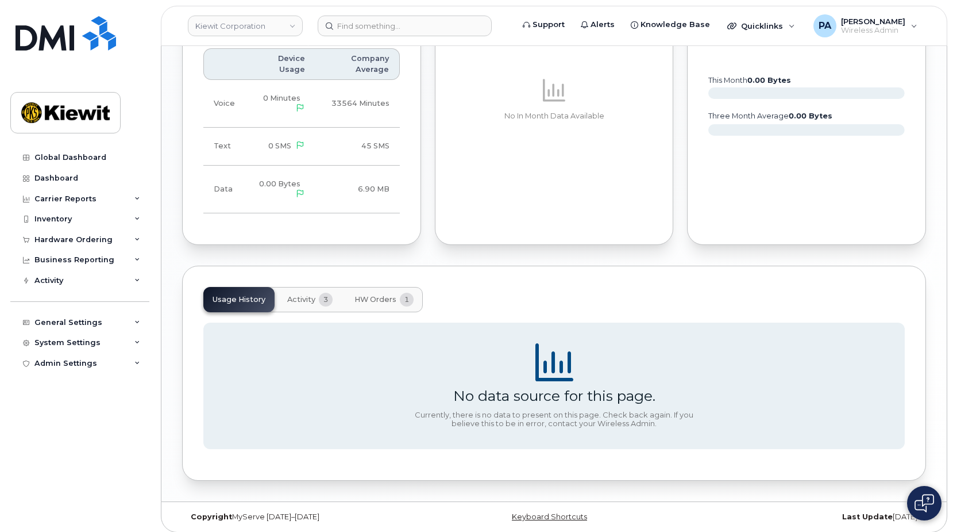
scroll to position [811, 0]
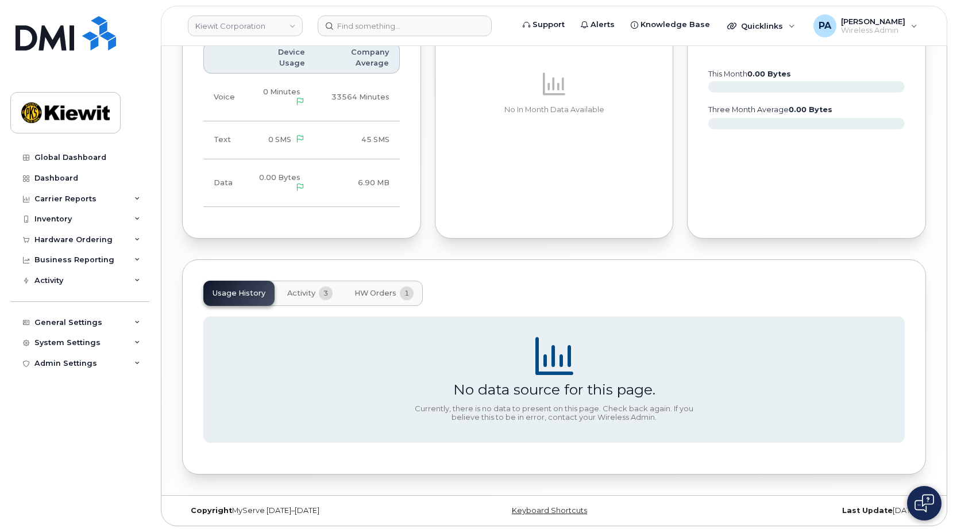
click at [379, 294] on span "HW Orders" at bounding box center [376, 292] width 42 height 9
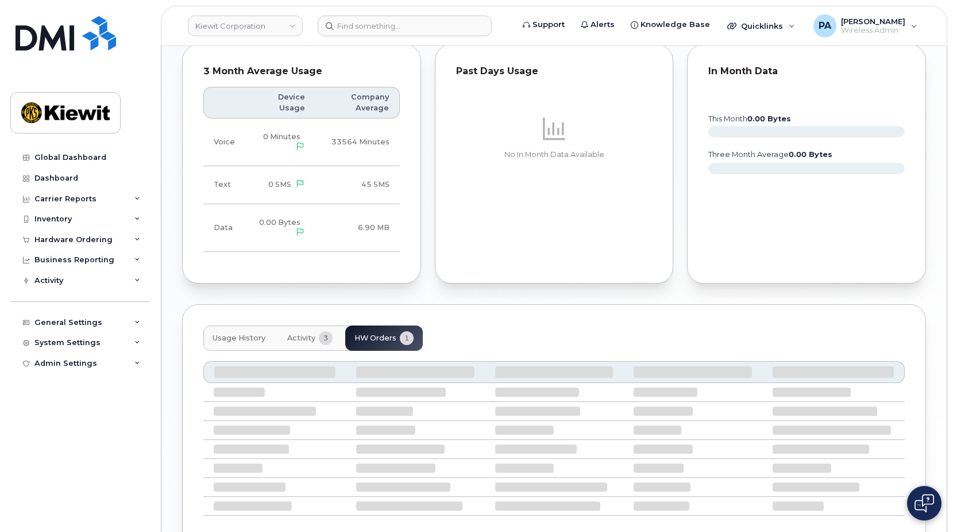
scroll to position [770, 0]
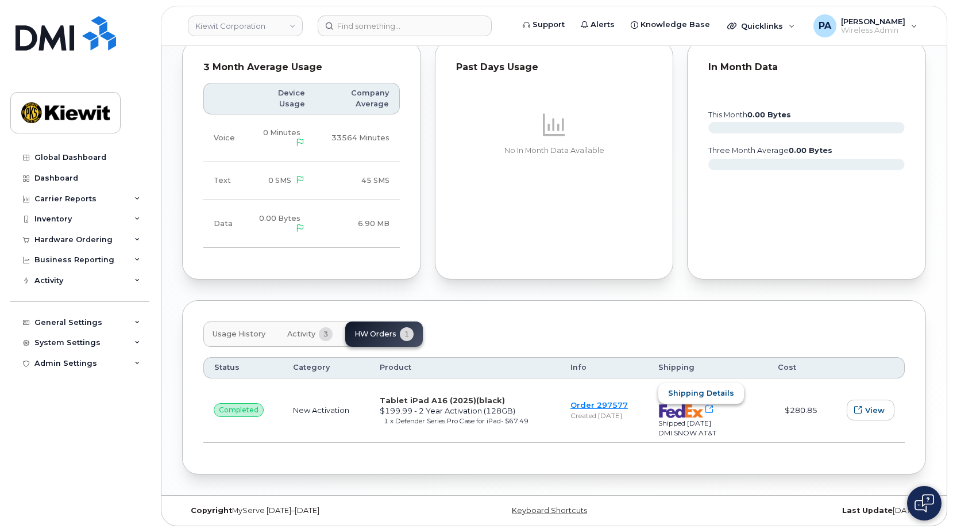
click at [723, 391] on span "Shipping details" at bounding box center [701, 392] width 66 height 11
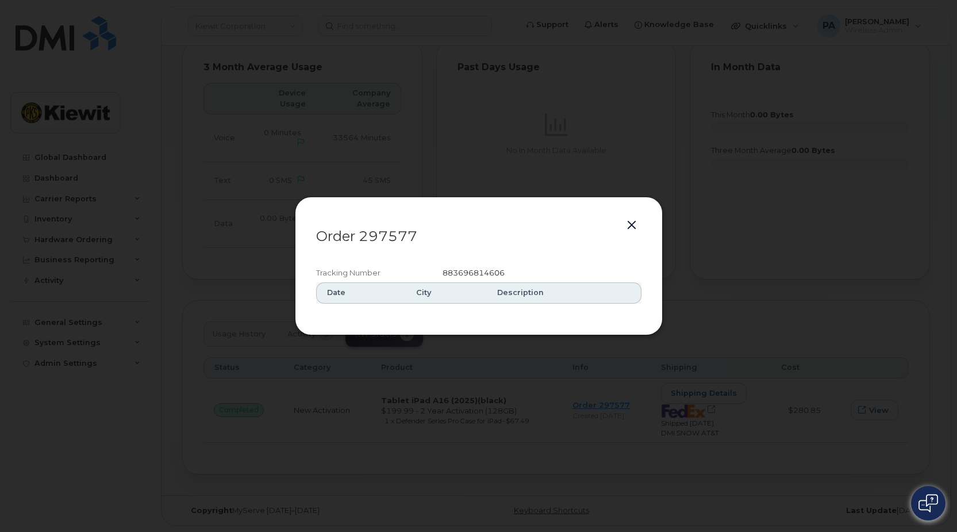
click at [631, 224] on button "button" at bounding box center [631, 225] width 17 height 16
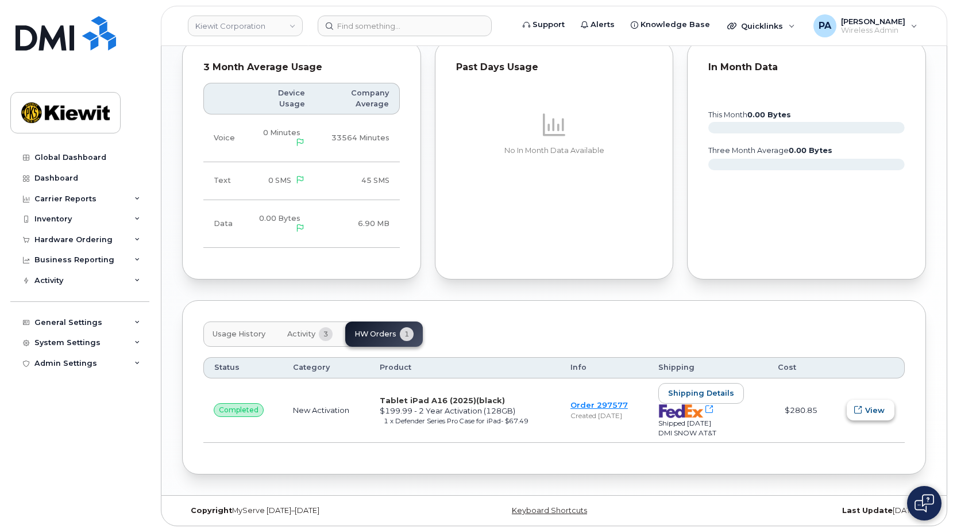
click at [871, 411] on span "View" at bounding box center [875, 410] width 20 height 11
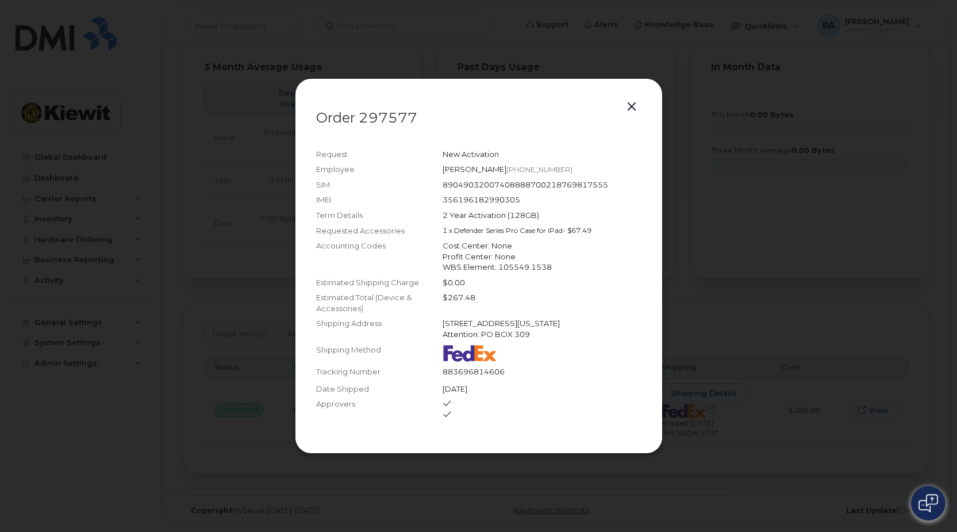
click at [637, 107] on button "button" at bounding box center [631, 107] width 17 height 16
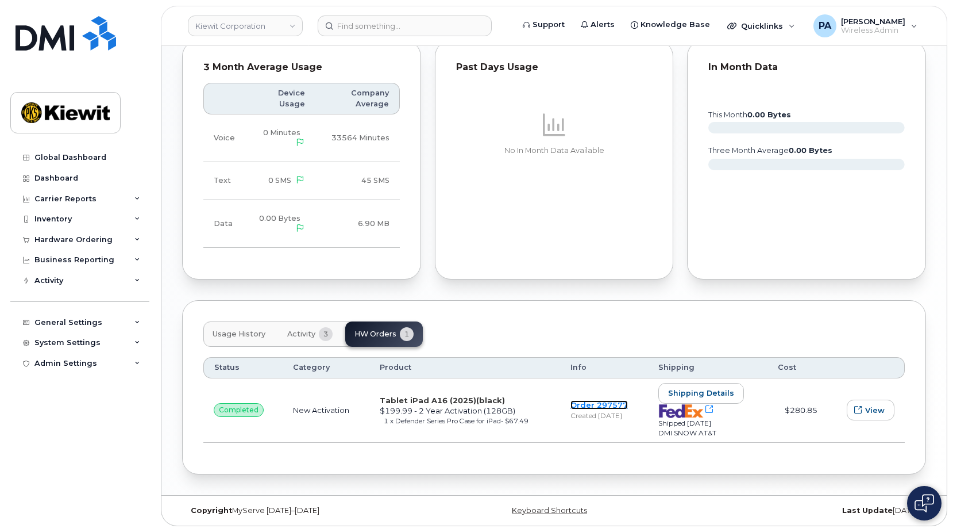
click at [592, 405] on link "Order 297577" at bounding box center [599, 404] width 57 height 9
click at [88, 242] on div "Hardware Ordering" at bounding box center [73, 239] width 78 height 9
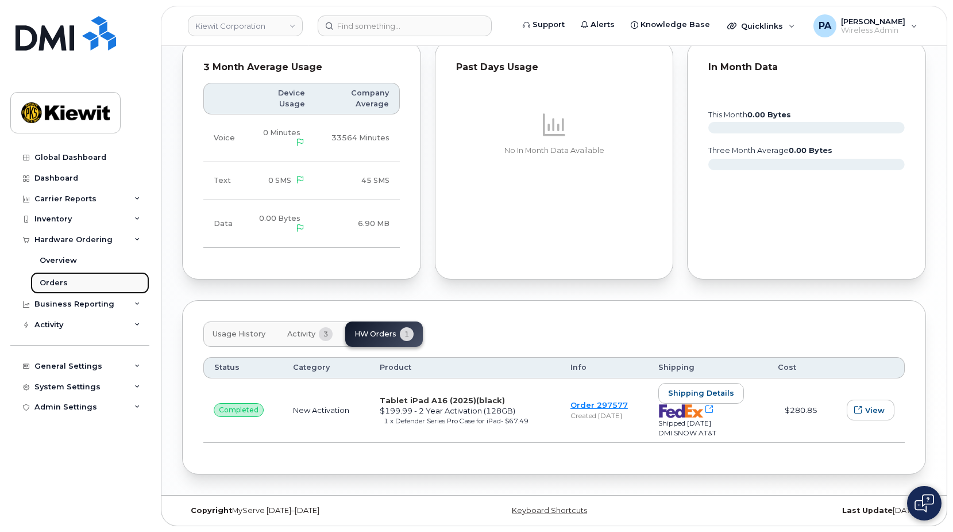
click at [59, 278] on div "Orders" at bounding box center [54, 283] width 28 height 10
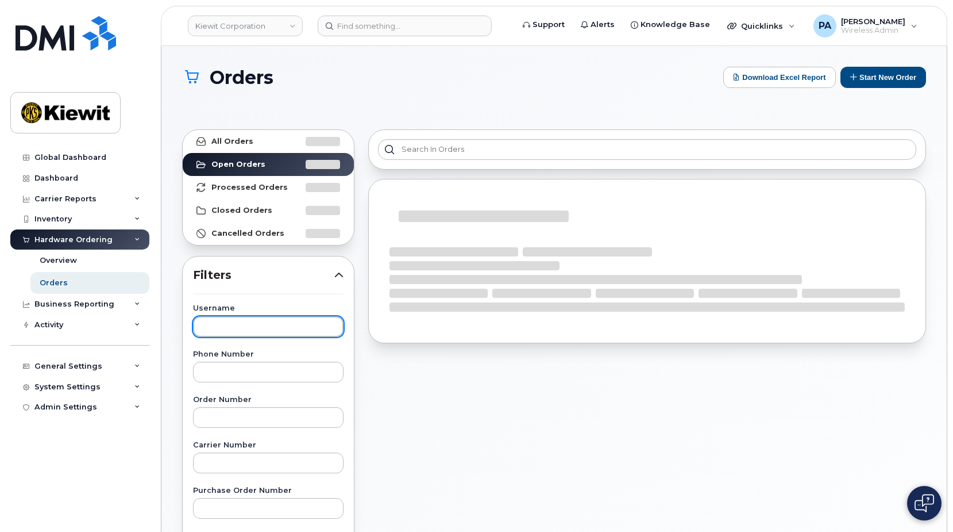
click at [237, 328] on input "text" at bounding box center [268, 326] width 151 height 21
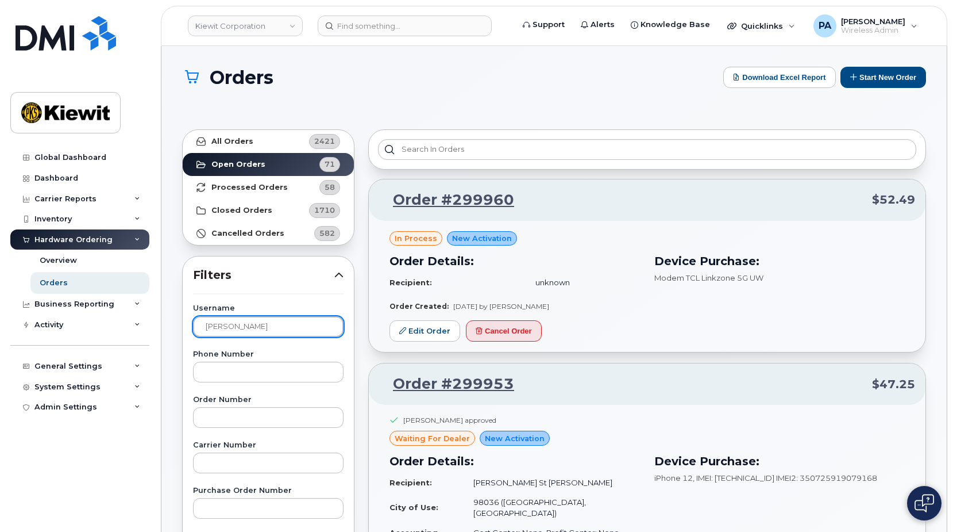
type input "[PERSON_NAME]"
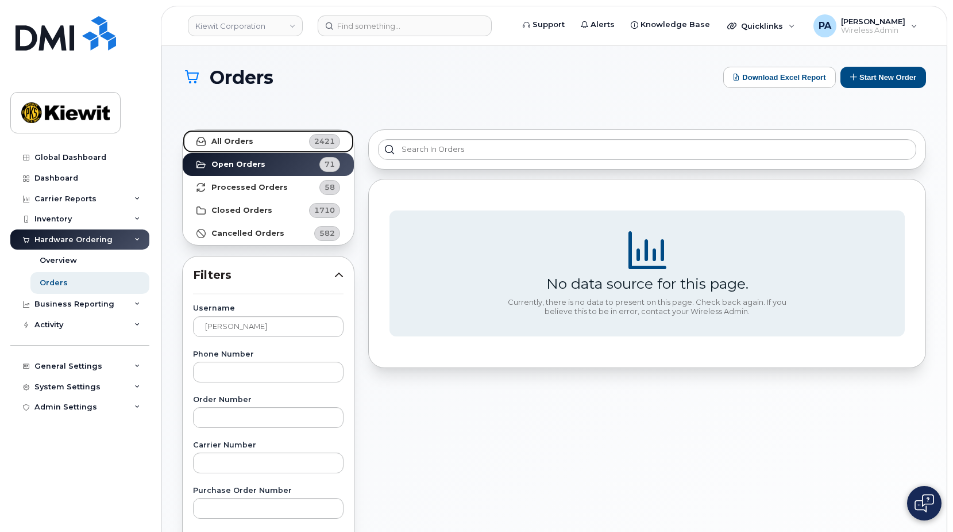
click at [228, 132] on link "All Orders 2421" at bounding box center [268, 141] width 171 height 23
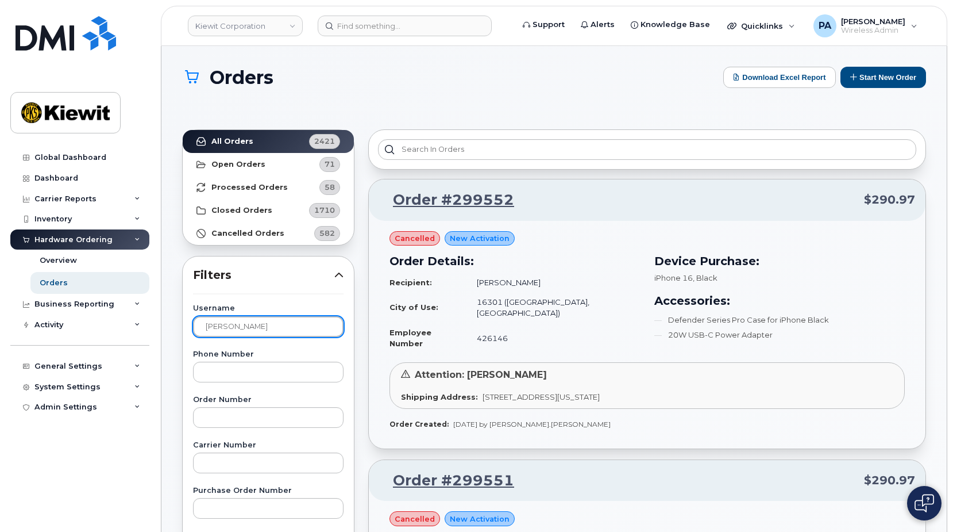
click at [217, 328] on input "[PERSON_NAME]" at bounding box center [268, 326] width 151 height 21
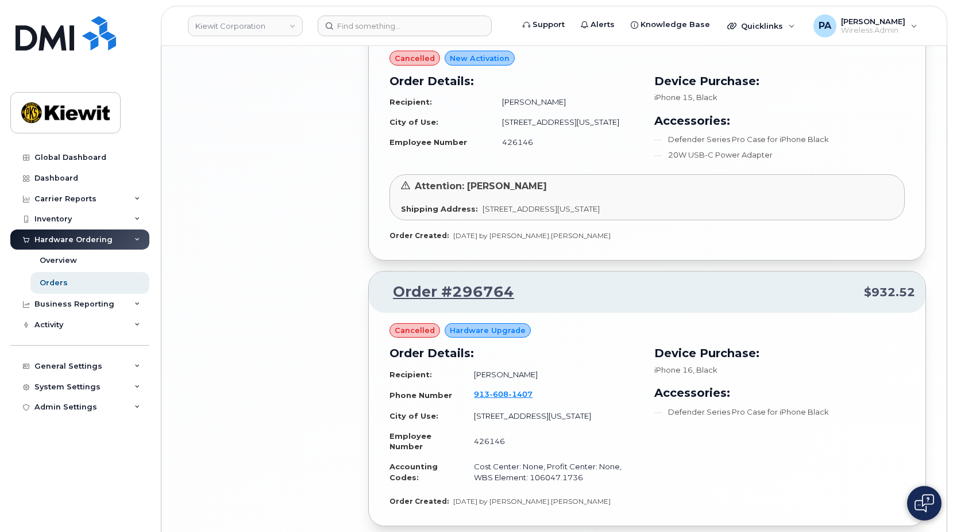
scroll to position [1882, 0]
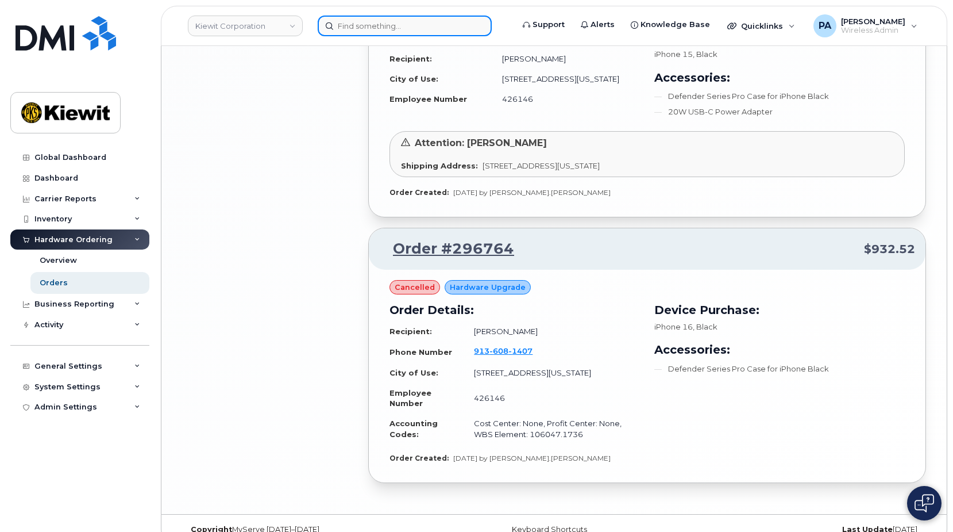
click at [384, 27] on input at bounding box center [405, 26] width 174 height 21
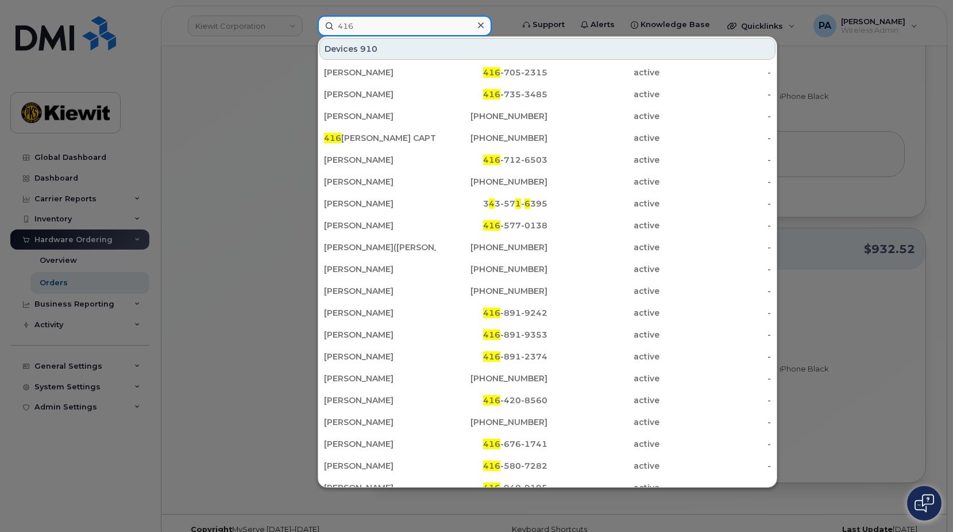
click at [372, 28] on input "416" at bounding box center [405, 26] width 174 height 21
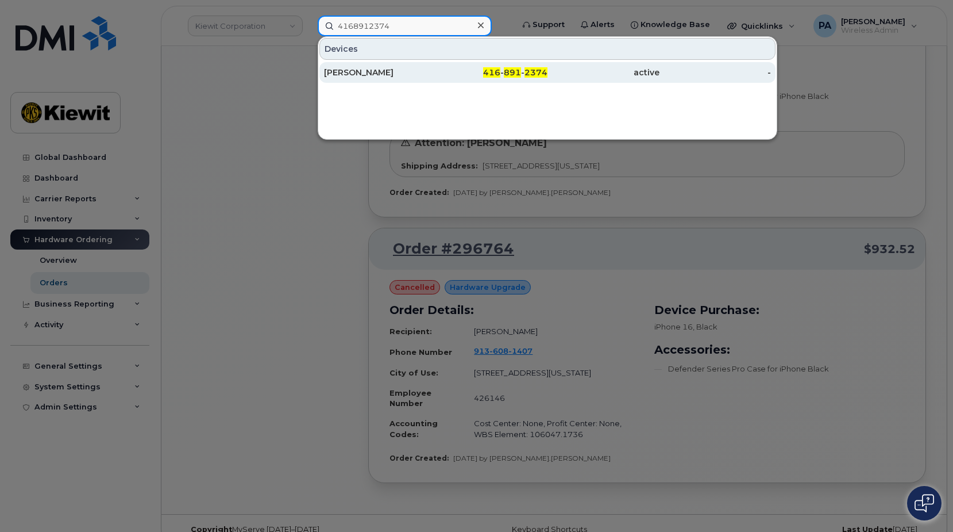
type input "4168912374"
click at [451, 71] on div "416 - 891 - 2374" at bounding box center [492, 72] width 112 height 11
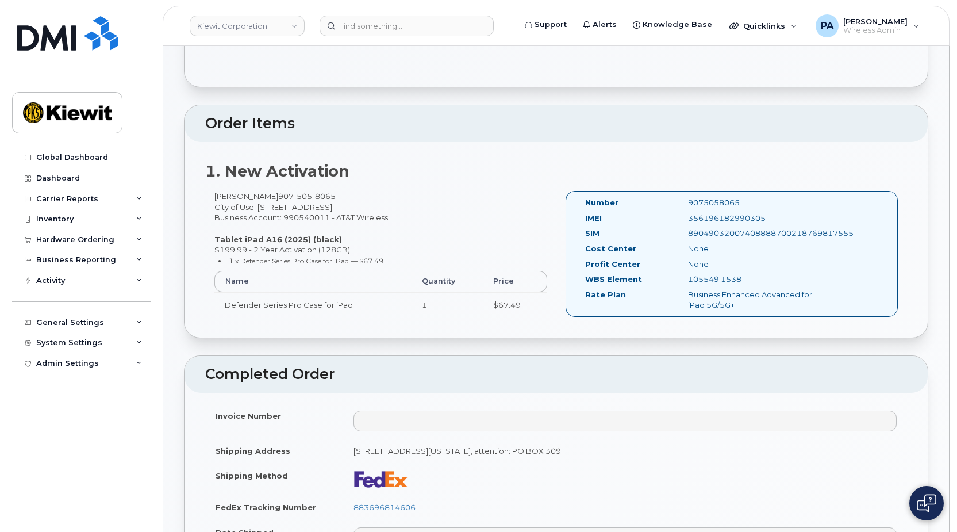
scroll to position [575, 0]
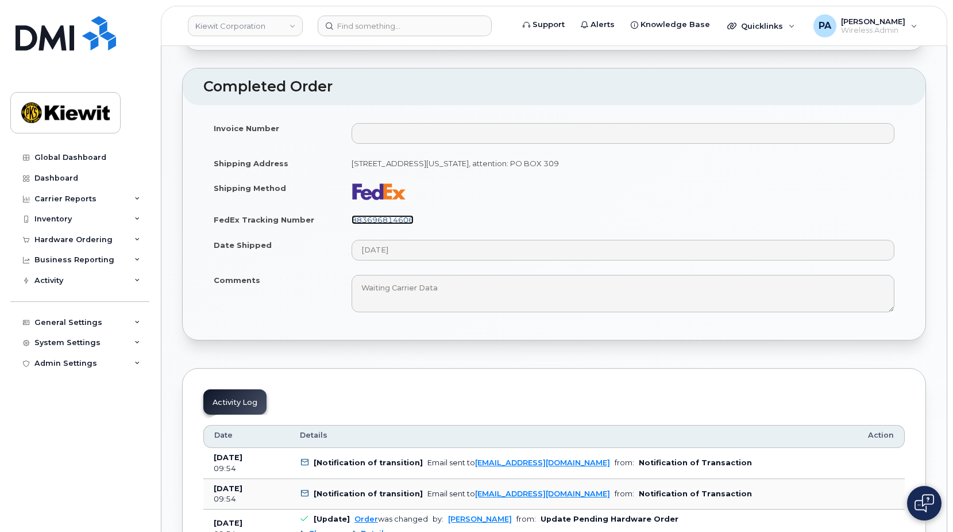
click at [390, 221] on link "883696814606" at bounding box center [383, 219] width 62 height 9
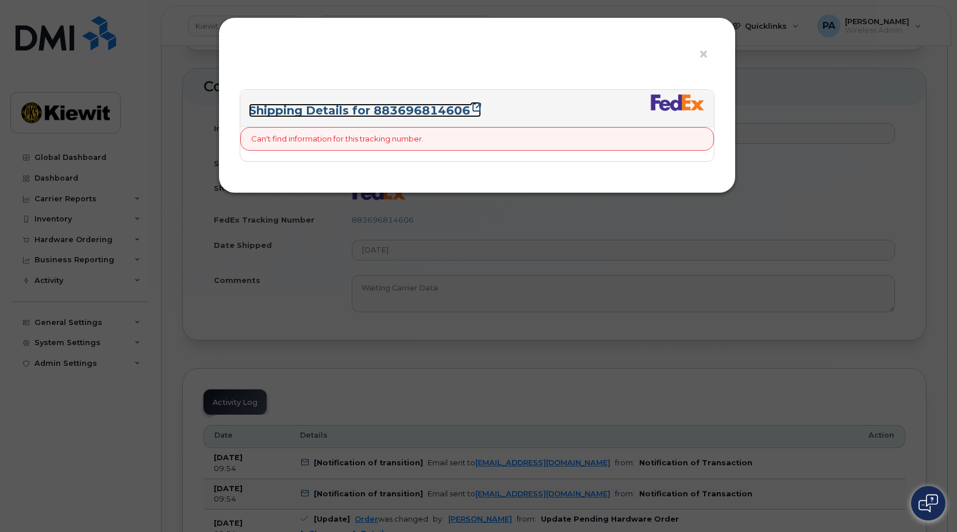
click at [382, 109] on link "Shipping Details for 883696814606" at bounding box center [365, 110] width 232 height 14
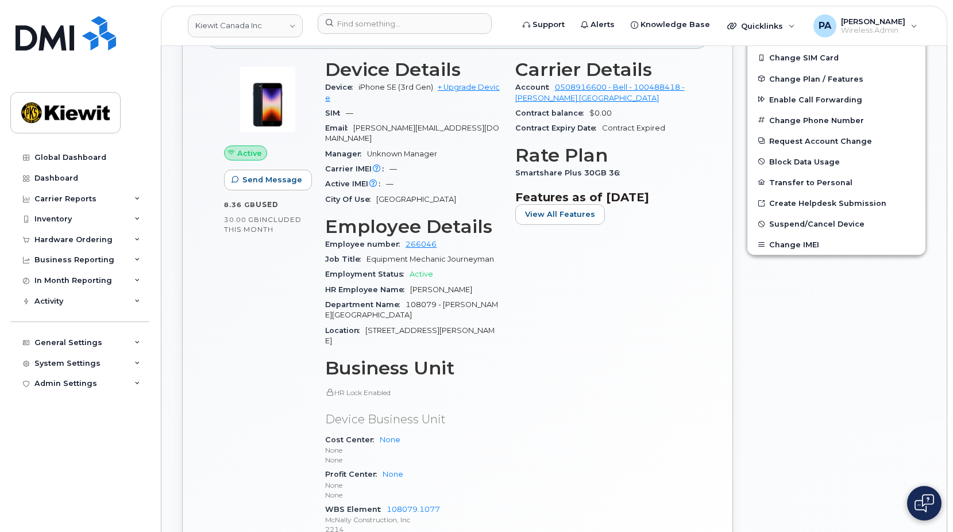
scroll to position [60, 0]
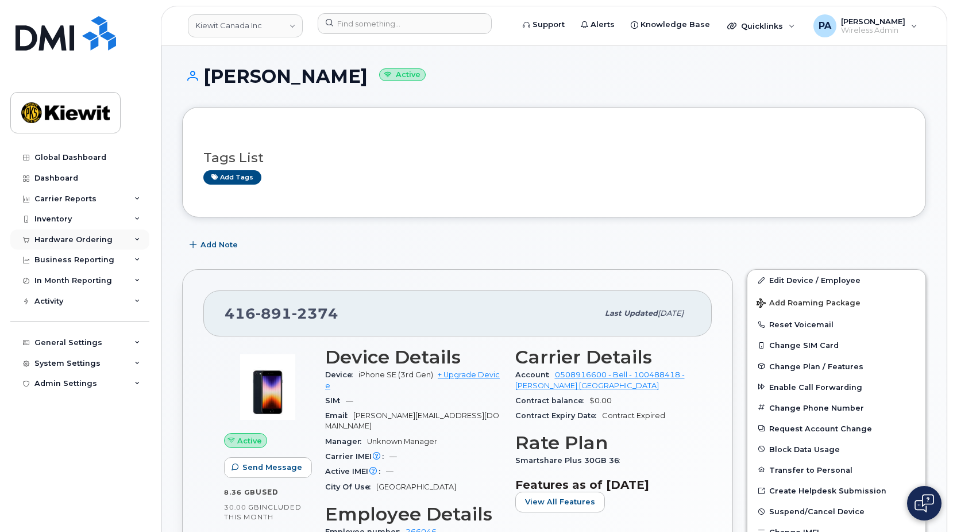
click at [68, 240] on div "Hardware Ordering" at bounding box center [73, 239] width 78 height 9
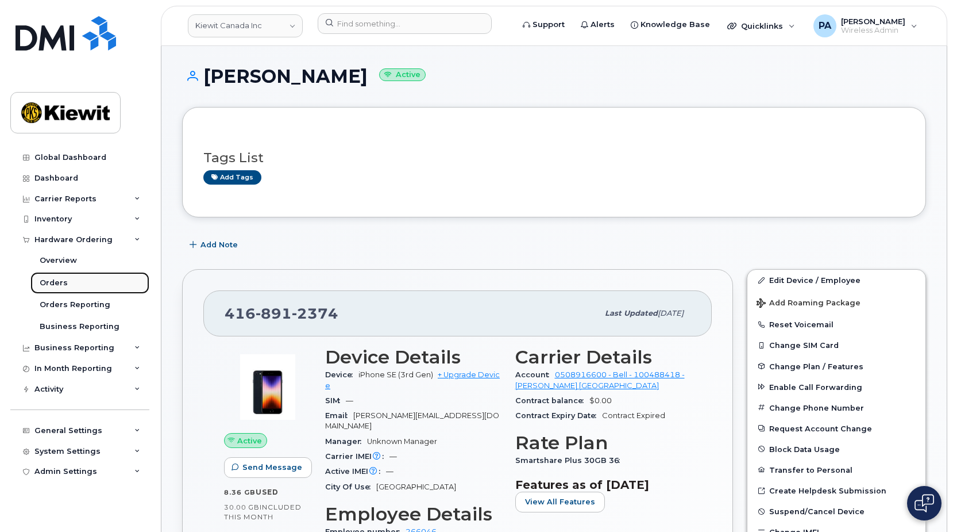
click at [58, 281] on div "Orders" at bounding box center [54, 283] width 28 height 10
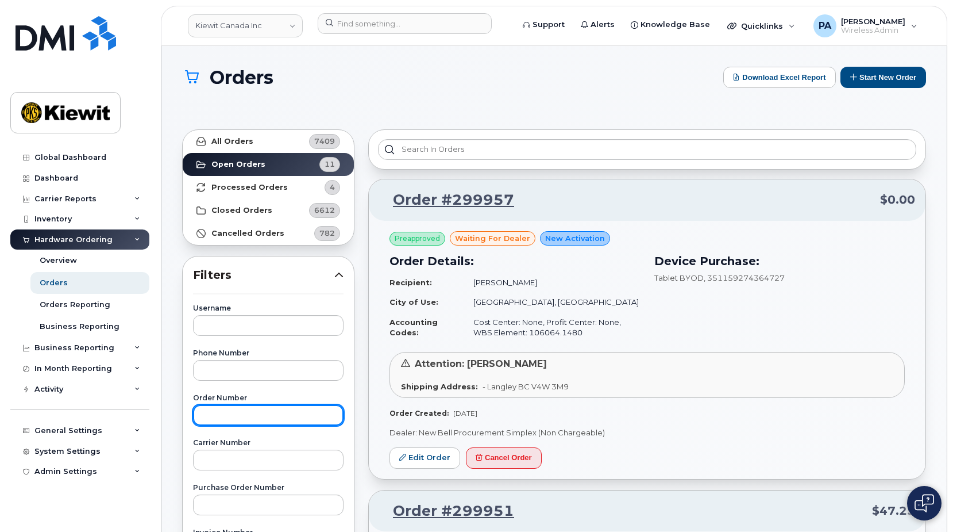
click at [221, 415] on input "text" at bounding box center [268, 415] width 151 height 21
type input "299367"
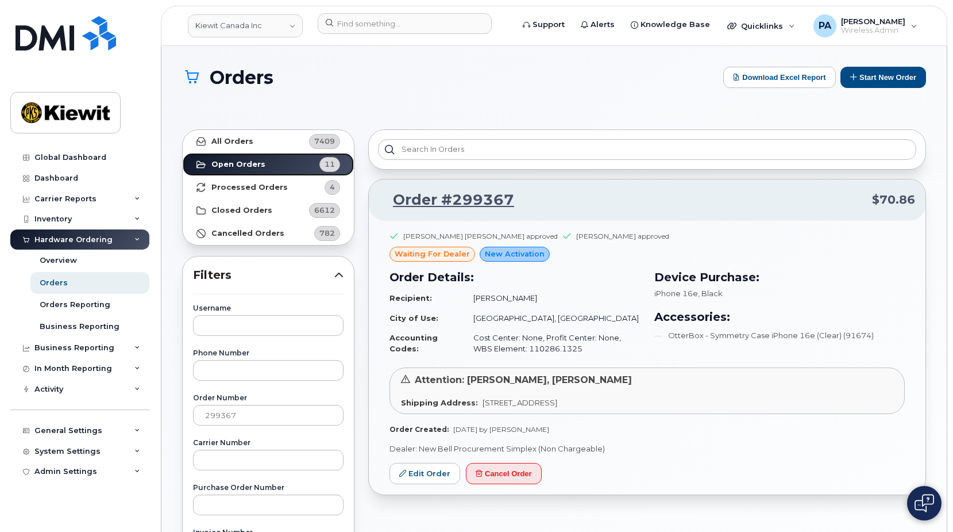
click at [271, 170] on link "Open Orders 11" at bounding box center [268, 164] width 171 height 23
drag, startPoint x: 254, startPoint y: 415, endPoint x: 97, endPoint y: 419, distance: 156.9
click at [161, 419] on div "Kiewit Canada Inc Support Alerts Knowledge Base Quicklinks Suspend / Cancel Dev…" at bounding box center [554, 490] width 786 height 889
